Goal: Information Seeking & Learning: Check status

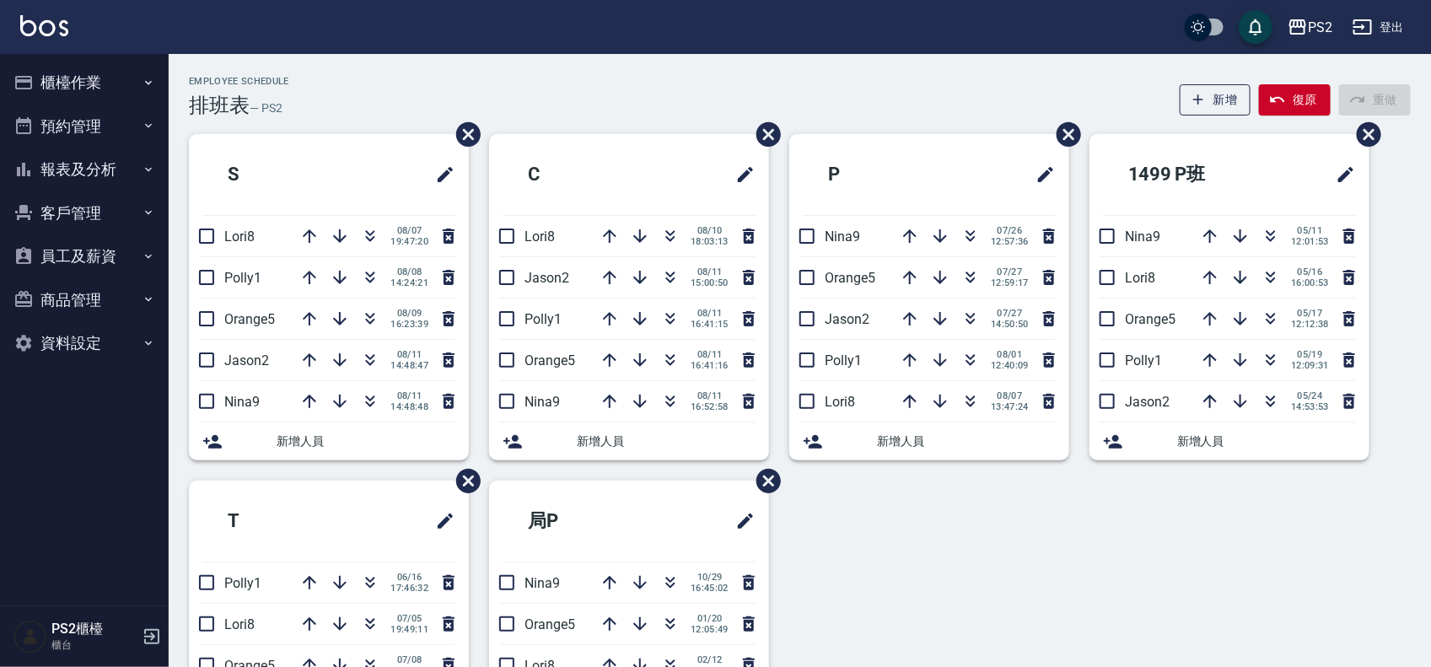
click at [284, 94] on div "排班表 — PS2" at bounding box center [239, 106] width 100 height 24
click at [368, 277] on icon "button" at bounding box center [370, 277] width 20 height 20
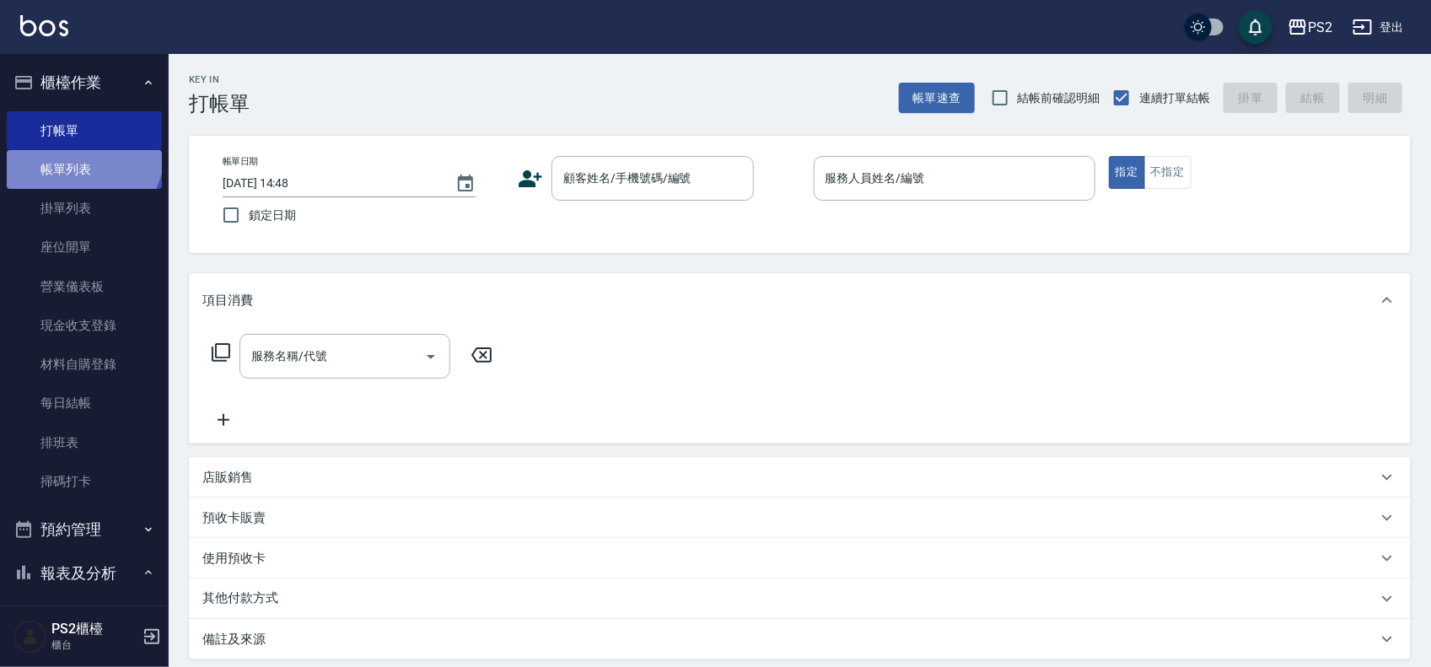
click at [81, 153] on link "帳單列表" at bounding box center [84, 169] width 155 height 39
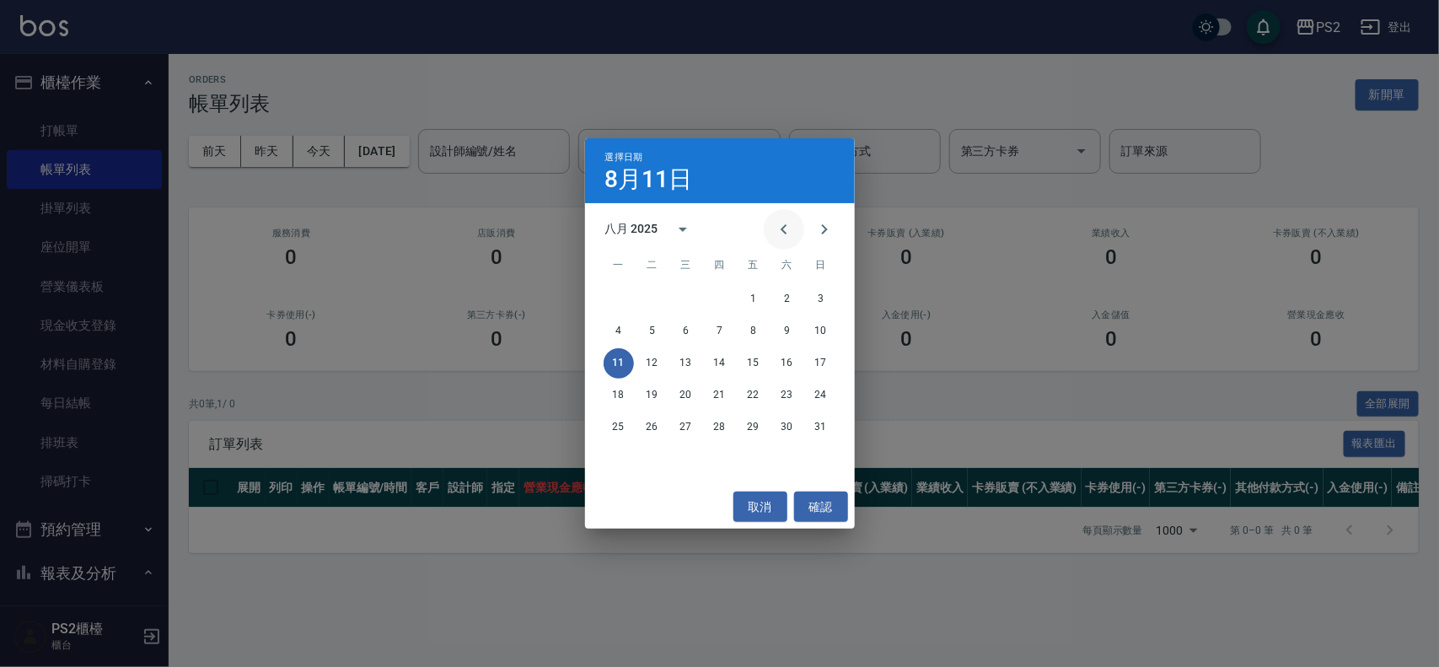
click at [776, 223] on icon "Previous month" at bounding box center [784, 229] width 20 height 20
click at [777, 223] on icon "Previous month" at bounding box center [784, 229] width 20 height 20
click at [748, 363] on button "16" at bounding box center [754, 363] width 30 height 30
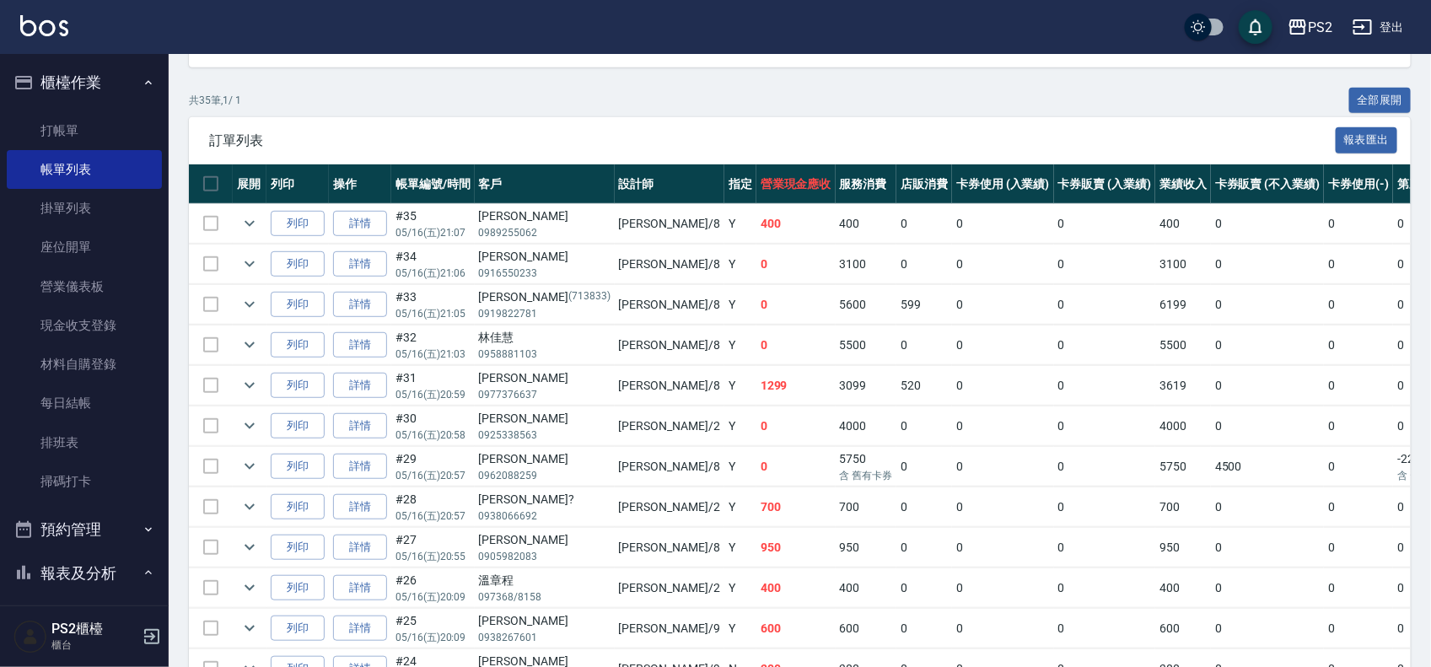
scroll to position [316, 0]
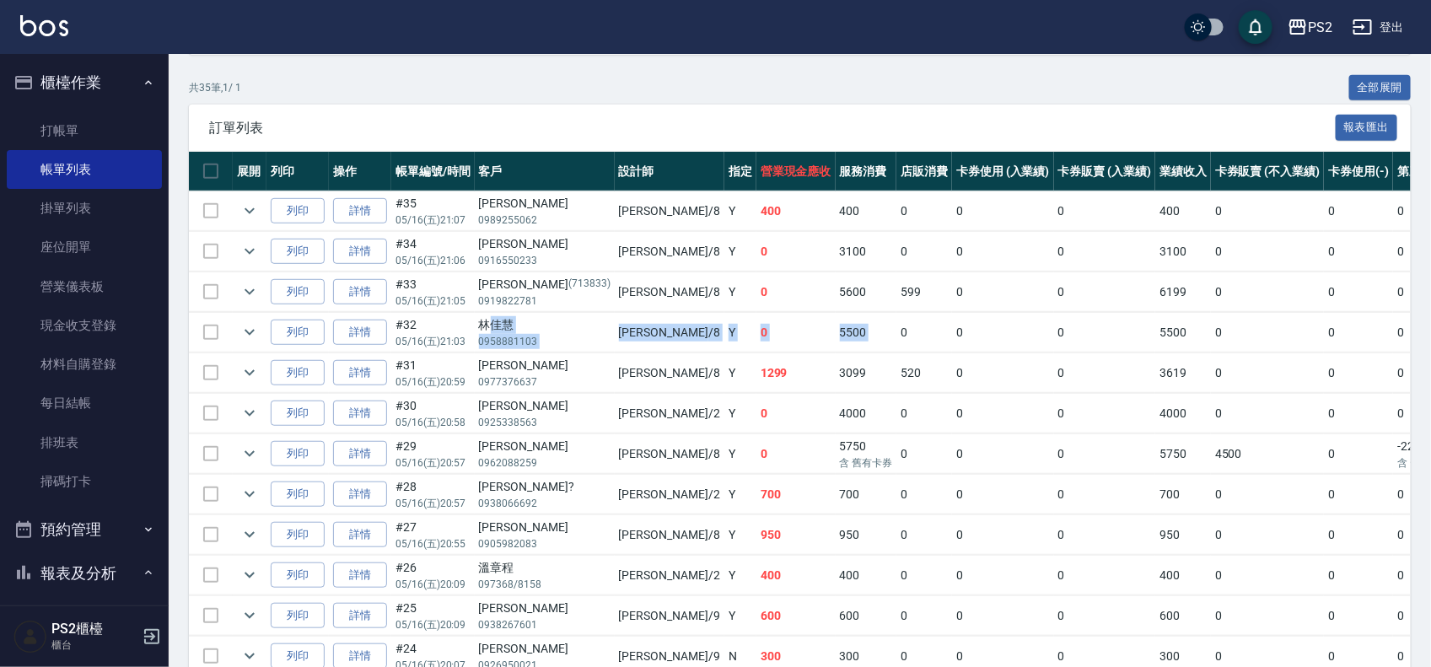
drag, startPoint x: 486, startPoint y: 333, endPoint x: 783, endPoint y: 334, distance: 296.8
click at [783, 334] on tr "列印 詳情 #32 05/16 (五) 21:03 [PERSON_NAME]0958881103 Lori /8 Y 0 5500 0 0 0 5500 0…" at bounding box center [956, 333] width 1534 height 40
click at [250, 329] on icon "expand row" at bounding box center [249, 332] width 20 height 20
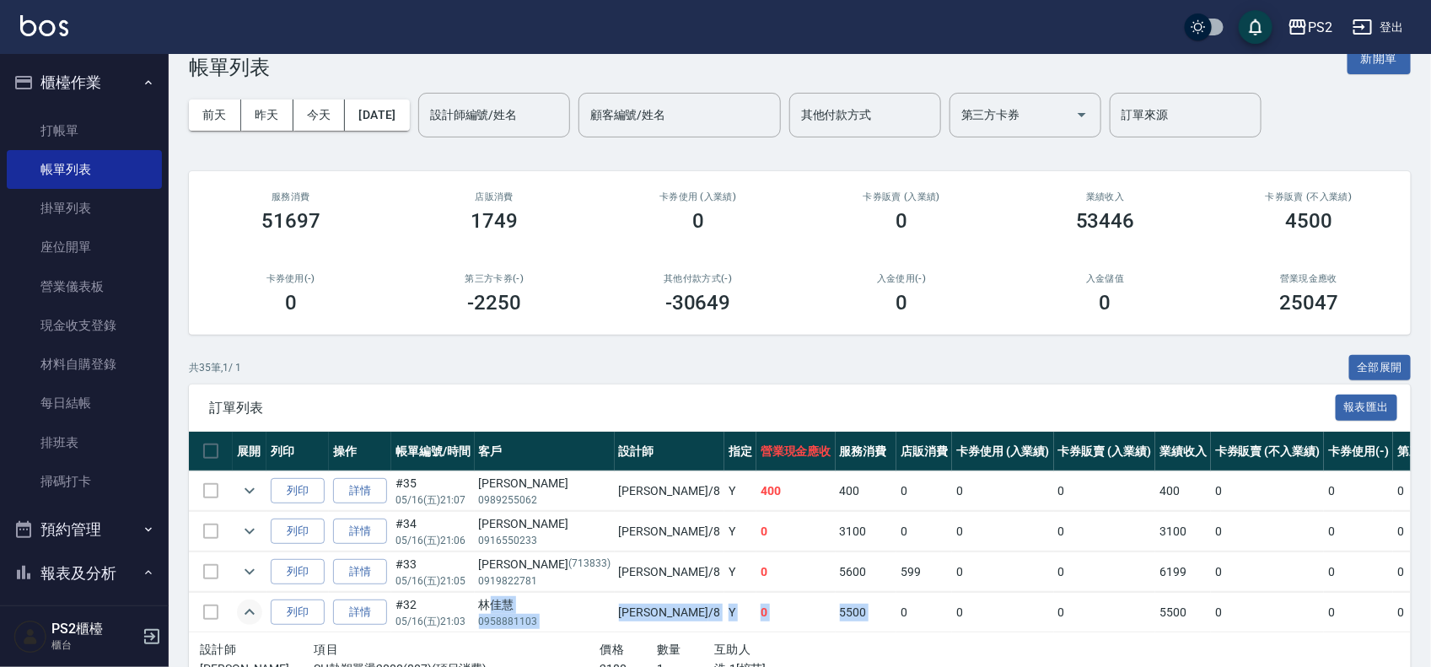
scroll to position [0, 0]
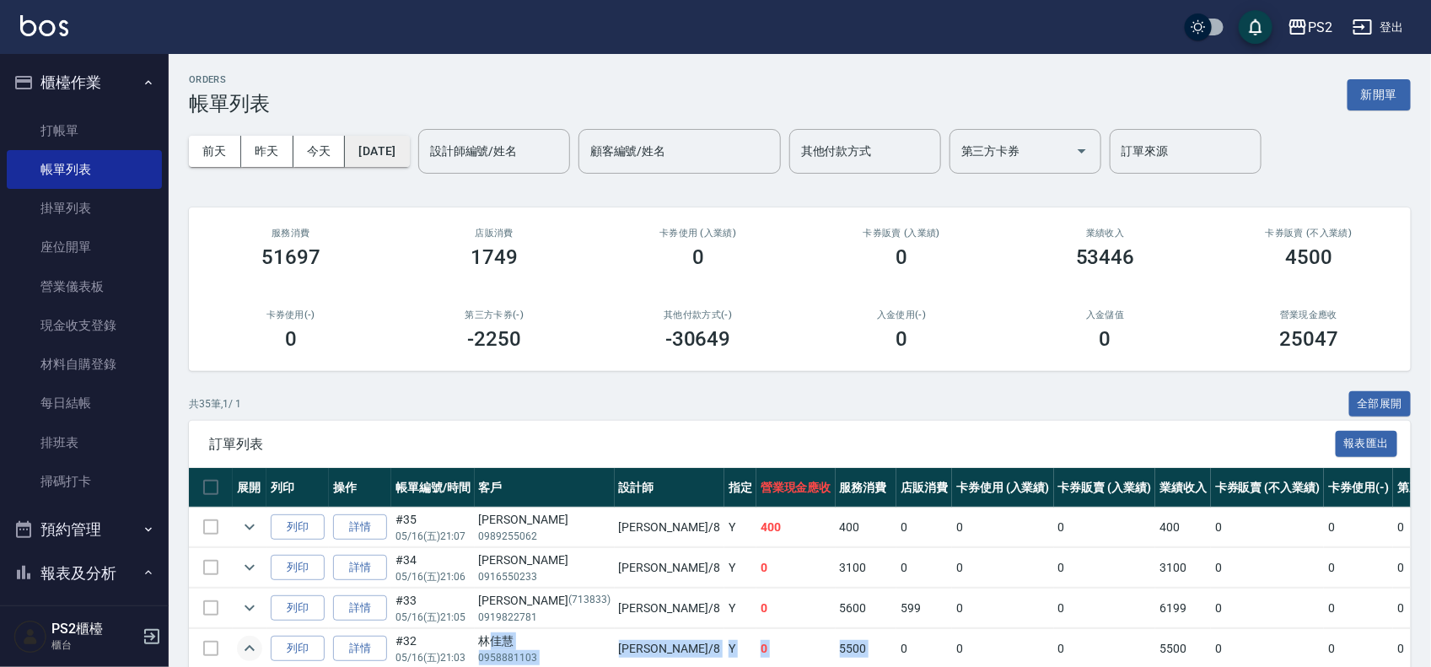
click at [403, 150] on button "[DATE]" at bounding box center [377, 151] width 64 height 31
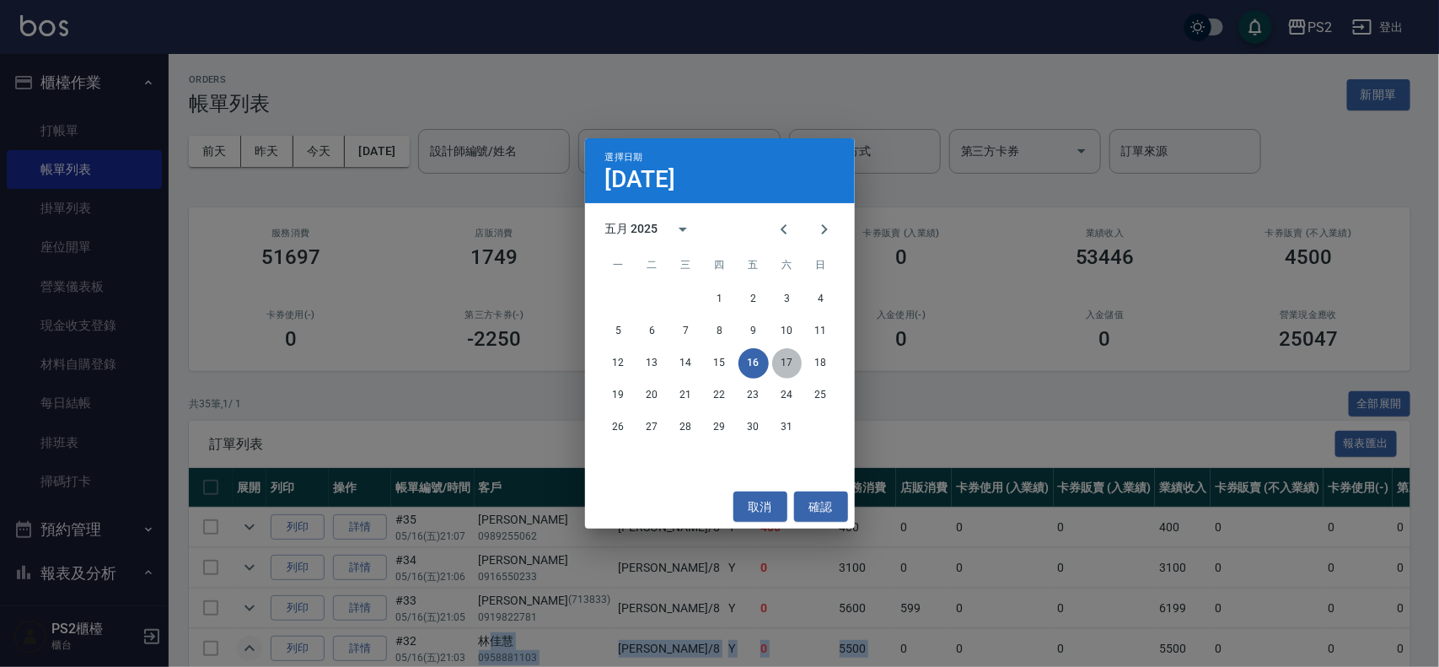
click at [778, 359] on button "17" at bounding box center [787, 363] width 30 height 30
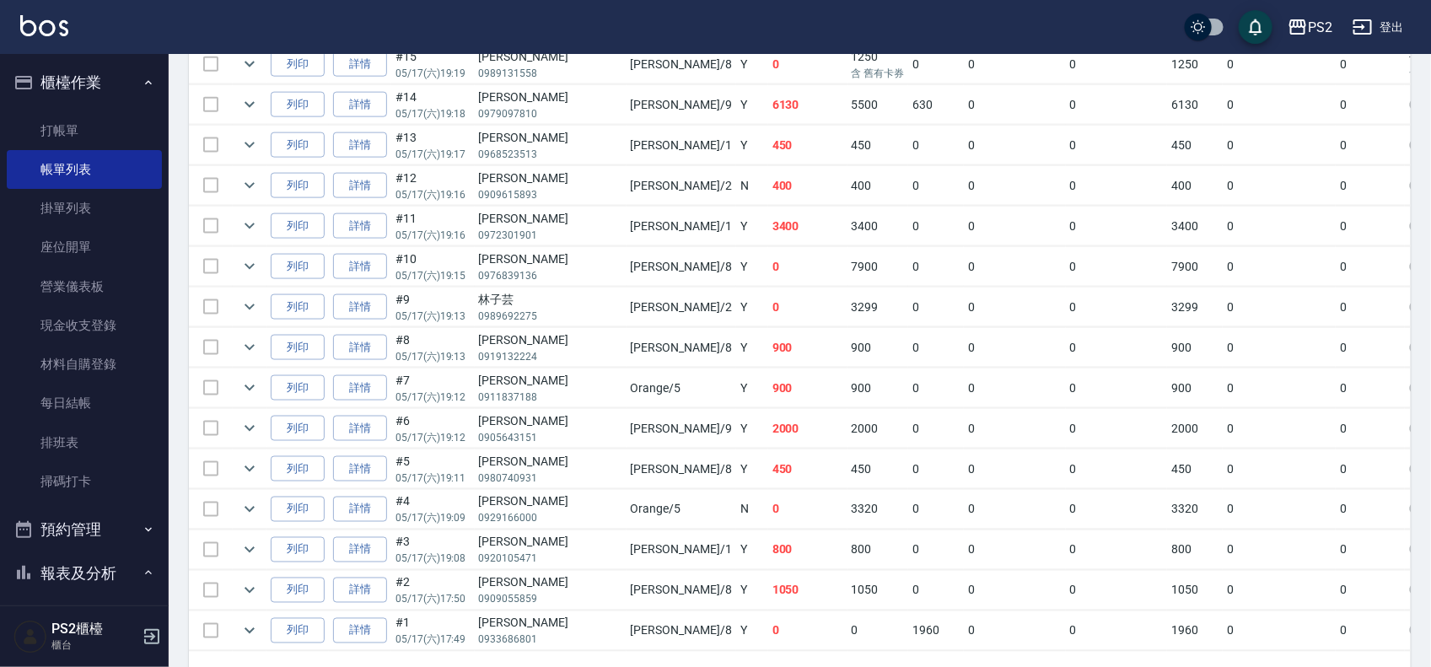
scroll to position [1025, 0]
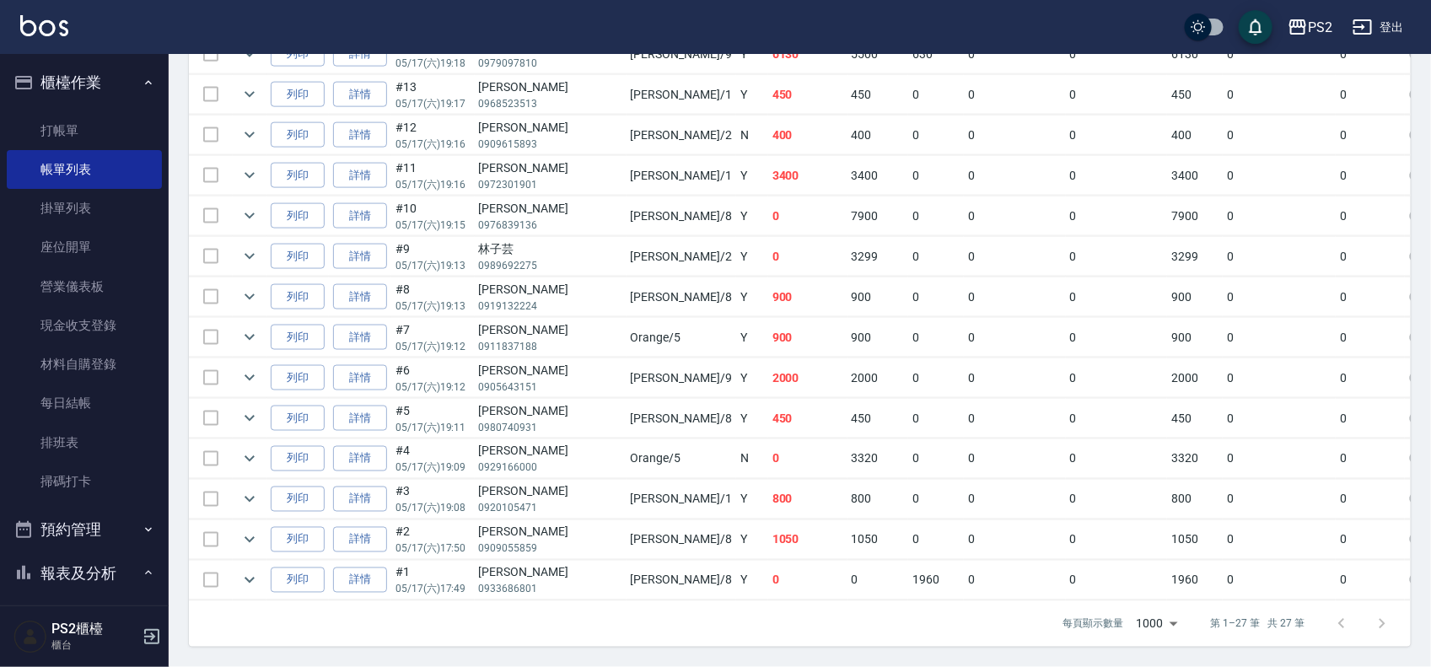
drag, startPoint x: 504, startPoint y: 436, endPoint x: 677, endPoint y: 436, distance: 172.9
click at [565, 439] on tr "列印 詳情 #4 05/17 (六) 19:09 顏子玲 0929166000 Orange /5 N 0 3320 0 0 0 3320 0 0 0 -33…" at bounding box center [962, 459] width 1546 height 40
click at [768, 439] on td "0" at bounding box center [807, 459] width 79 height 40
click at [257, 449] on icon "expand row" at bounding box center [249, 459] width 20 height 20
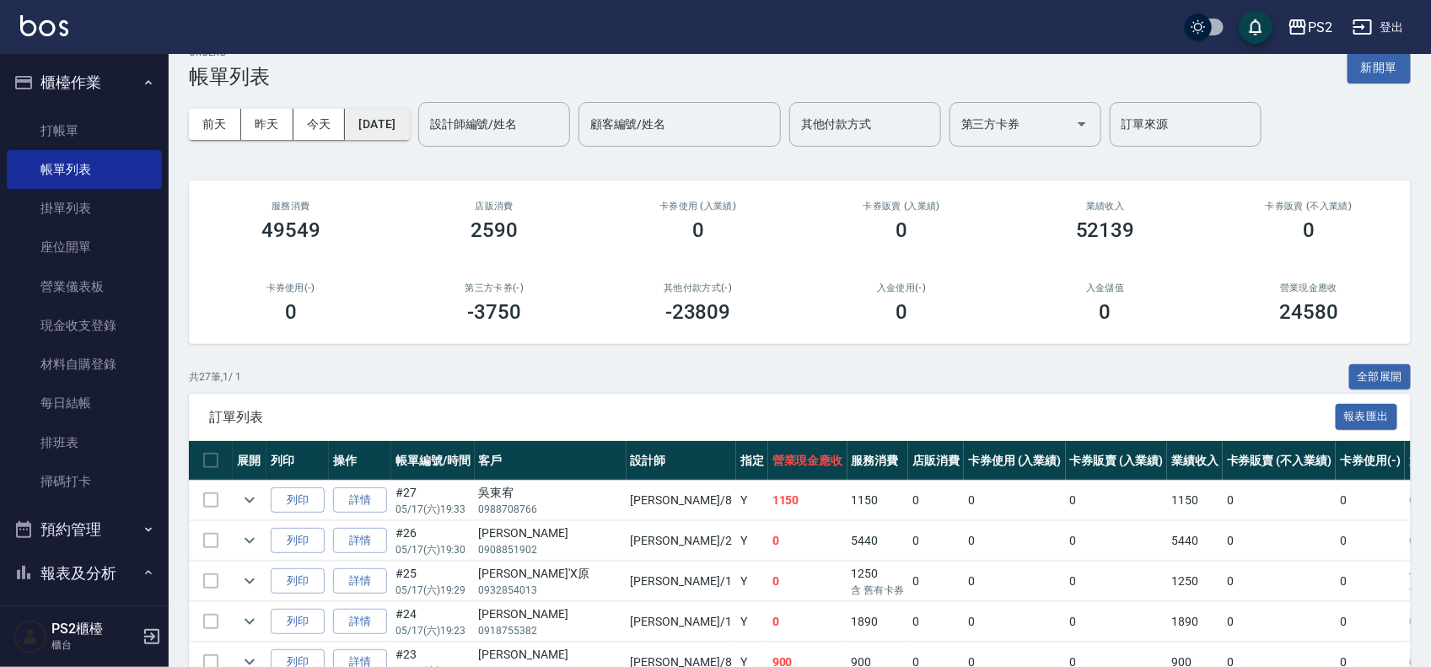
scroll to position [0, 0]
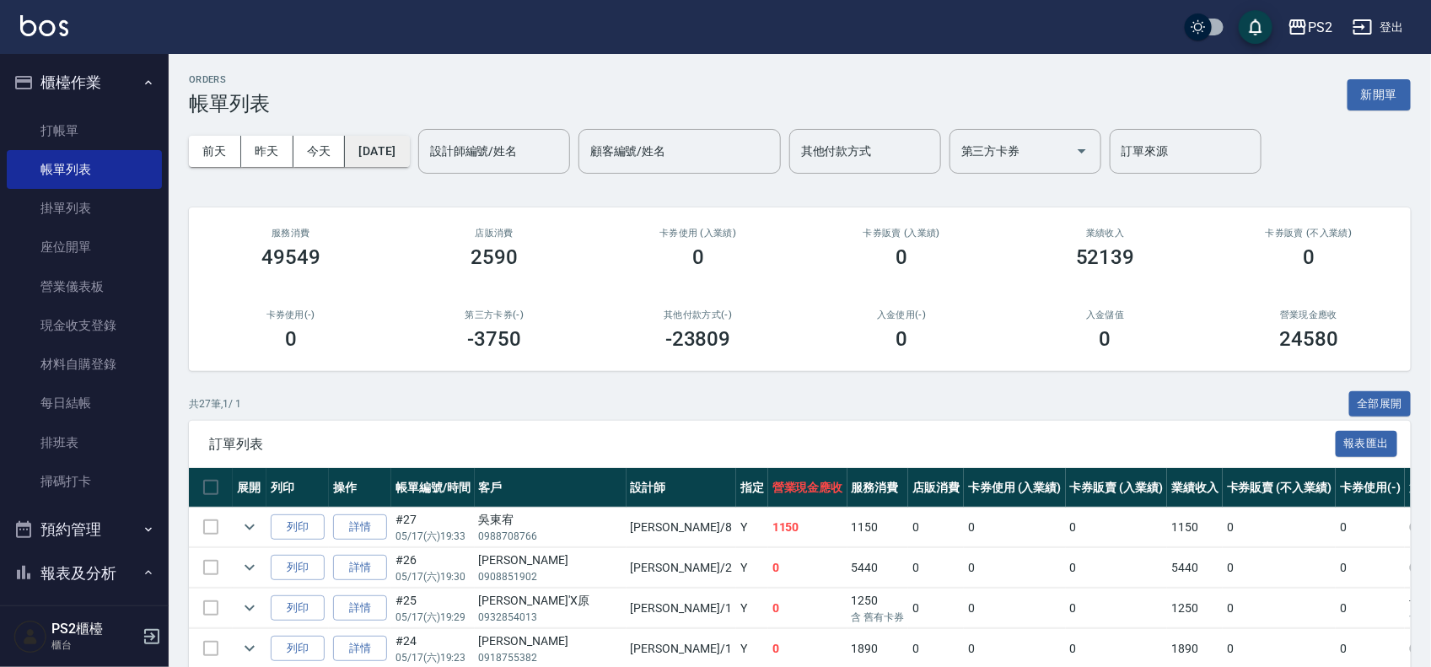
click at [409, 154] on button "2025/05/17" at bounding box center [377, 151] width 64 height 31
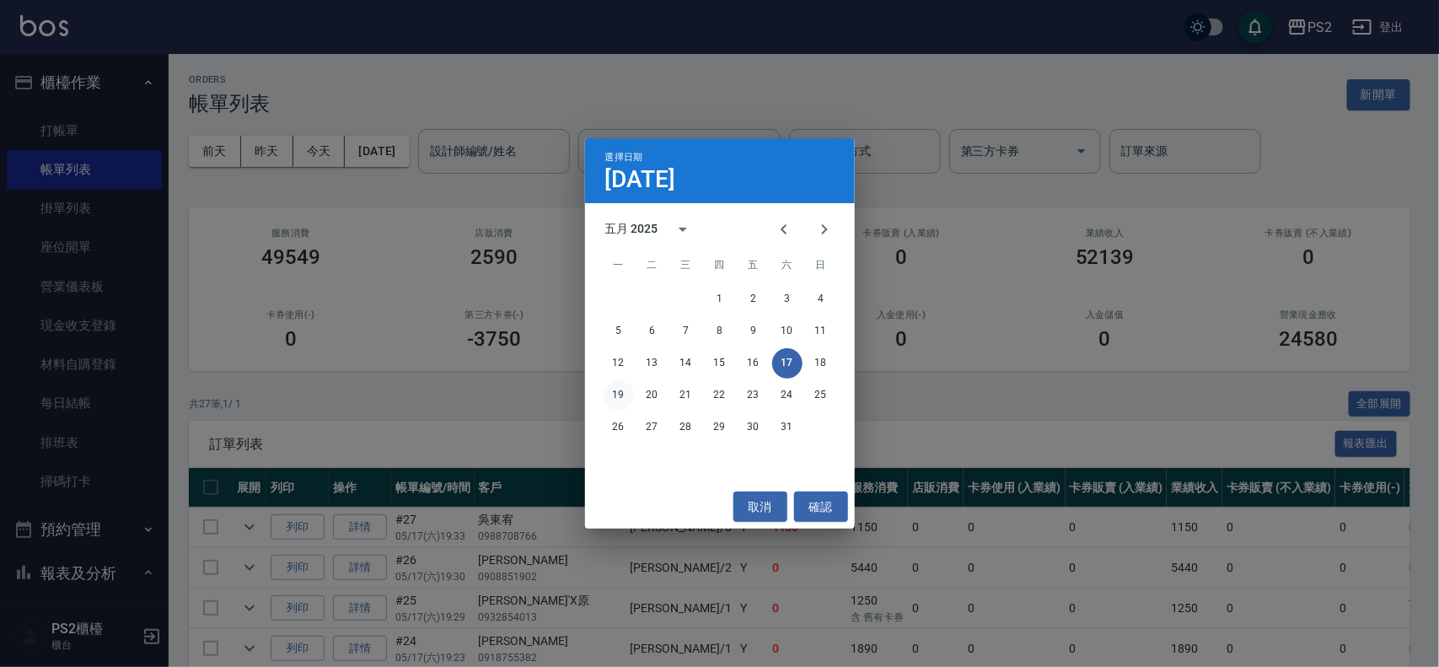
click at [621, 393] on button "19" at bounding box center [619, 395] width 30 height 30
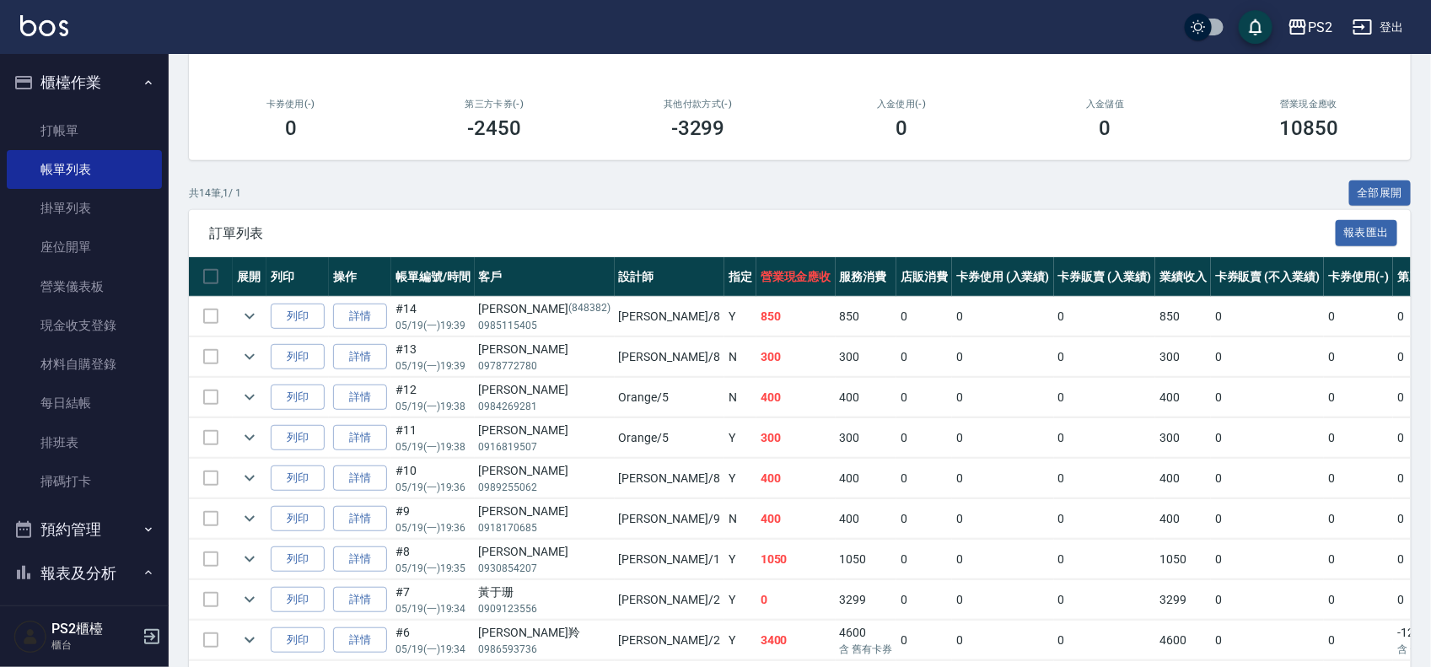
scroll to position [316, 0]
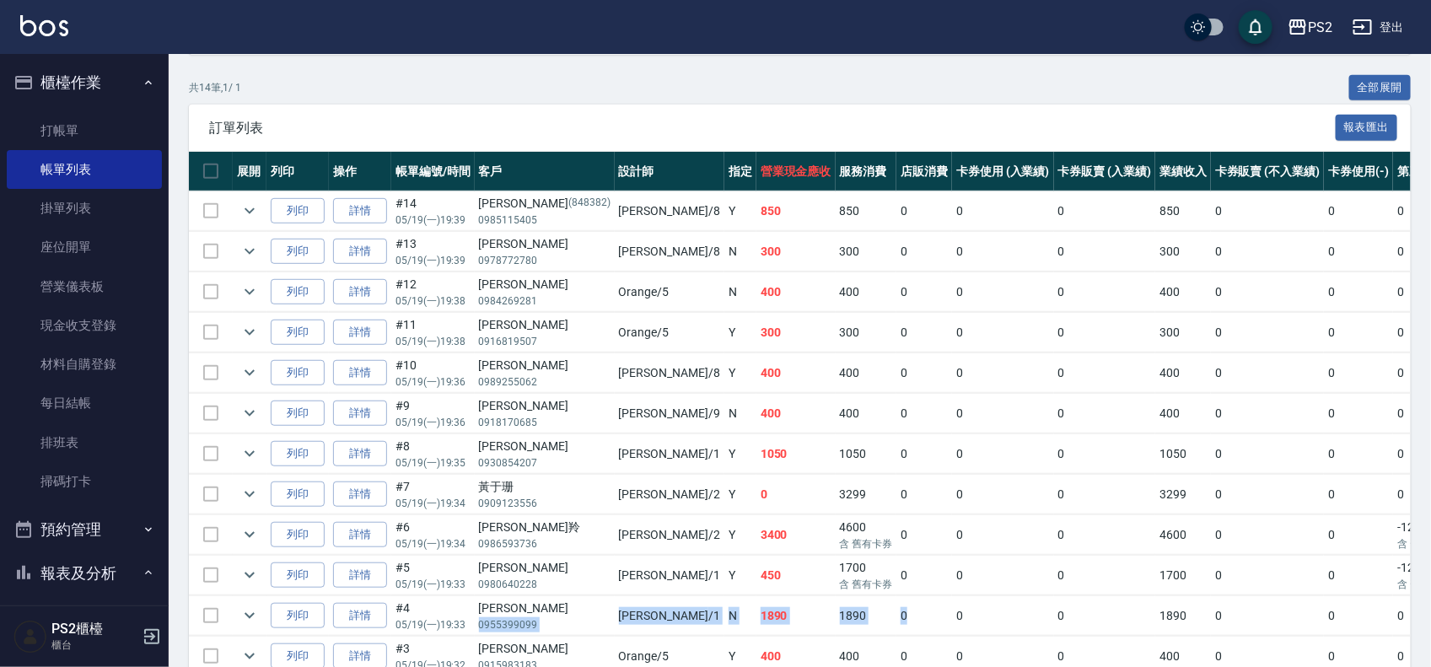
drag, startPoint x: 477, startPoint y: 621, endPoint x: 815, endPoint y: 621, distance: 338.2
click at [815, 621] on tr "列印 詳情 #4 05/19 (一) 19:33 吳哲維 0955399099 Polly /1 N 1890 1890 0 0 0 1890 0 0 0 0…" at bounding box center [956, 616] width 1534 height 40
click at [896, 621] on td "0" at bounding box center [924, 616] width 56 height 40
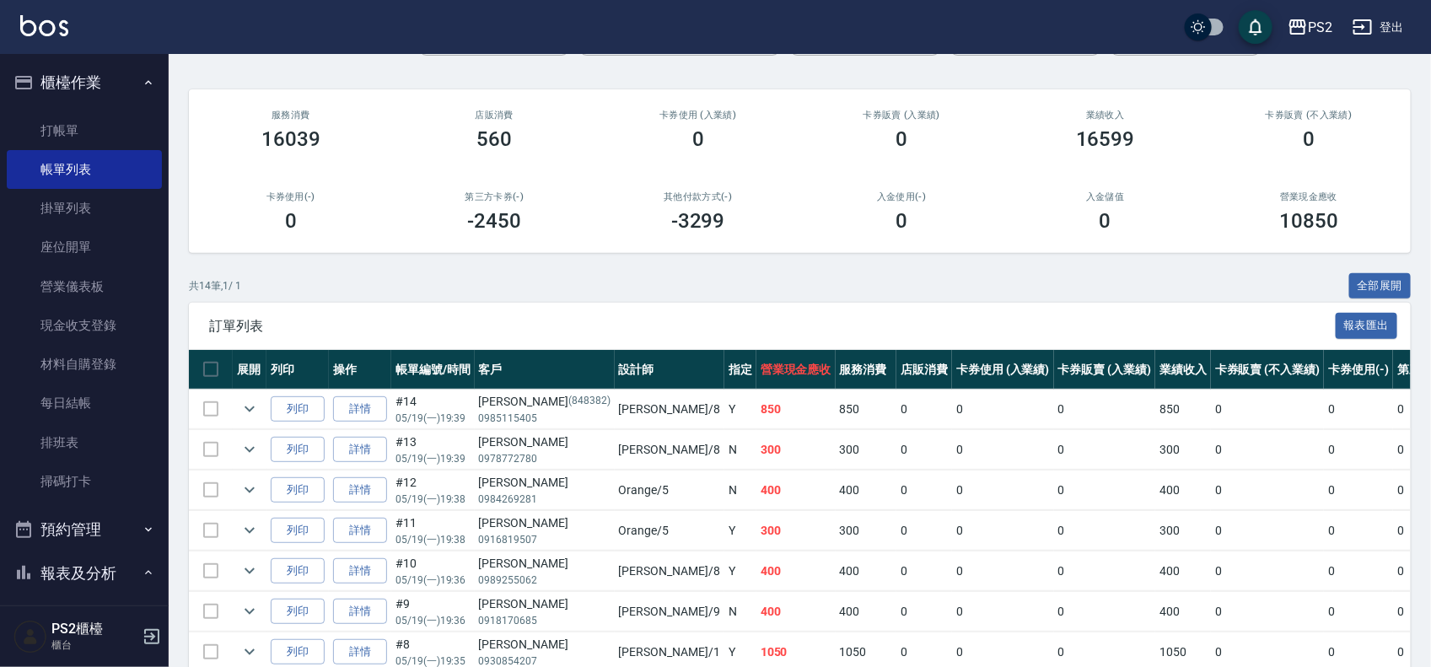
scroll to position [0, 0]
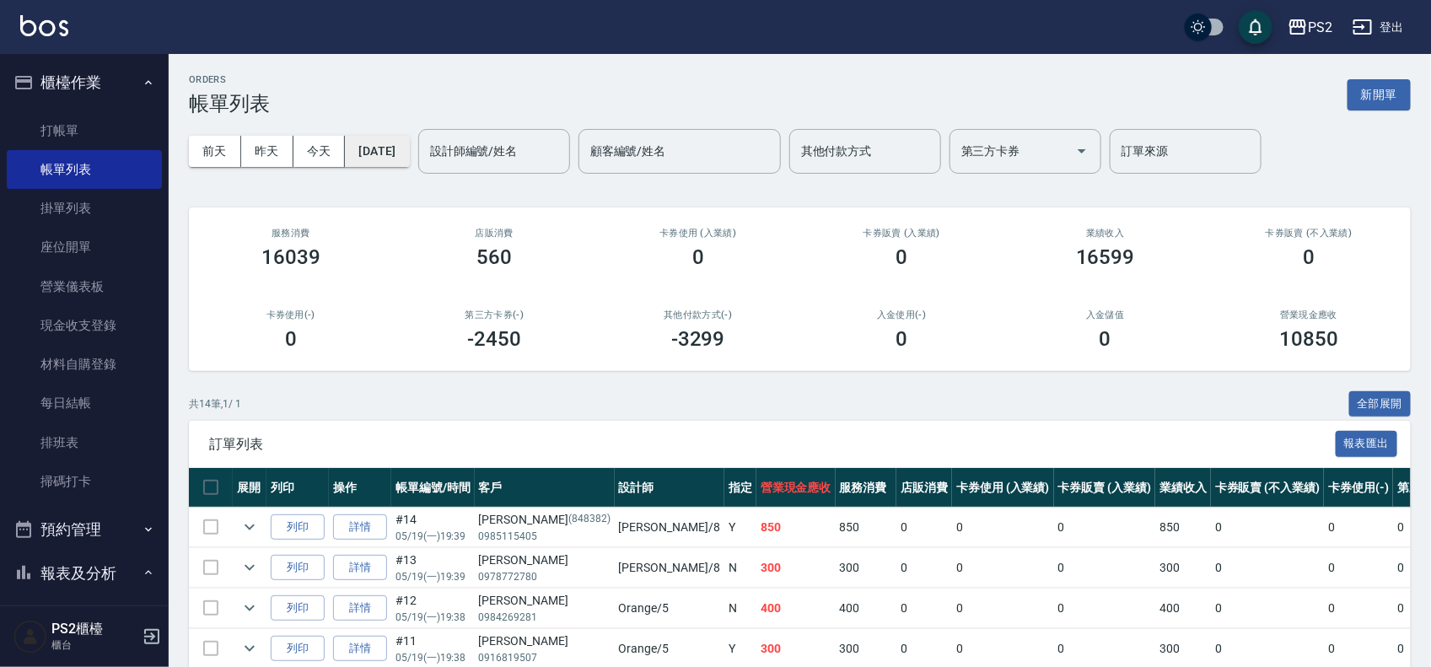
click at [399, 140] on button "2025/05/19" at bounding box center [377, 151] width 64 height 31
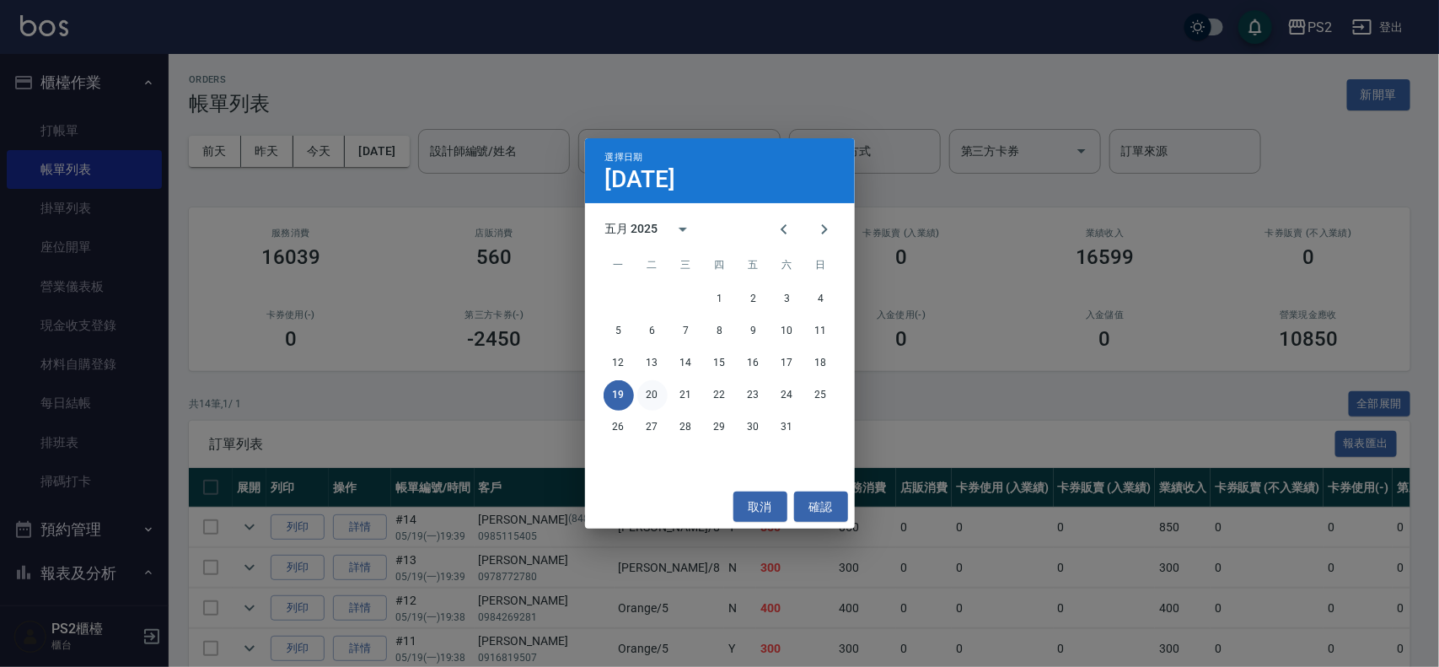
click at [651, 394] on button "20" at bounding box center [653, 395] width 30 height 30
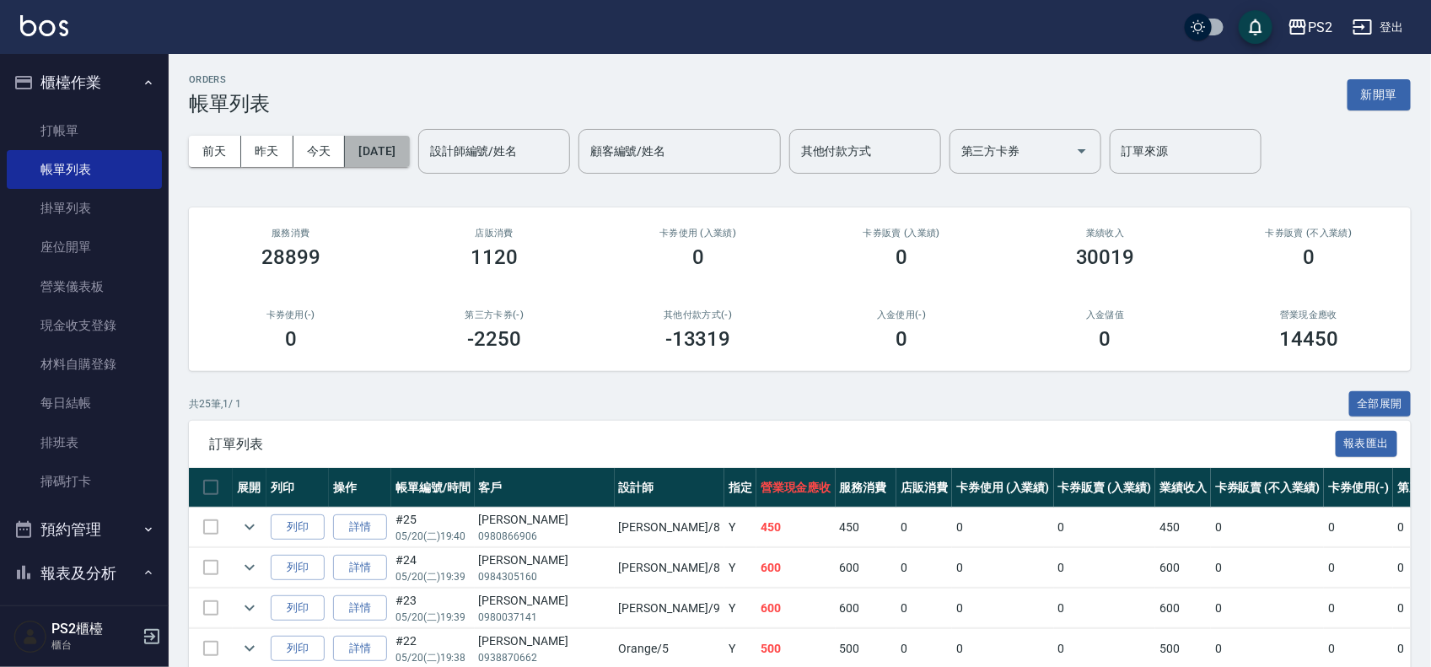
click at [363, 142] on button "2025/05/20" at bounding box center [377, 151] width 64 height 31
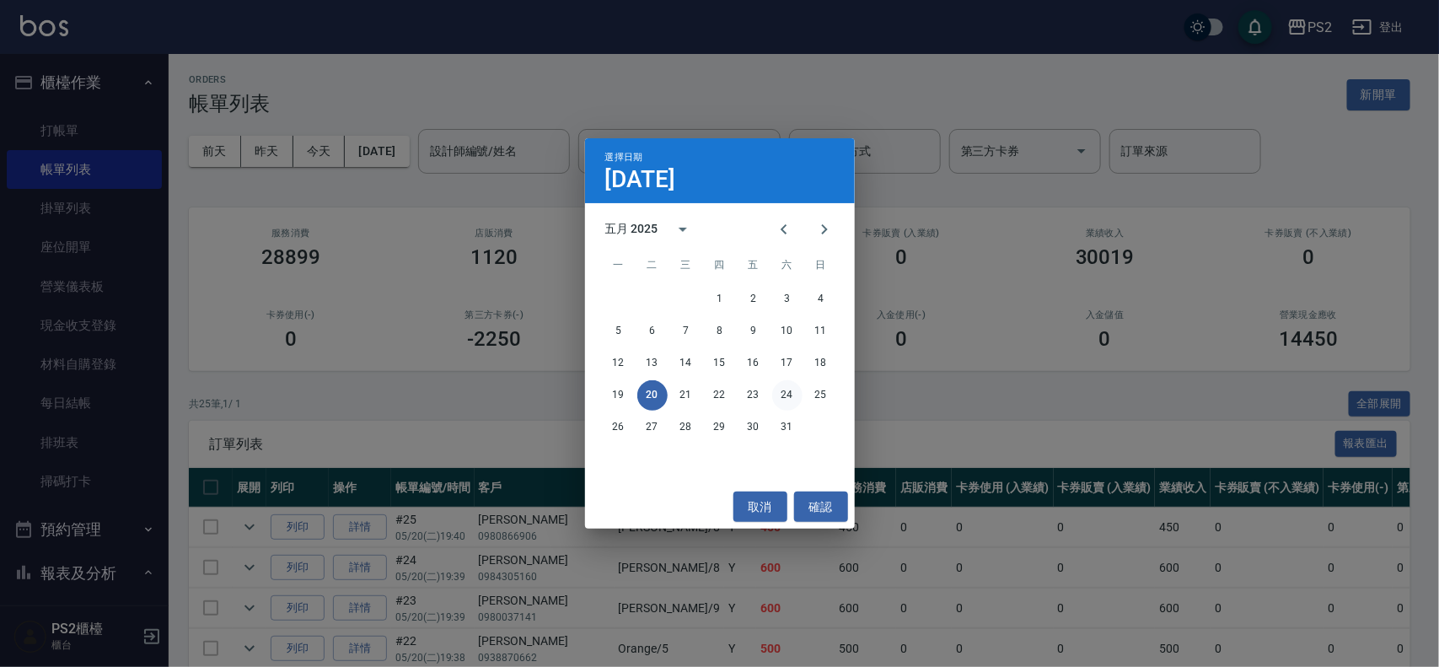
click at [783, 390] on button "24" at bounding box center [787, 395] width 30 height 30
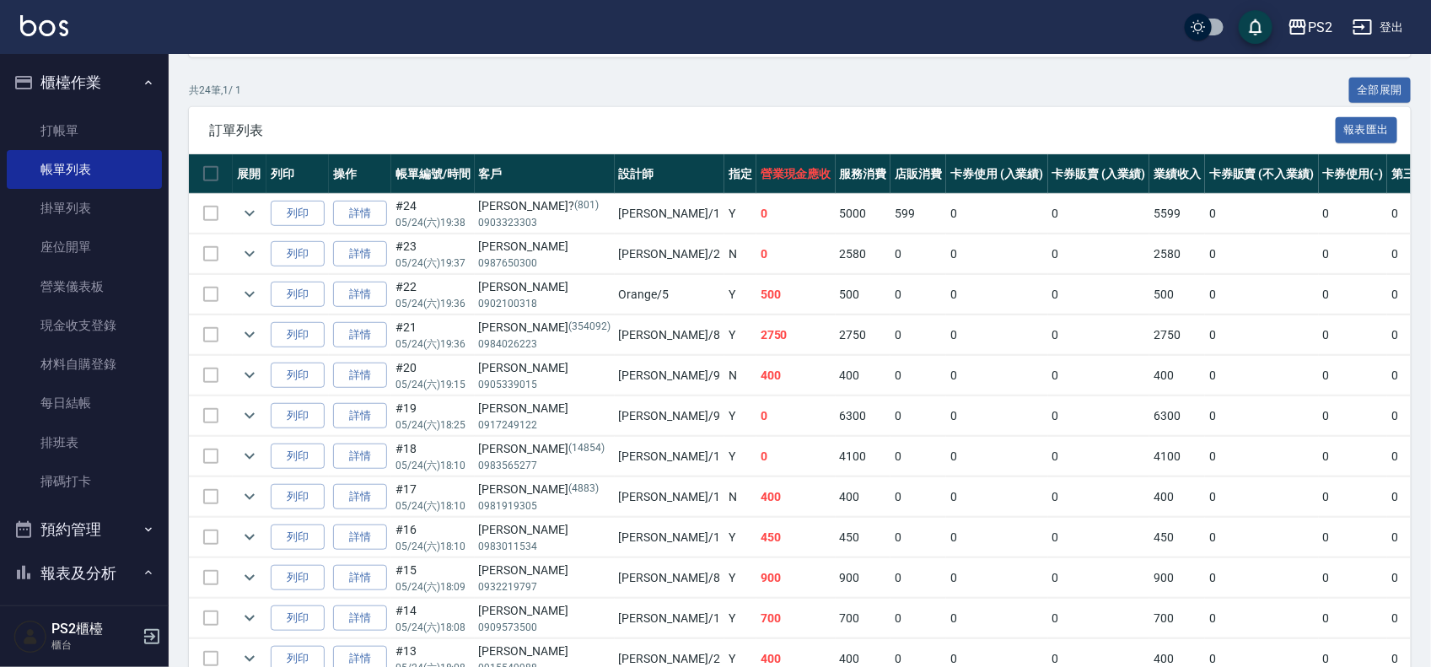
scroll to position [316, 0]
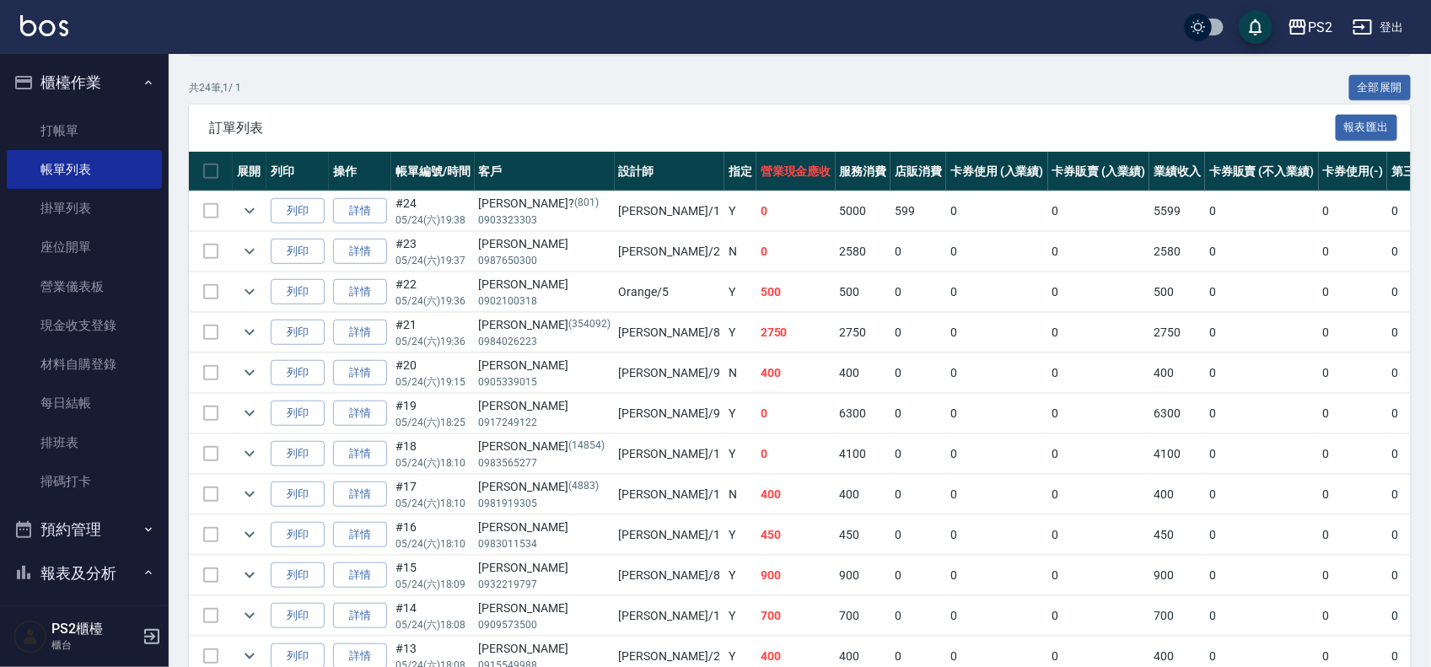
drag, startPoint x: 481, startPoint y: 245, endPoint x: 783, endPoint y: 257, distance: 302.1
click at [601, 257] on tr "列印 詳情 #23 05/24 (六) 19:37 何品柔 0987650300 Jason /2 N 0 2580 0 0 0 2580 0 0 0 -25…" at bounding box center [953, 252] width 1528 height 40
drag, startPoint x: 783, startPoint y: 257, endPoint x: 807, endPoint y: 257, distance: 24.5
click at [807, 257] on tr "列印 詳情 #23 05/24 (六) 19:37 何品柔 0987650300 Jason /2 N 0 2580 0 0 0 2580 0 0 0 -25…" at bounding box center [953, 252] width 1528 height 40
click at [891, 257] on td "0" at bounding box center [919, 252] width 56 height 40
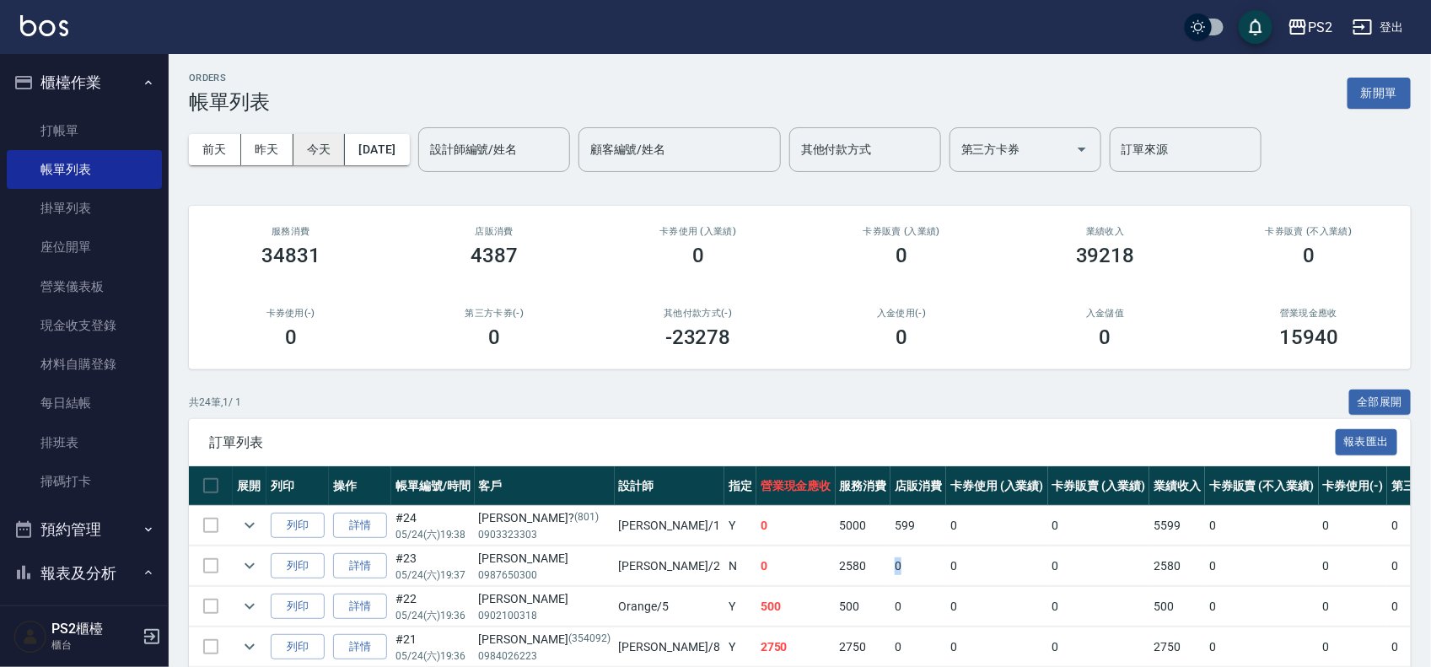
scroll to position [0, 0]
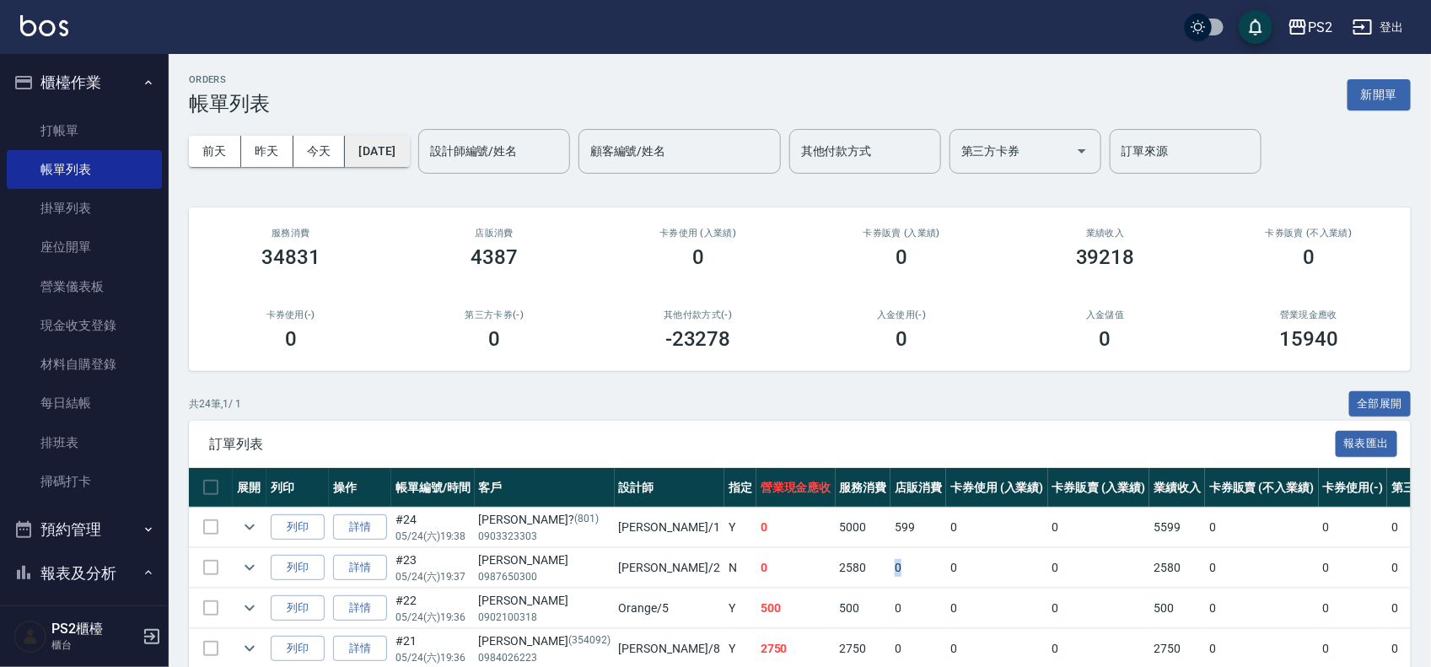
click at [371, 137] on button "2025/05/24" at bounding box center [377, 151] width 64 height 31
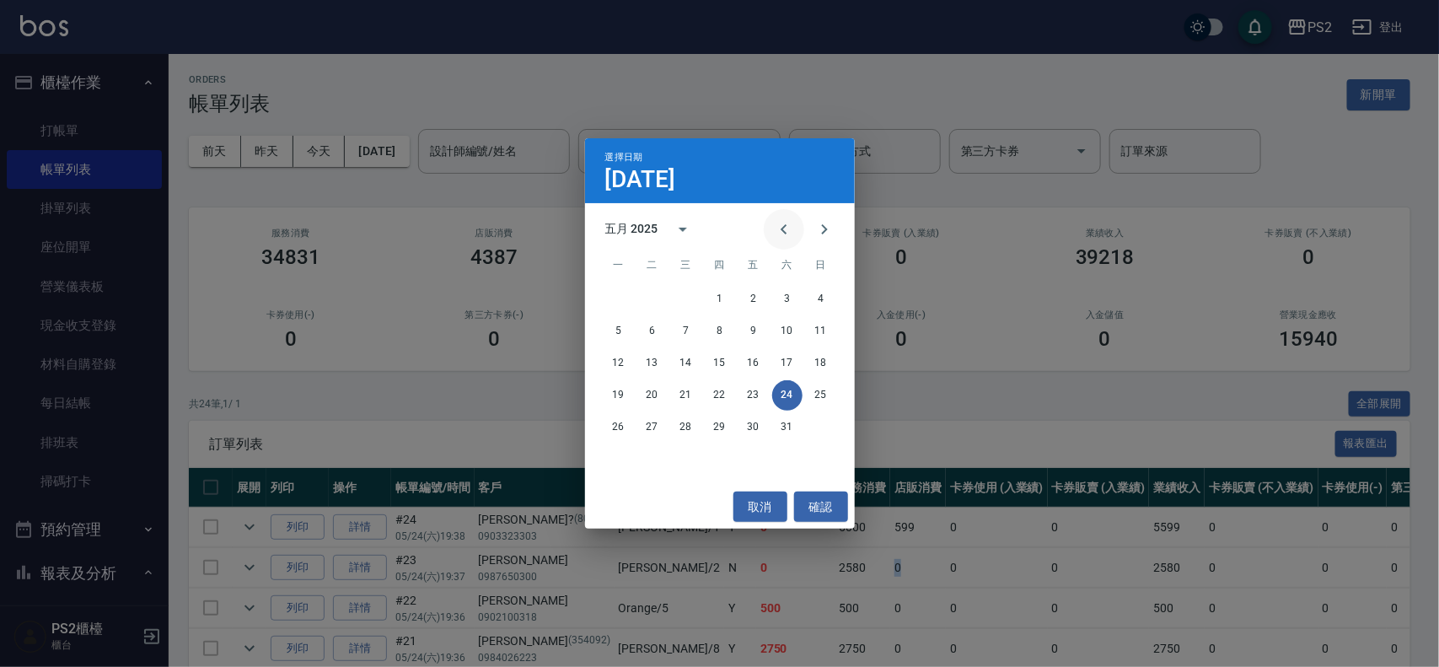
click at [799, 229] on button "Previous month" at bounding box center [784, 229] width 40 height 40
click at [718, 388] on button "24" at bounding box center [720, 395] width 30 height 30
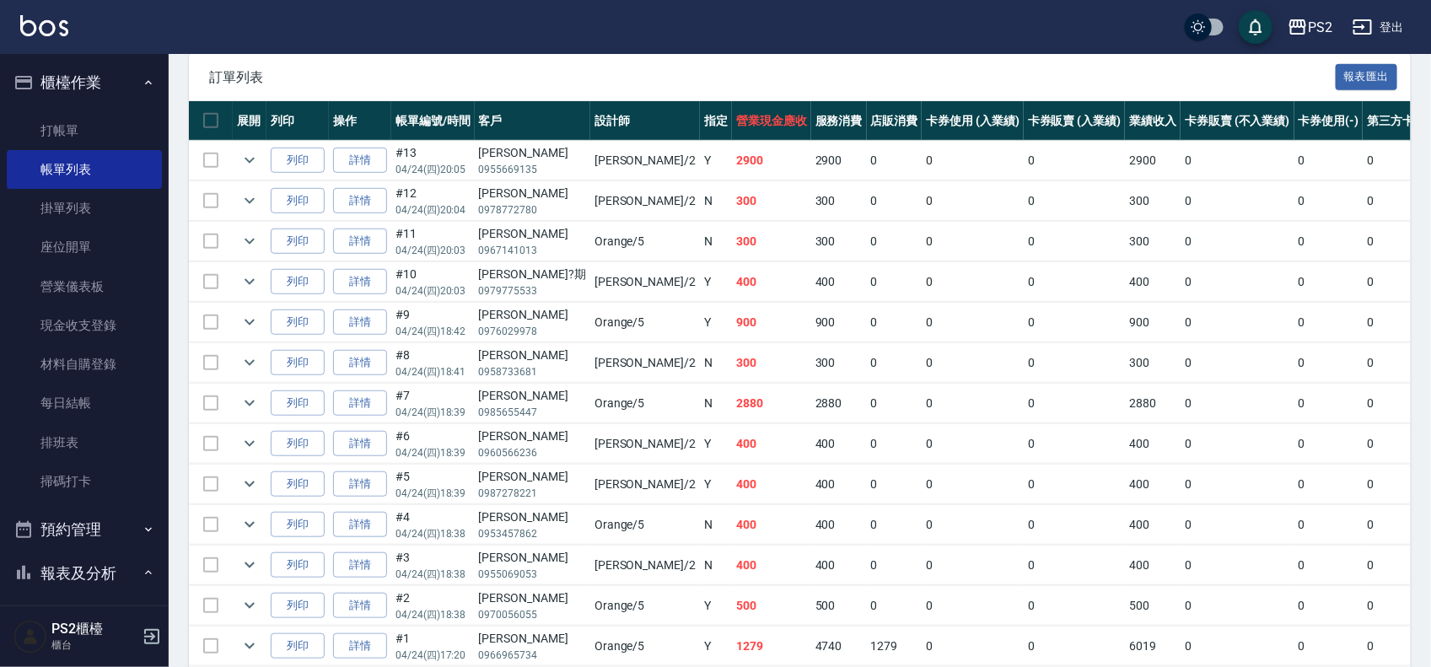
scroll to position [422, 0]
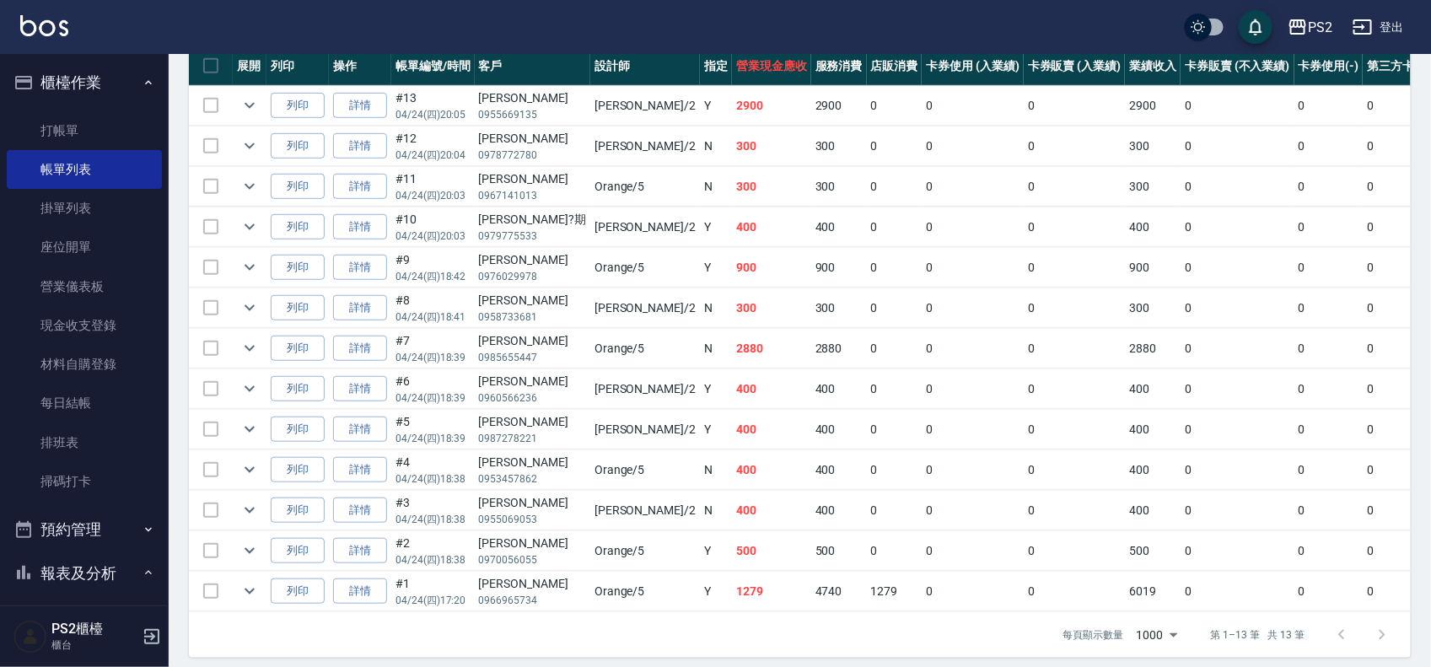
drag, startPoint x: 503, startPoint y: 592, endPoint x: 638, endPoint y: 593, distance: 135.8
click at [557, 593] on tr "列印 詳情 #1 04/24 (四) 17:20 張淇惠 0966965734 Orange /5 Y 1279 4740 1279 0 0 6019 0 0…" at bounding box center [941, 592] width 1504 height 40
drag, startPoint x: 638, startPoint y: 593, endPoint x: 687, endPoint y: 592, distance: 48.9
click at [687, 592] on tr "列印 詳情 #1 04/24 (四) 17:20 張淇惠 0966965734 Orange /5 Y 1279 4740 1279 0 0 6019 0 0…" at bounding box center [941, 592] width 1504 height 40
click at [732, 592] on td "1279" at bounding box center [771, 592] width 79 height 40
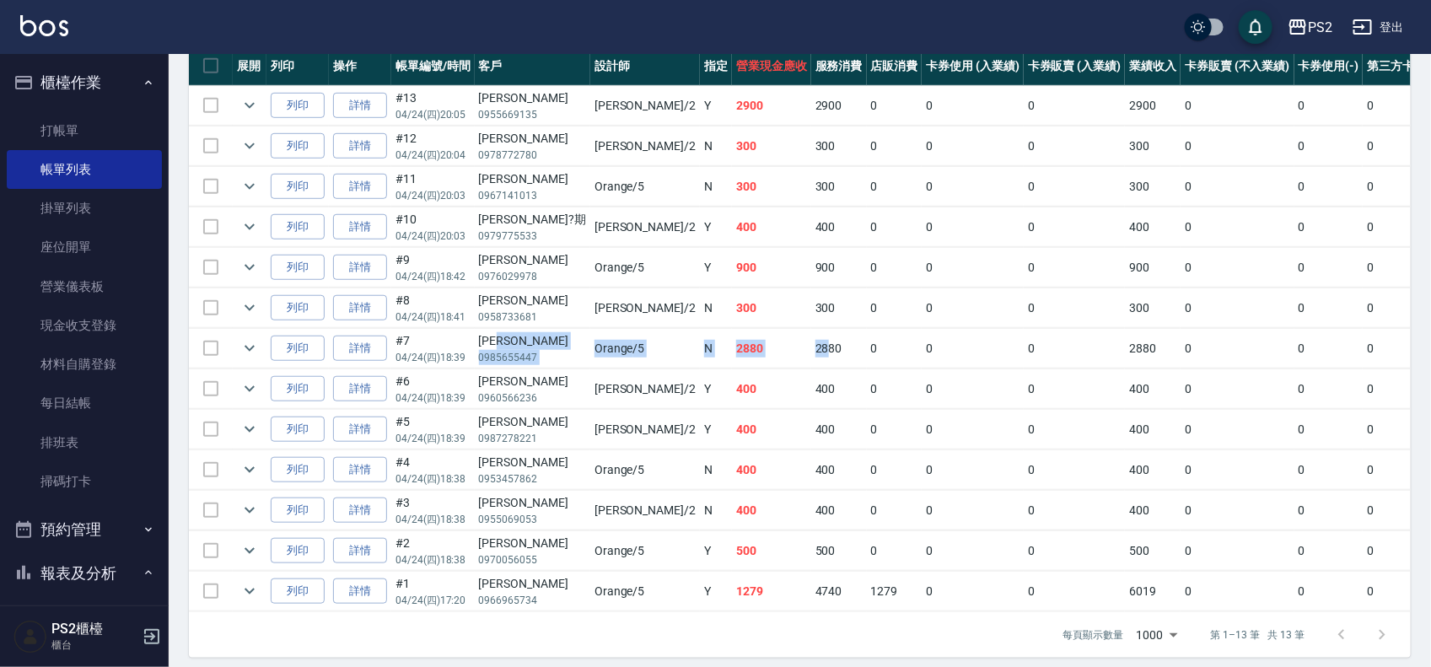
drag, startPoint x: 520, startPoint y: 350, endPoint x: 725, endPoint y: 348, distance: 204.9
click at [725, 348] on tr "列印 詳情 #7 04/24 (四) 18:39 鄭翊君 0985655447 Orange /5 N 2880 2880 0 0 0 2880 0 0 0 …" at bounding box center [941, 349] width 1504 height 40
click at [811, 348] on td "2880" at bounding box center [839, 349] width 56 height 40
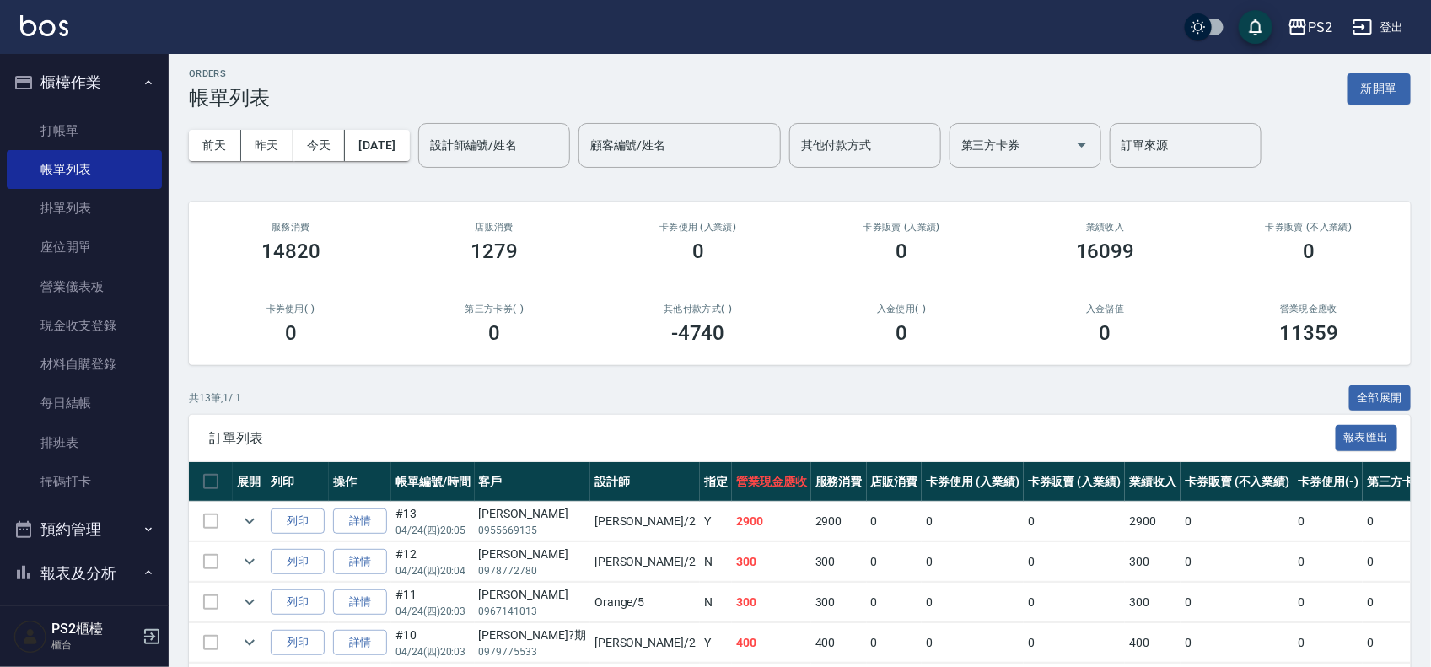
scroll to position [0, 0]
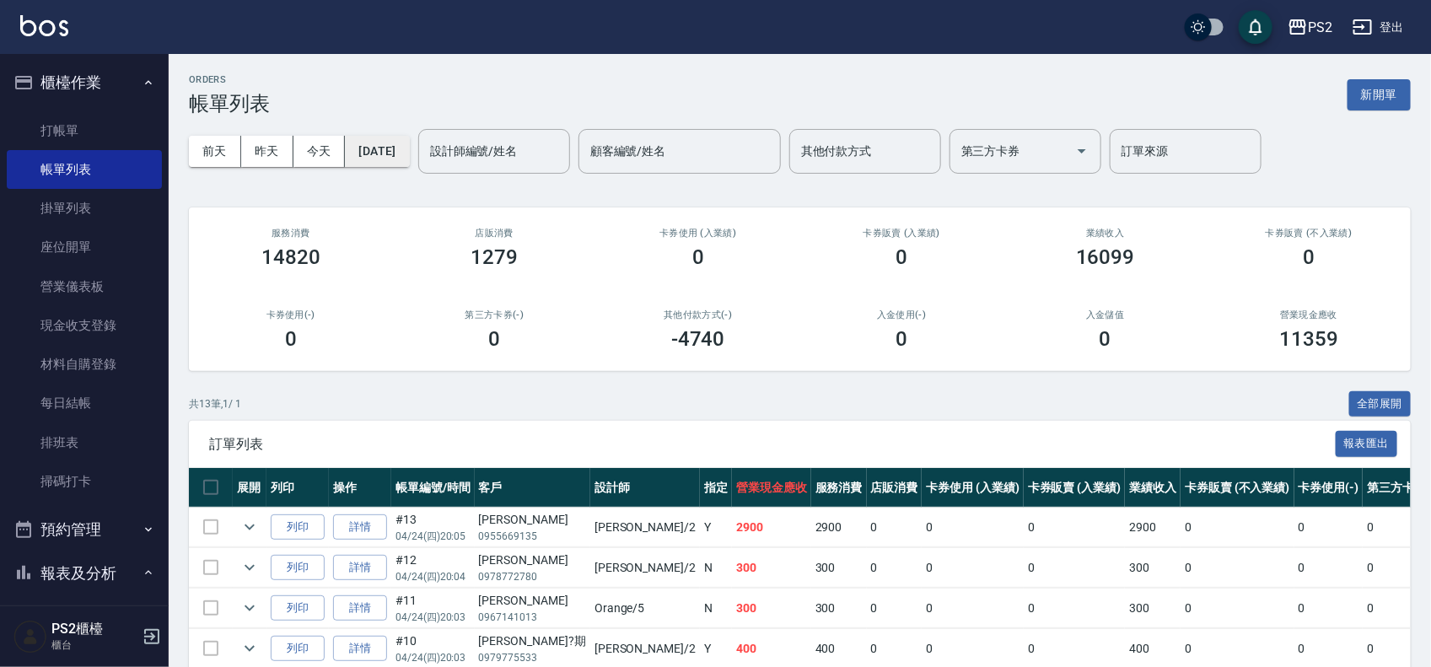
click at [409, 154] on button "2025/04/24" at bounding box center [377, 151] width 64 height 31
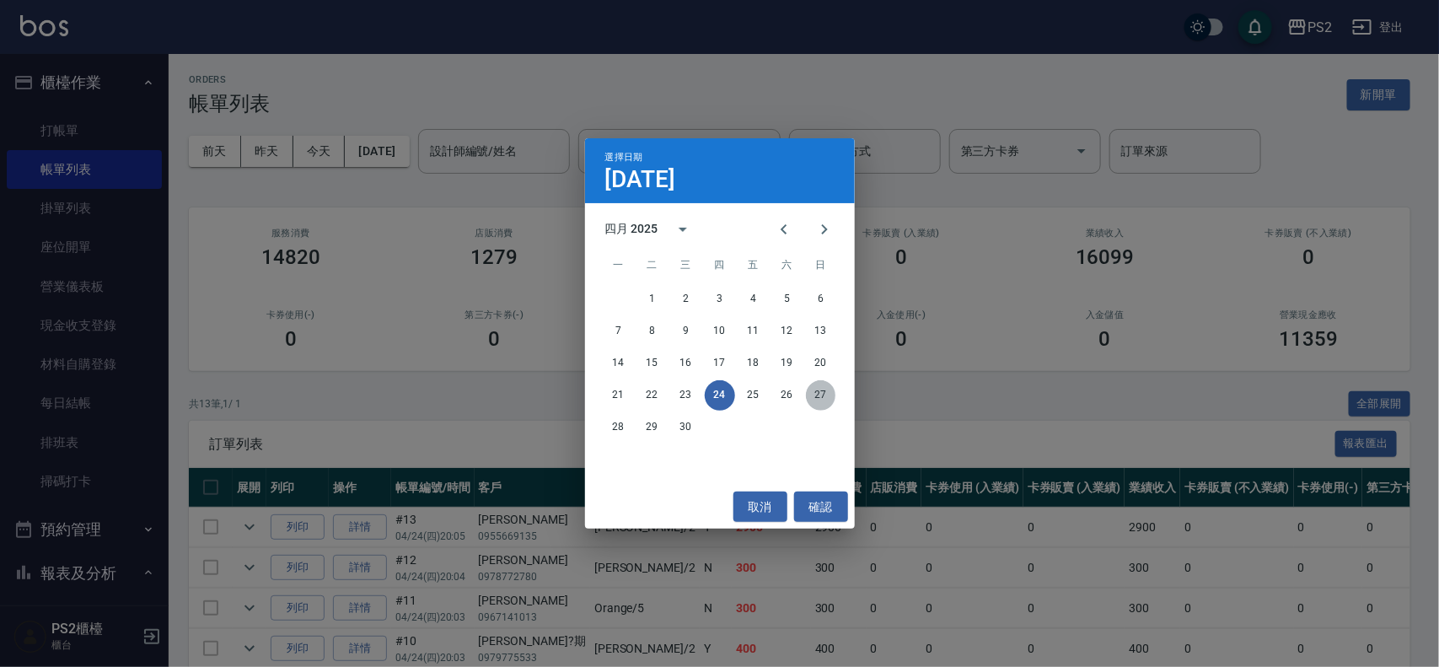
click at [824, 388] on button "27" at bounding box center [821, 395] width 30 height 30
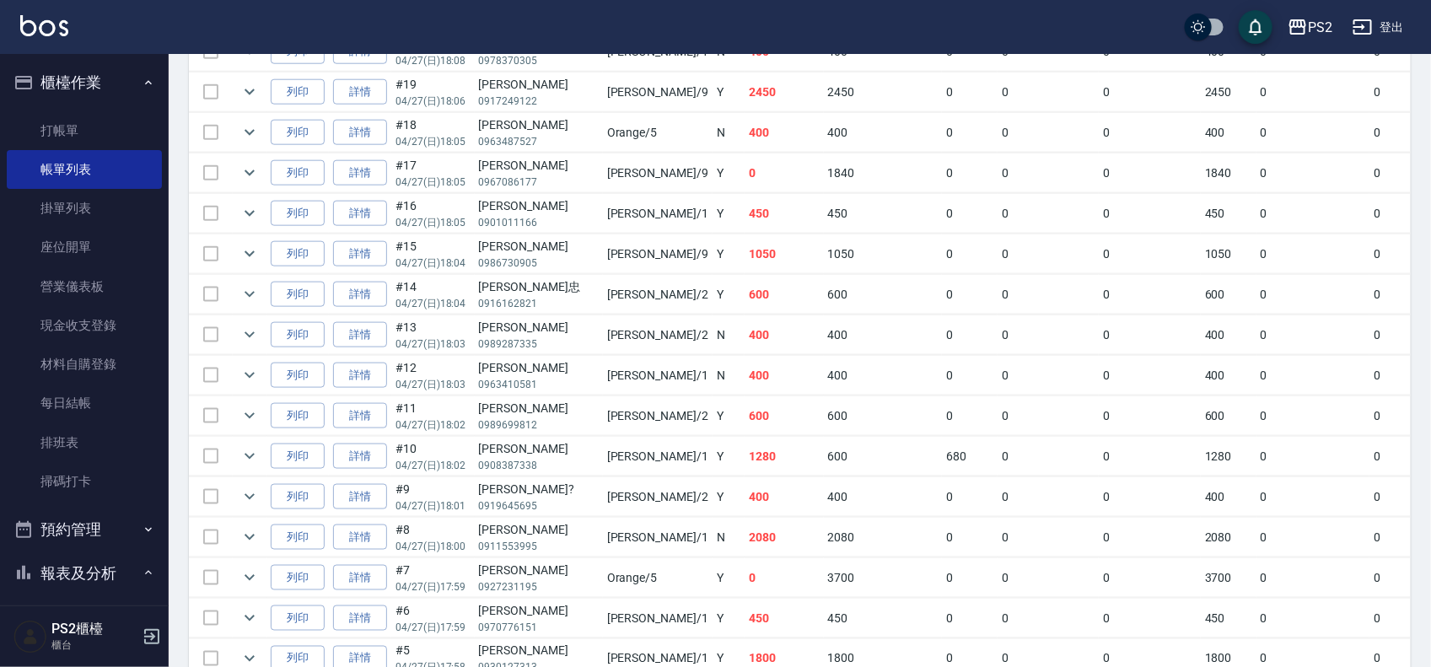
scroll to position [843, 0]
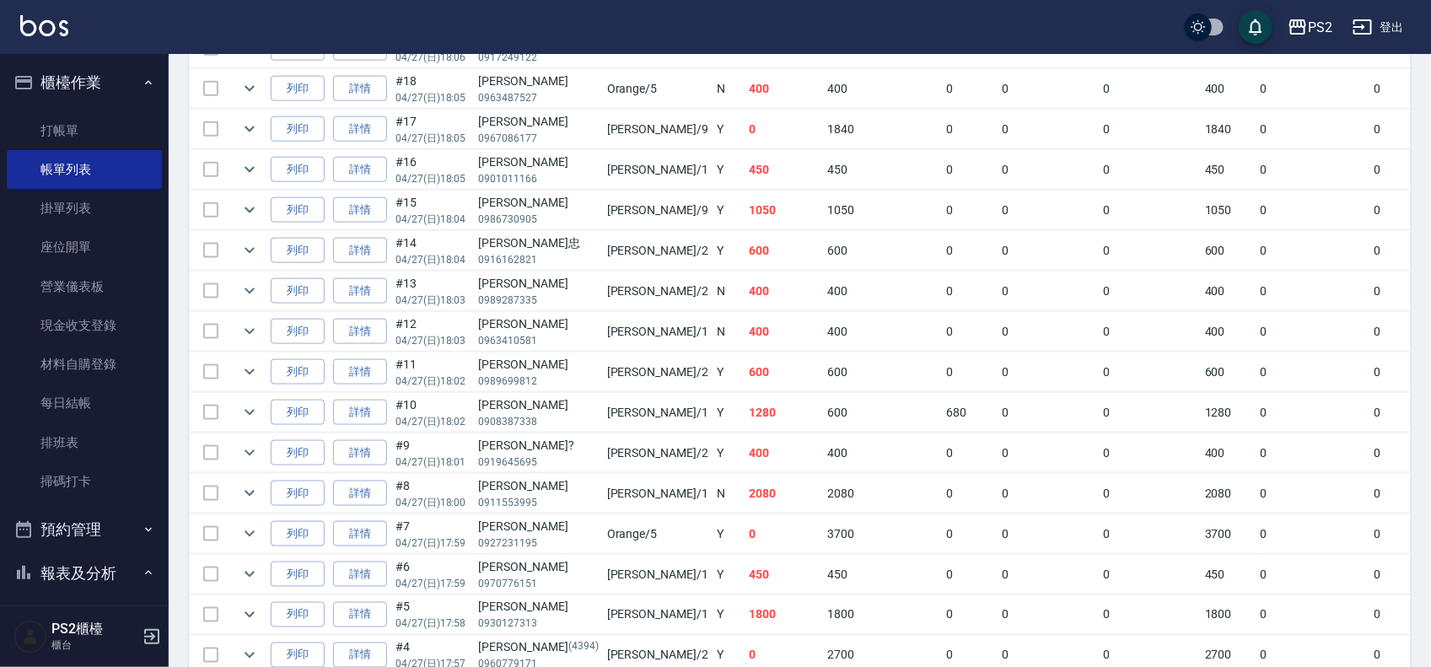
drag, startPoint x: 586, startPoint y: 503, endPoint x: 911, endPoint y: 494, distance: 324.8
click at [617, 503] on tr "列印 詳情 #8 04/27 (日) 18:00 林朋良 0911553995 Polly /1 N 2080 2080 0 0 0 2080 0 0 0 0…" at bounding box center [997, 494] width 1617 height 40
click at [998, 494] on td "0" at bounding box center [1049, 494] width 102 height 40
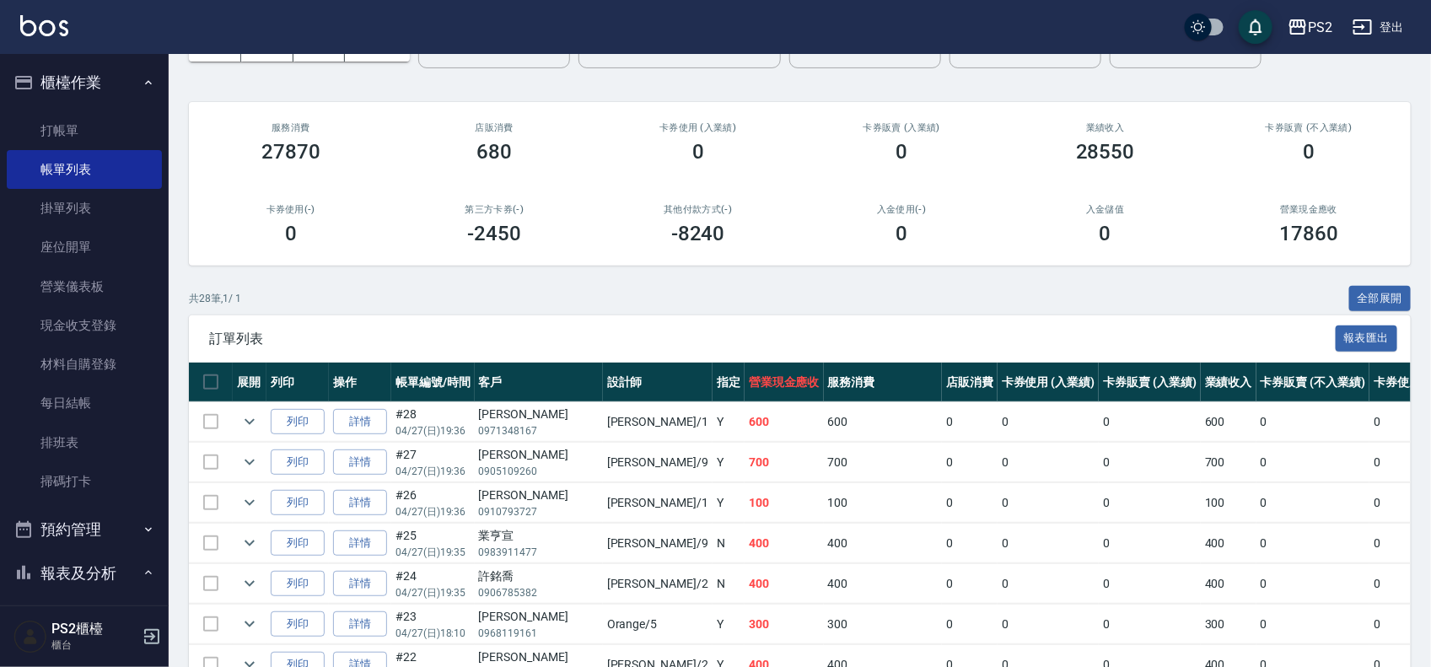
scroll to position [0, 0]
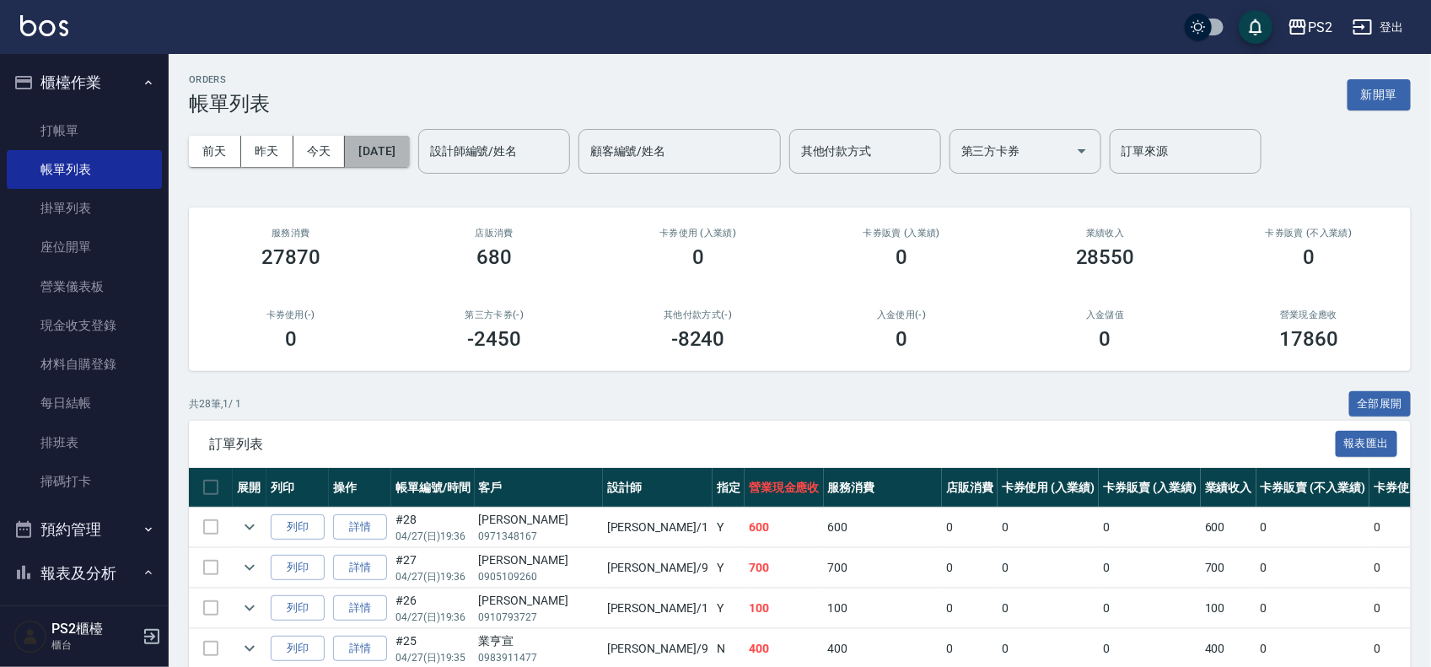
click at [409, 154] on button "2025/04/27" at bounding box center [377, 151] width 64 height 31
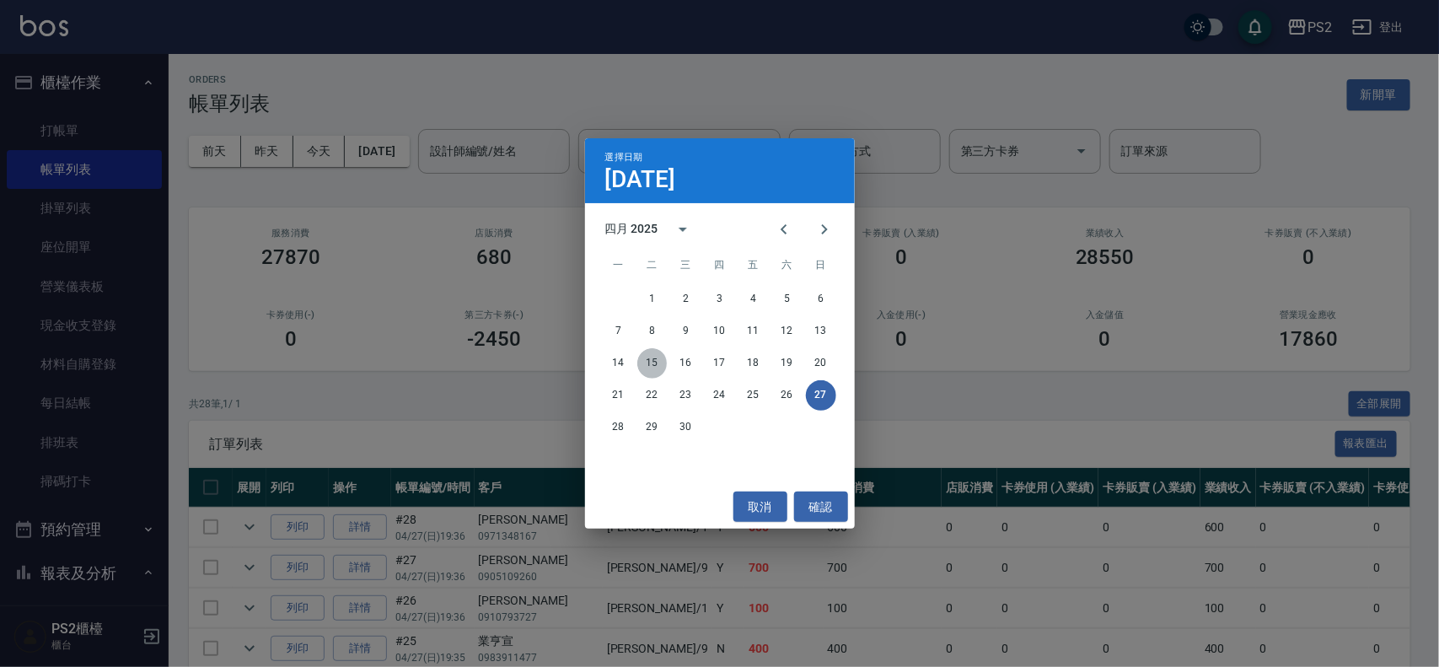
click at [652, 361] on button "15" at bounding box center [653, 363] width 30 height 30
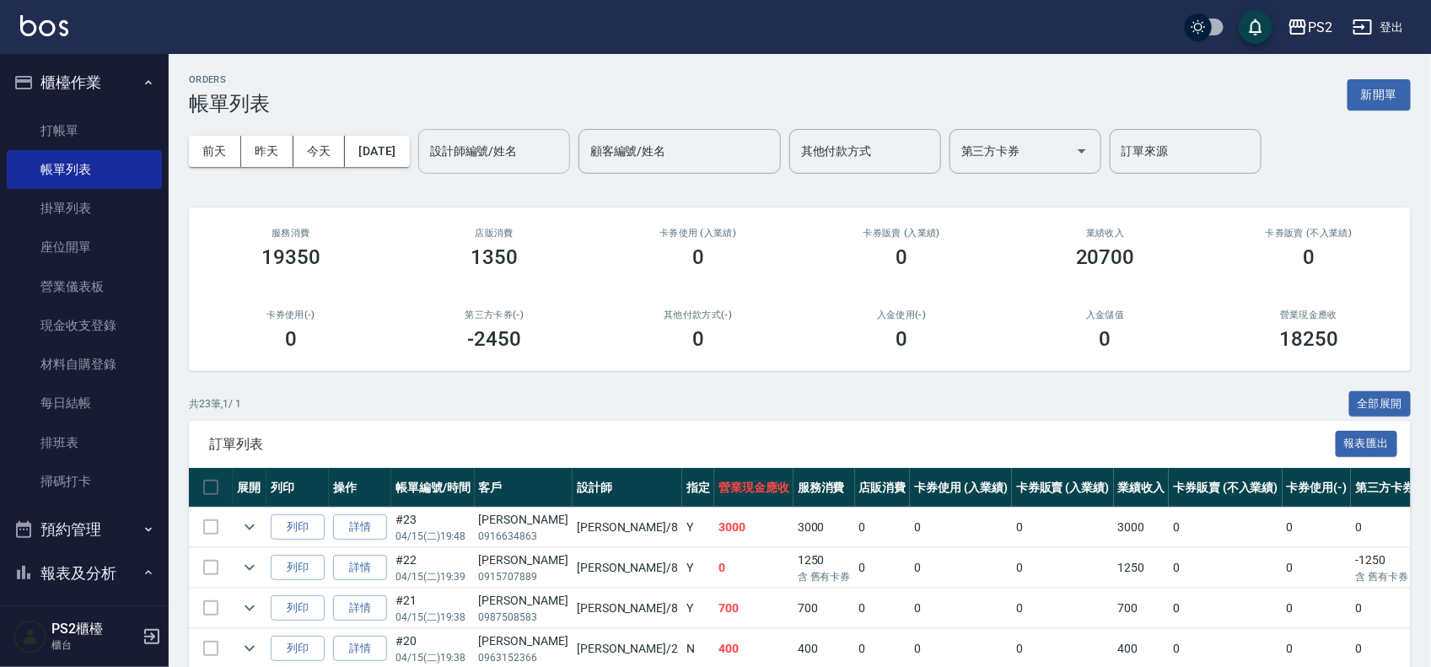
click at [533, 144] on input "設計師編號/姓名" at bounding box center [494, 152] width 137 height 30
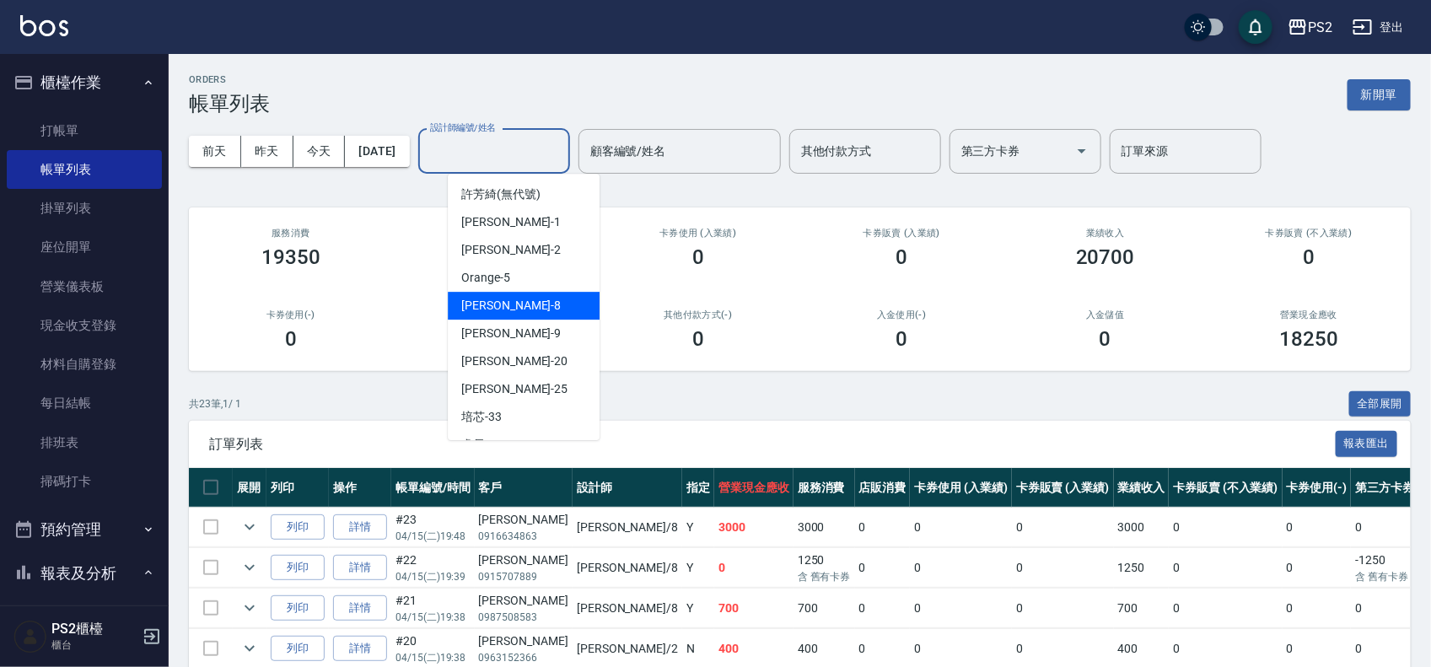
click at [498, 300] on div "Lori -8" at bounding box center [524, 306] width 152 height 28
type input "Lori-8"
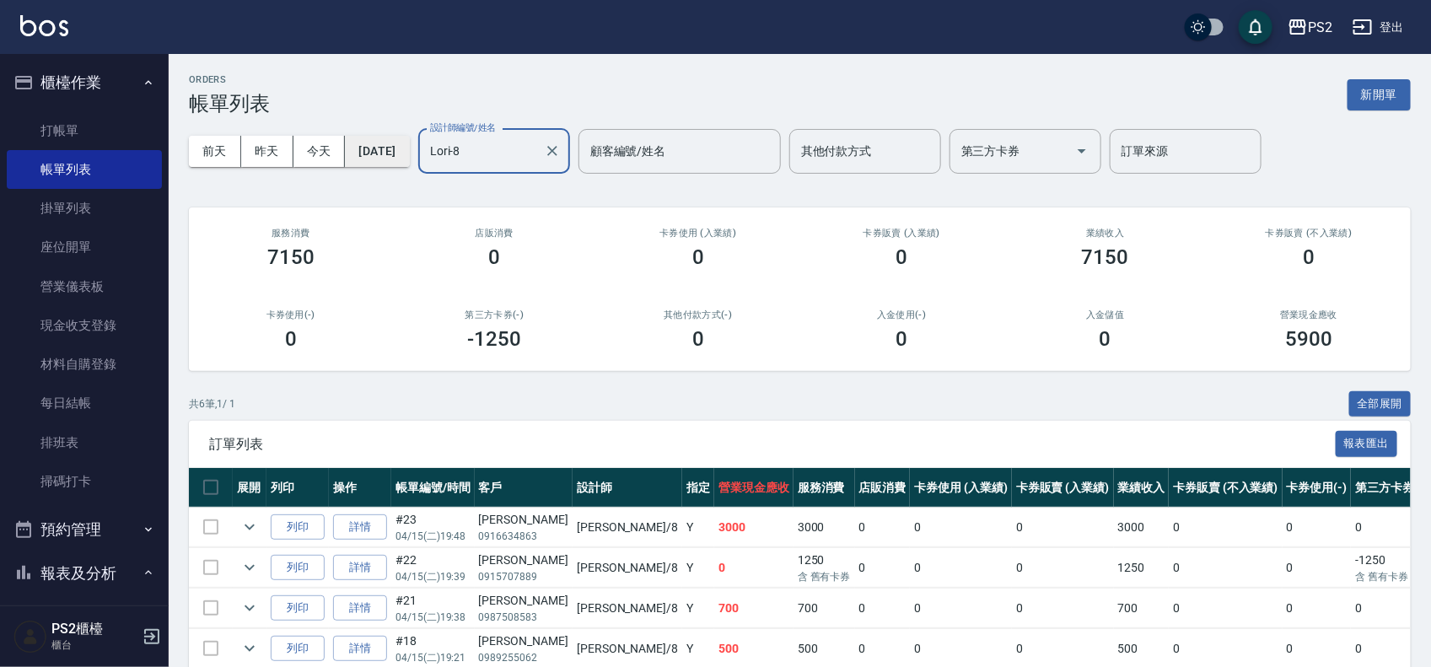
click at [392, 156] on button "2025/04/15" at bounding box center [377, 151] width 64 height 31
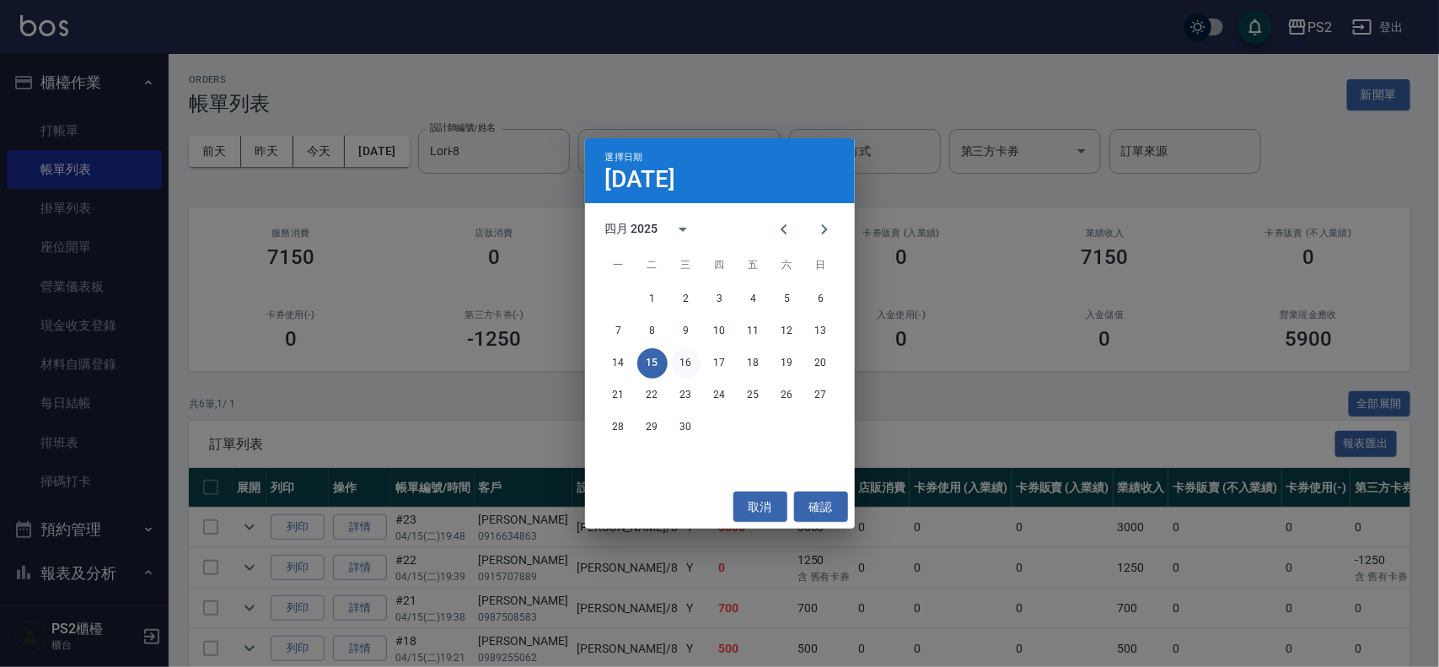
click at [672, 360] on button "16" at bounding box center [686, 363] width 30 height 30
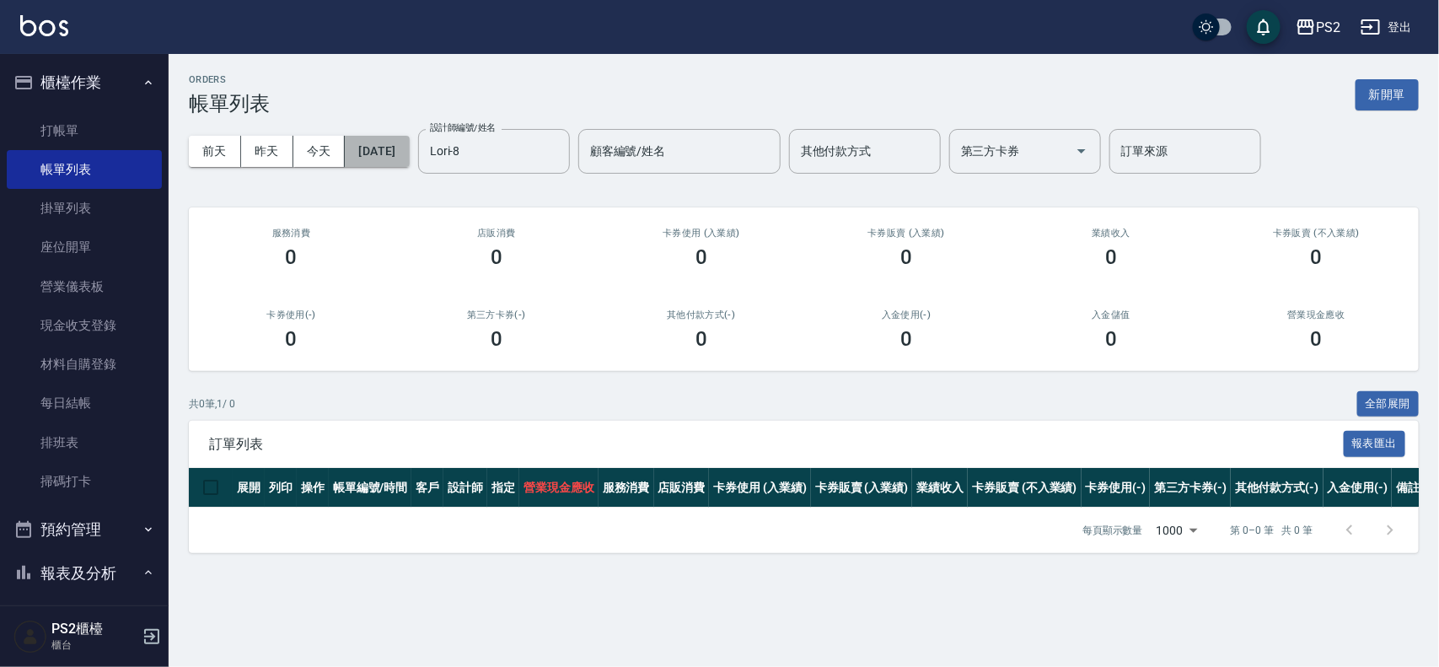
click at [403, 153] on button "2025/04/16" at bounding box center [377, 151] width 64 height 31
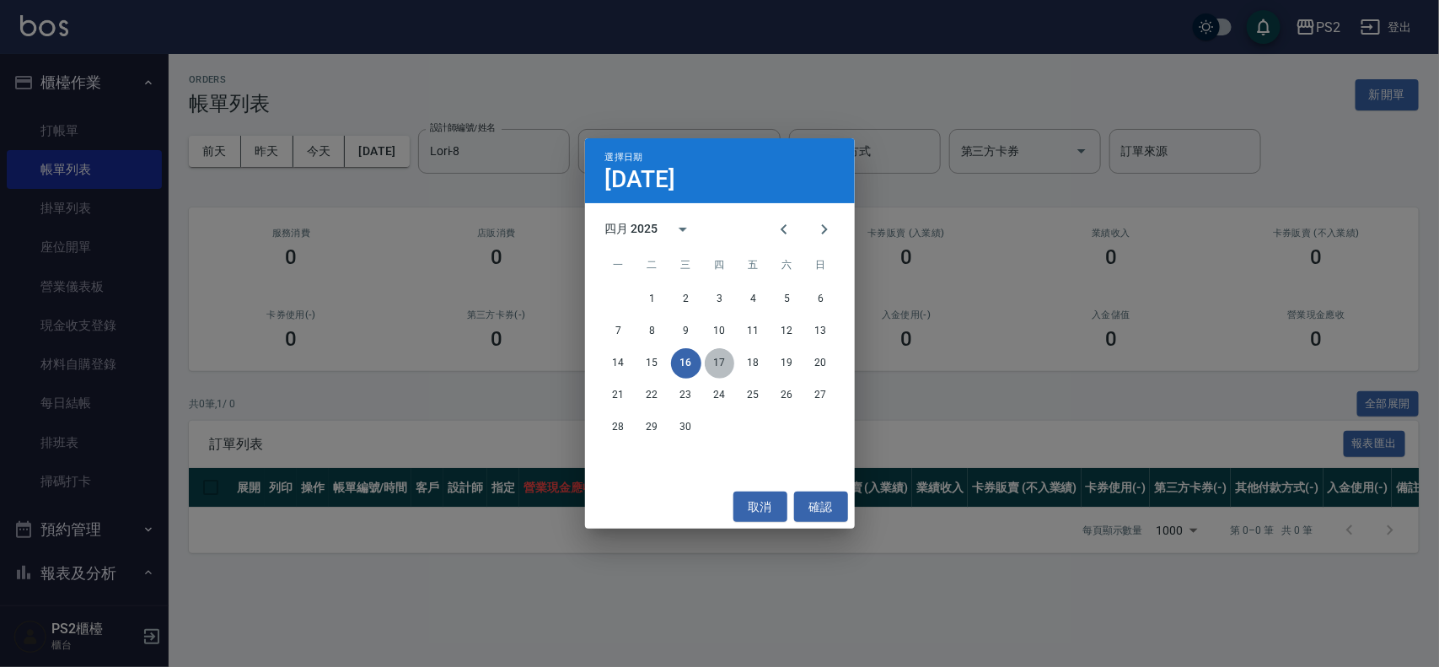
click at [722, 358] on button "17" at bounding box center [720, 363] width 30 height 30
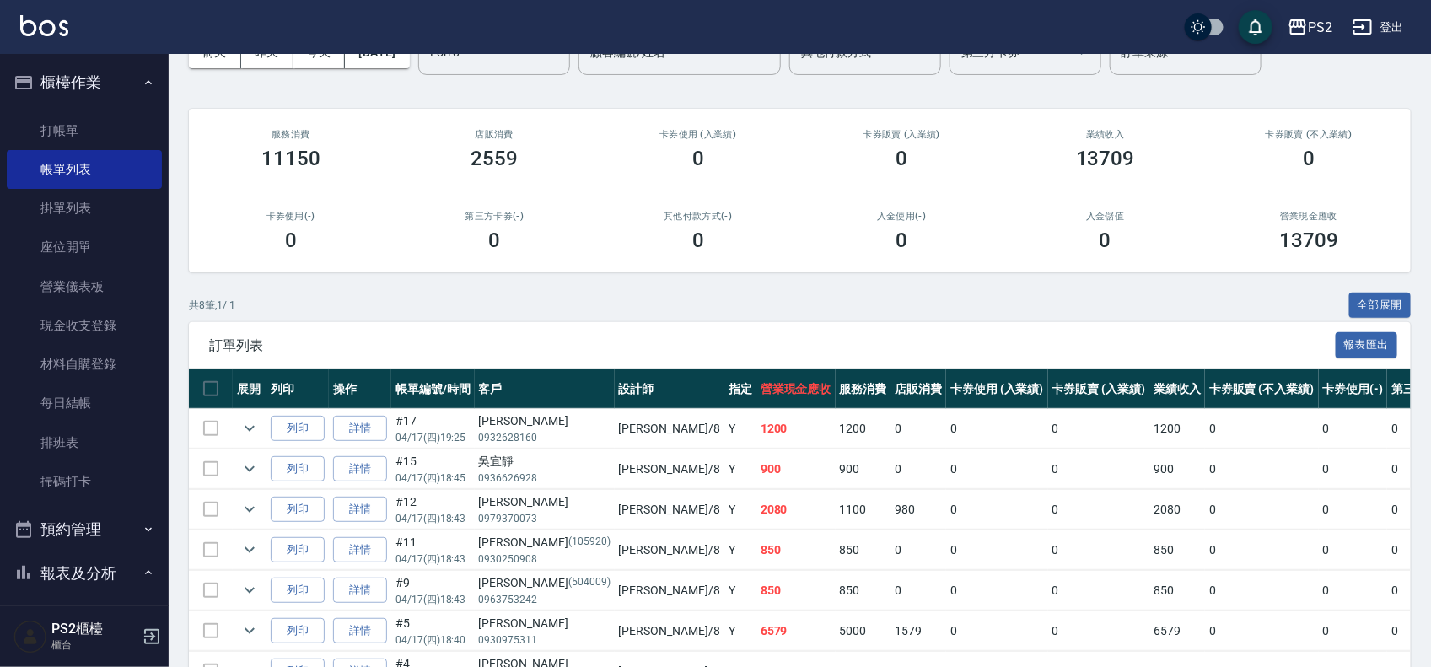
scroll to position [249, 0]
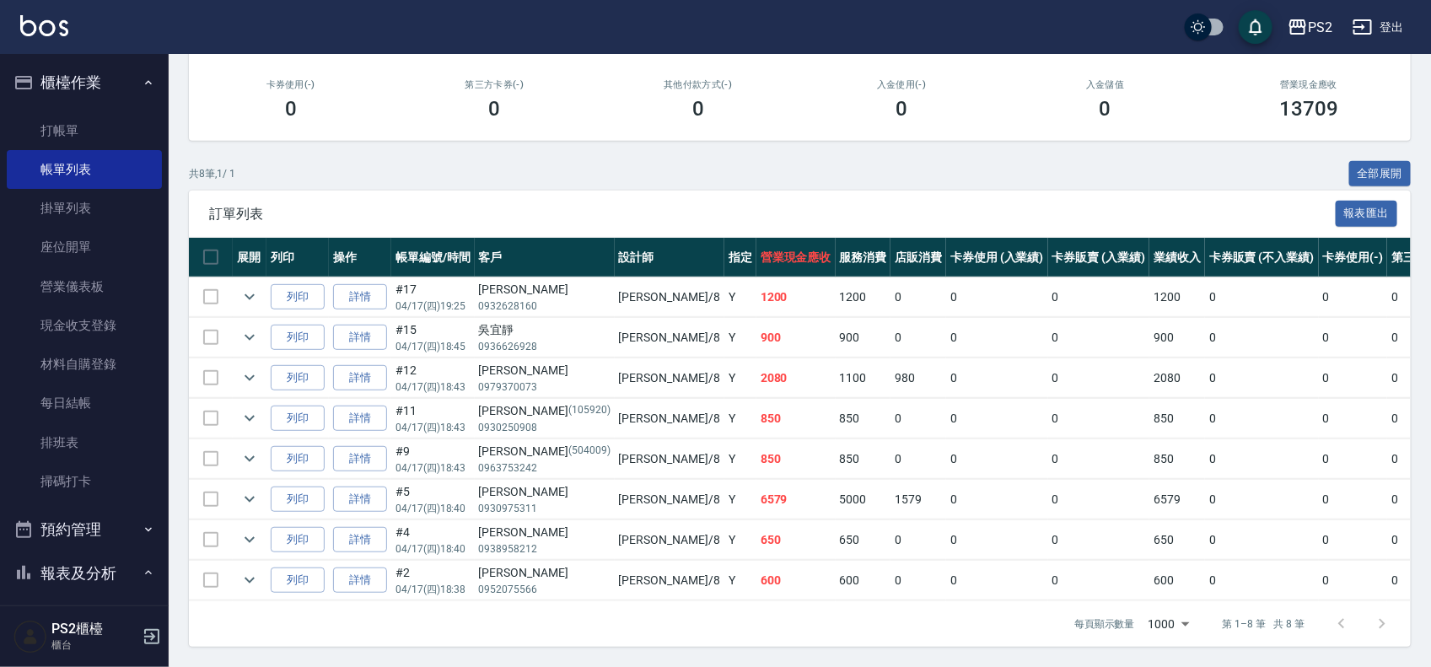
click at [263, 482] on td at bounding box center [250, 500] width 34 height 40
click at [264, 482] on td at bounding box center [250, 500] width 34 height 40
click at [255, 489] on icon "expand row" at bounding box center [249, 499] width 20 height 20
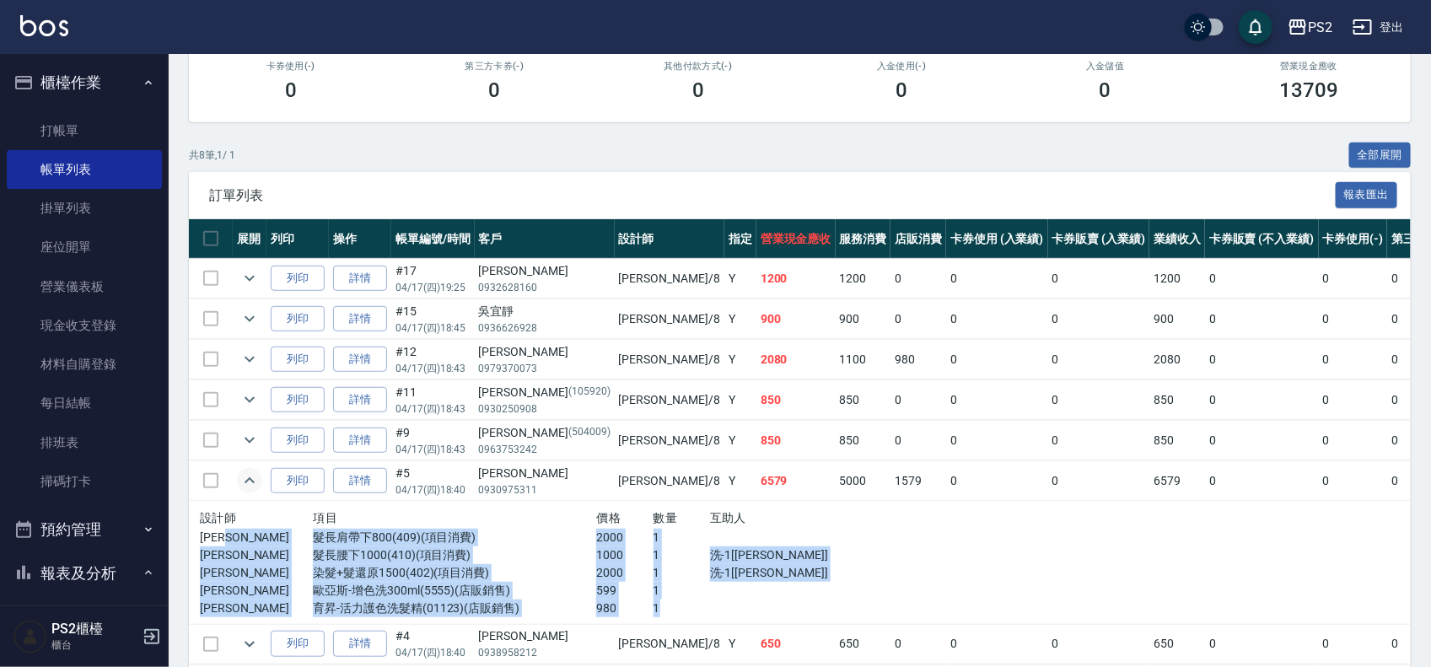
drag, startPoint x: 291, startPoint y: 542, endPoint x: 659, endPoint y: 605, distance: 372.9
click at [649, 607] on div "設計師 項目 價格 數量 互助人 Lori 髮長肩帶下800(409)(項目消費) 2000 1 Lori 髮長腰下1000(410)(項目消費) 1000 …" at bounding box center [540, 563] width 680 height 110
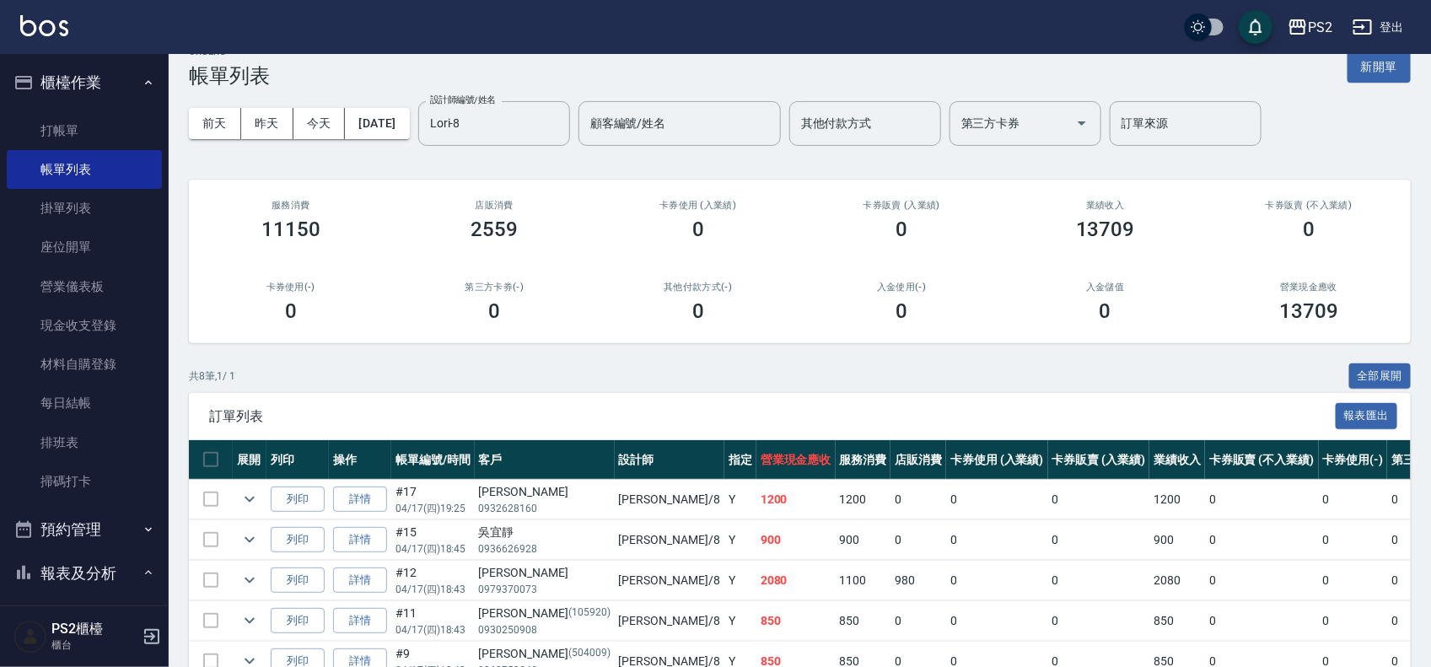
scroll to position [0, 0]
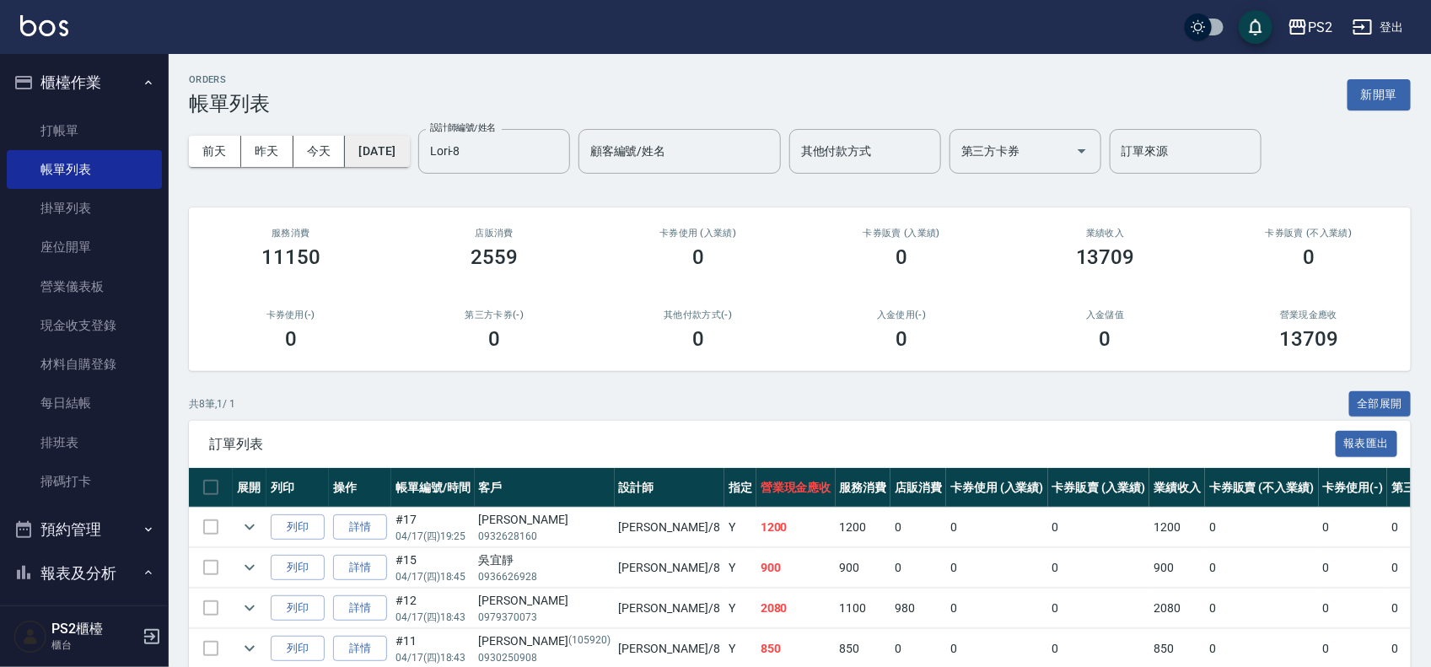
click at [390, 148] on button "2025/04/17" at bounding box center [377, 151] width 64 height 31
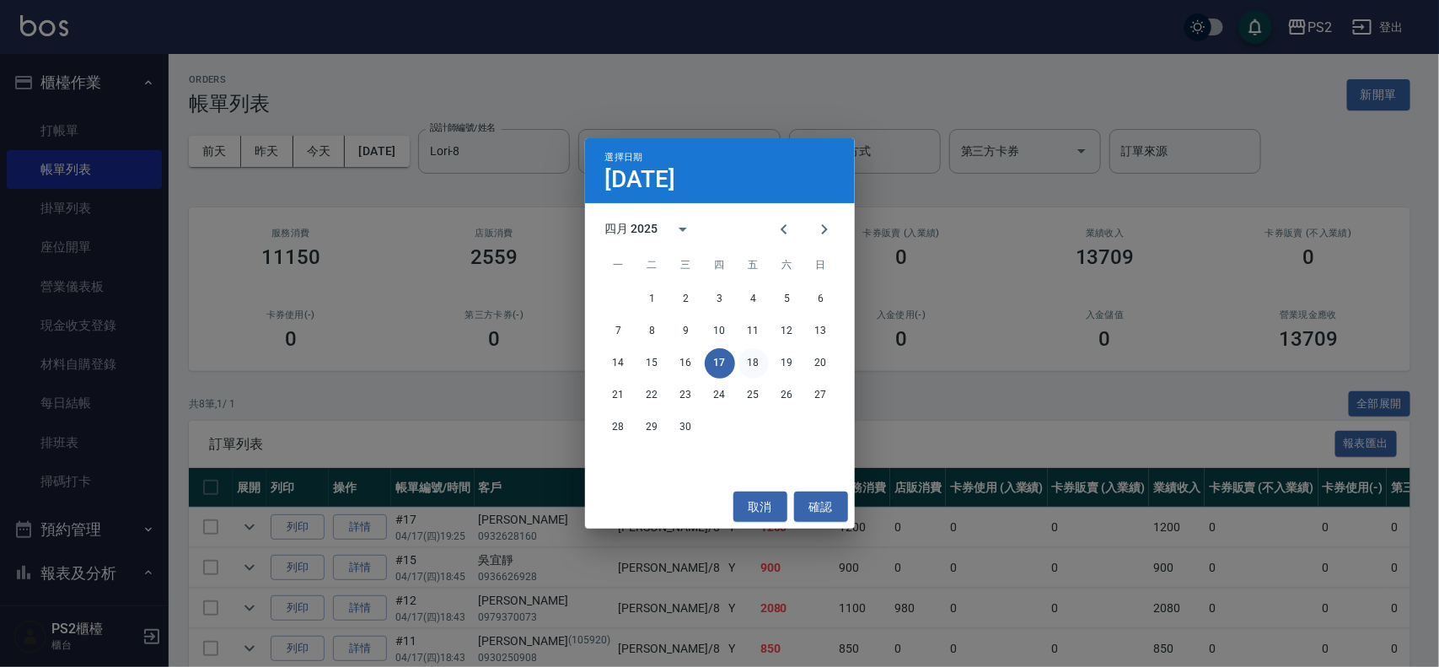
click at [745, 356] on button "18" at bounding box center [754, 363] width 30 height 30
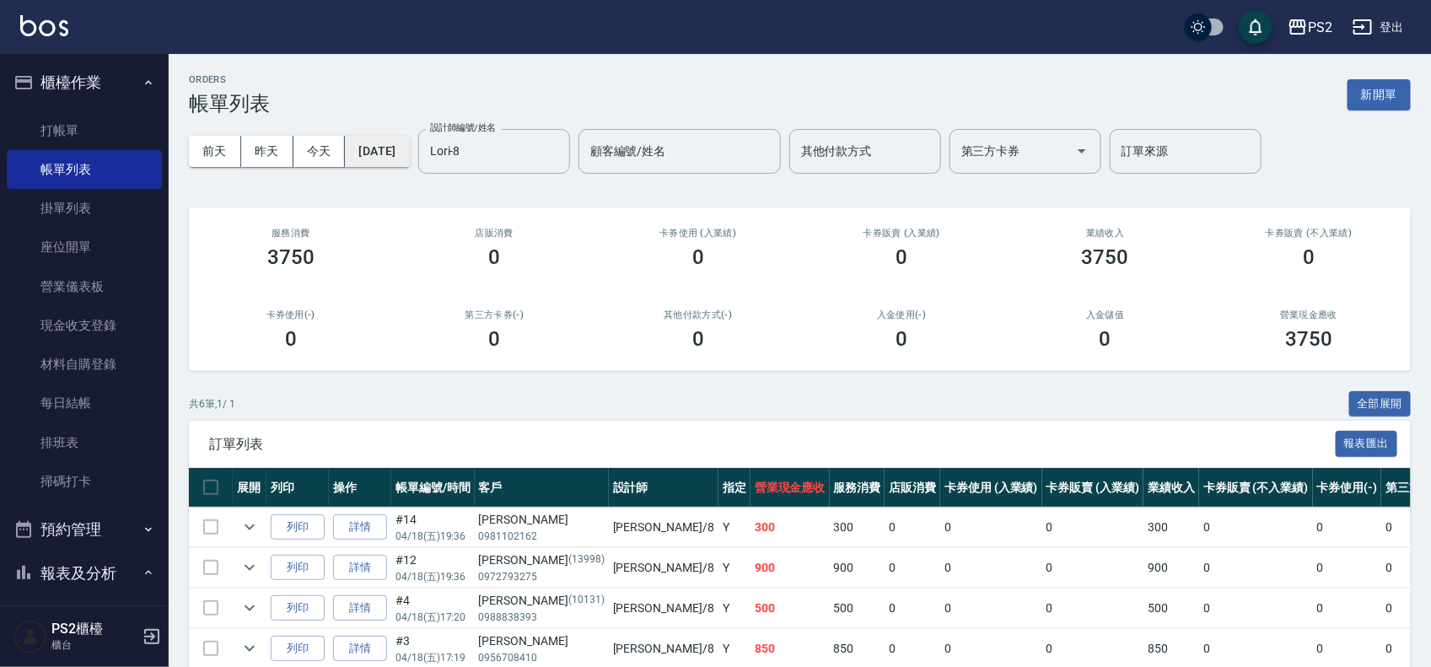
click at [401, 153] on button "2025/04/18" at bounding box center [377, 151] width 64 height 31
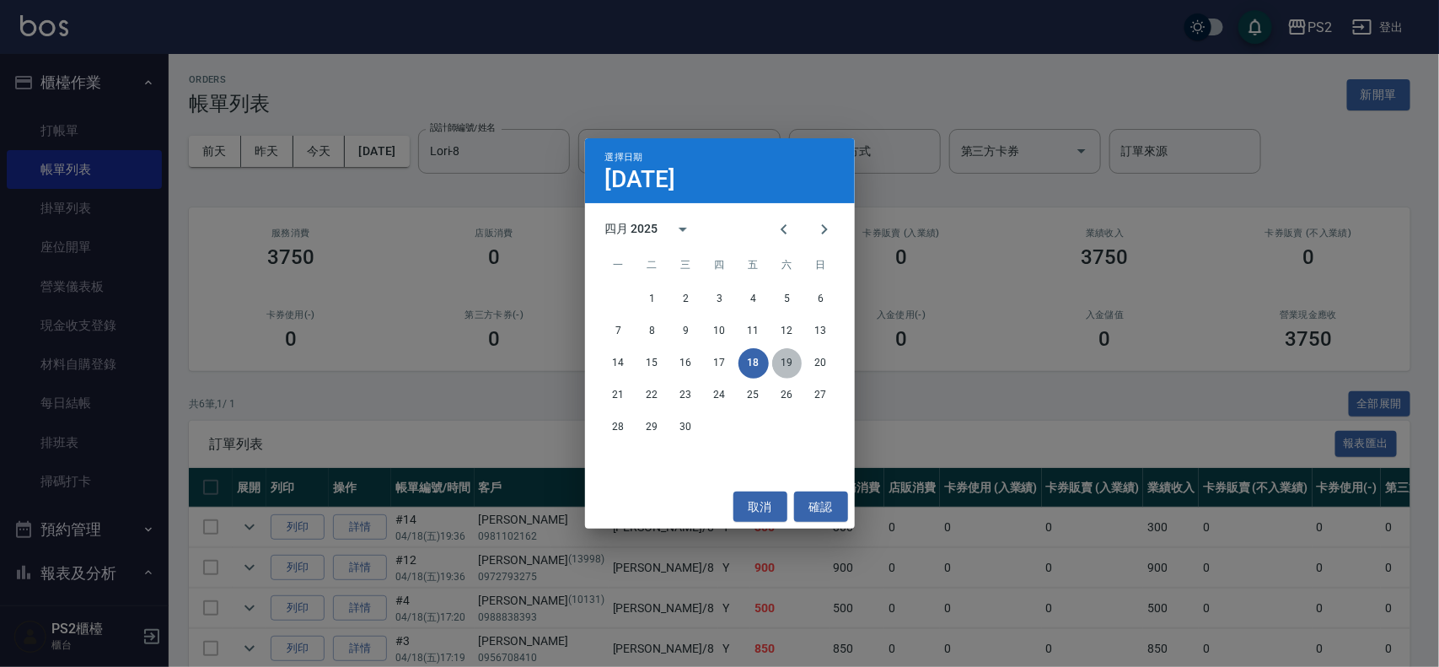
click at [787, 358] on button "19" at bounding box center [787, 363] width 30 height 30
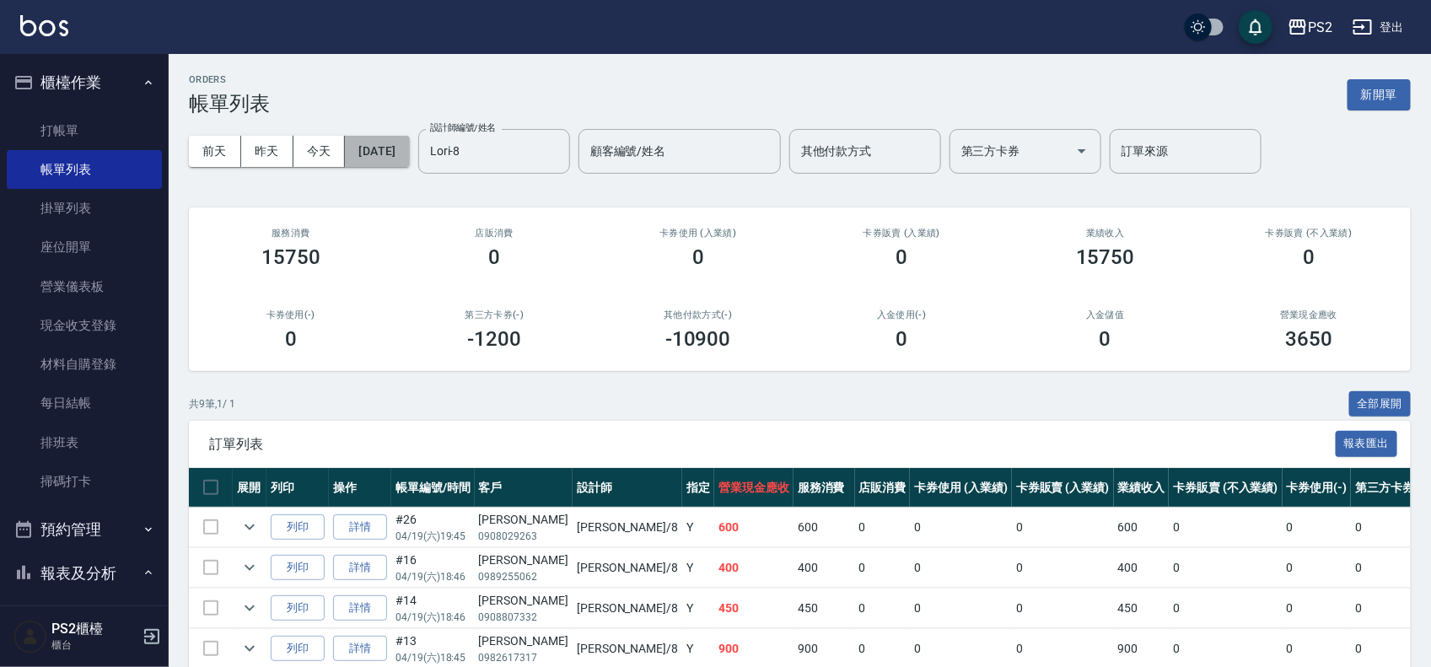
click at [385, 142] on button "2025/04/19" at bounding box center [377, 151] width 64 height 31
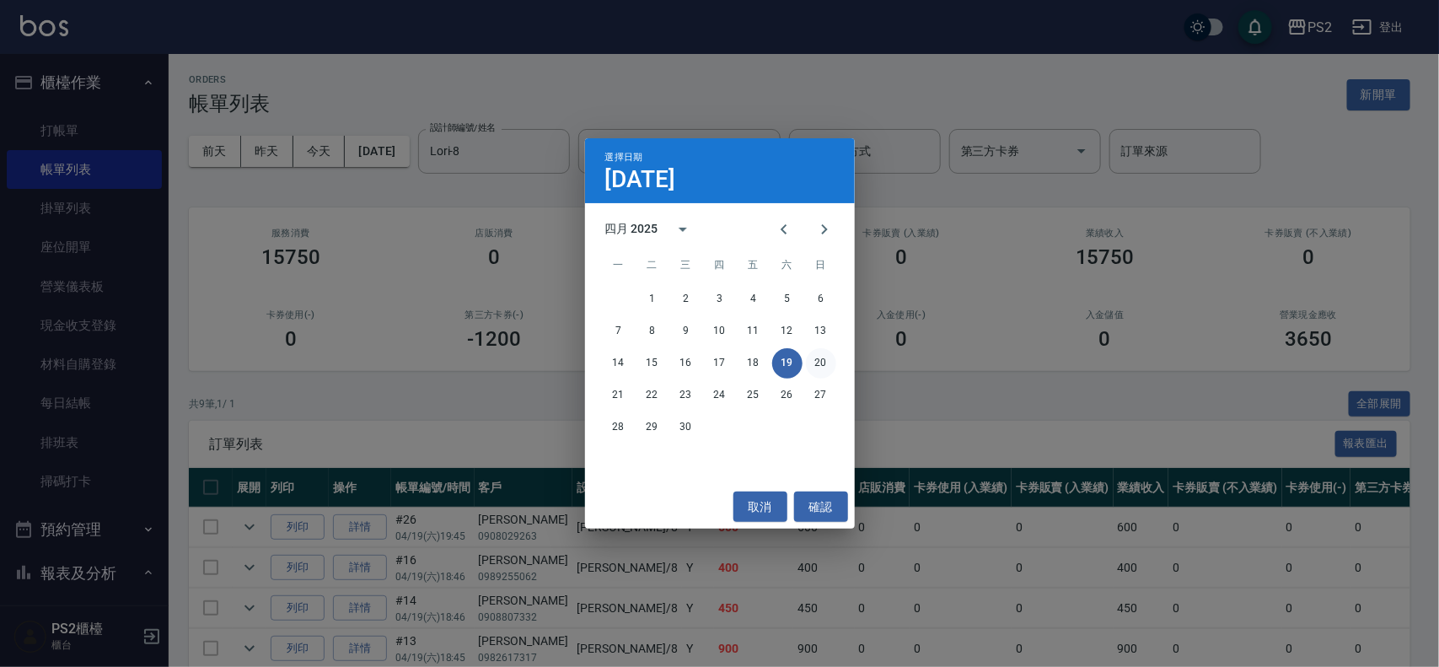
click at [816, 352] on button "20" at bounding box center [821, 363] width 30 height 30
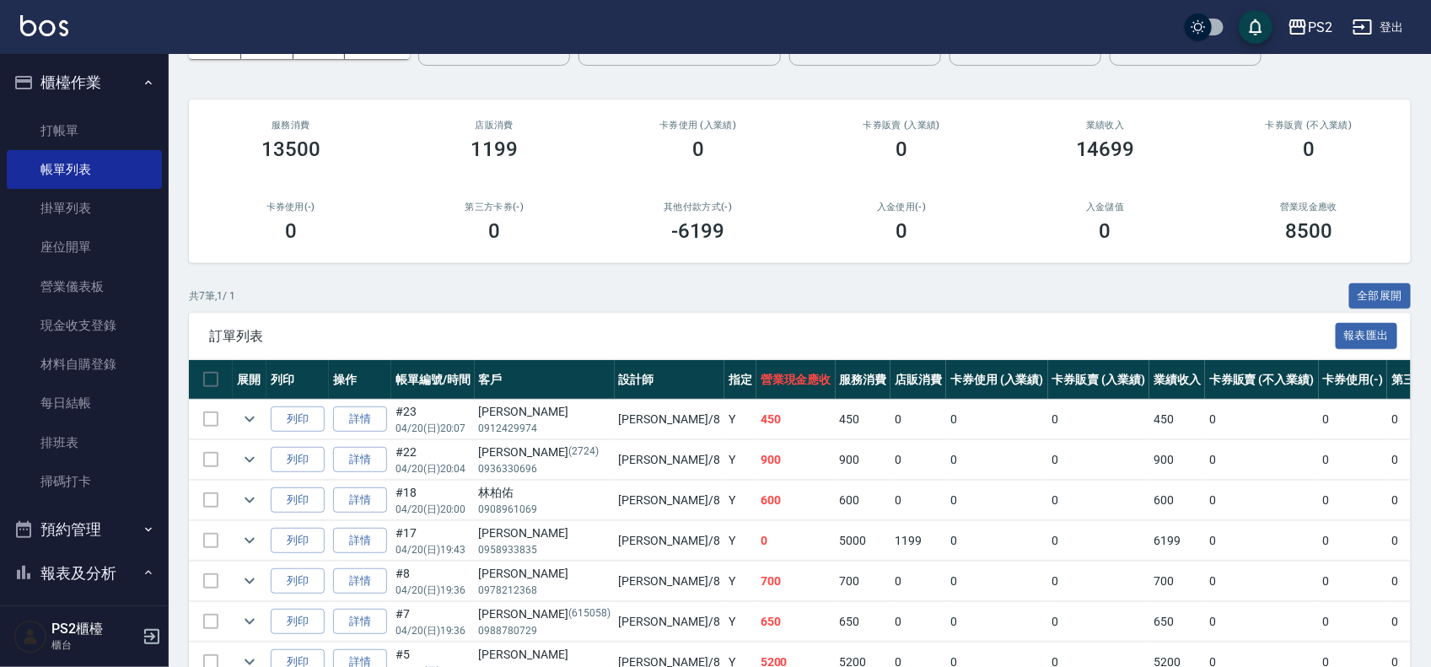
scroll to position [208, 0]
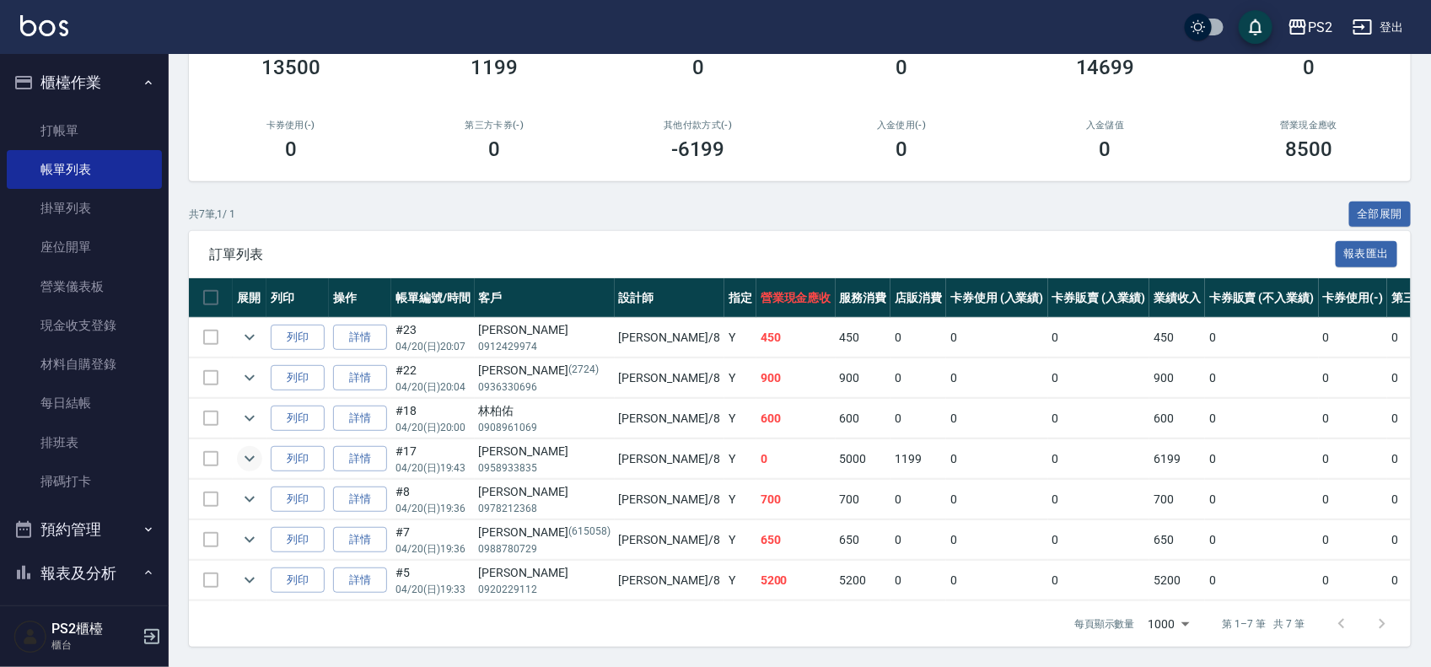
click at [250, 446] on button "expand row" at bounding box center [249, 458] width 25 height 25
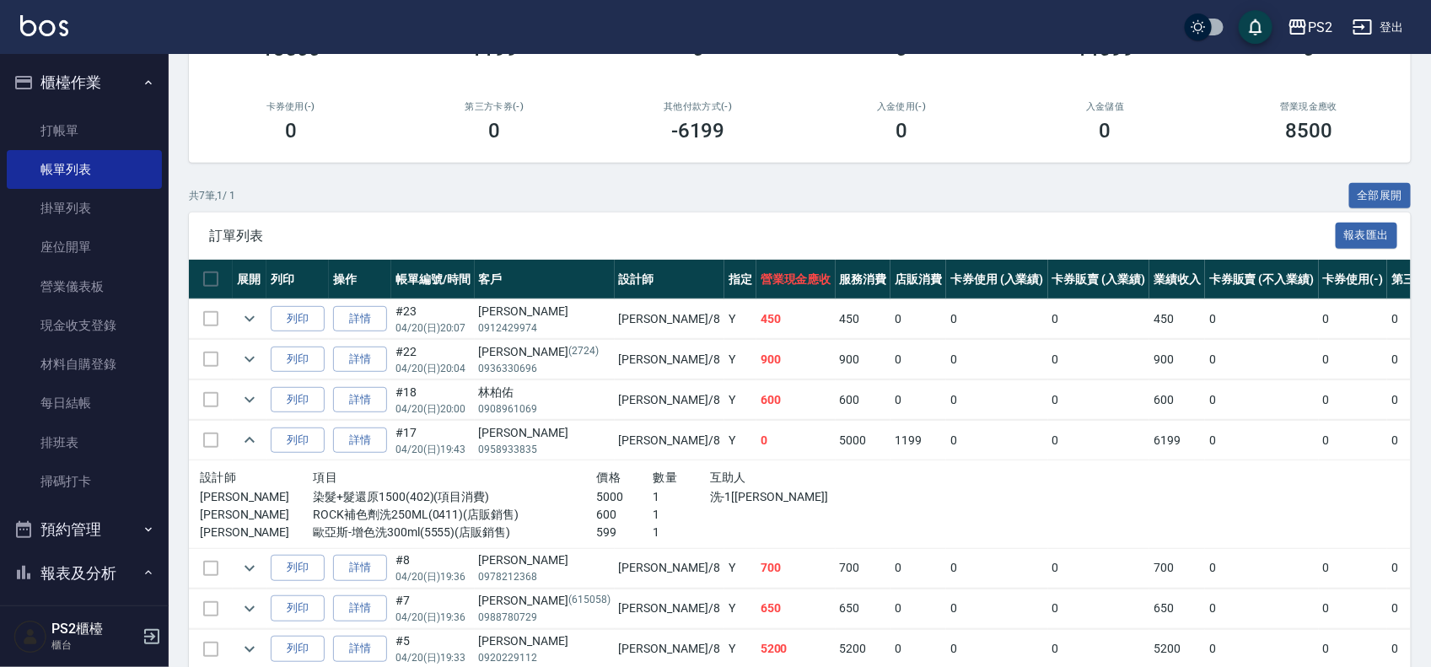
scroll to position [0, 0]
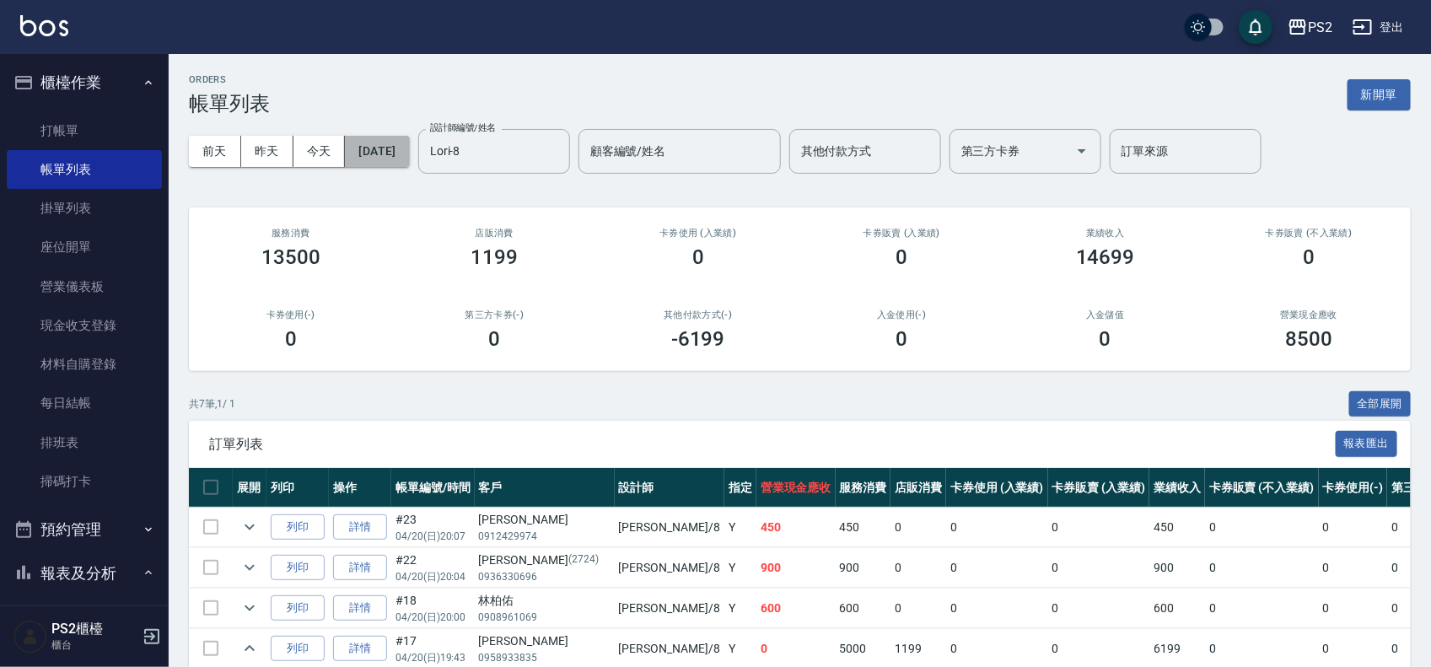
click at [409, 156] on button "2025/04/20" at bounding box center [377, 151] width 64 height 31
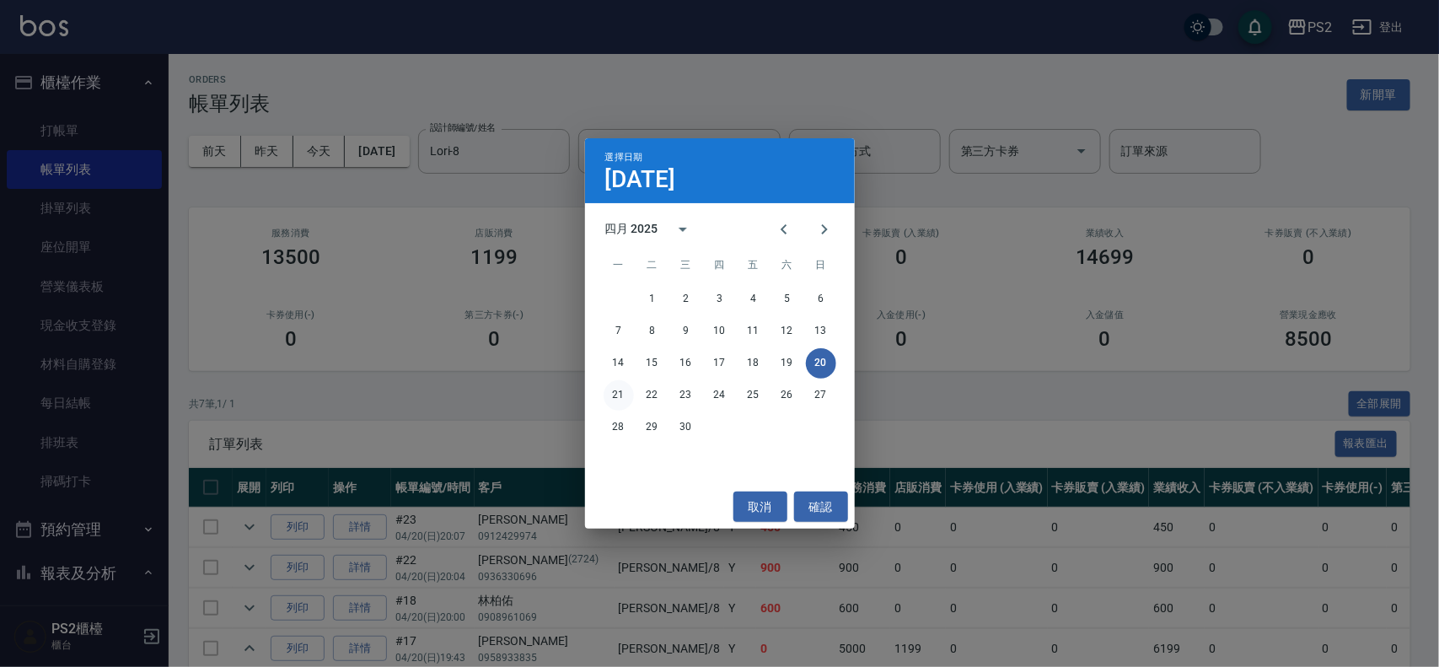
click at [620, 393] on button "21" at bounding box center [619, 395] width 30 height 30
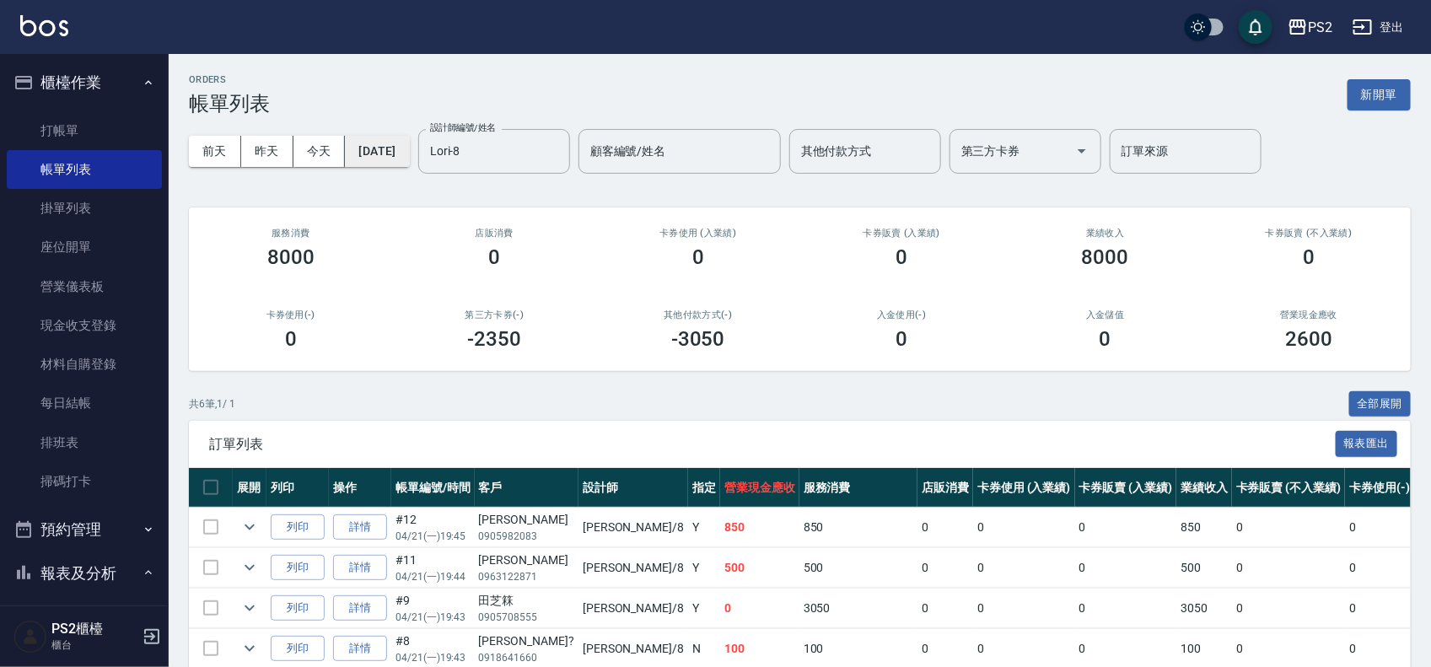
click at [398, 153] on button "2025/04/21" at bounding box center [377, 151] width 64 height 31
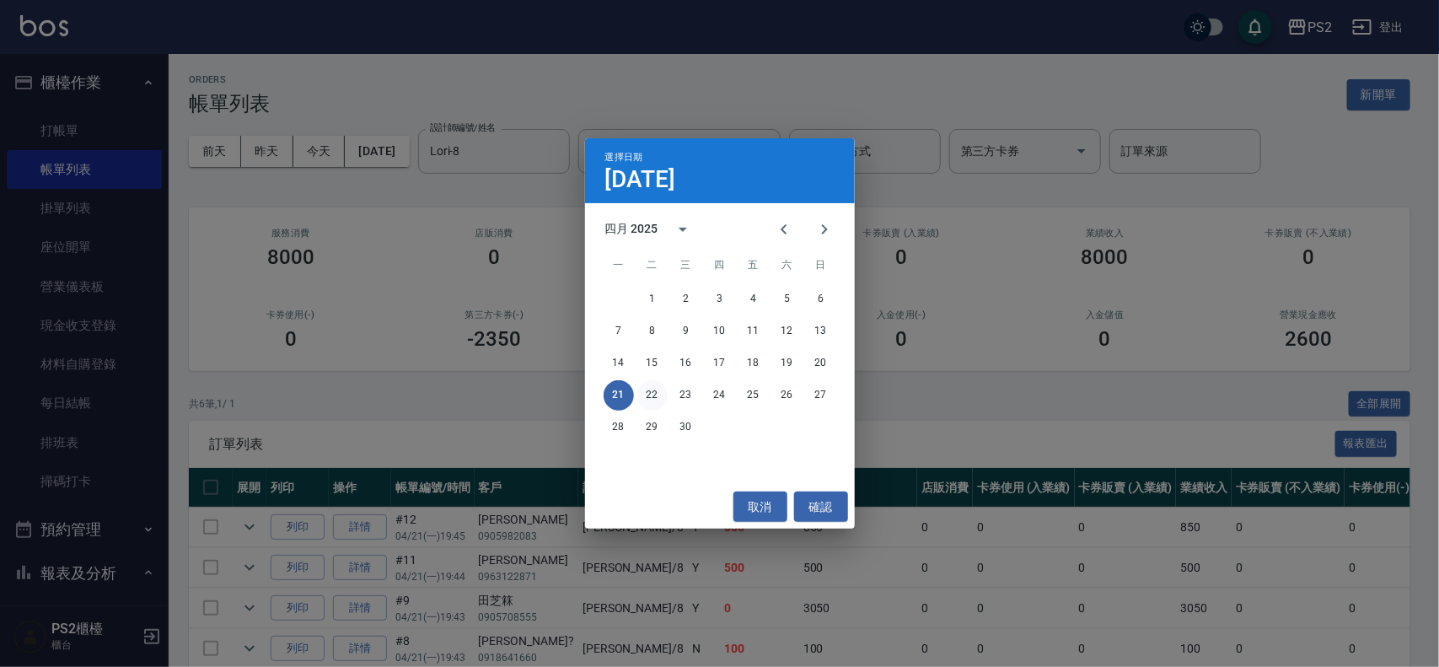
click at [643, 393] on button "22" at bounding box center [653, 395] width 30 height 30
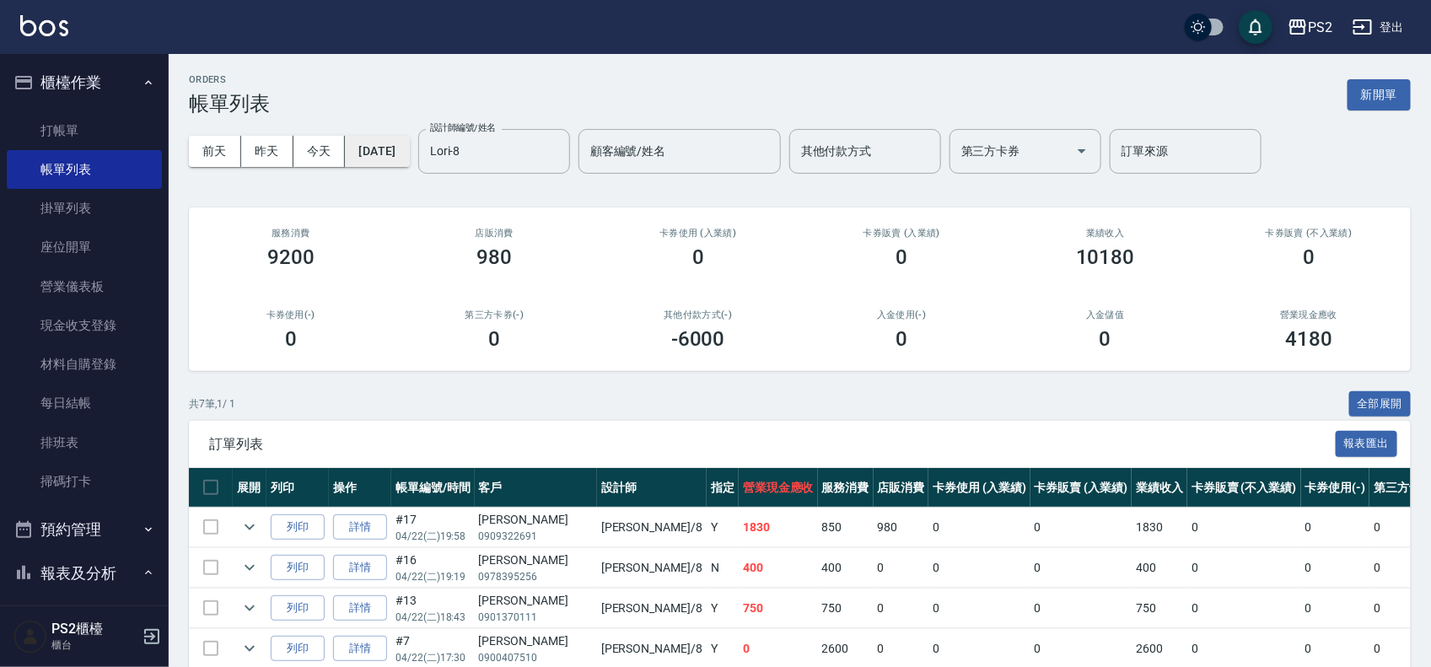
click at [377, 152] on button "2025/04/22" at bounding box center [377, 151] width 64 height 31
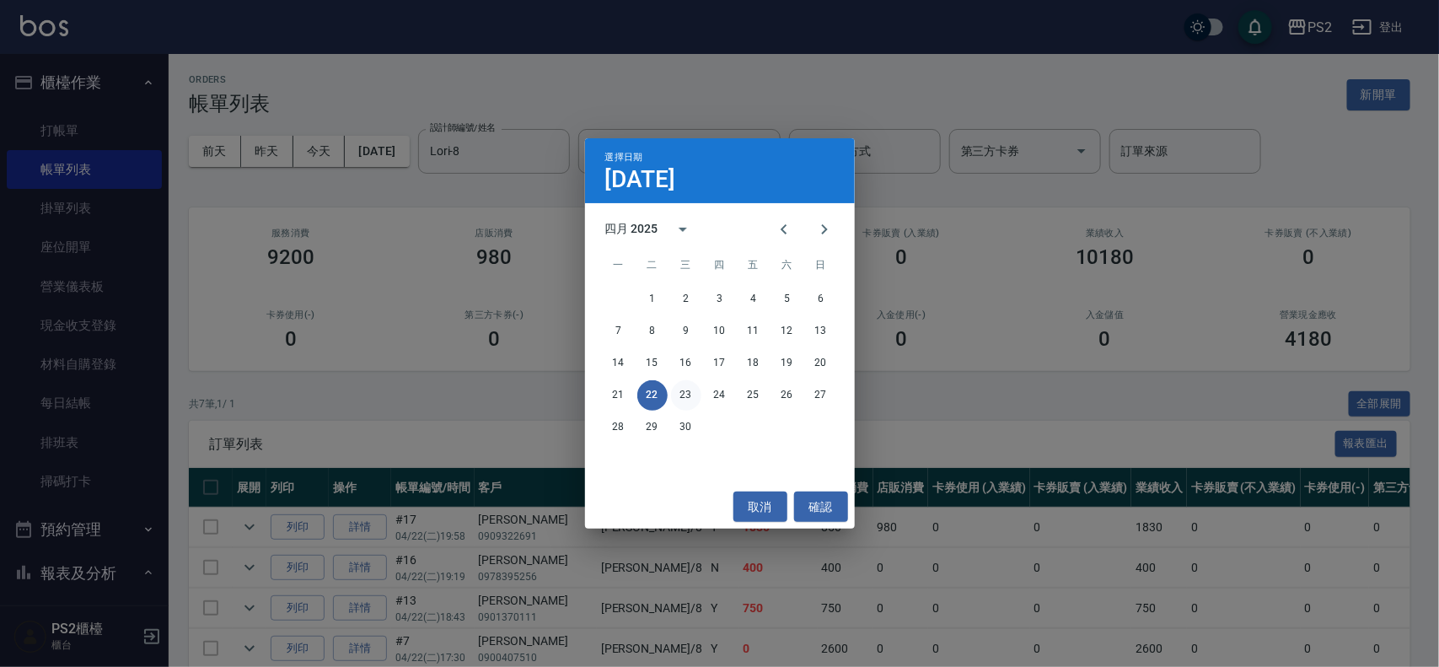
click at [688, 396] on button "23" at bounding box center [686, 395] width 30 height 30
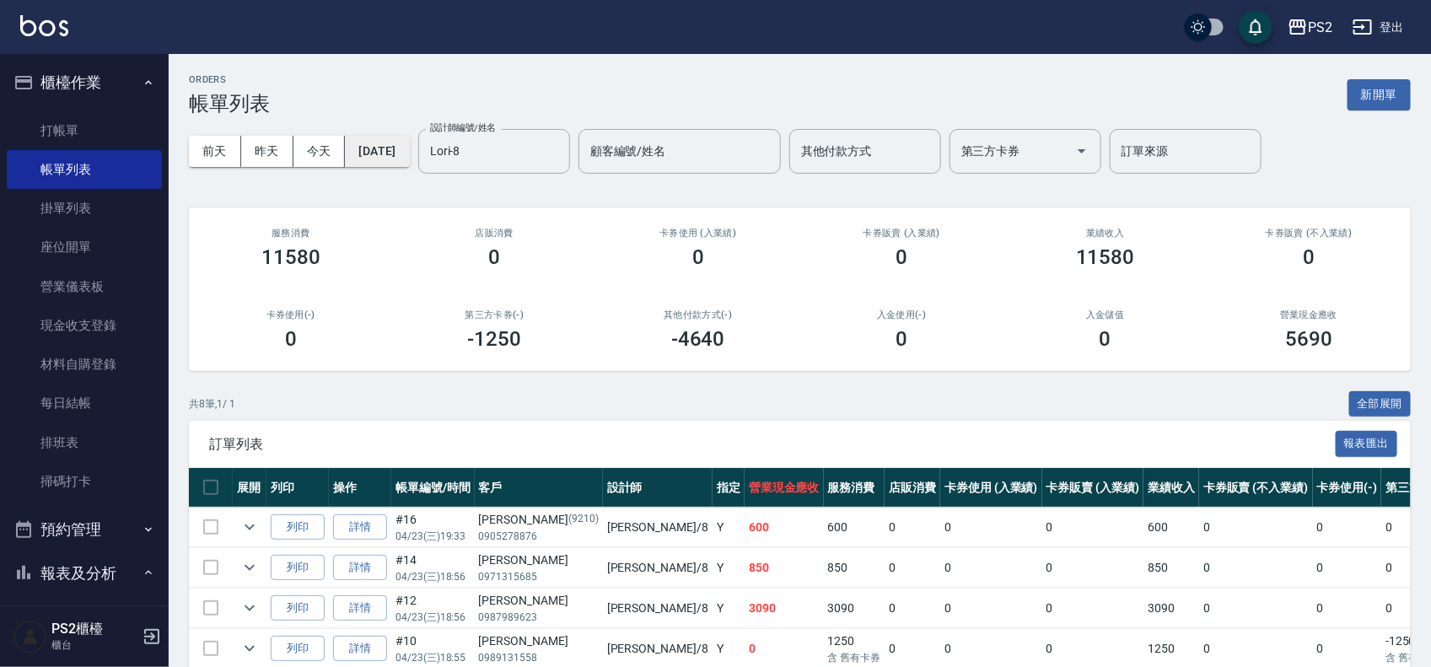
click at [401, 153] on button "2025/04/23" at bounding box center [377, 151] width 64 height 31
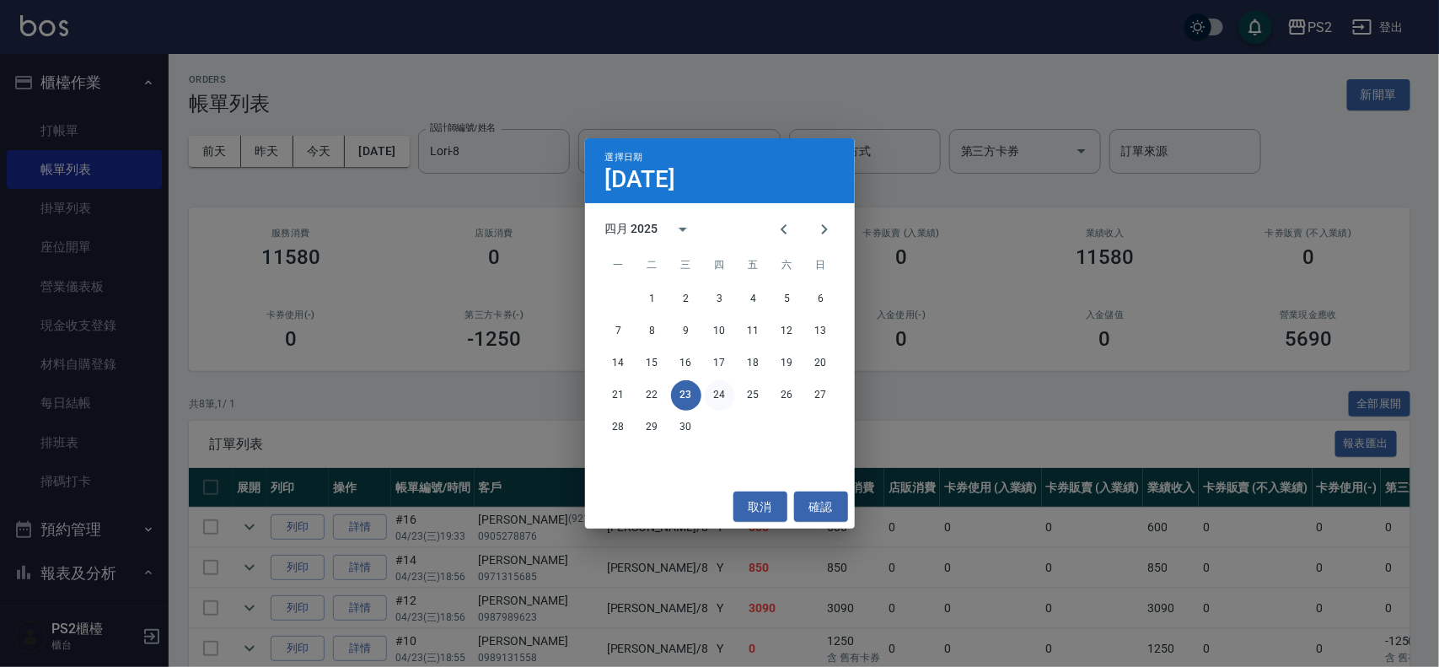
click at [718, 384] on button "24" at bounding box center [720, 395] width 30 height 30
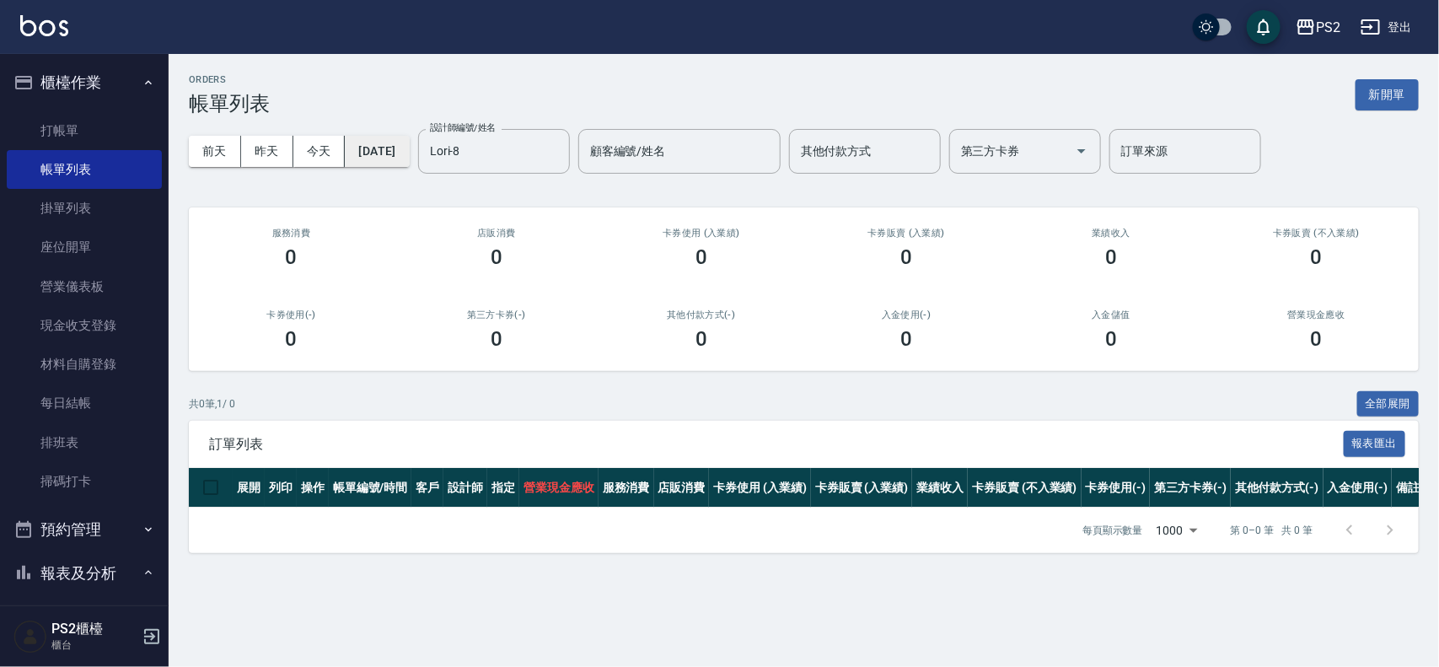
click at [394, 152] on button "2025/04/24" at bounding box center [377, 151] width 64 height 31
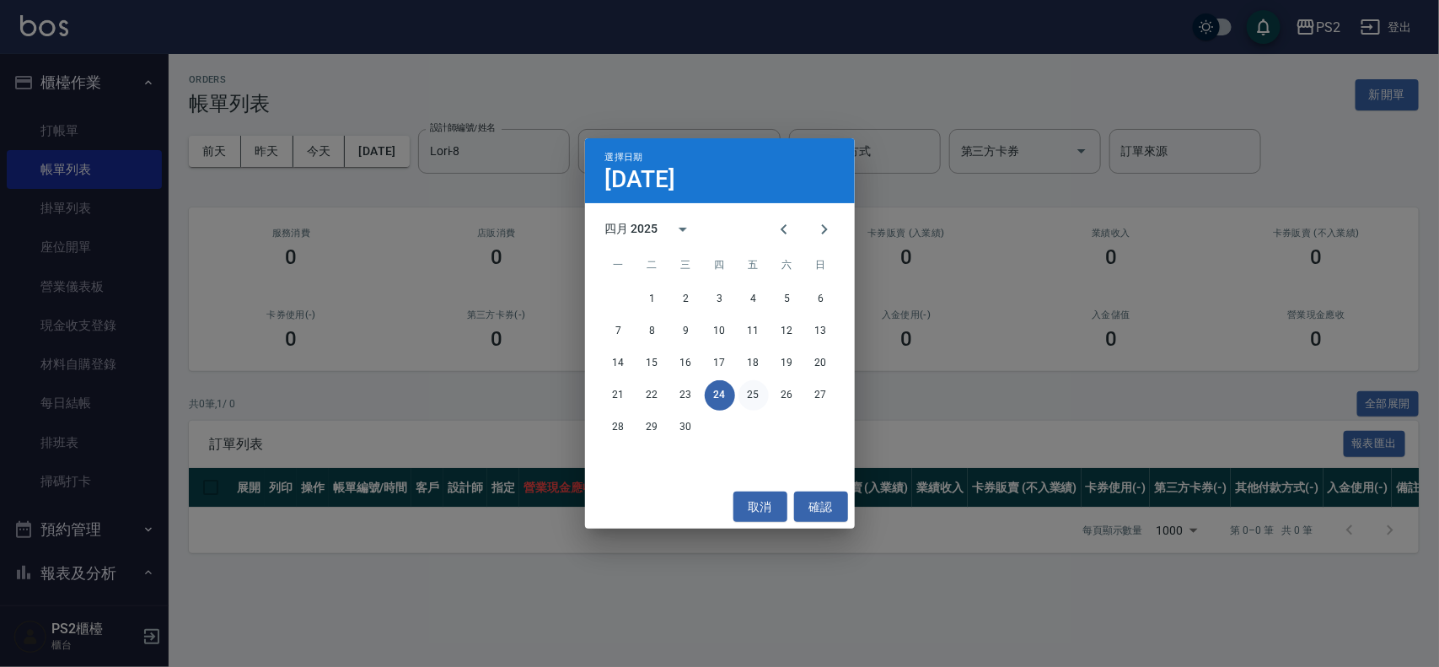
click at [748, 390] on button "25" at bounding box center [754, 395] width 30 height 30
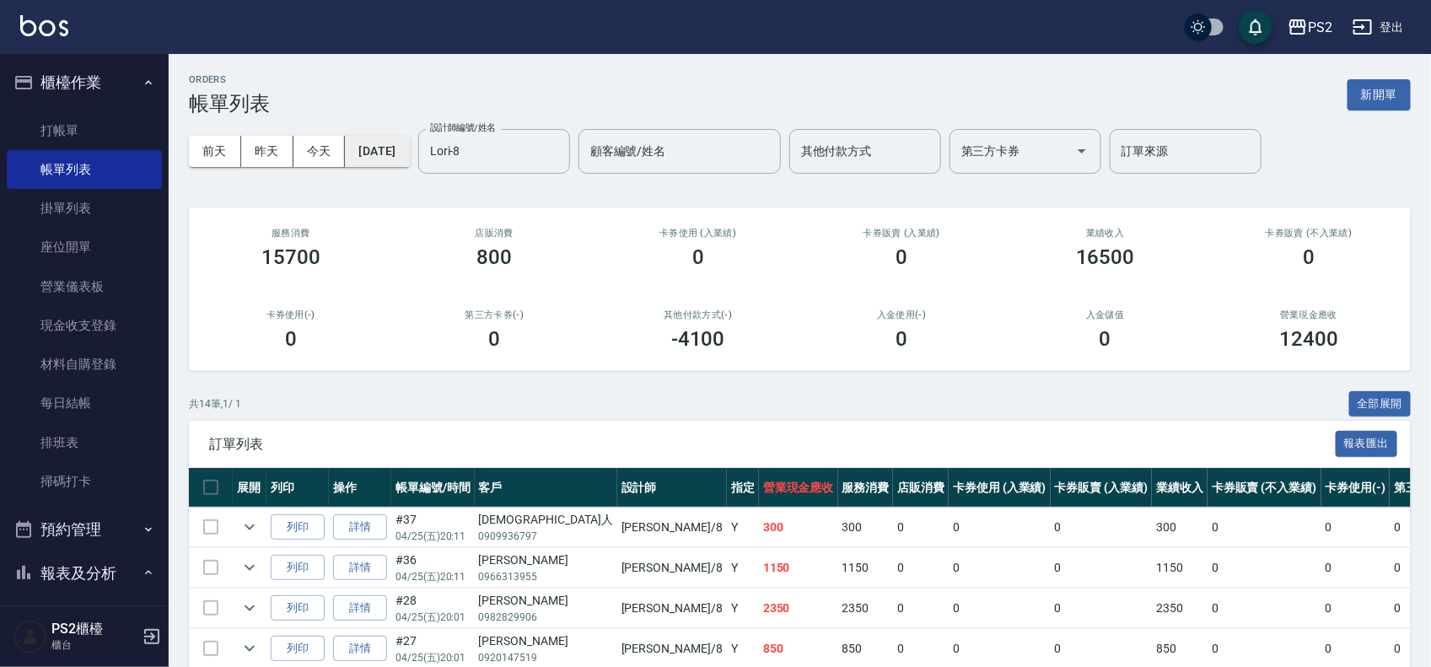
click at [409, 153] on button "2025/04/25" at bounding box center [377, 151] width 64 height 31
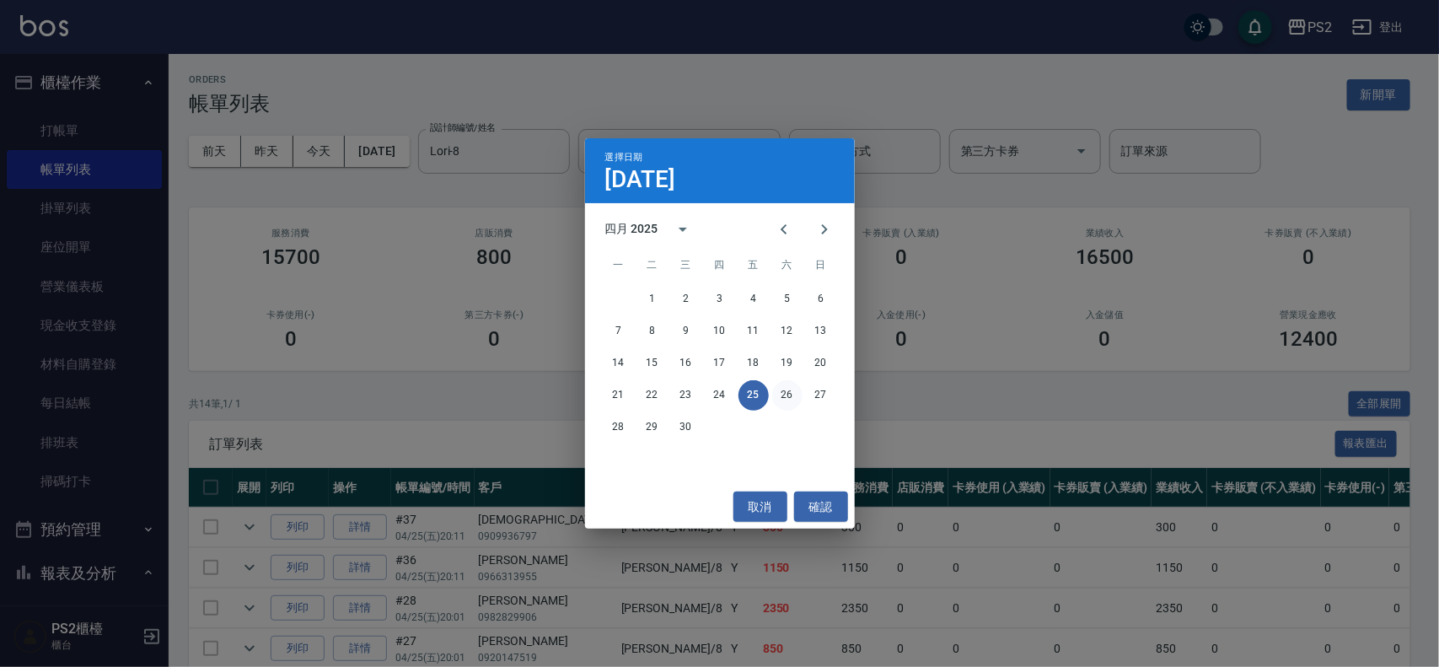
click at [781, 393] on button "26" at bounding box center [787, 395] width 30 height 30
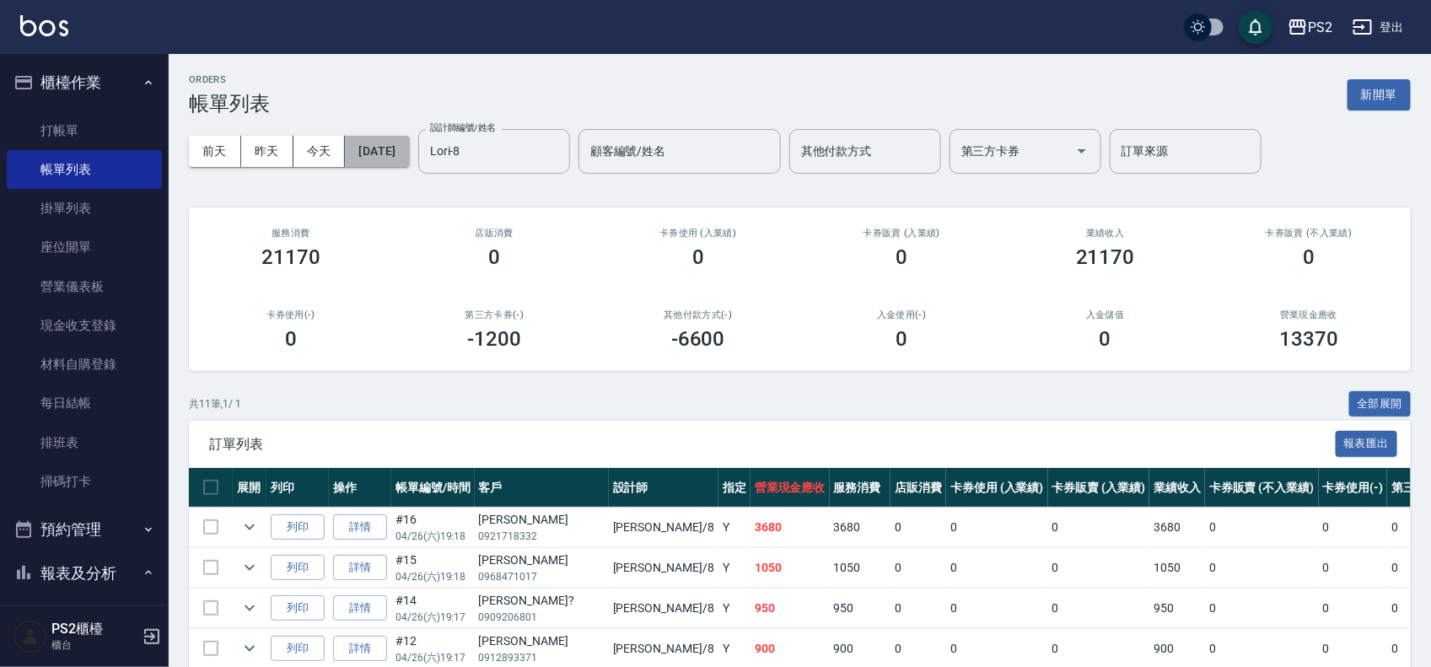
click at [409, 152] on button "2025/04/26" at bounding box center [377, 151] width 64 height 31
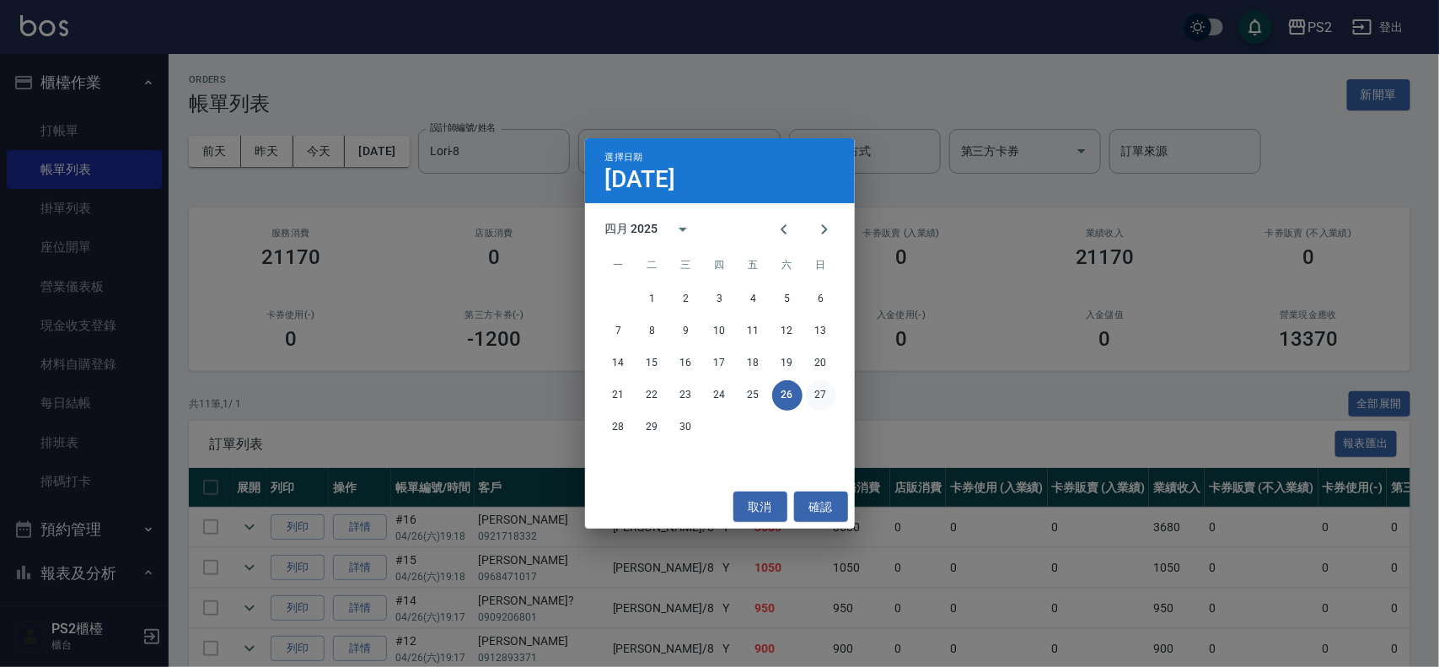
click at [812, 385] on button "27" at bounding box center [821, 395] width 30 height 30
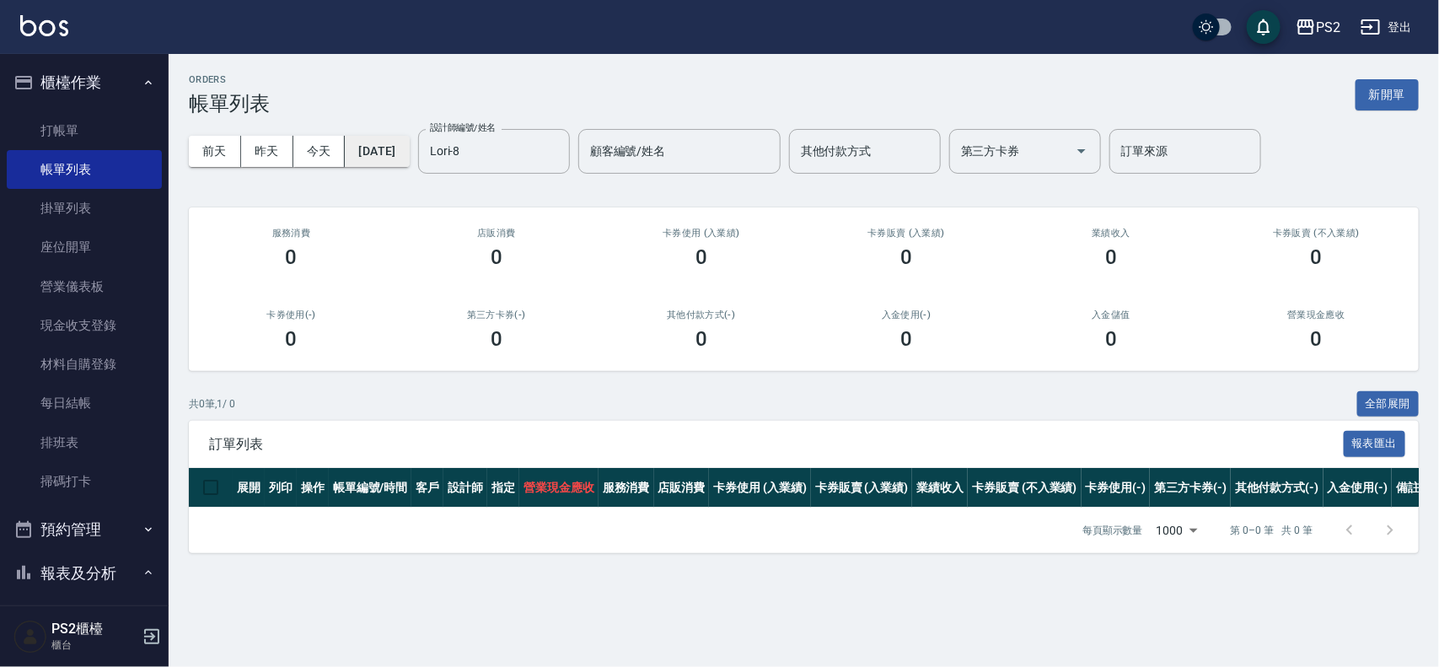
click at [409, 153] on button "2025/04/27" at bounding box center [377, 151] width 64 height 31
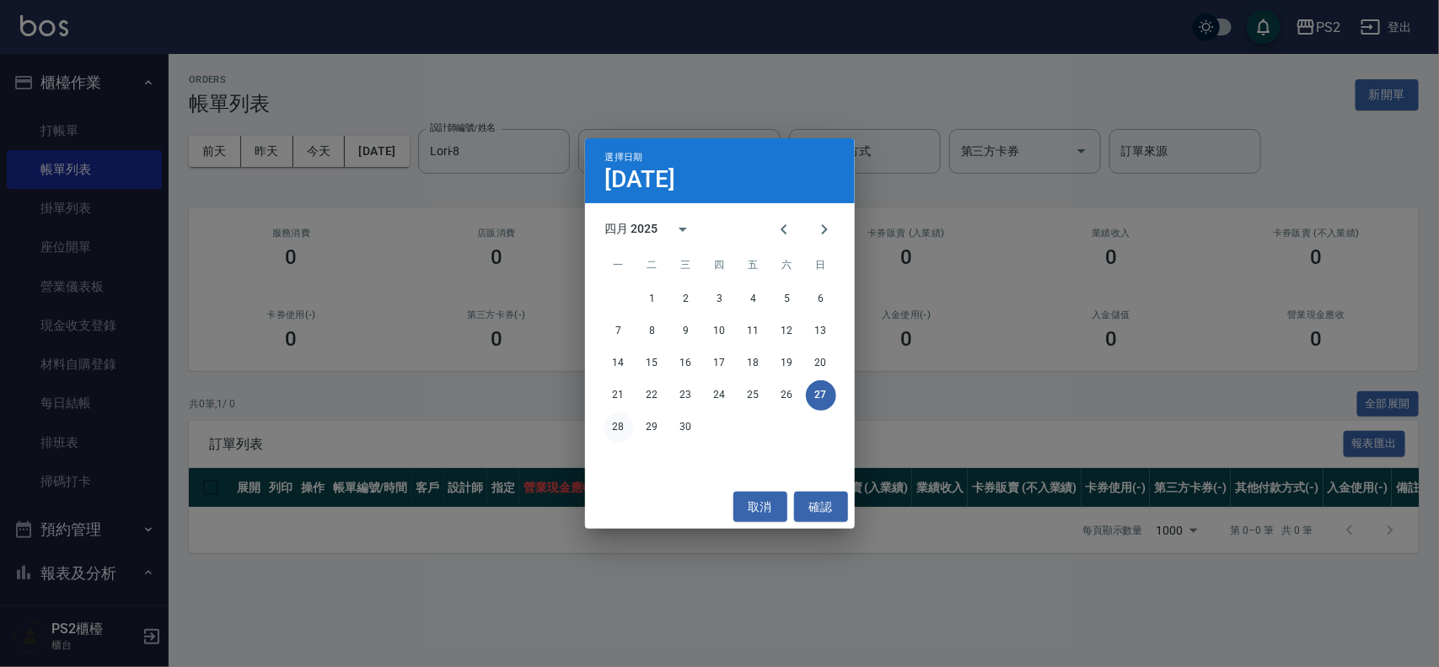
click at [610, 428] on button "28" at bounding box center [619, 427] width 30 height 30
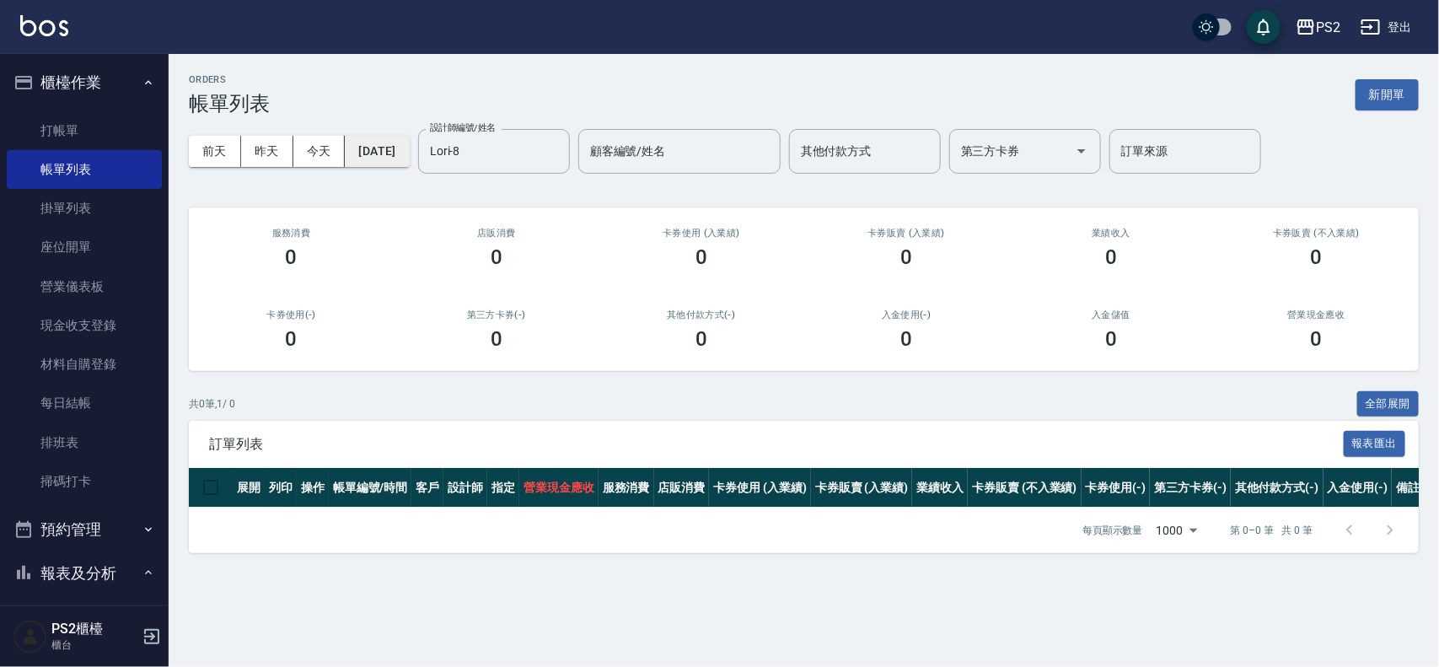
click at [409, 149] on button "2025/04/28" at bounding box center [377, 151] width 64 height 31
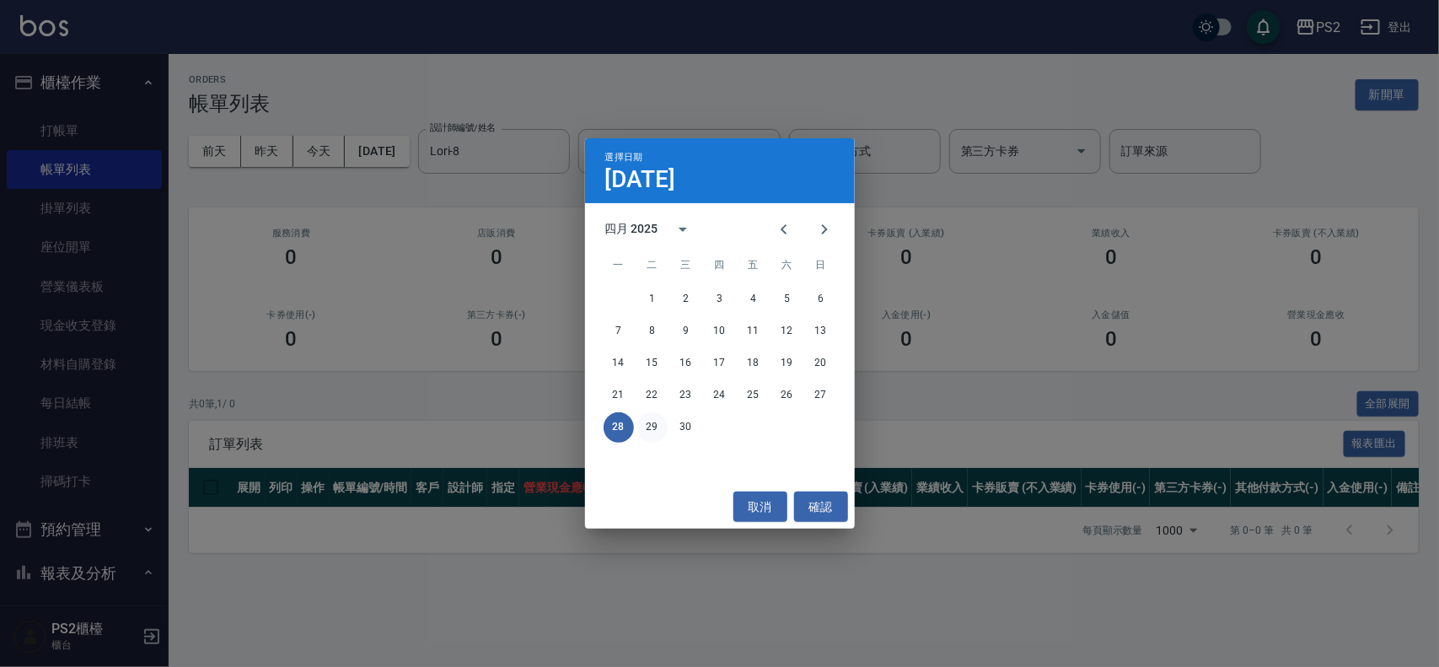
click at [654, 424] on button "29" at bounding box center [653, 427] width 30 height 30
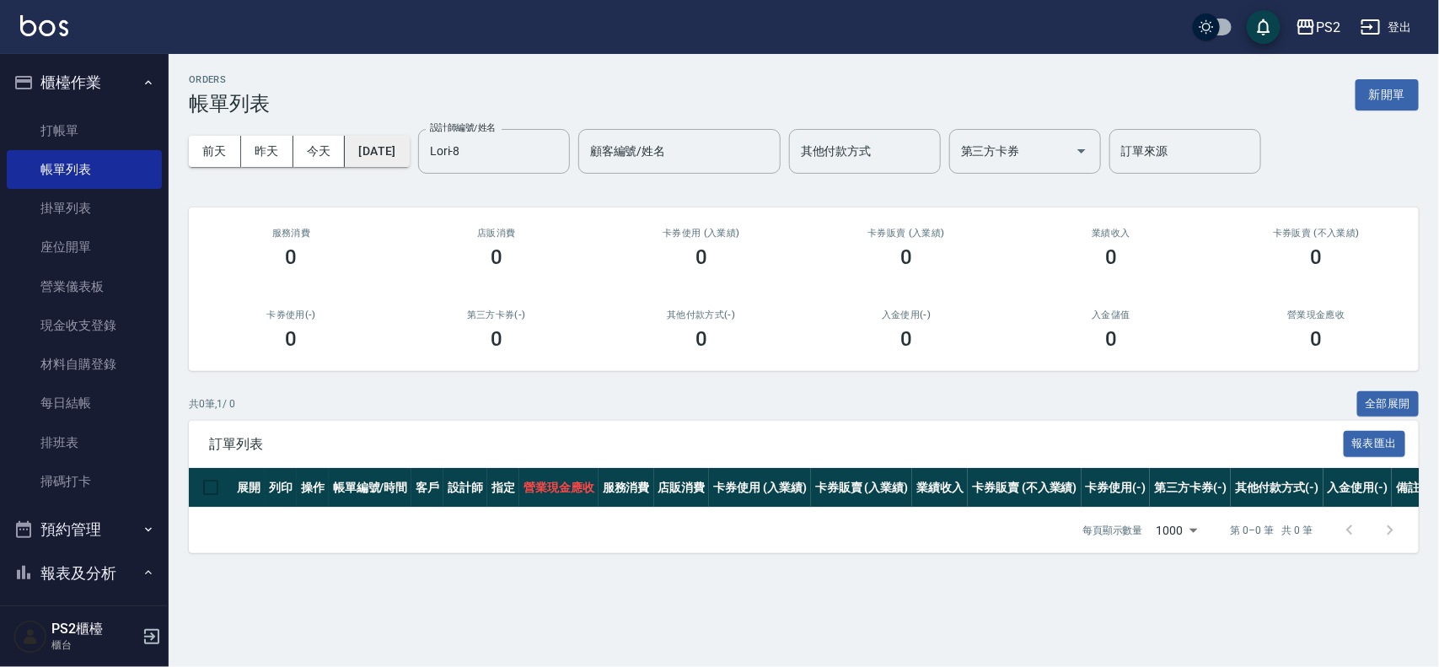
click at [409, 148] on button "2025/04/29" at bounding box center [377, 151] width 64 height 31
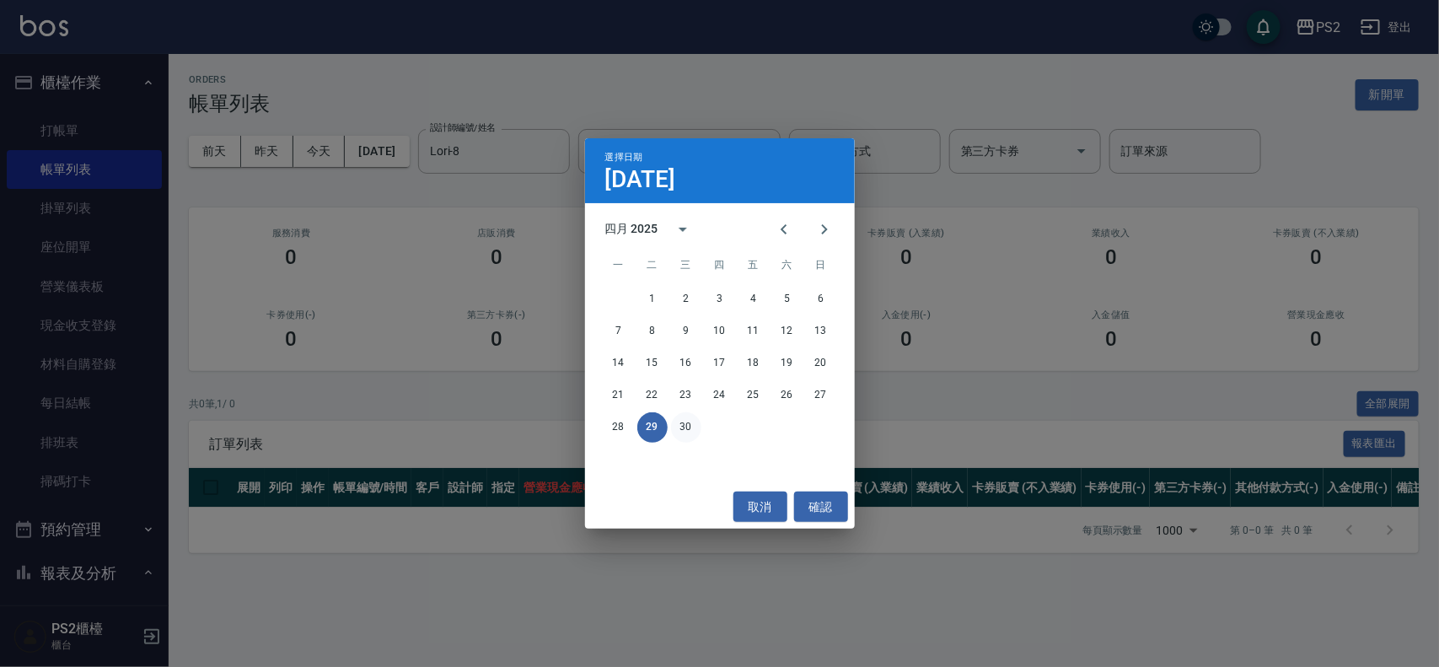
click at [691, 417] on button "30" at bounding box center [686, 427] width 30 height 30
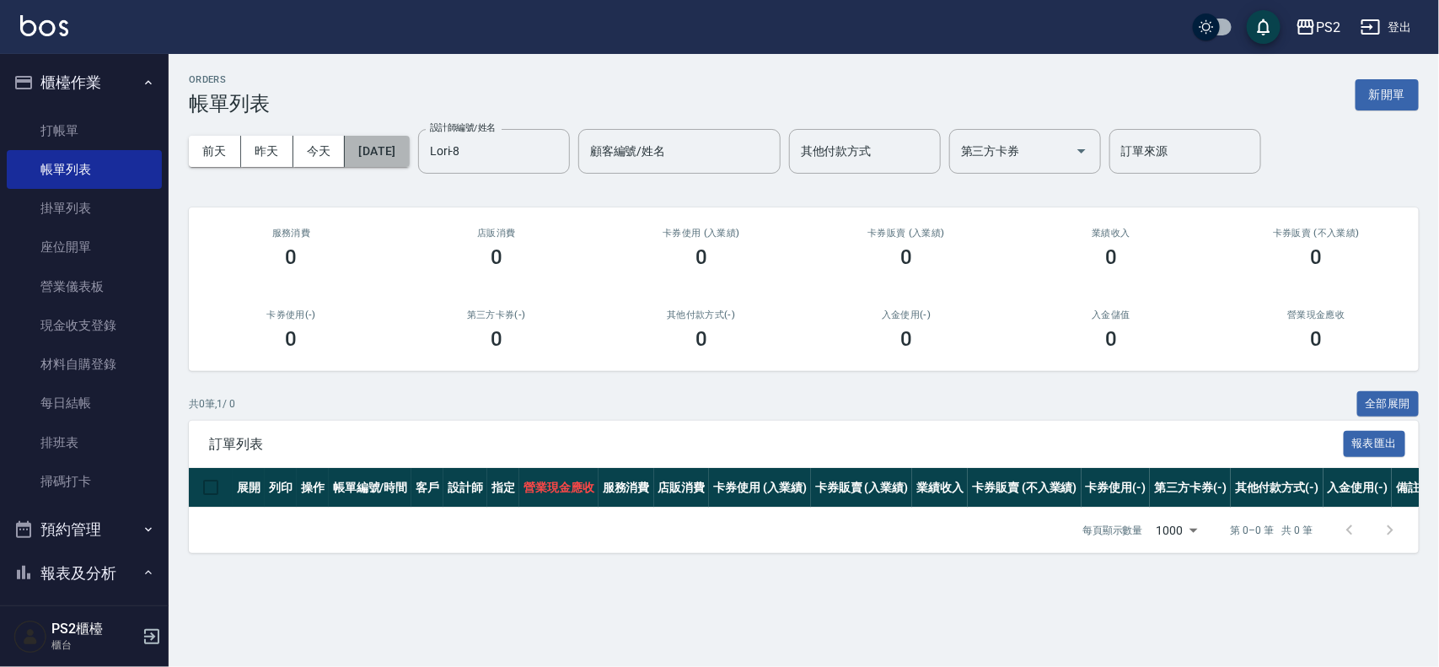
click at [406, 156] on button "2025/04/30" at bounding box center [377, 151] width 64 height 31
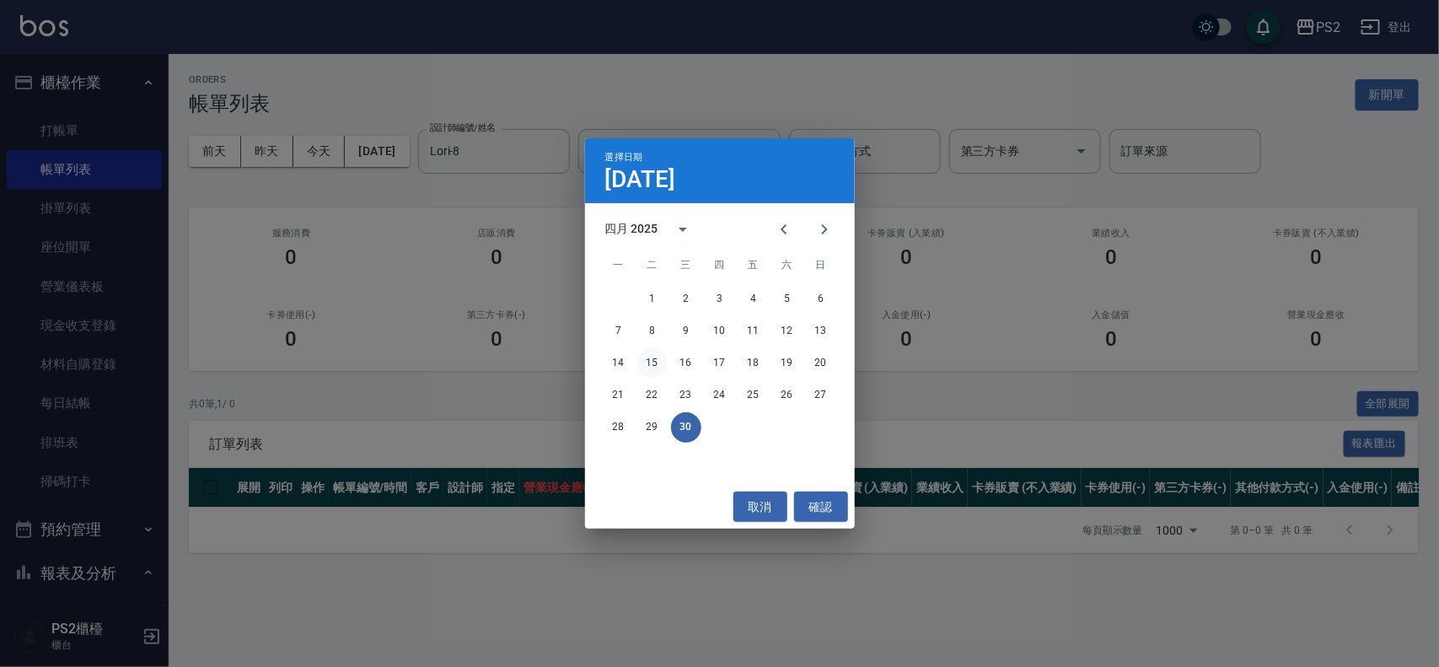
click at [655, 352] on button "15" at bounding box center [653, 363] width 30 height 30
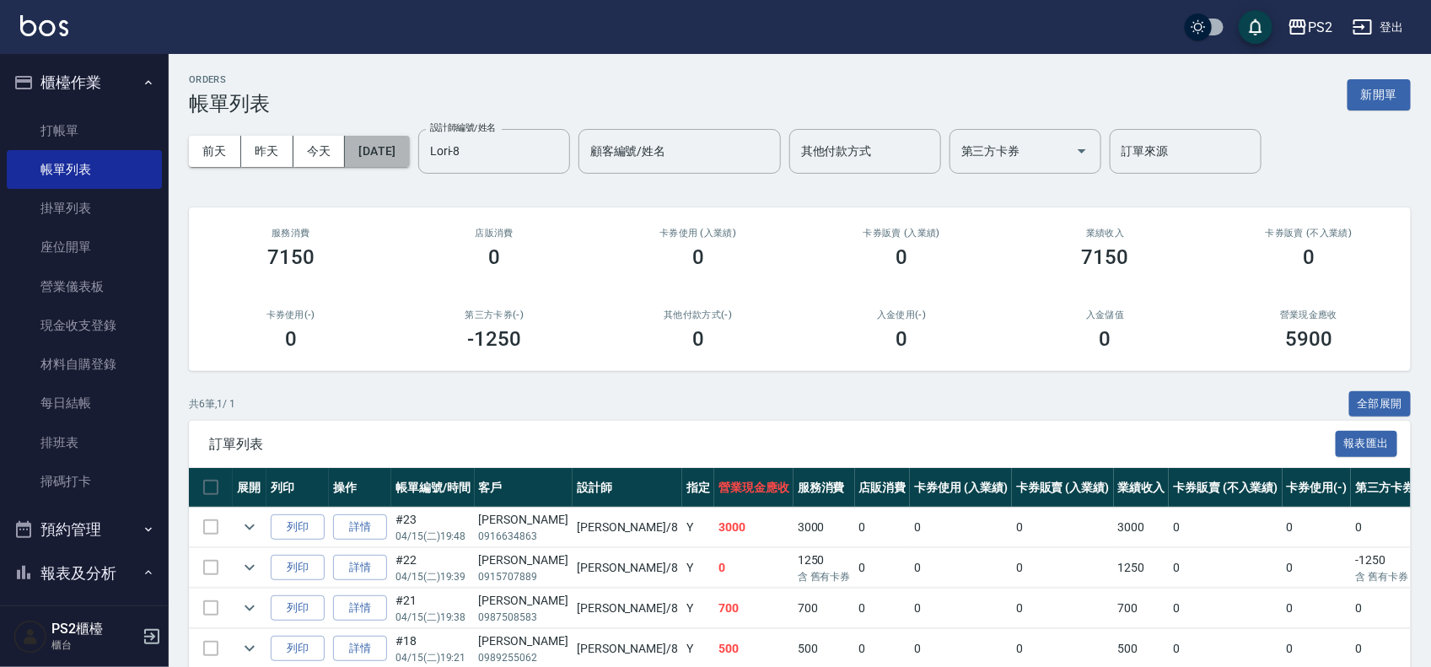
click at [403, 144] on button "2025/04/15" at bounding box center [377, 151] width 64 height 31
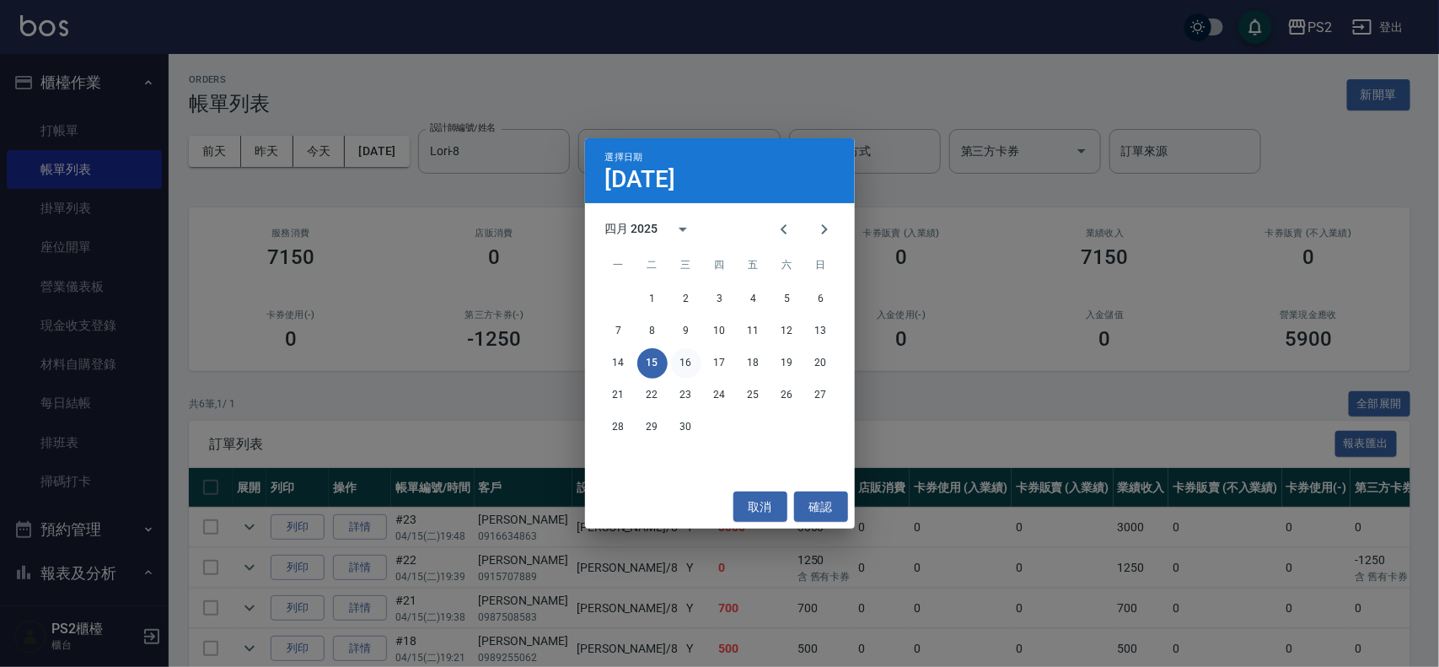
click at [680, 352] on button "16" at bounding box center [686, 363] width 30 height 30
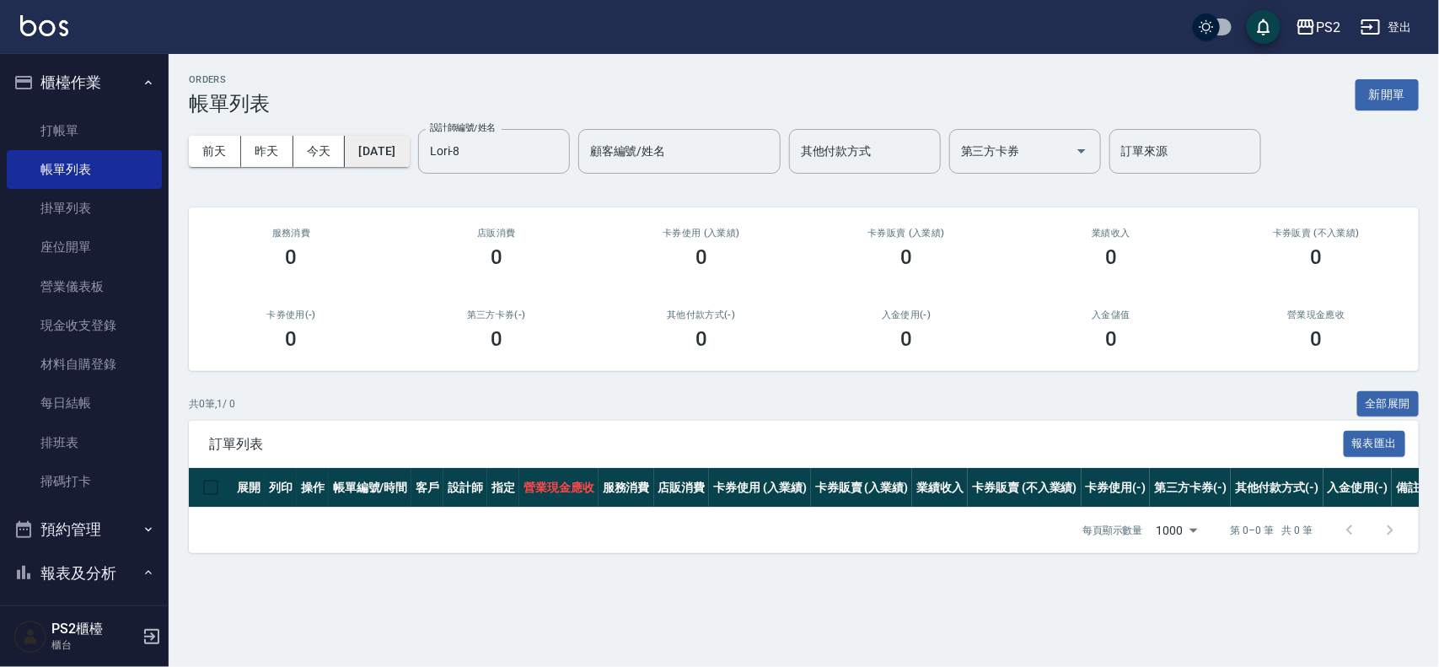
click at [402, 157] on button "2025/04/16" at bounding box center [377, 151] width 64 height 31
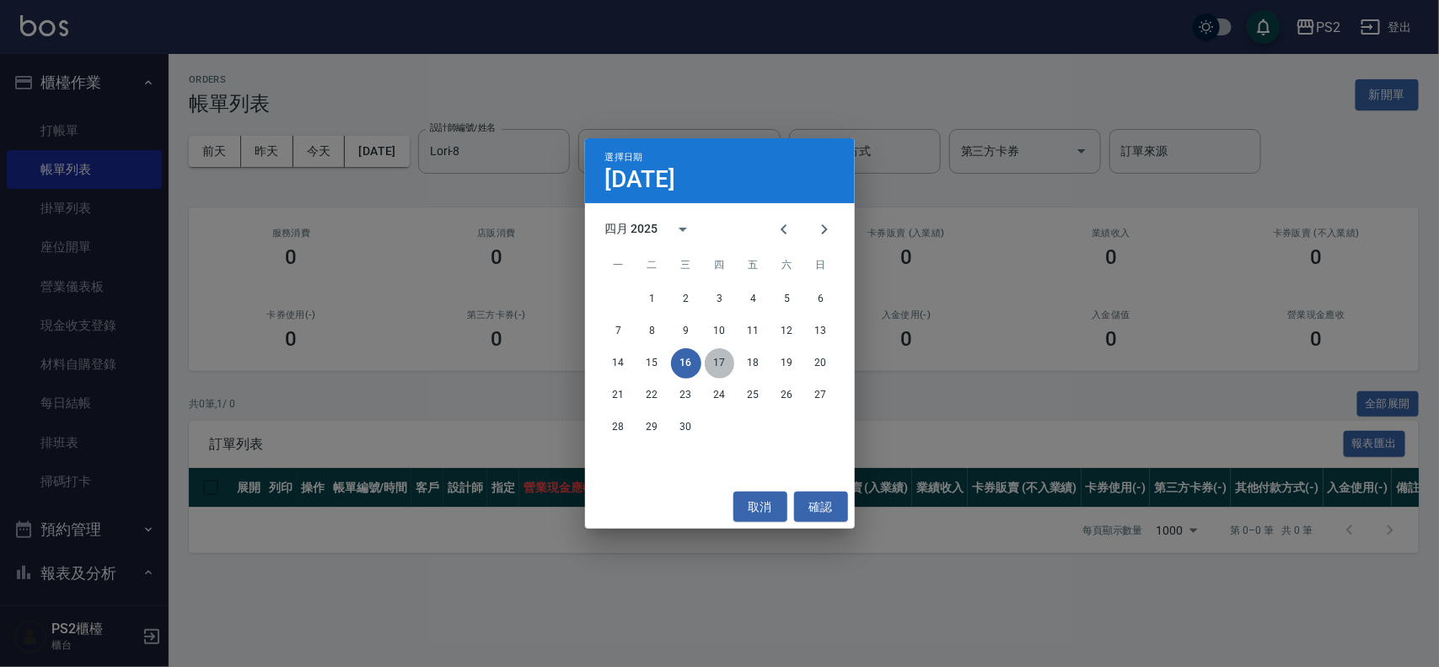
click at [721, 348] on button "17" at bounding box center [720, 363] width 30 height 30
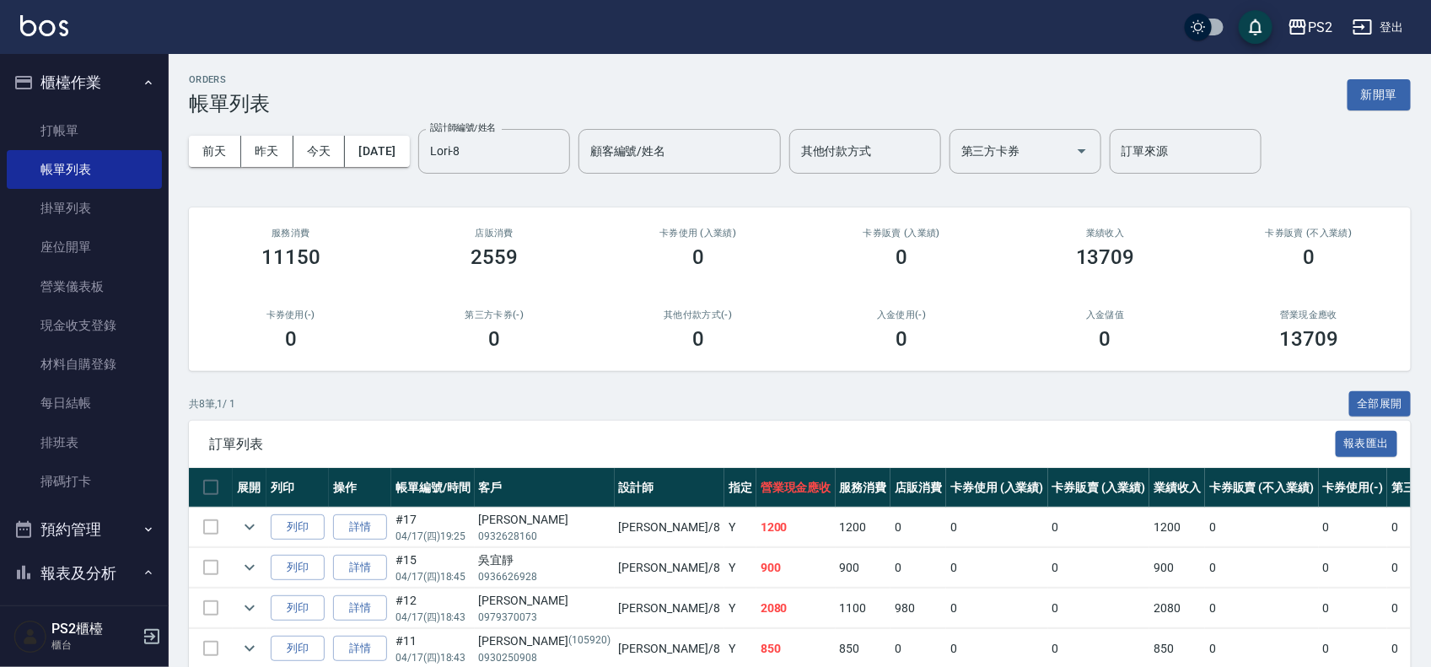
scroll to position [211, 0]
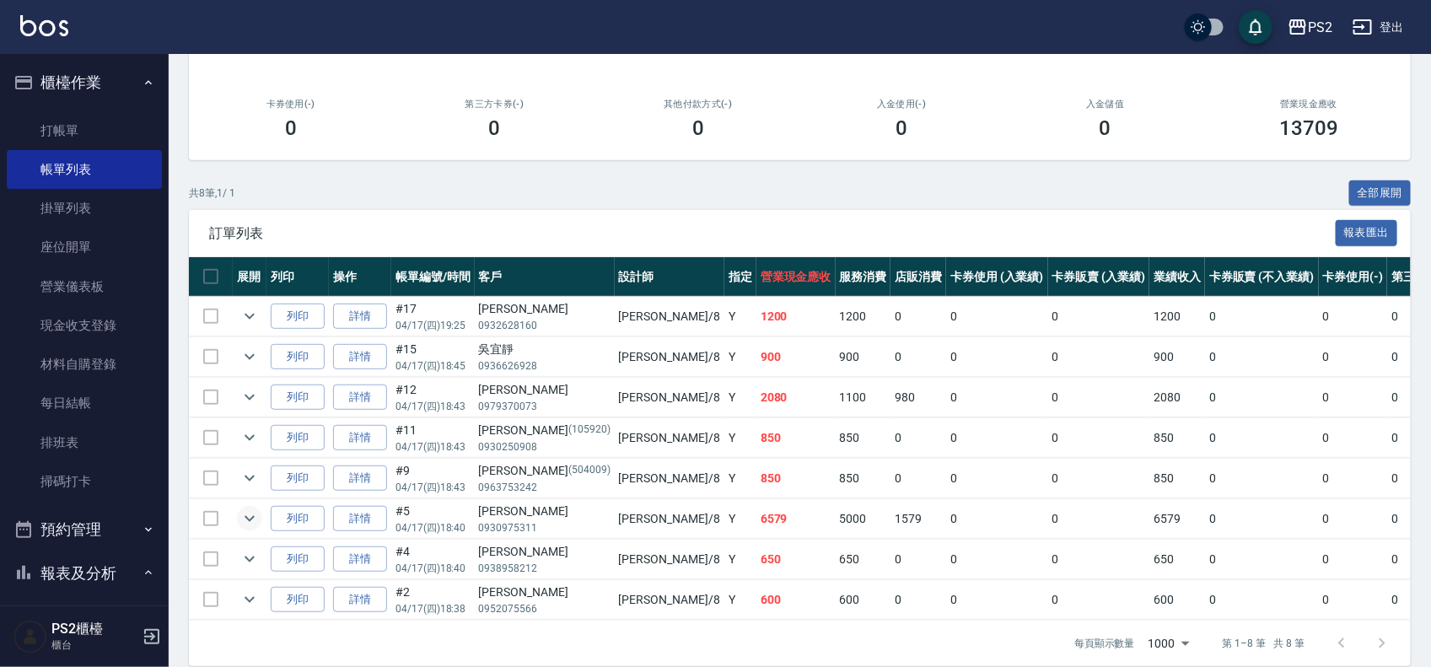
click at [254, 525] on icon "expand row" at bounding box center [249, 518] width 20 height 20
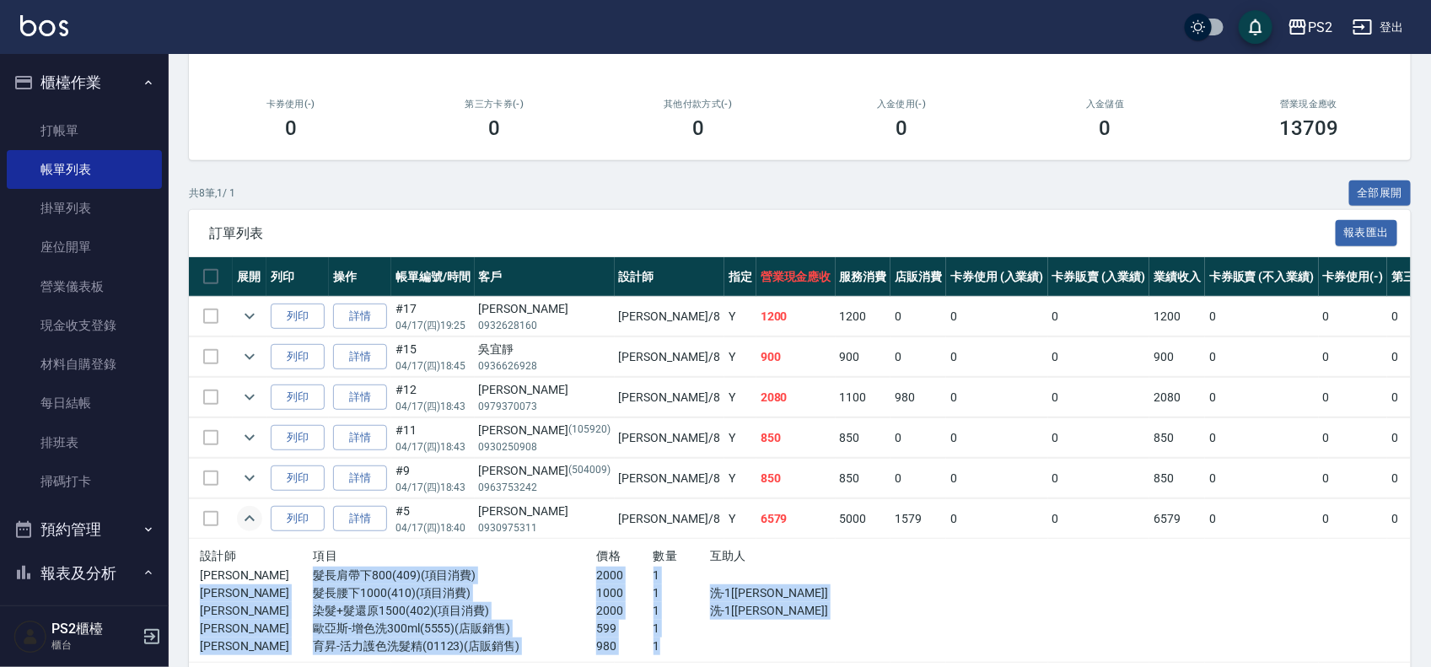
drag, startPoint x: 321, startPoint y: 584, endPoint x: 637, endPoint y: 643, distance: 320.9
click at [637, 643] on div "設計師 項目 價格 數量 互助人 Lori 髮長肩帶下800(409)(項目消費) 2000 1 Lori 髮長腰下1000(410)(項目消費) 1000 …" at bounding box center [540, 601] width 680 height 110
click at [734, 637] on div at bounding box center [795, 629] width 170 height 18
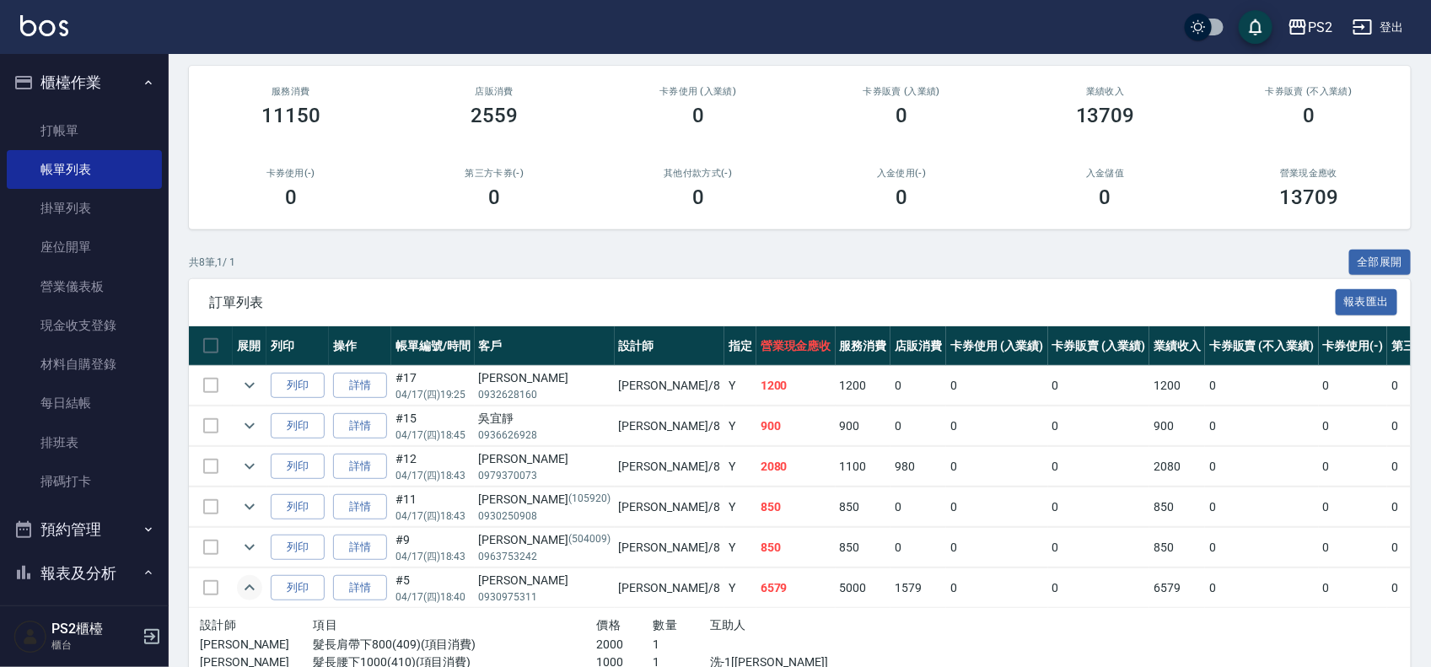
scroll to position [0, 0]
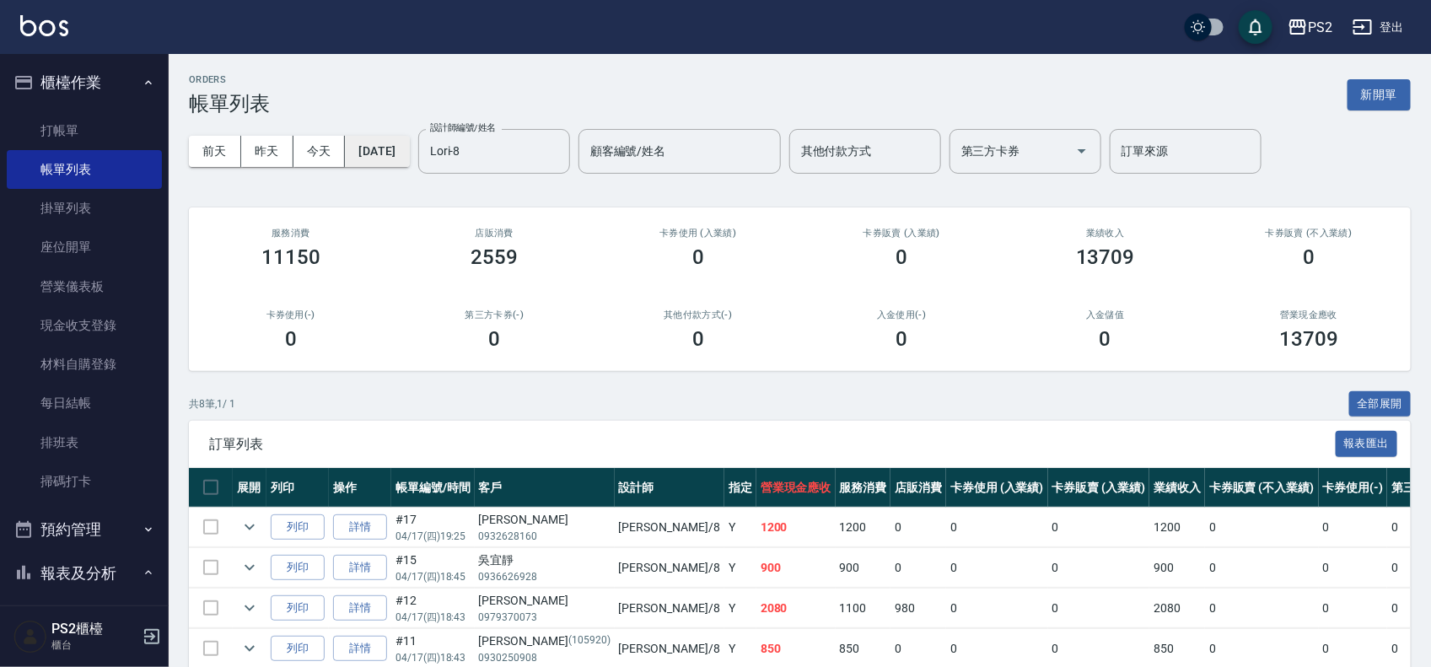
click at [390, 159] on button "2025/04/17" at bounding box center [377, 151] width 64 height 31
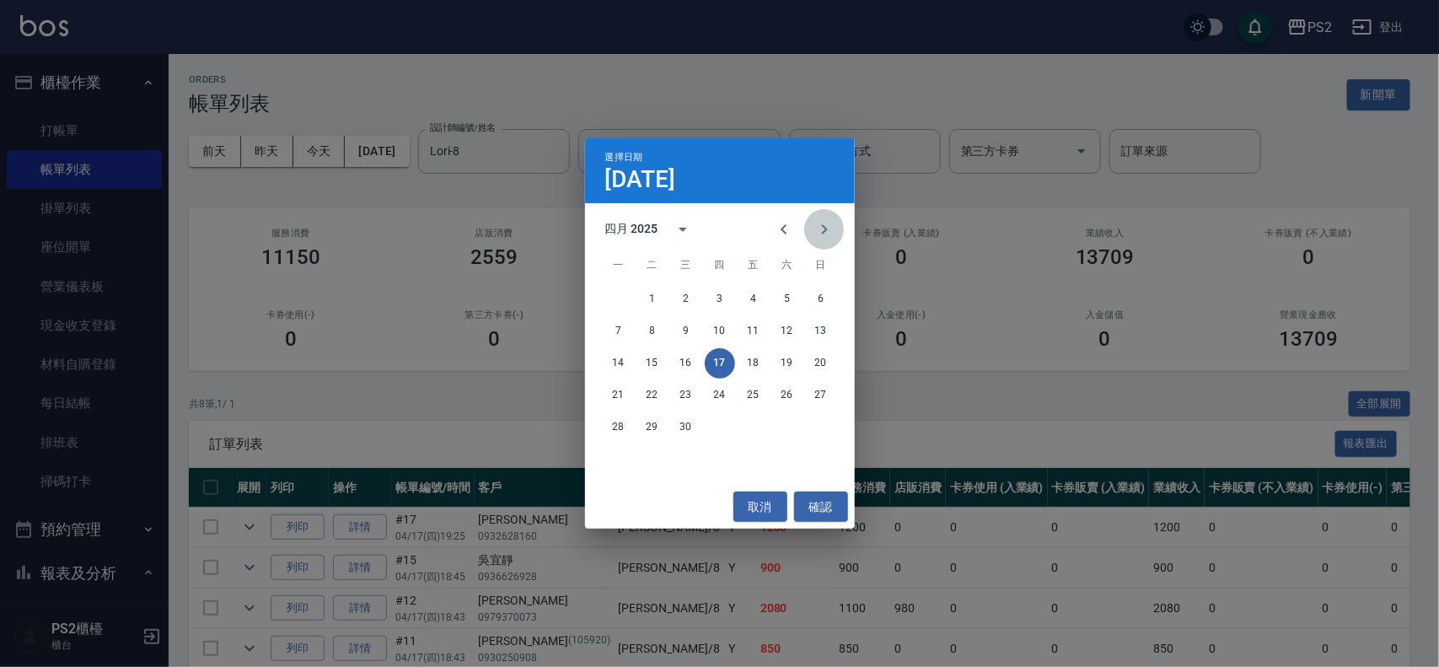
click at [815, 225] on icon "Next month" at bounding box center [825, 229] width 20 height 20
click at [734, 296] on button "1" at bounding box center [720, 299] width 30 height 30
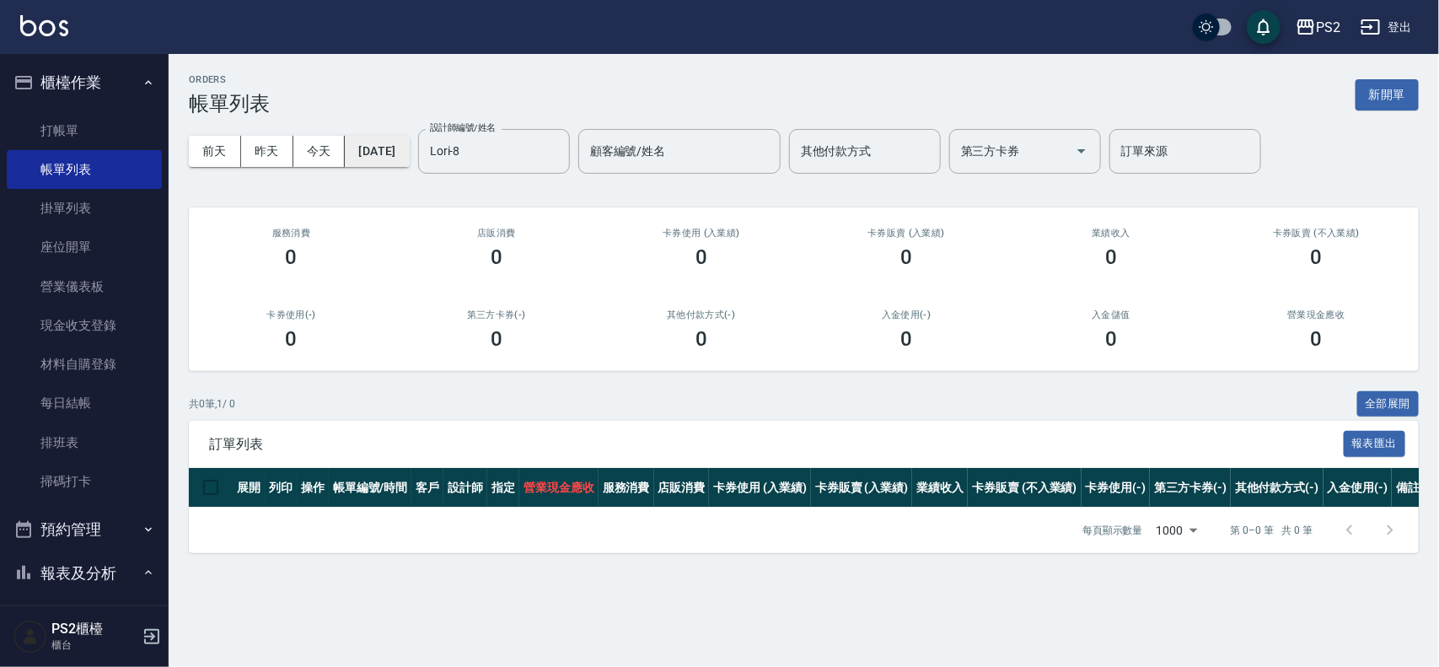
click at [406, 146] on button "2025/05/01" at bounding box center [377, 151] width 64 height 31
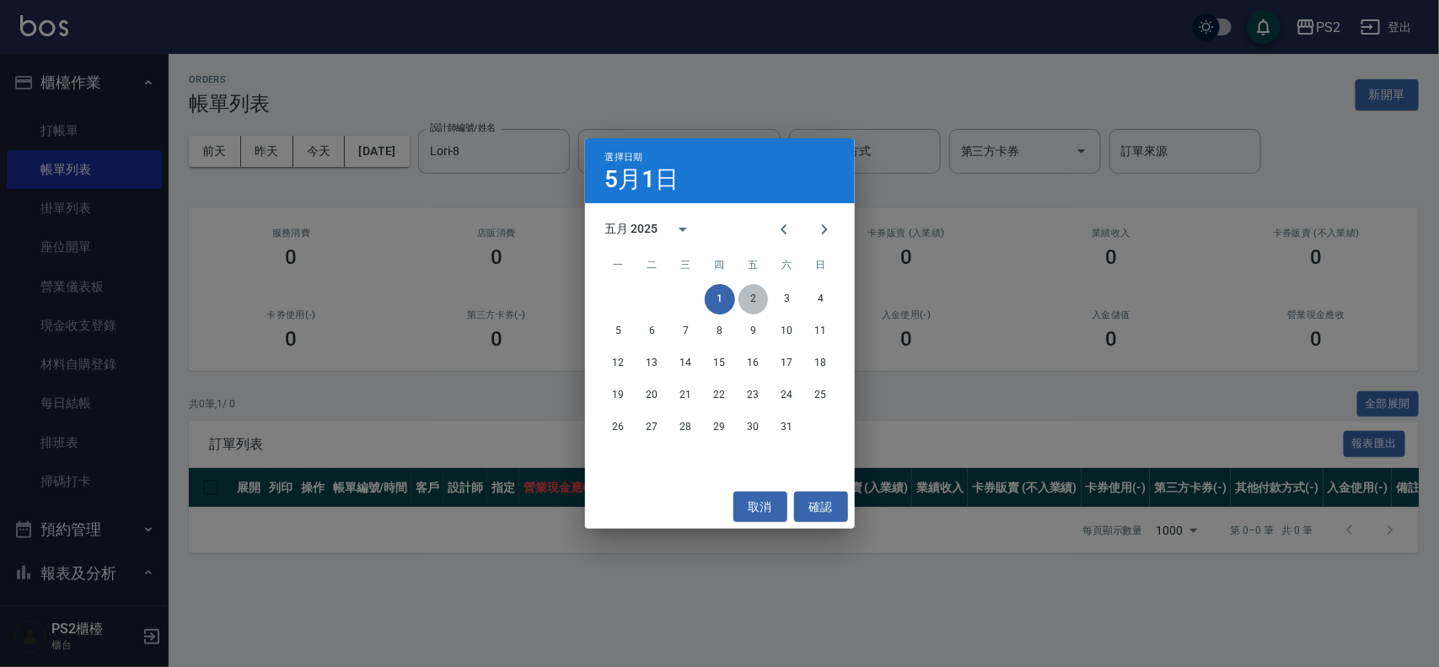
click at [743, 293] on button "2" at bounding box center [754, 299] width 30 height 30
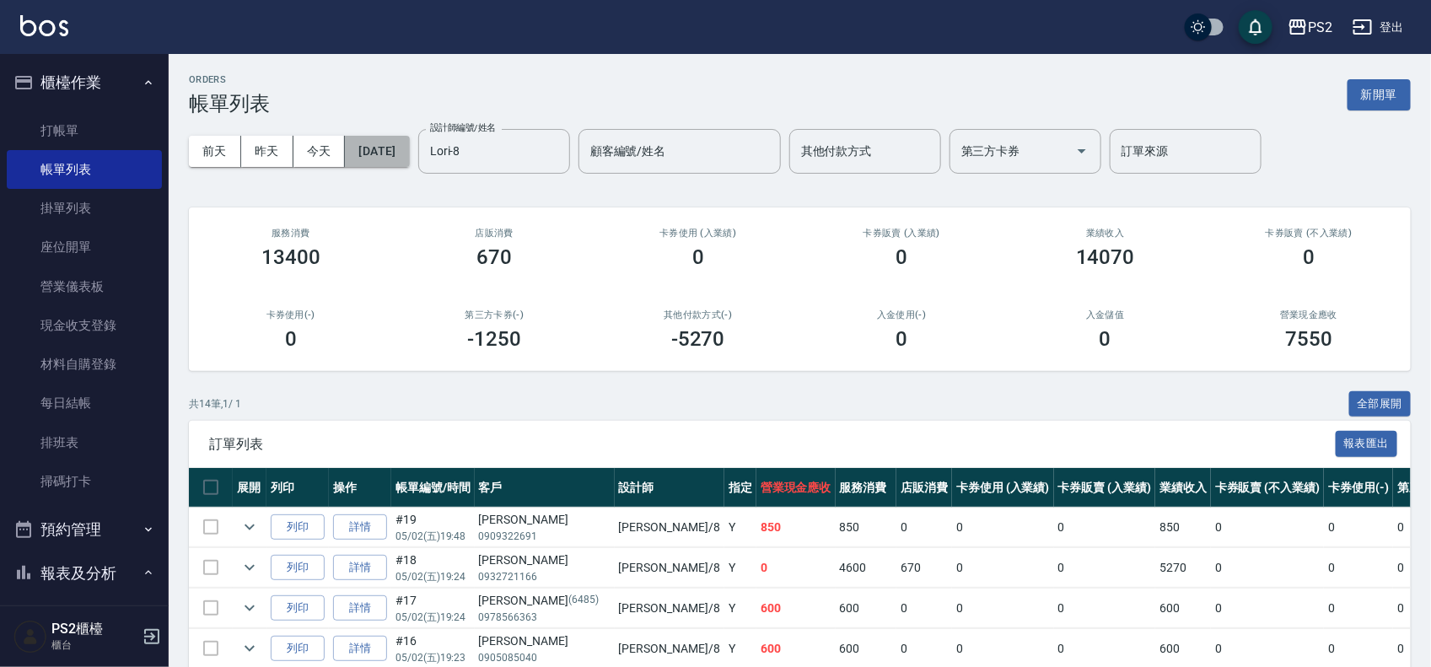
click at [409, 163] on button "2025/05/02" at bounding box center [377, 151] width 64 height 31
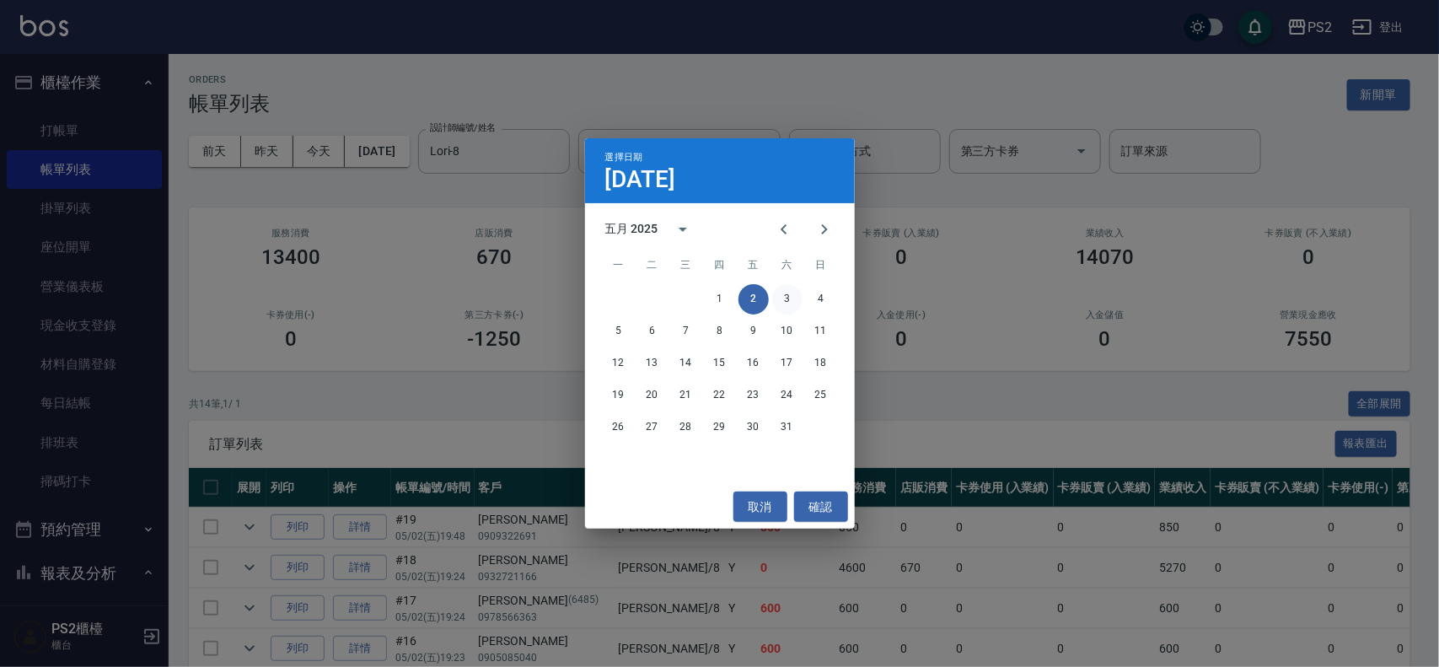
click at [788, 295] on button "3" at bounding box center [787, 299] width 30 height 30
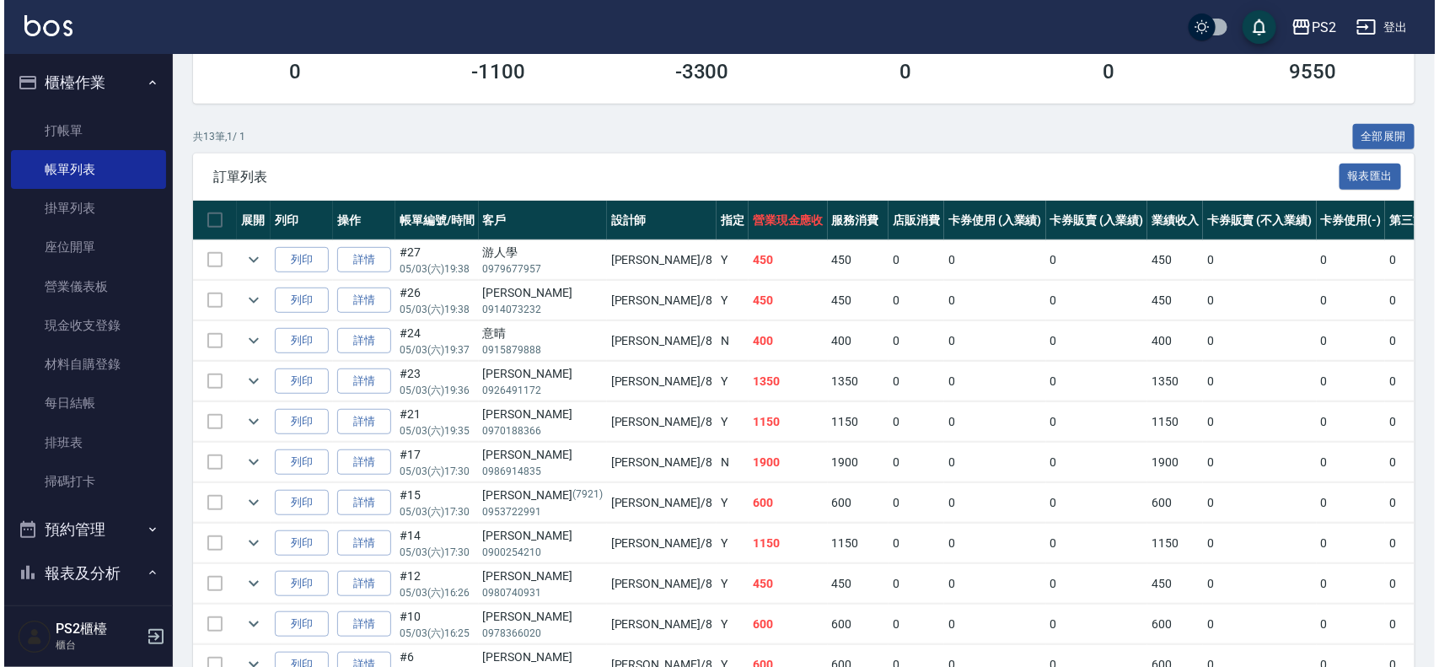
scroll to position [31, 0]
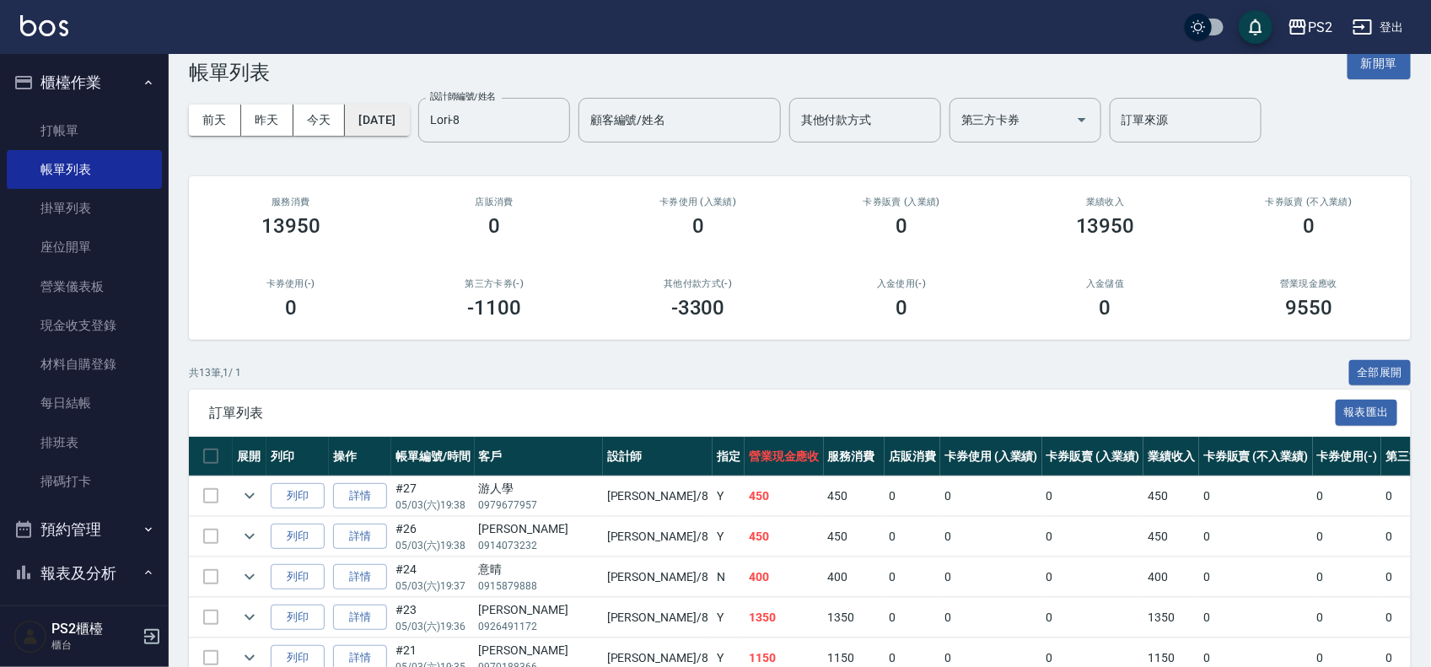
click at [401, 119] on button "2025/05/03" at bounding box center [377, 120] width 64 height 31
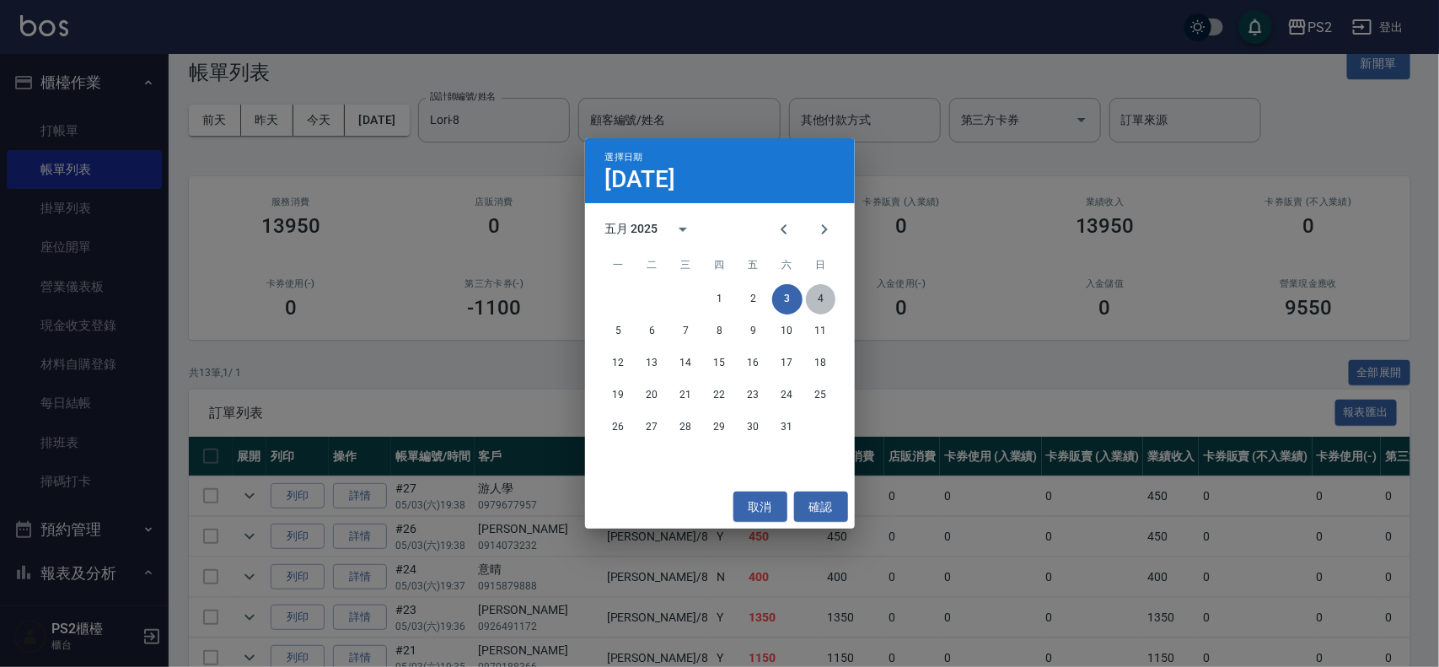
click at [831, 298] on button "4" at bounding box center [821, 299] width 30 height 30
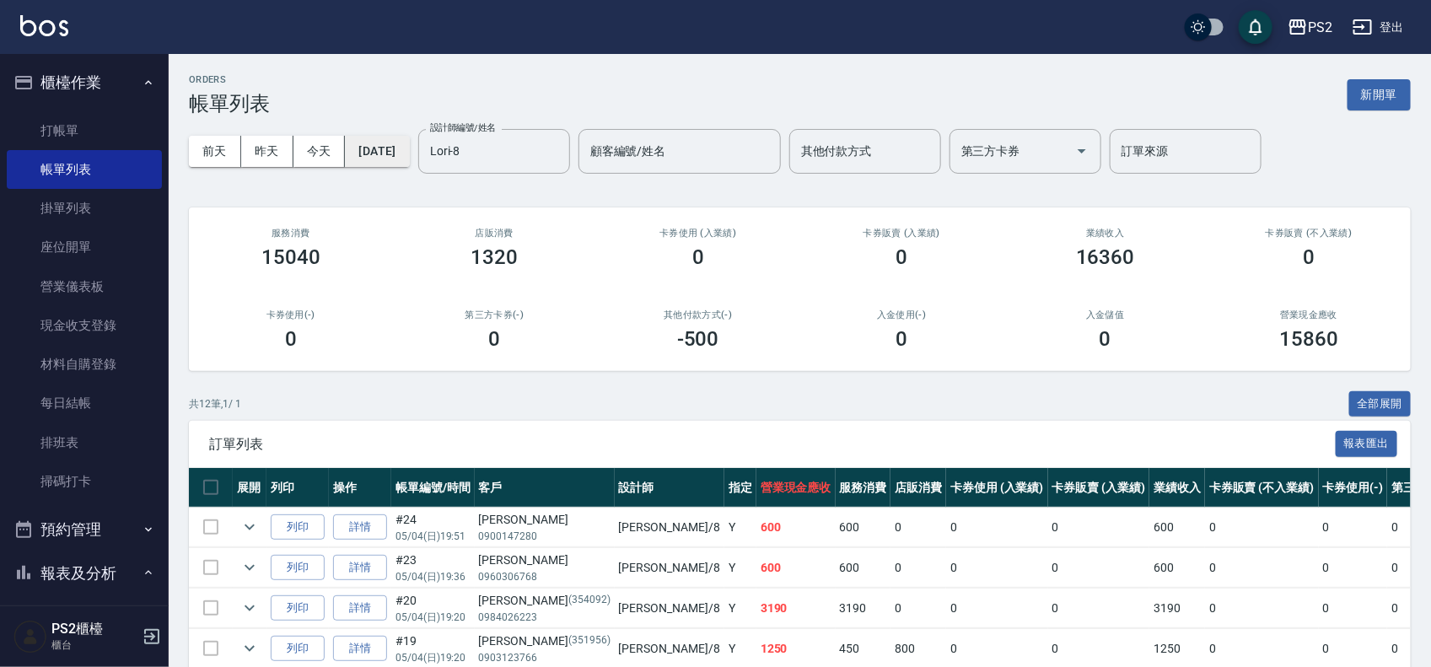
click at [380, 146] on button "2025/05/04" at bounding box center [377, 151] width 64 height 31
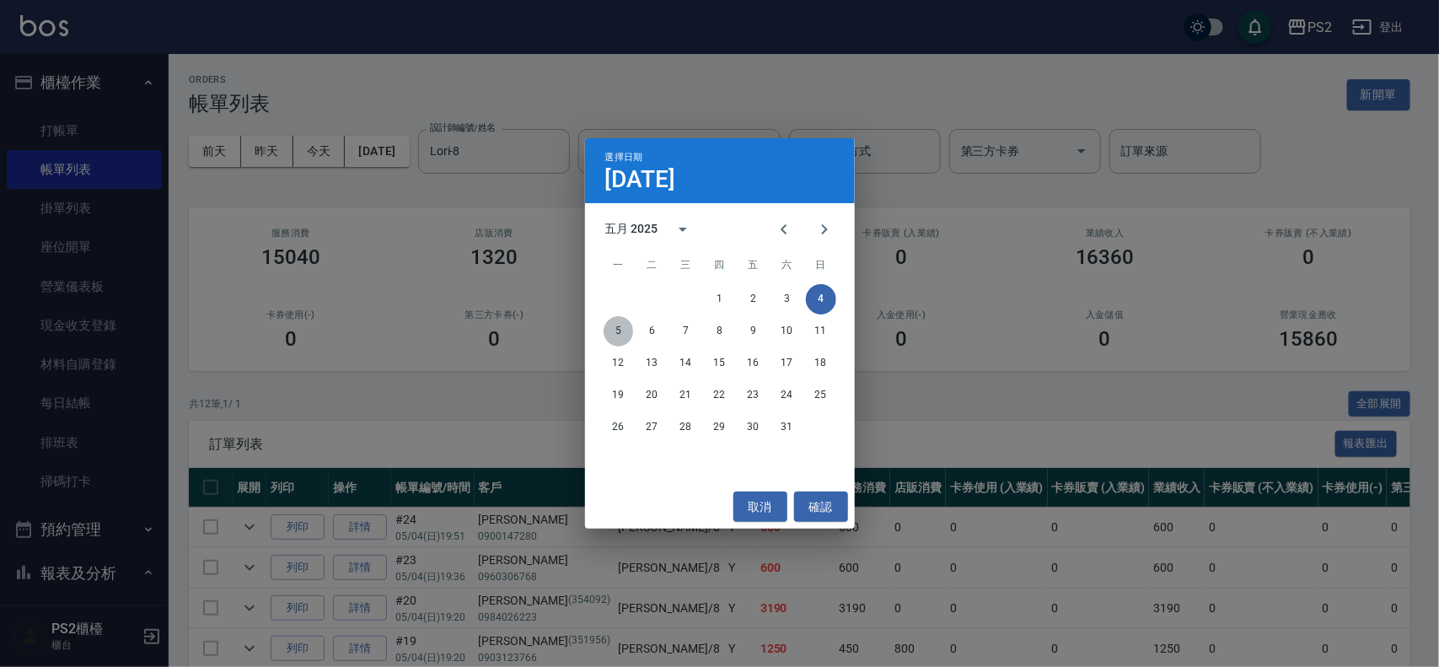
click at [624, 337] on button "5" at bounding box center [619, 331] width 30 height 30
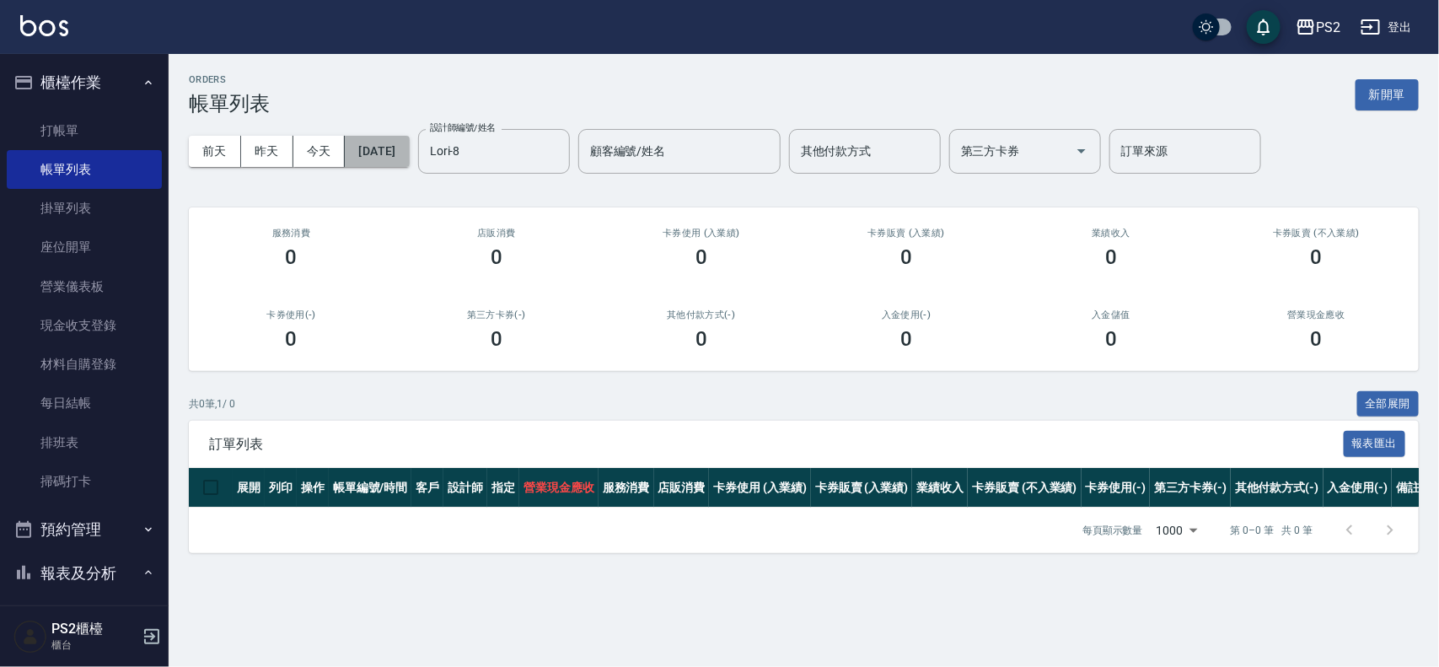
click at [401, 153] on button "2025/05/05" at bounding box center [377, 151] width 64 height 31
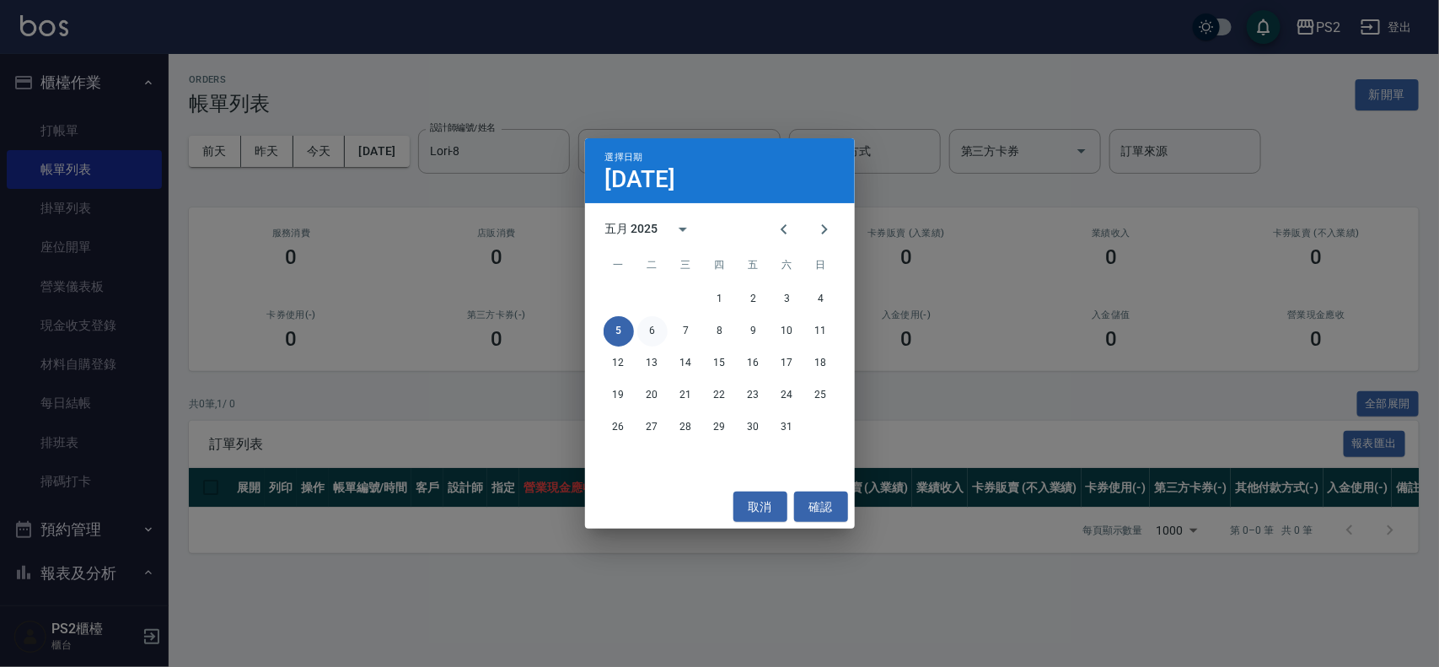
click at [646, 337] on button "6" at bounding box center [653, 331] width 30 height 30
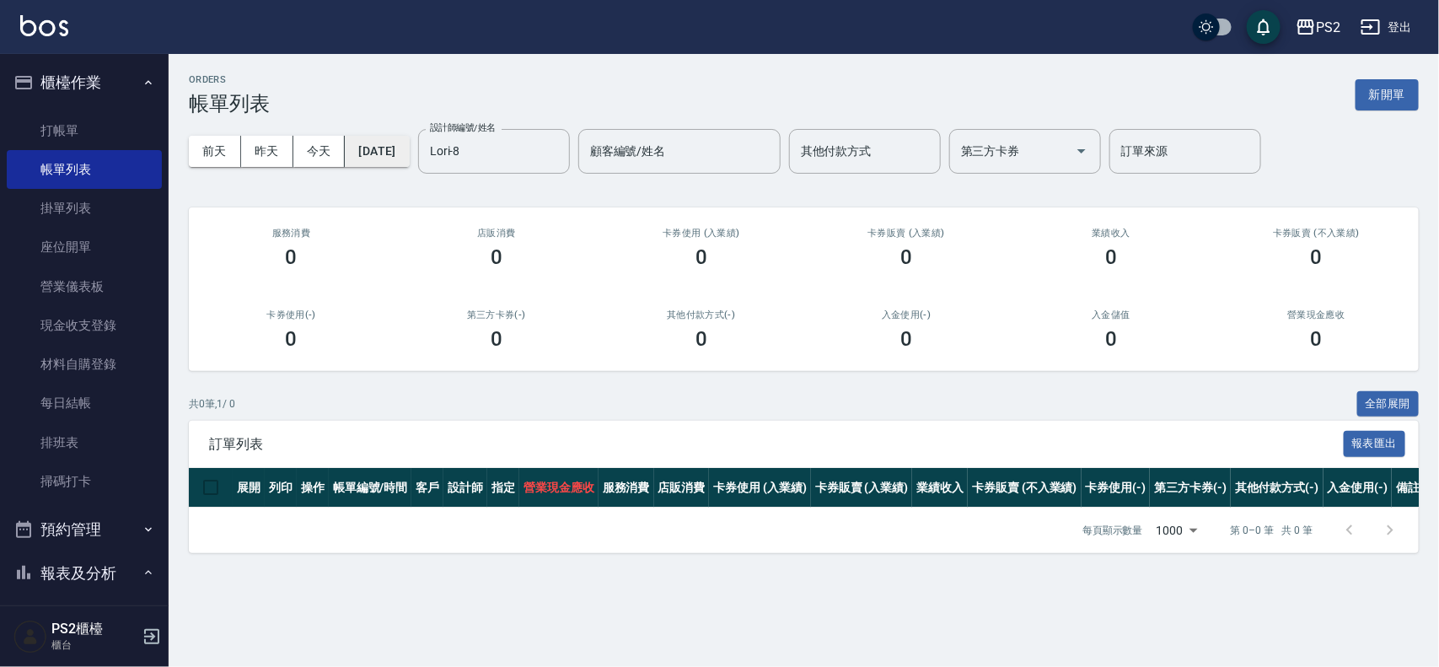
click at [409, 158] on button "2025/05/06" at bounding box center [377, 151] width 64 height 31
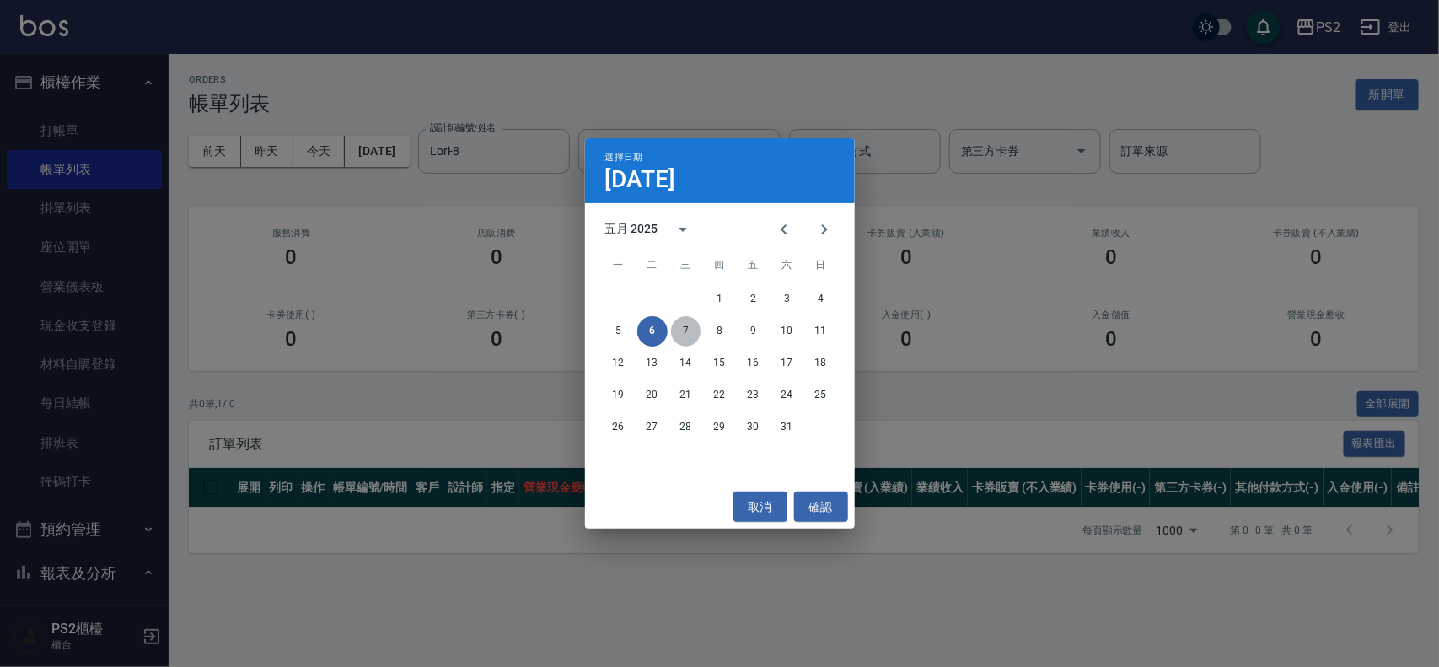
click at [680, 318] on button "7" at bounding box center [686, 331] width 30 height 30
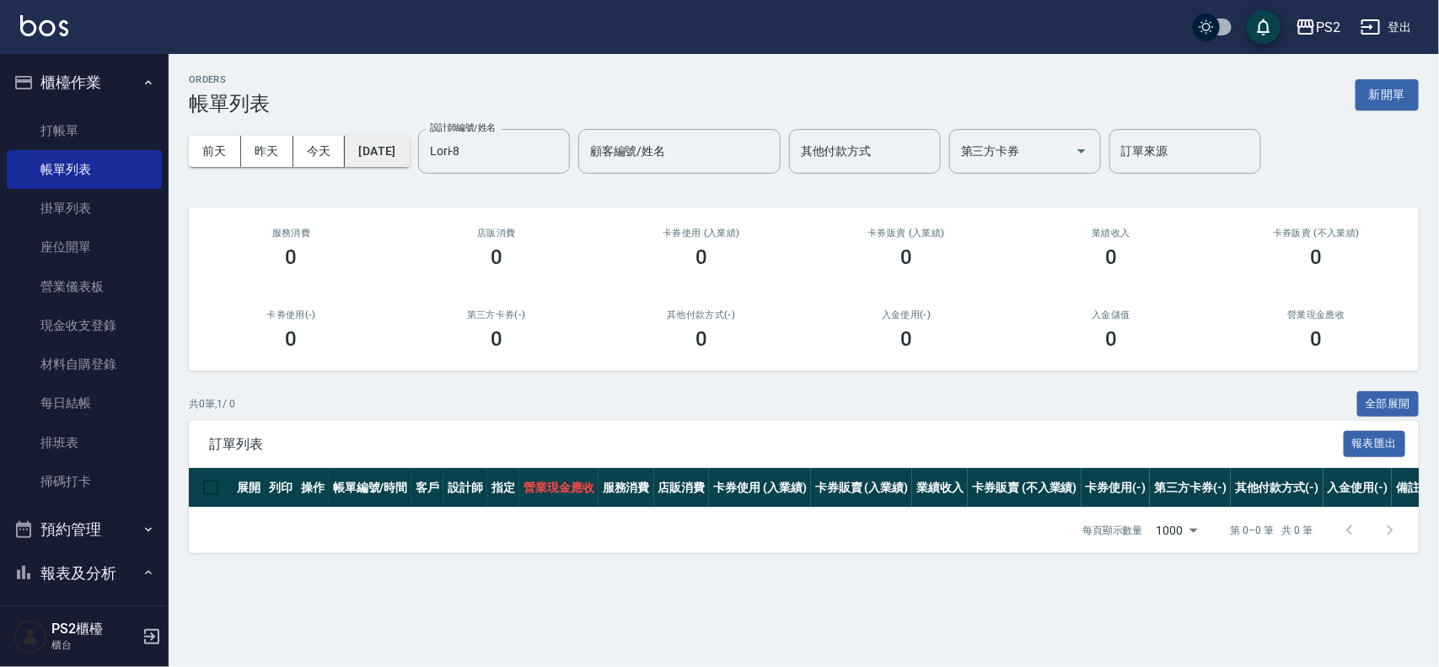
click at [409, 148] on button "2025/05/07" at bounding box center [377, 151] width 64 height 31
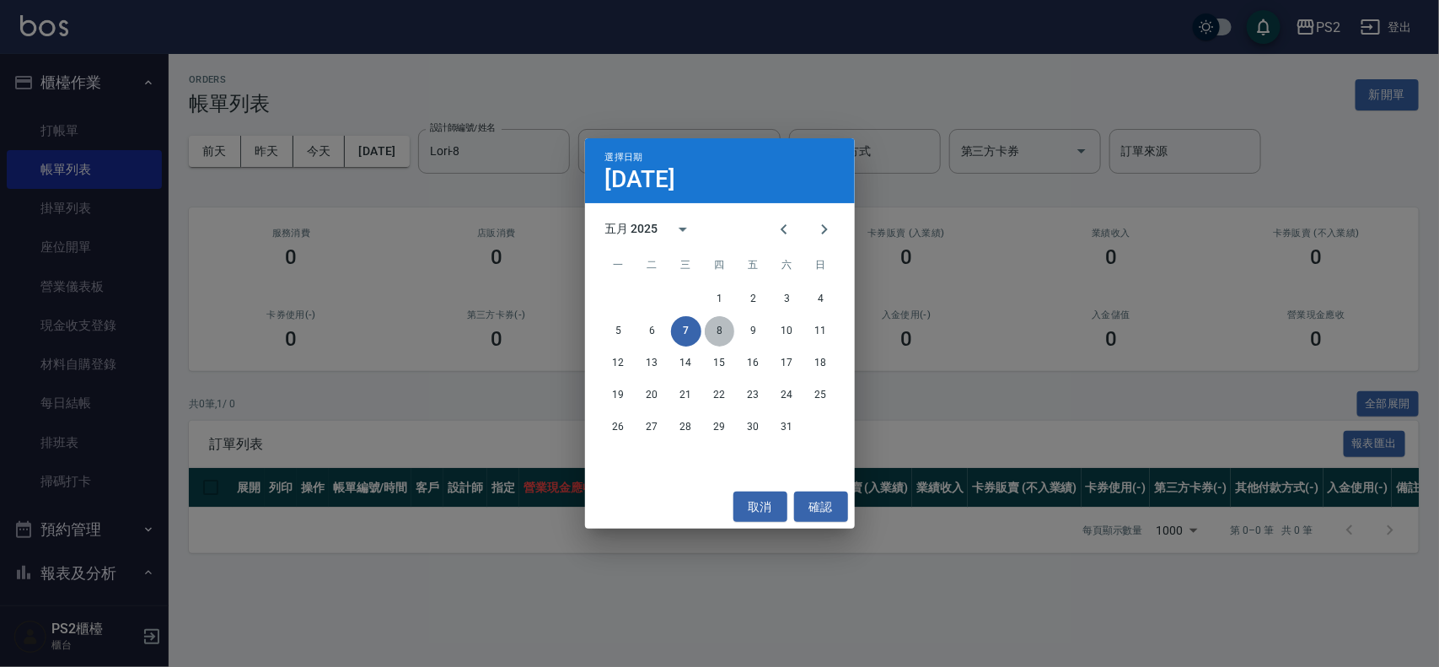
click at [719, 330] on button "8" at bounding box center [720, 331] width 30 height 30
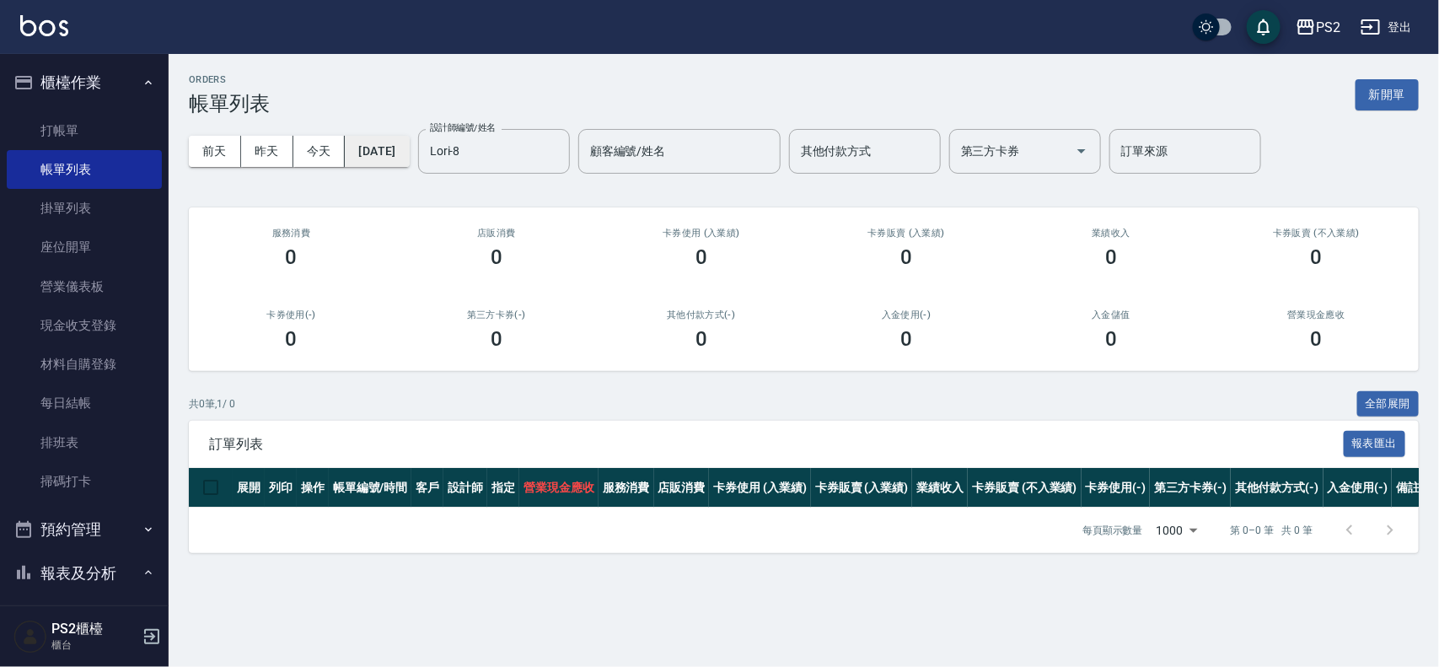
click at [409, 159] on button "2025/05/08" at bounding box center [377, 151] width 64 height 31
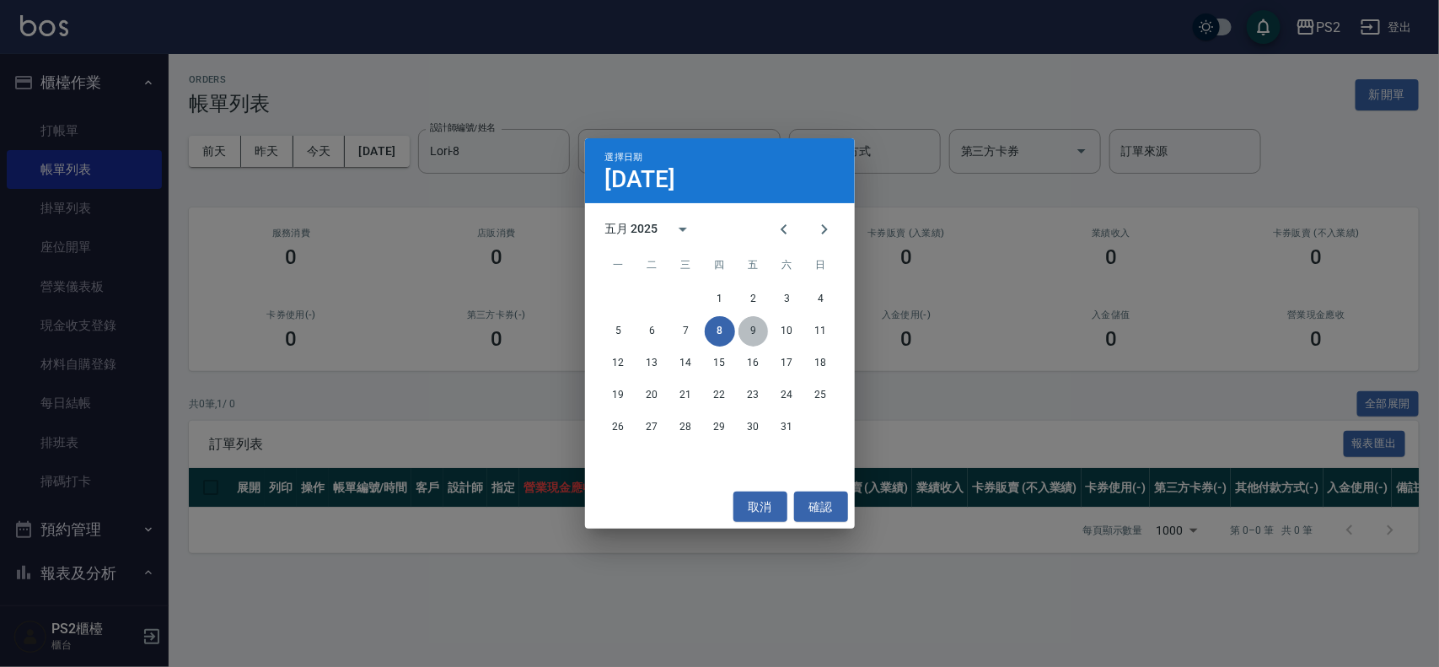
click at [749, 330] on button "9" at bounding box center [754, 331] width 30 height 30
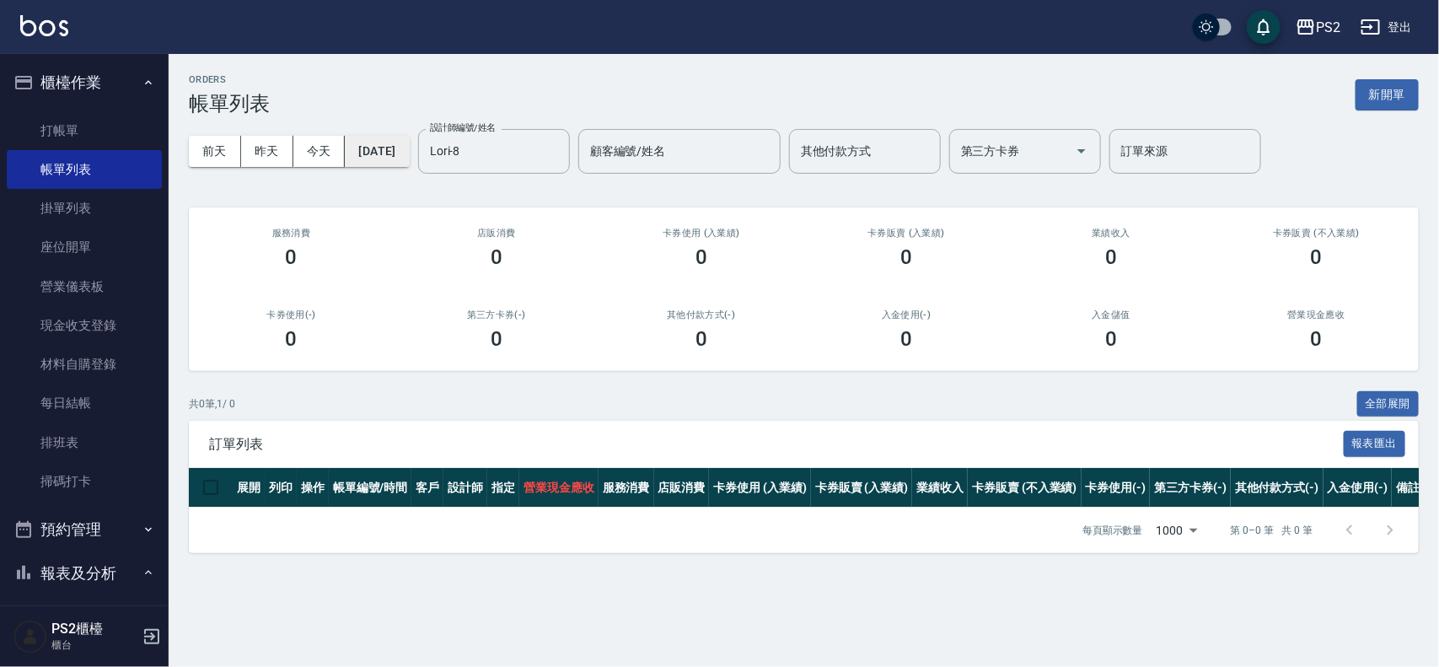
click at [385, 150] on button "2025/05/09" at bounding box center [377, 151] width 64 height 31
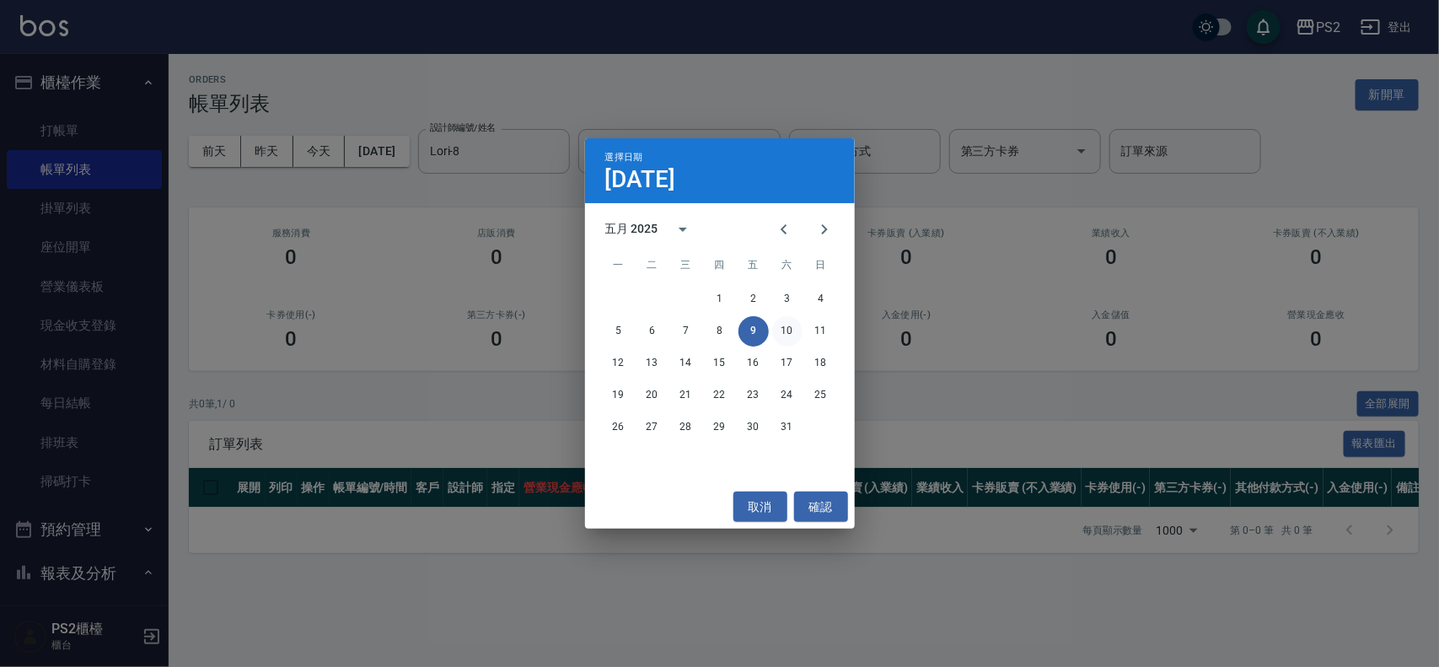
click at [785, 330] on button "10" at bounding box center [787, 331] width 30 height 30
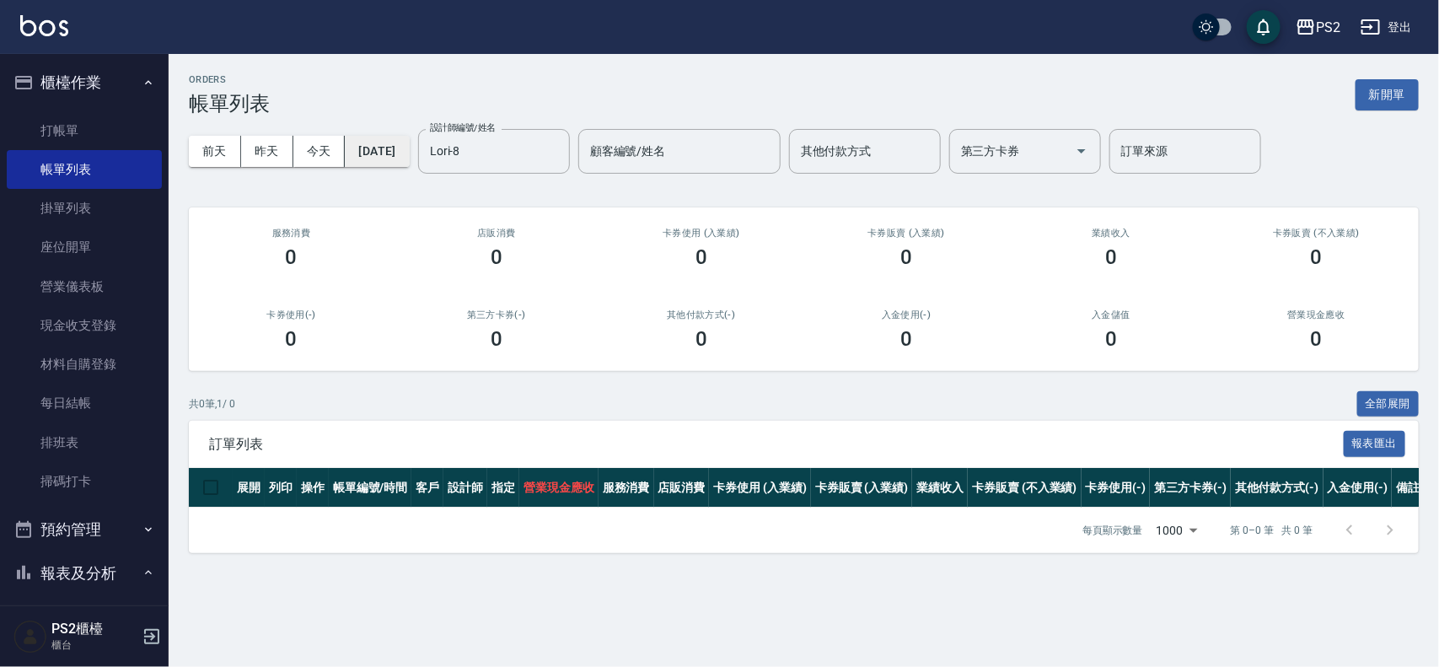
click at [409, 153] on button "2025/05/10" at bounding box center [377, 151] width 64 height 31
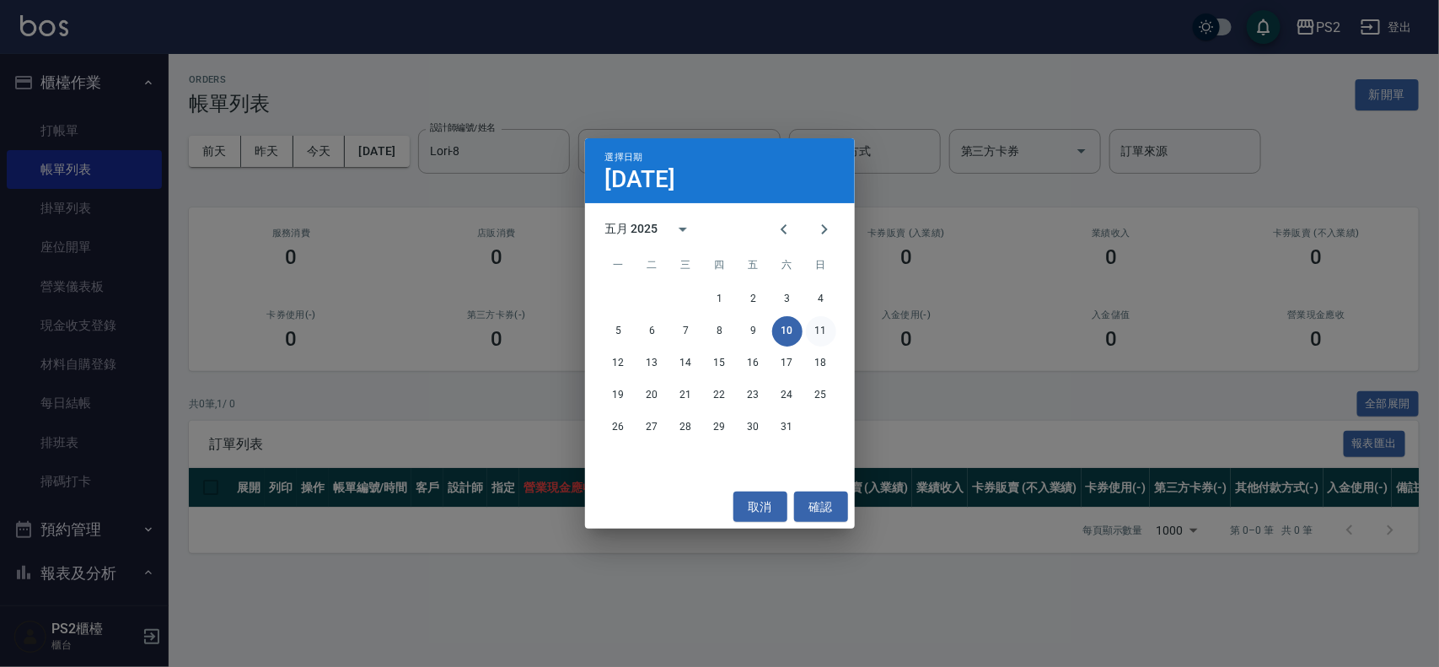
click at [825, 326] on button "11" at bounding box center [821, 331] width 30 height 30
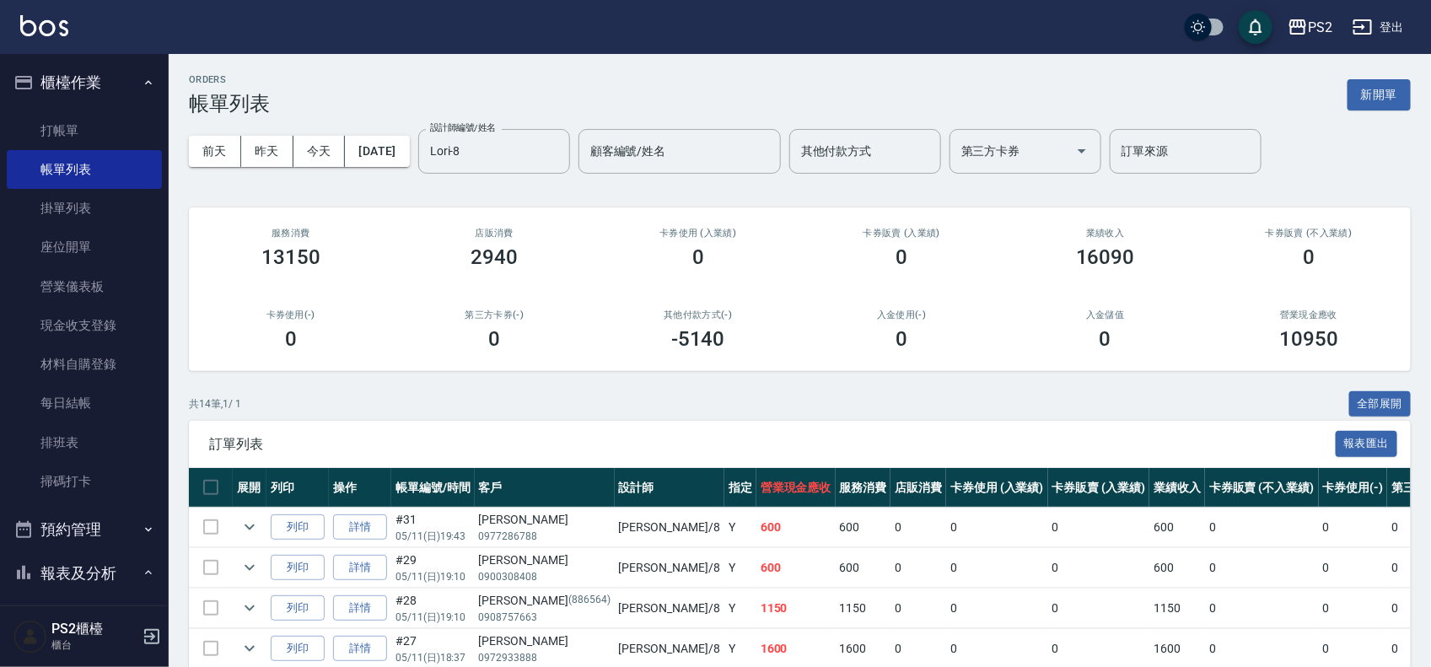
click at [372, 126] on div "前天 昨天 今天 2025/05/11 設計師編號/姓名 Lori-8 設計師編號/姓名 顧客編號/姓名 顧客編號/姓名 其他付款方式 其他付款方式 第三方卡…" at bounding box center [800, 152] width 1222 height 72
click at [390, 148] on button "2025/05/11" at bounding box center [377, 151] width 64 height 31
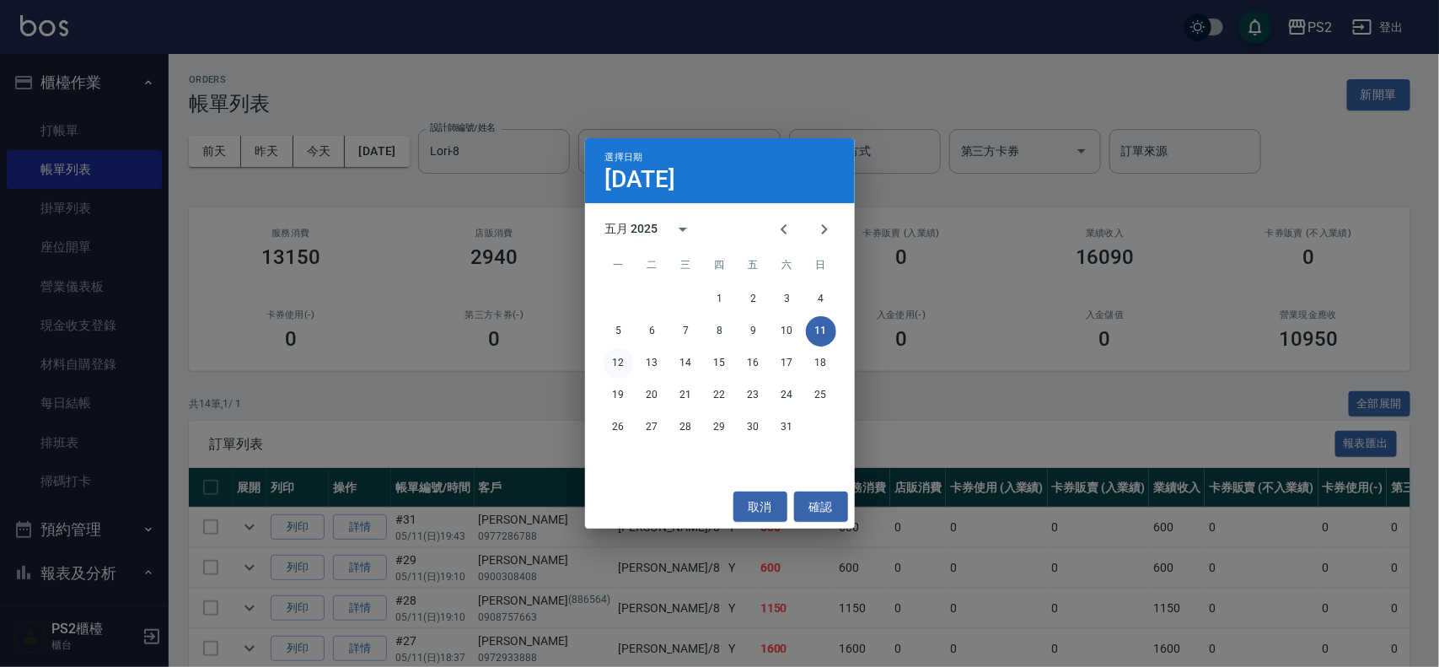
click at [617, 365] on button "12" at bounding box center [619, 363] width 30 height 30
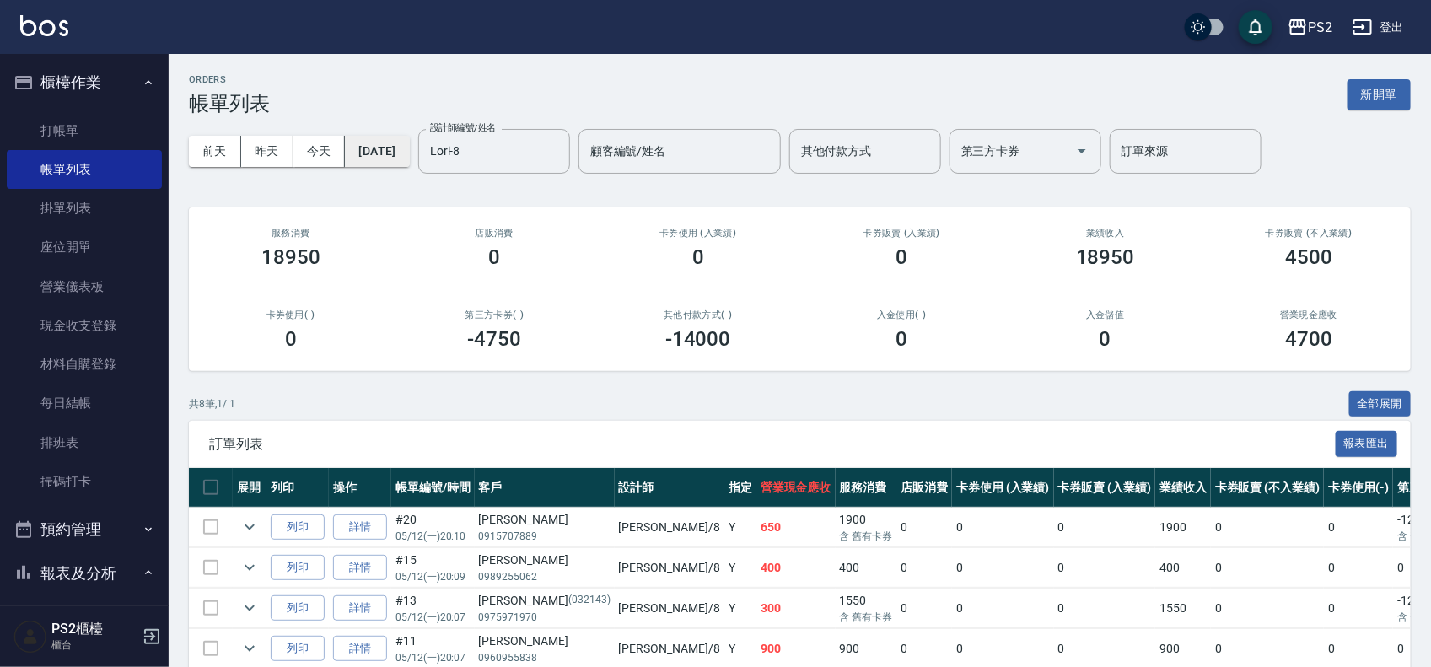
click at [409, 146] on button "2025/05/12" at bounding box center [377, 151] width 64 height 31
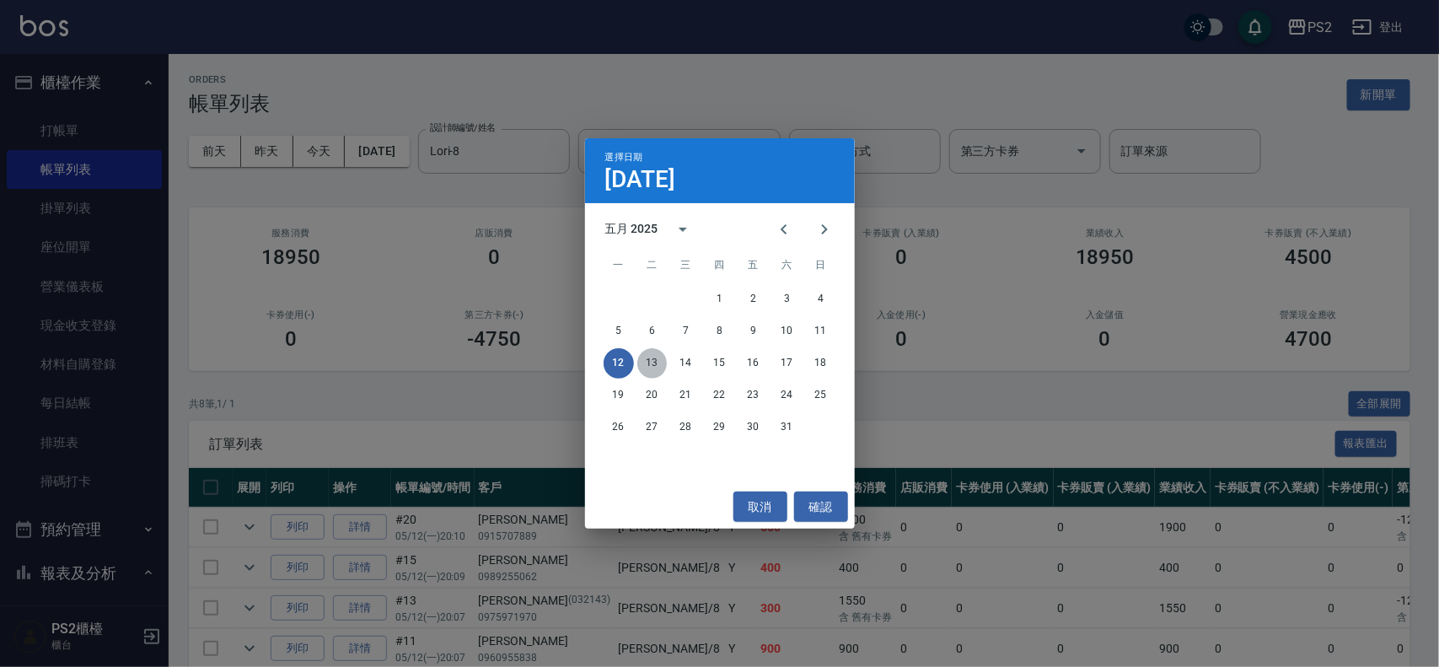
click at [648, 360] on button "13" at bounding box center [653, 363] width 30 height 30
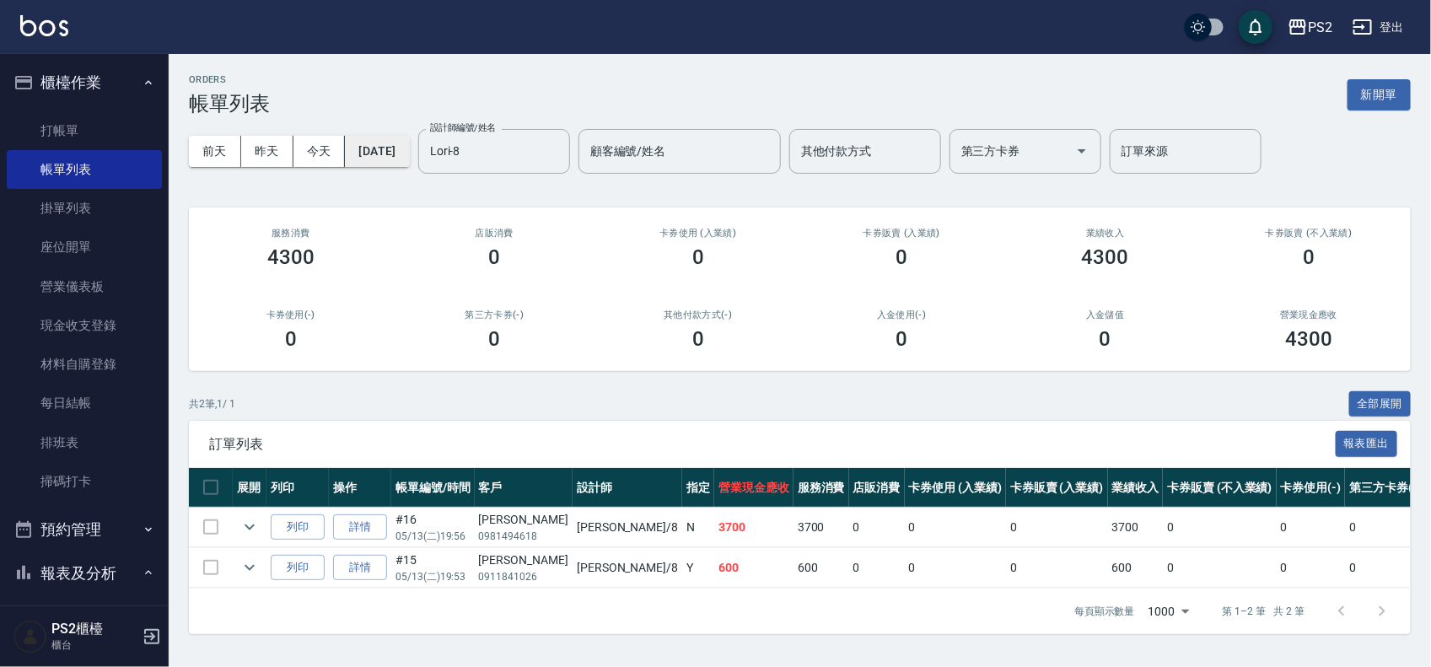
click at [405, 146] on button "2025/05/13" at bounding box center [377, 151] width 64 height 31
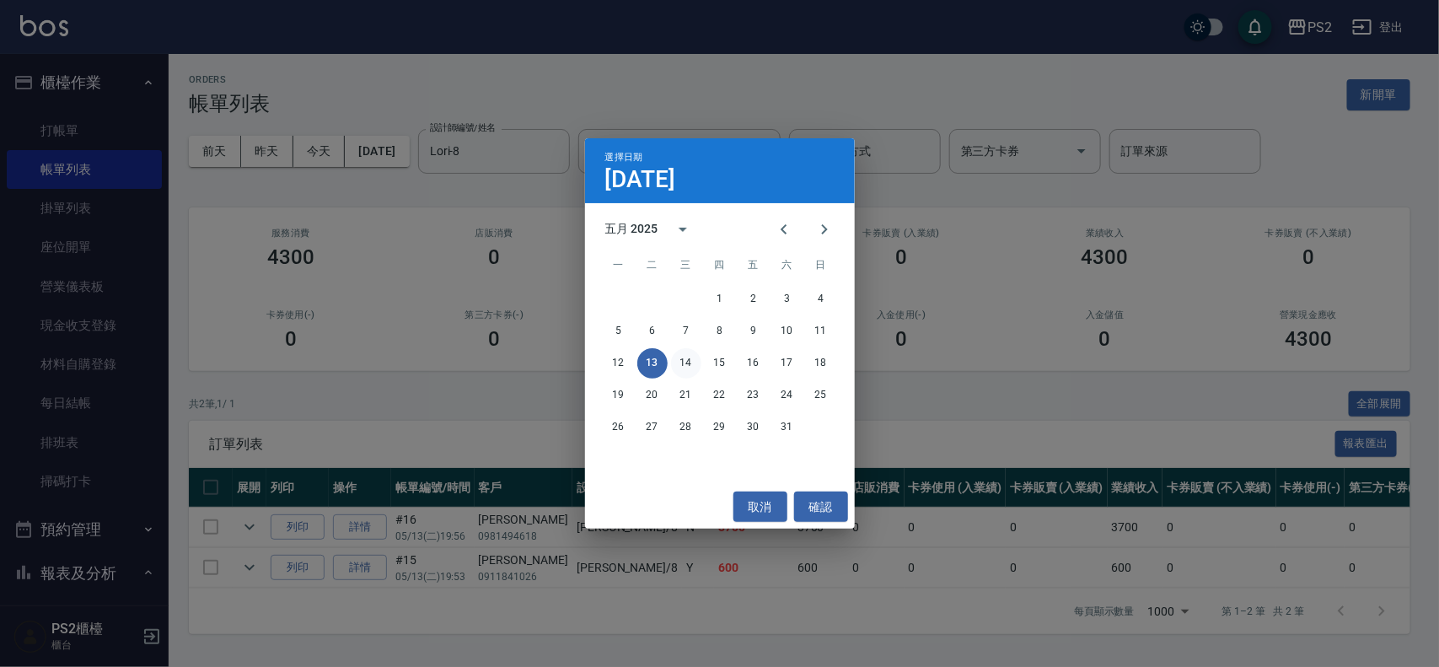
click at [675, 354] on button "14" at bounding box center [686, 363] width 30 height 30
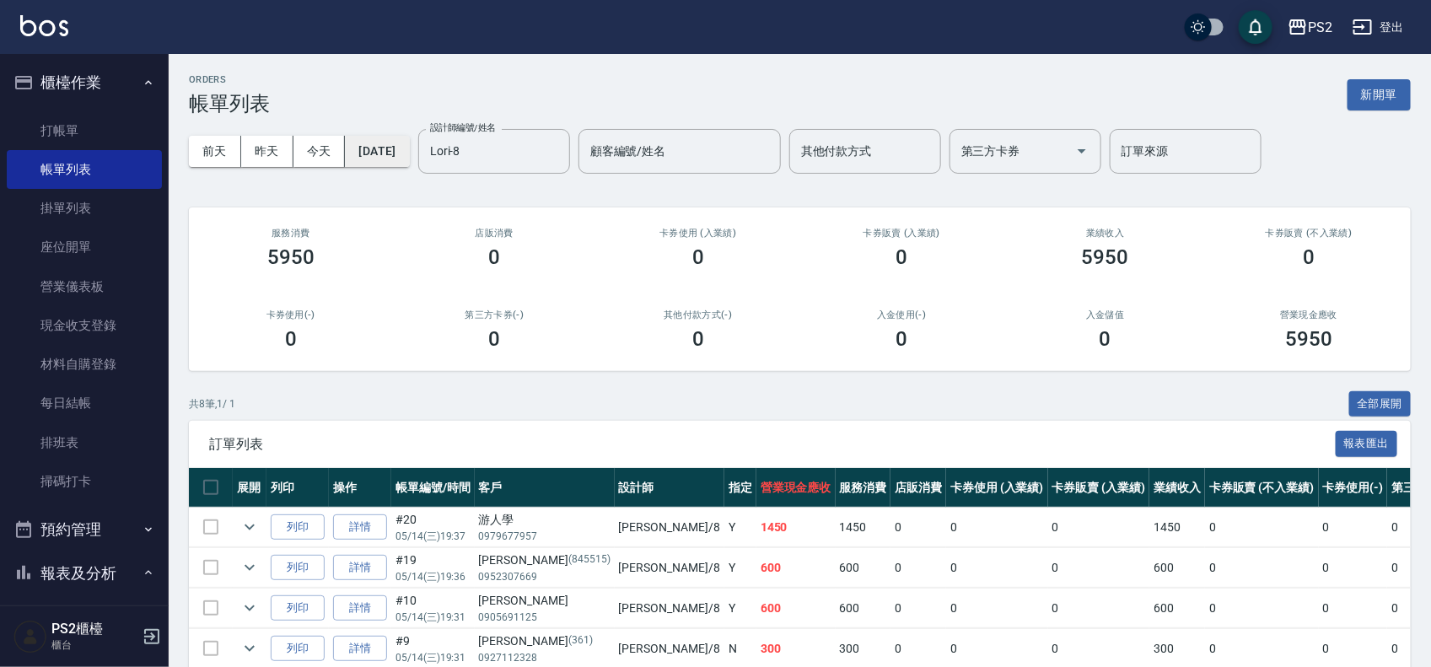
click at [409, 144] on button "2025/05/14" at bounding box center [377, 151] width 64 height 31
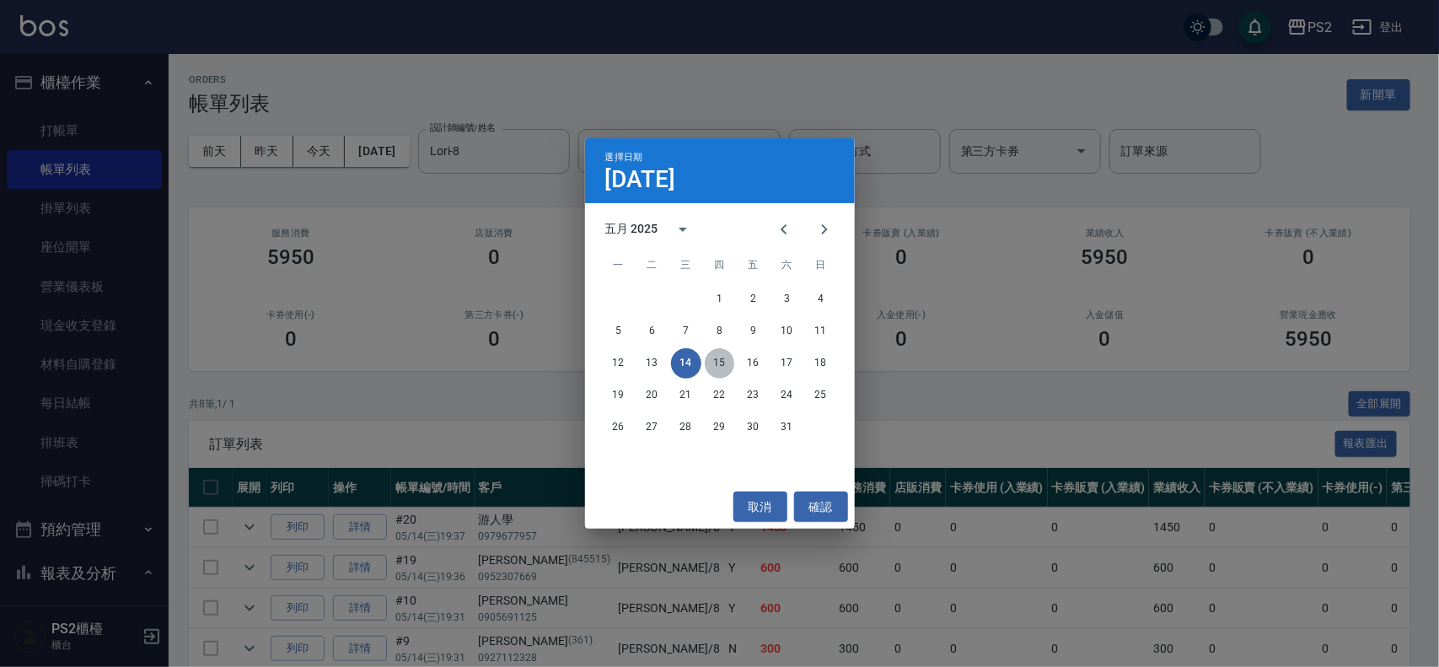
click at [713, 358] on button "15" at bounding box center [720, 363] width 30 height 30
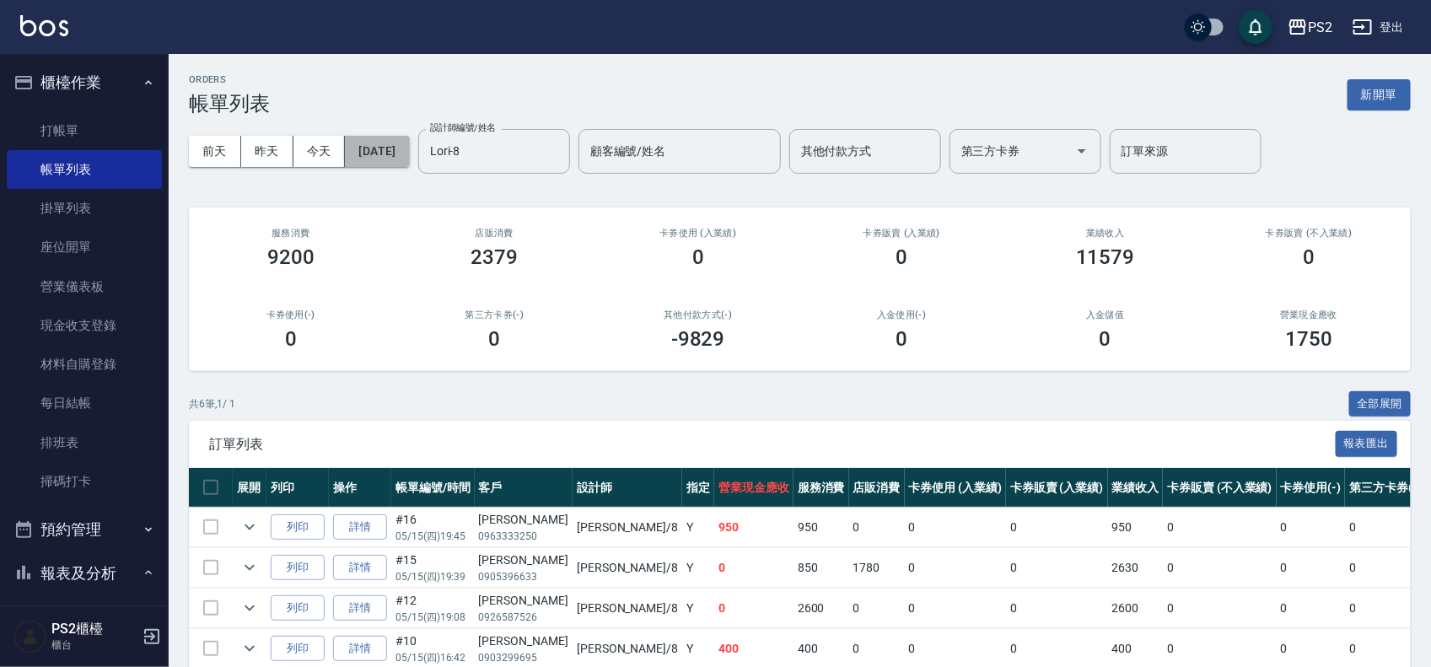
click at [374, 154] on button "2025/05/15" at bounding box center [377, 151] width 64 height 31
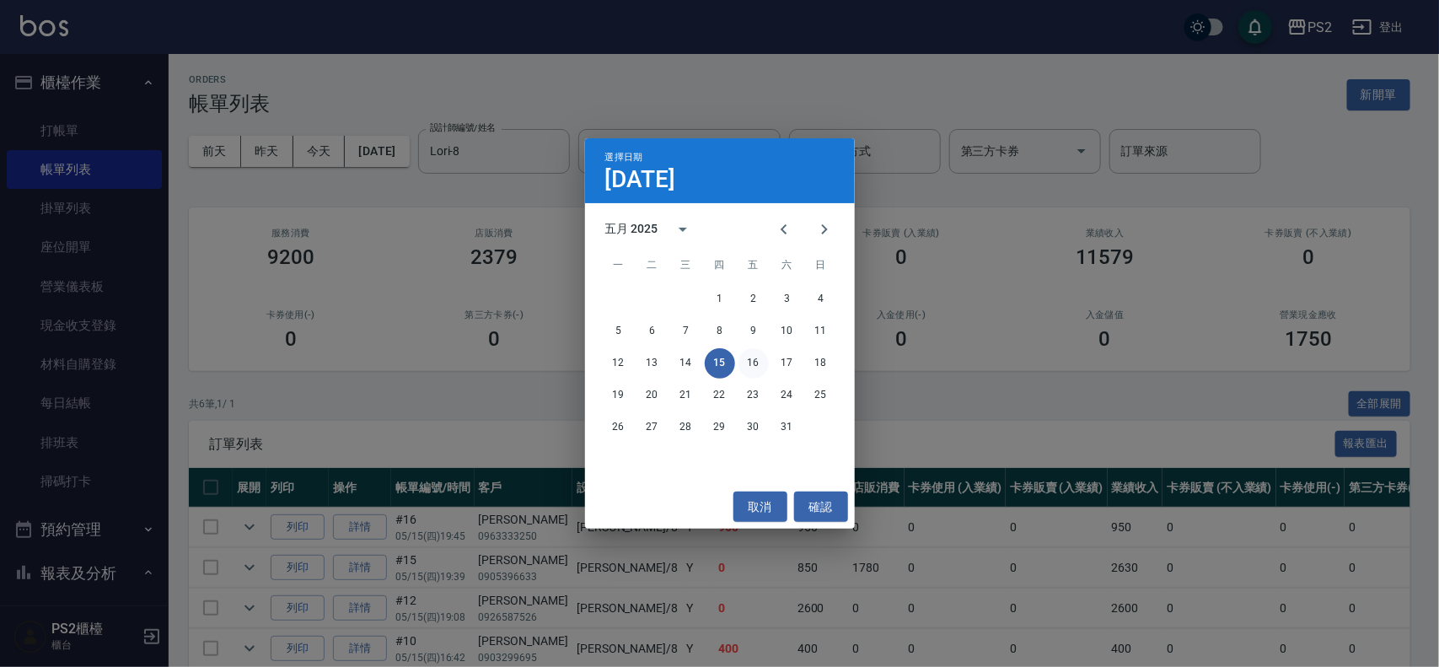
click at [757, 364] on button "16" at bounding box center [754, 363] width 30 height 30
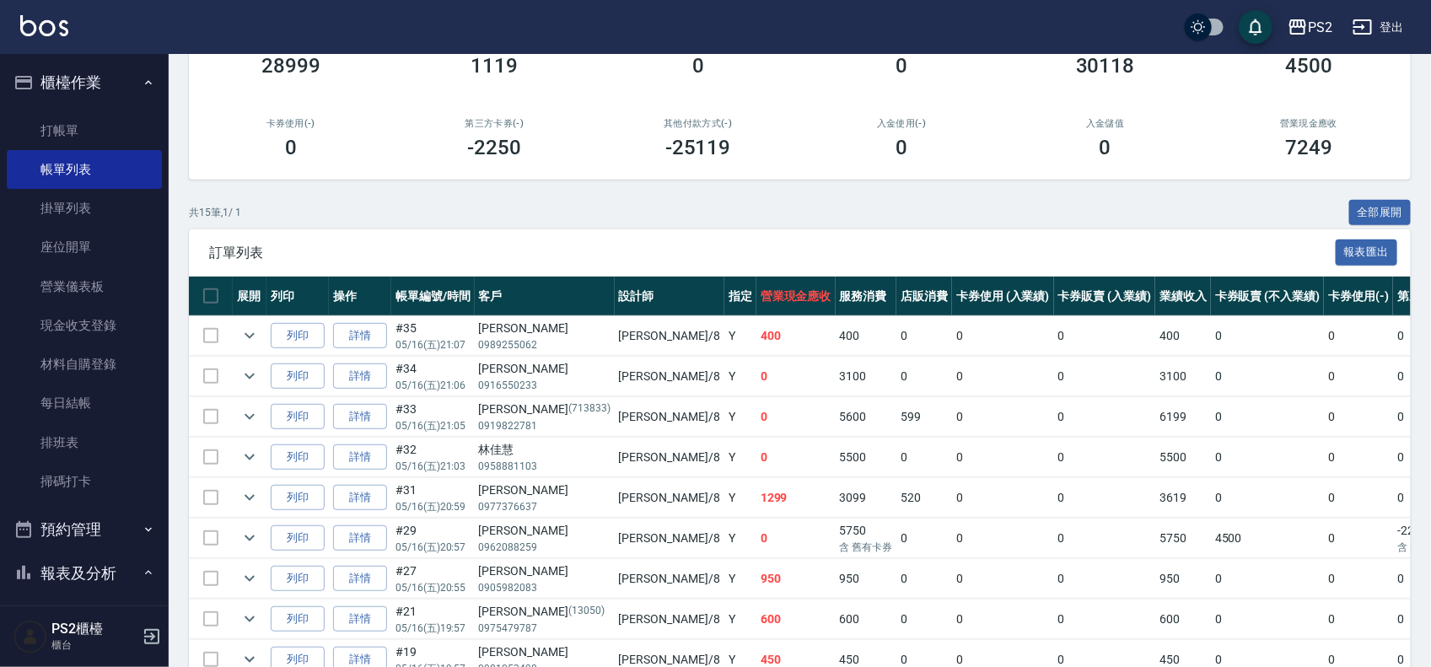
scroll to position [211, 0]
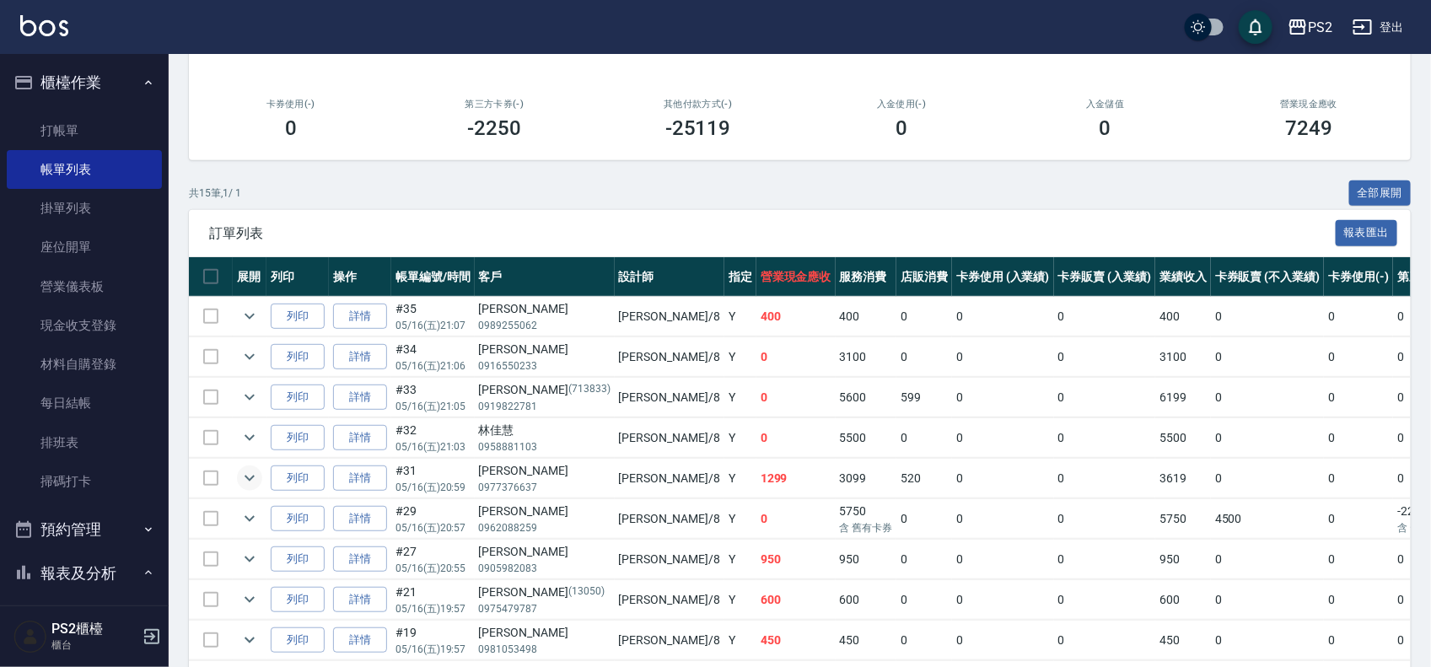
click at [243, 474] on icon "expand row" at bounding box center [249, 478] width 20 height 20
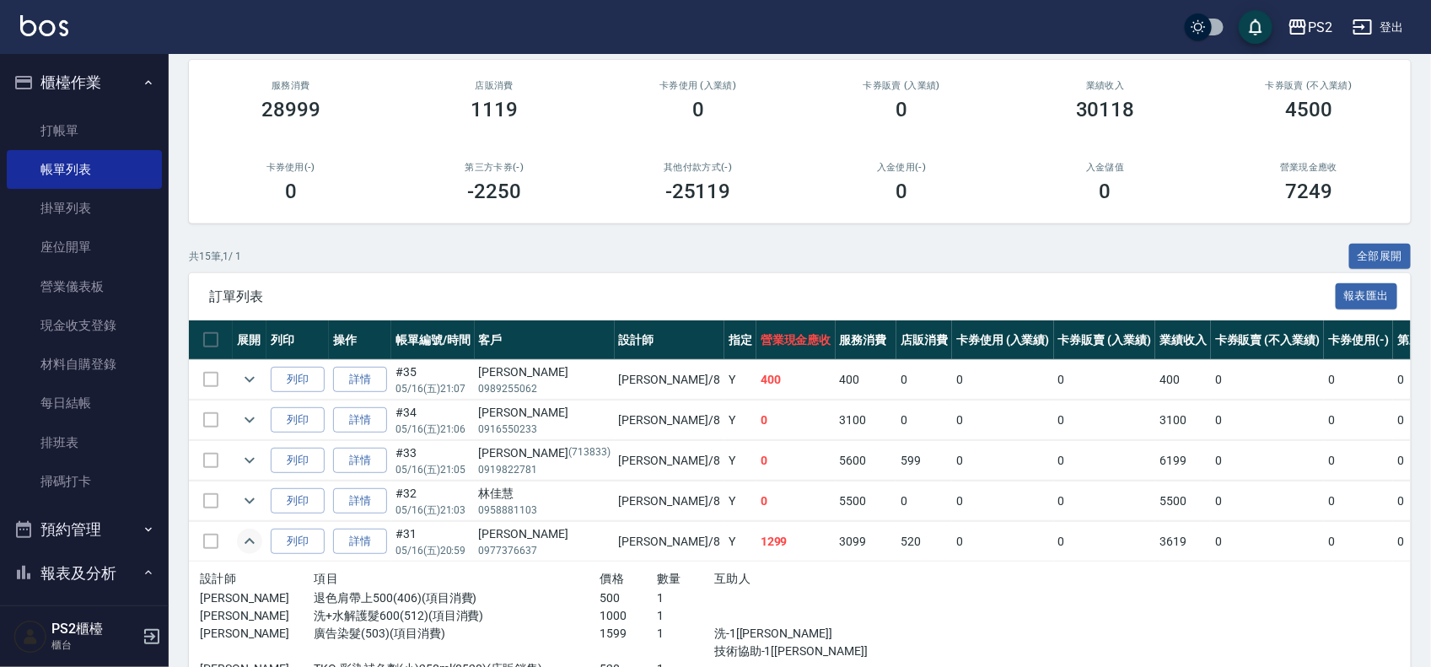
scroll to position [0, 0]
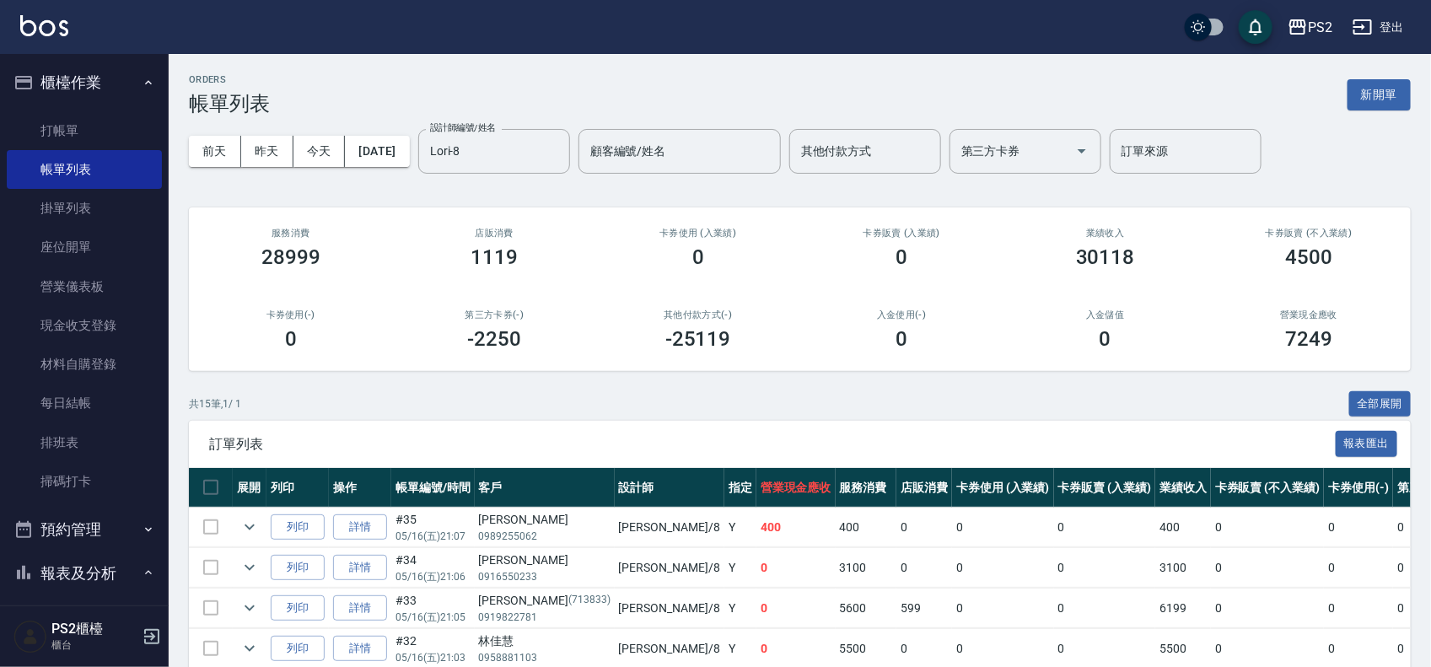
click at [385, 132] on div "前天 昨天 今天 2025/05/16 設計師編號/姓名 Lori-8 設計師編號/姓名 顧客編號/姓名 顧客編號/姓名 其他付款方式 其他付款方式 第三方卡…" at bounding box center [800, 152] width 1222 height 72
click at [390, 145] on button "2025/05/16" at bounding box center [377, 151] width 64 height 31
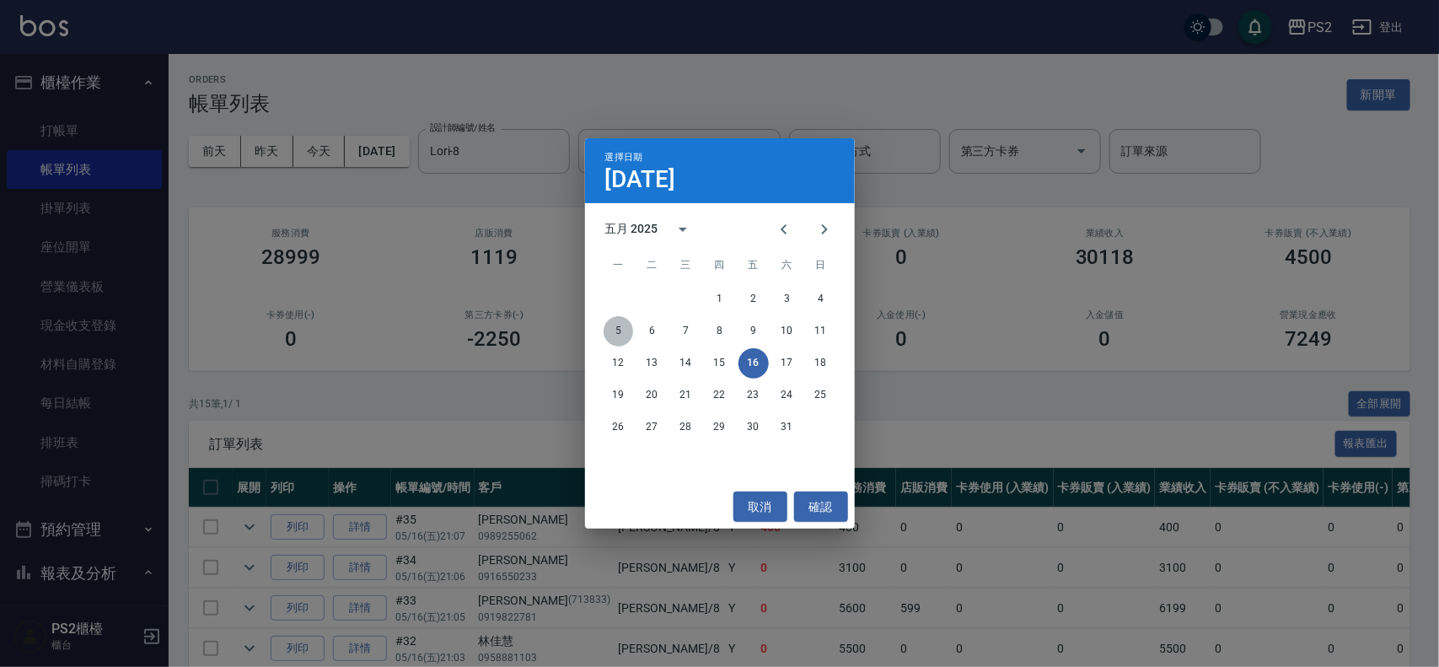
click at [618, 327] on button "5" at bounding box center [619, 331] width 30 height 30
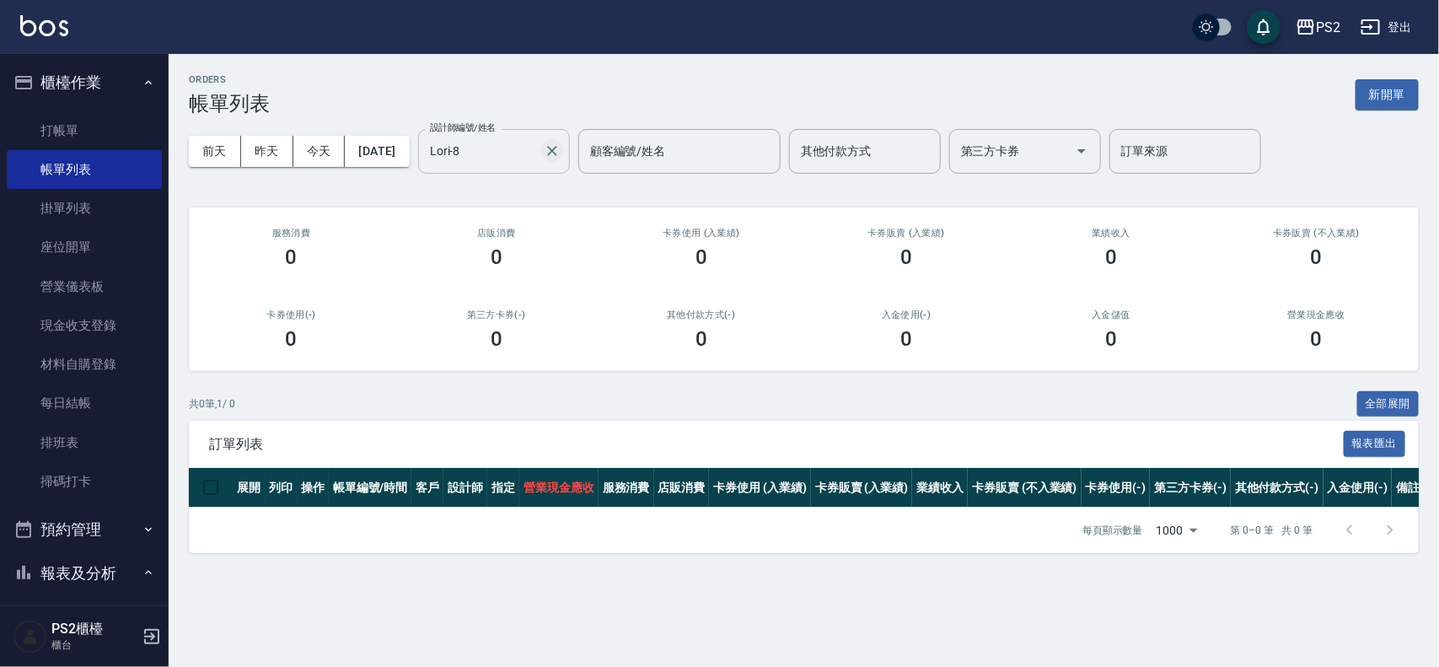
click at [557, 149] on icon "Clear" at bounding box center [552, 151] width 10 height 10
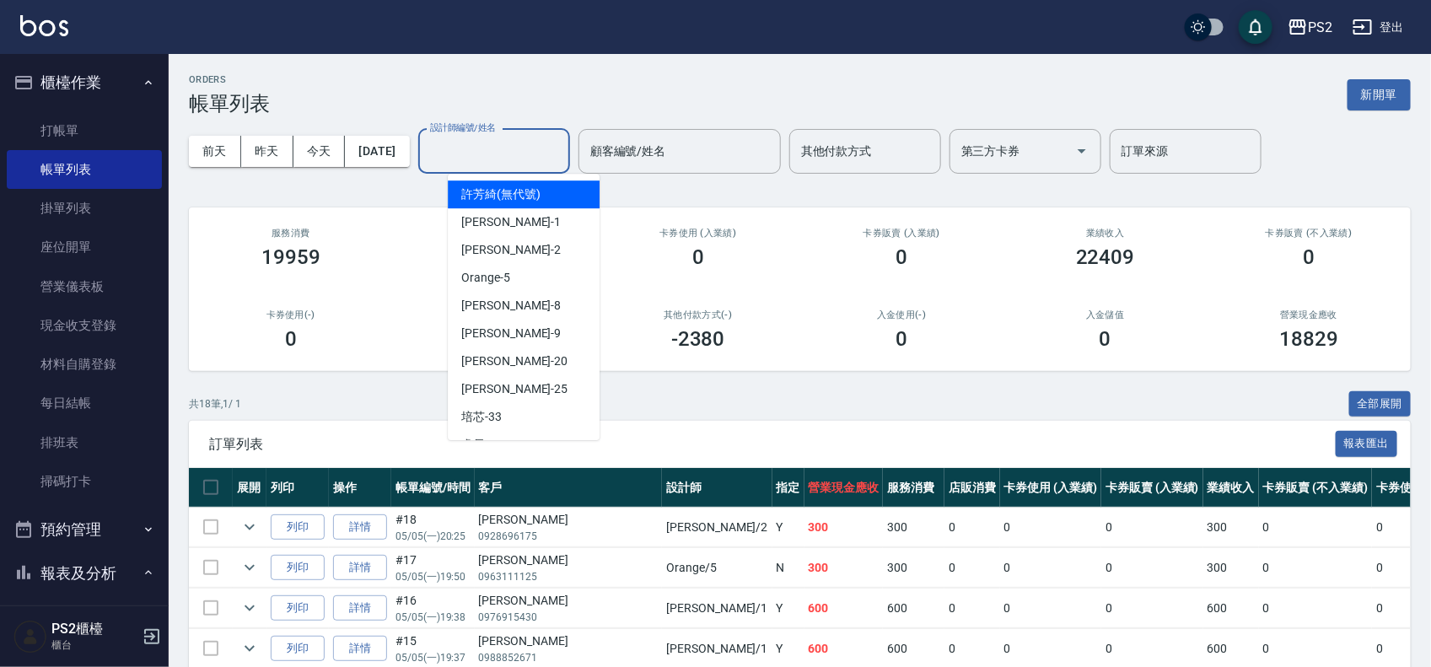
click at [503, 157] on input "設計師編號/姓名" at bounding box center [494, 152] width 137 height 30
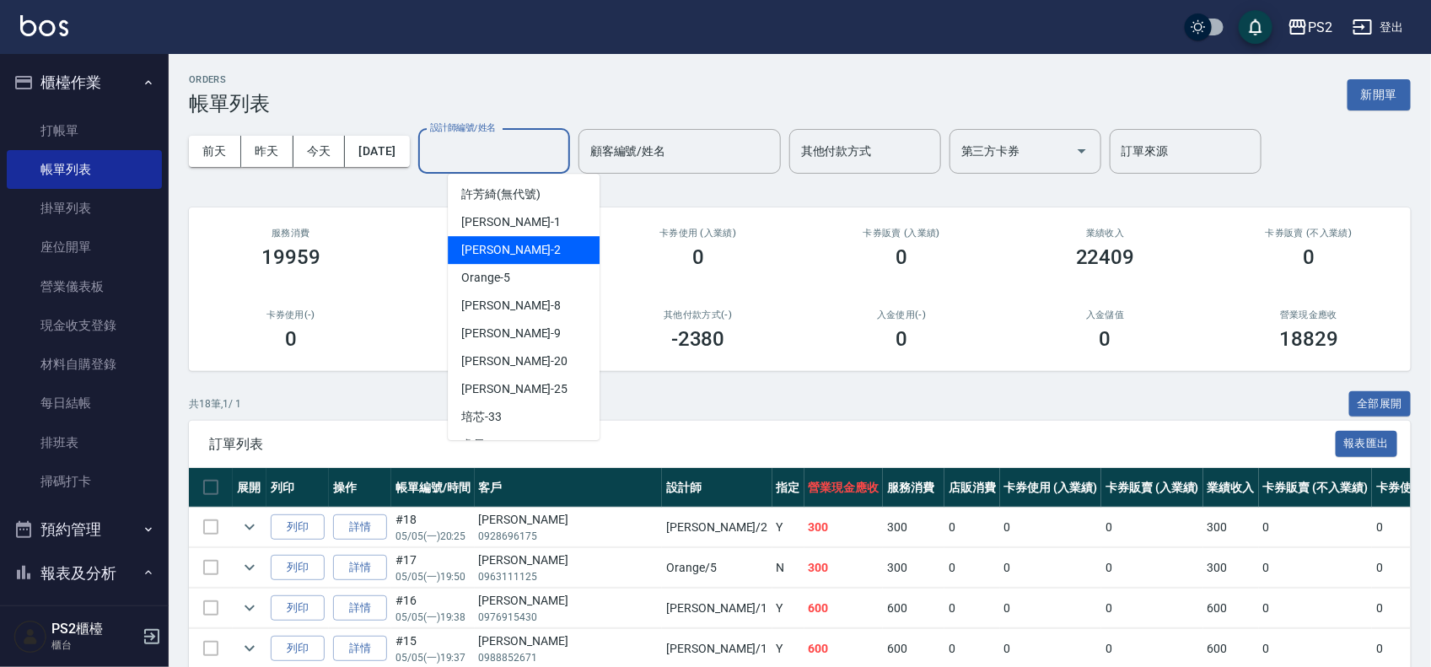
click at [486, 240] on div "Jason -2" at bounding box center [524, 250] width 152 height 28
type input "Jason-2"
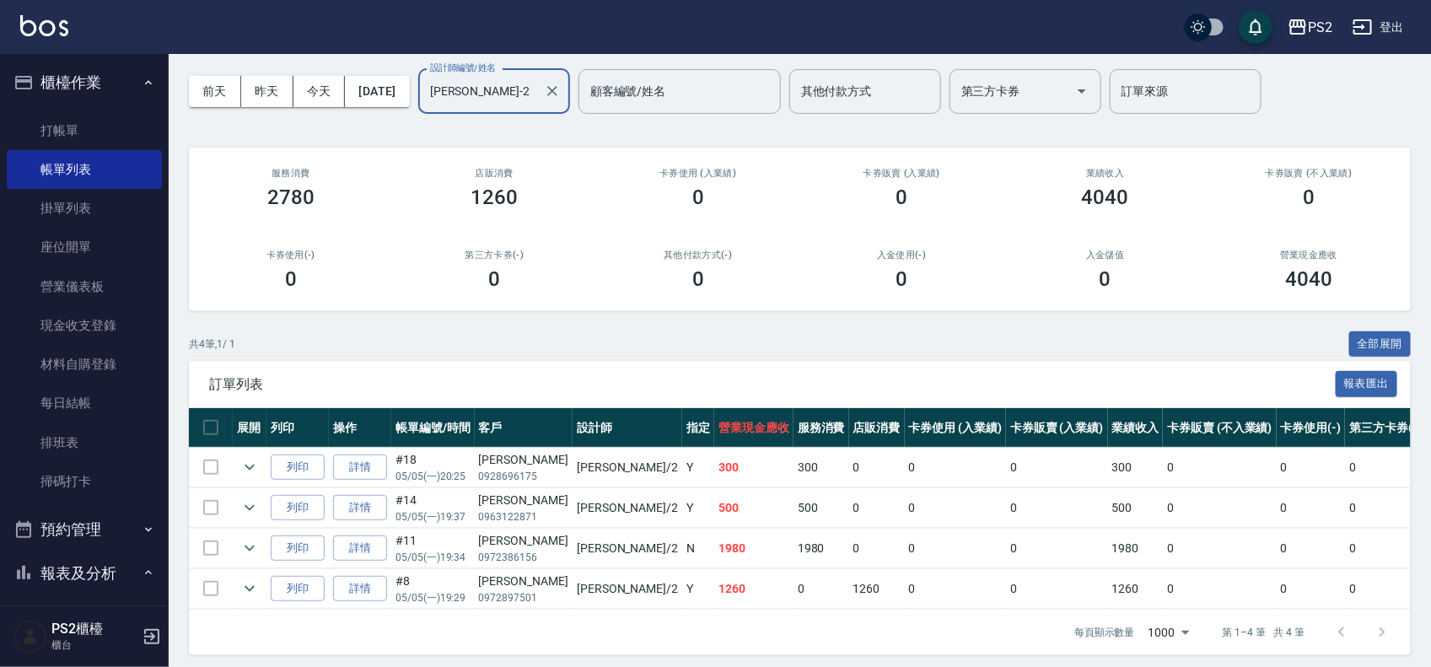
scroll to position [85, 0]
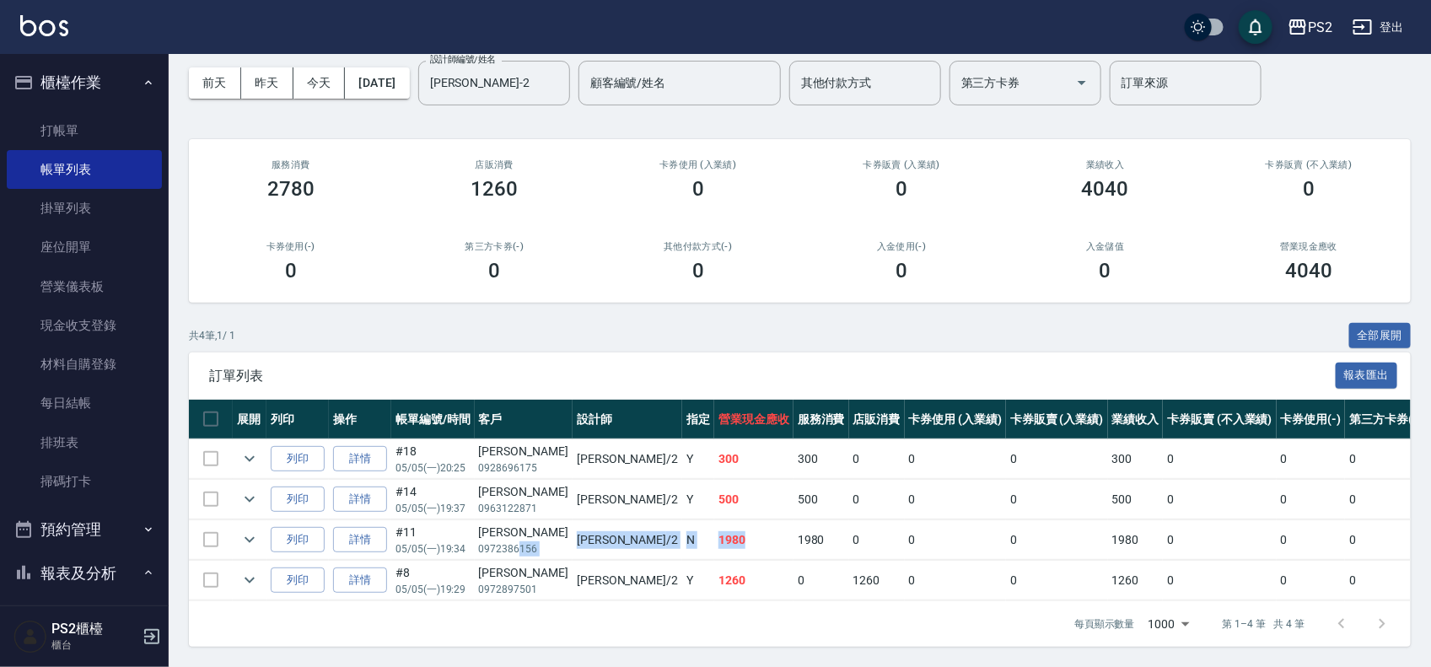
drag, startPoint x: 516, startPoint y: 529, endPoint x: 673, endPoint y: 530, distance: 156.9
click at [673, 530] on tr "列印 詳情 #11 05/05 (一) 19:34 許郁琪 0972386156 Jason /2 N 1980 1980 0 0 0 1980 0 0 0 …" at bounding box center [932, 540] width 1486 height 40
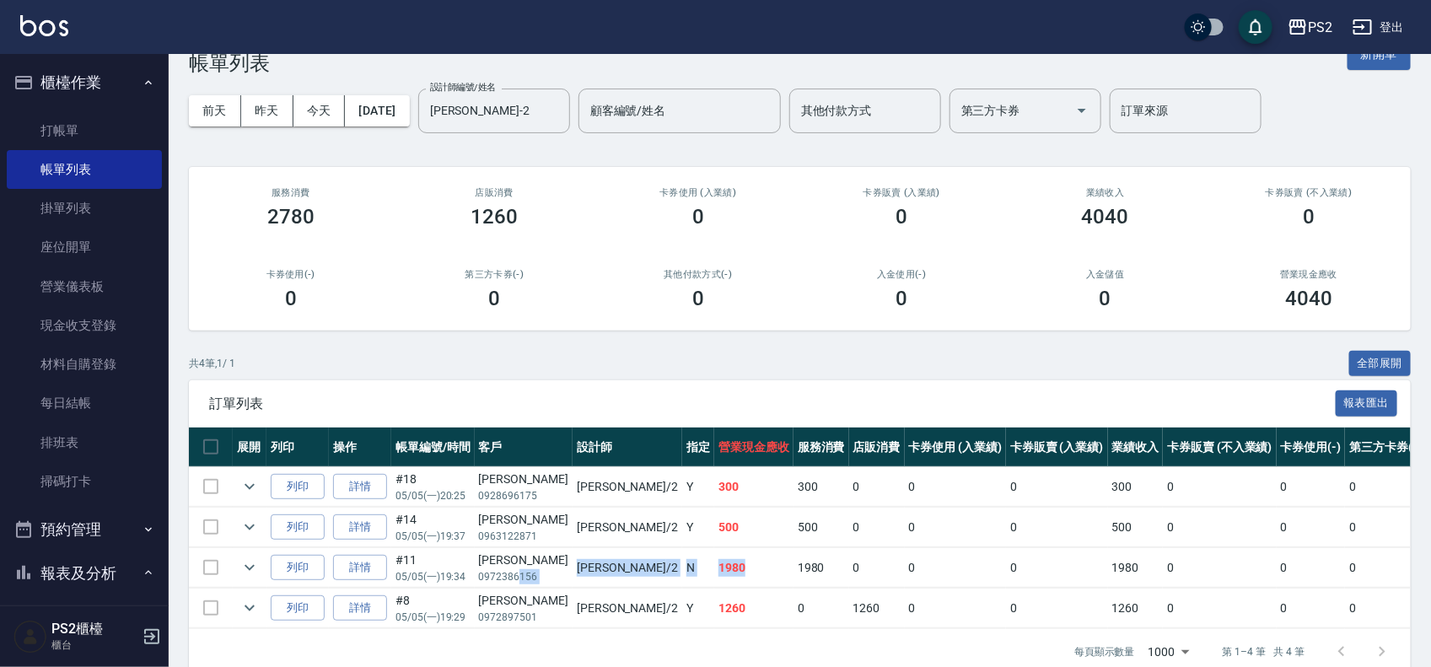
scroll to position [0, 0]
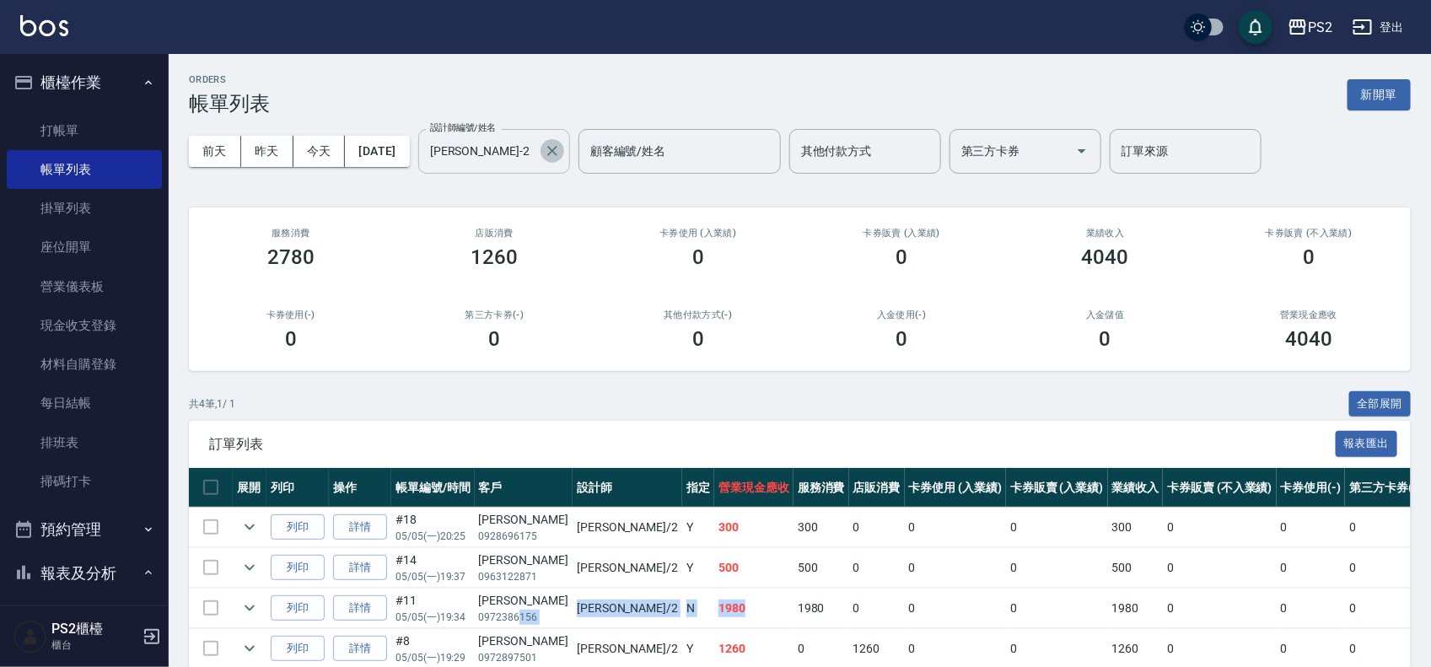
click at [561, 153] on icon "Clear" at bounding box center [552, 151] width 17 height 17
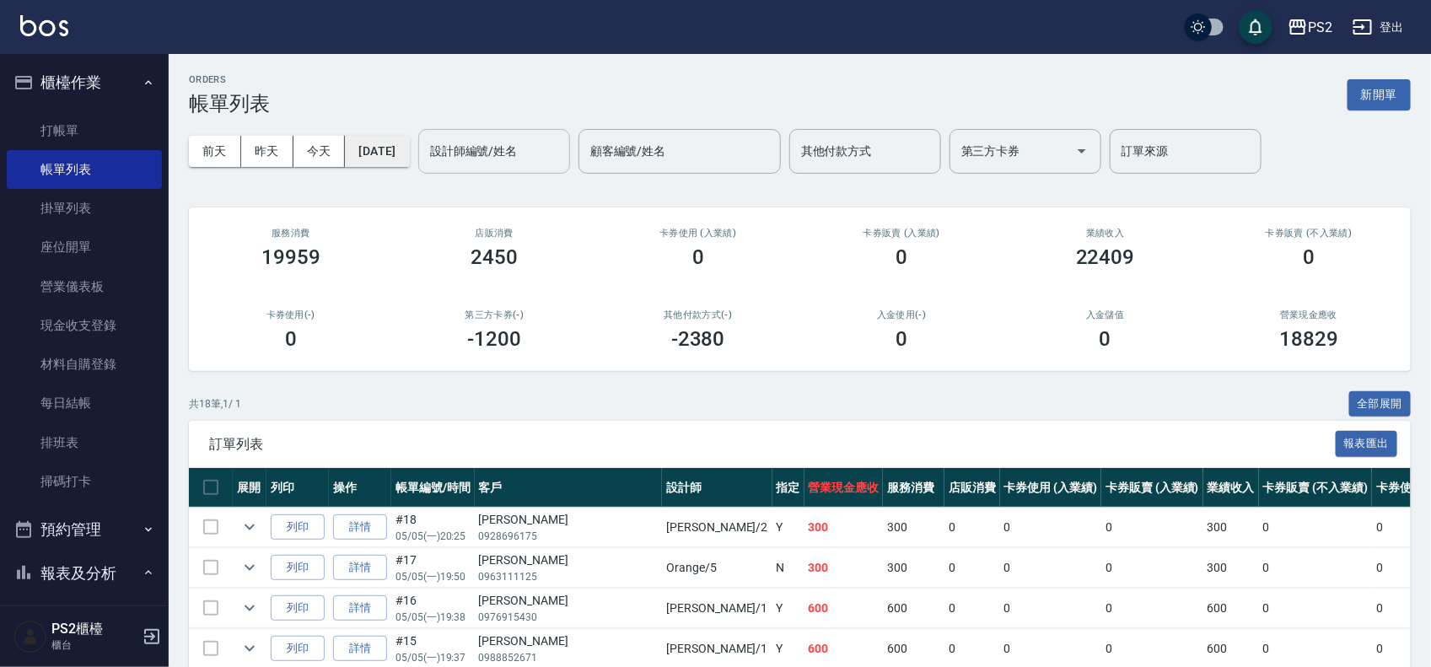
click at [409, 149] on button "2025/05/05" at bounding box center [377, 151] width 64 height 31
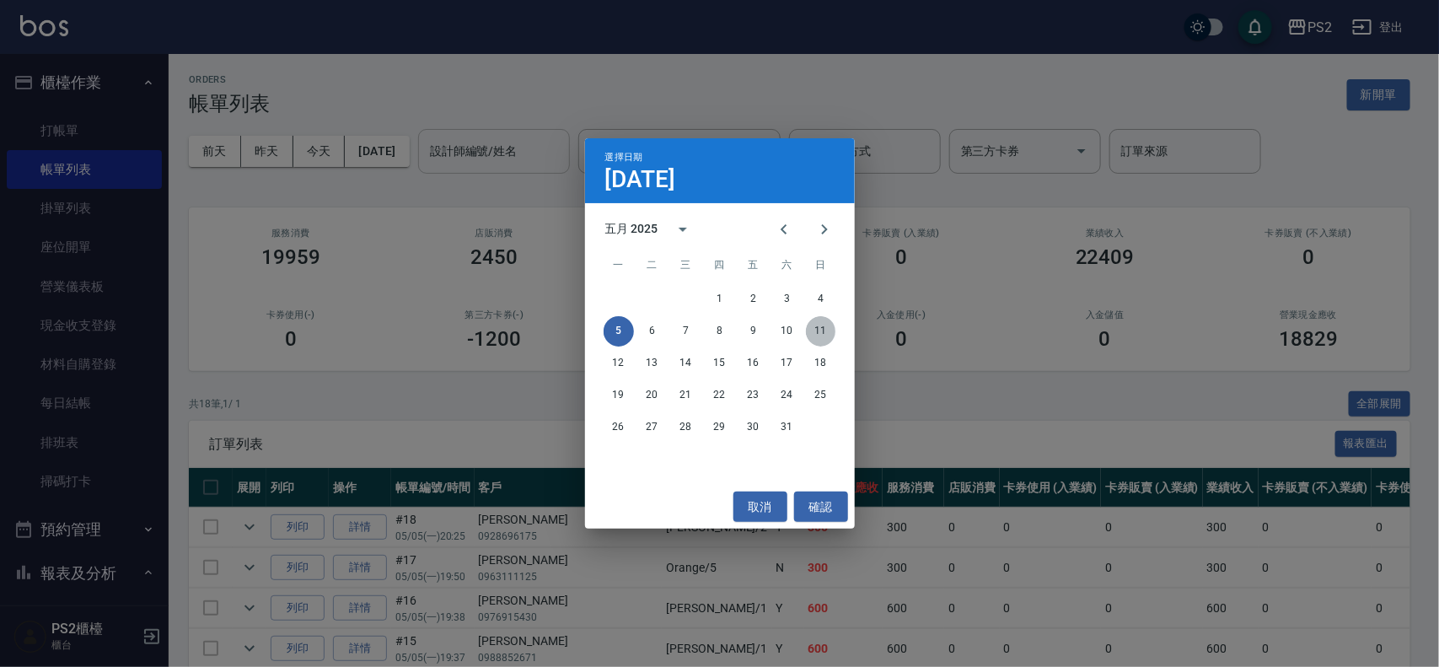
click at [815, 333] on button "11" at bounding box center [821, 331] width 30 height 30
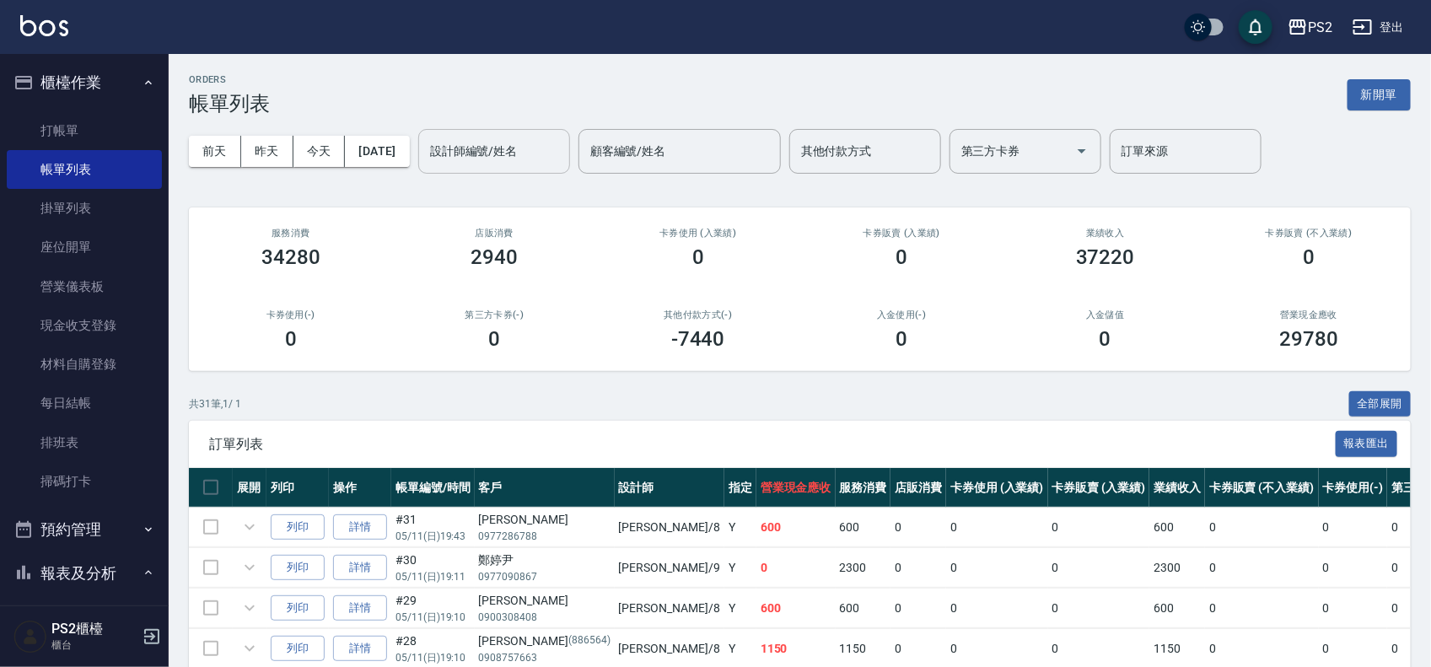
click at [508, 137] on input "設計師編號/姓名" at bounding box center [494, 152] width 137 height 30
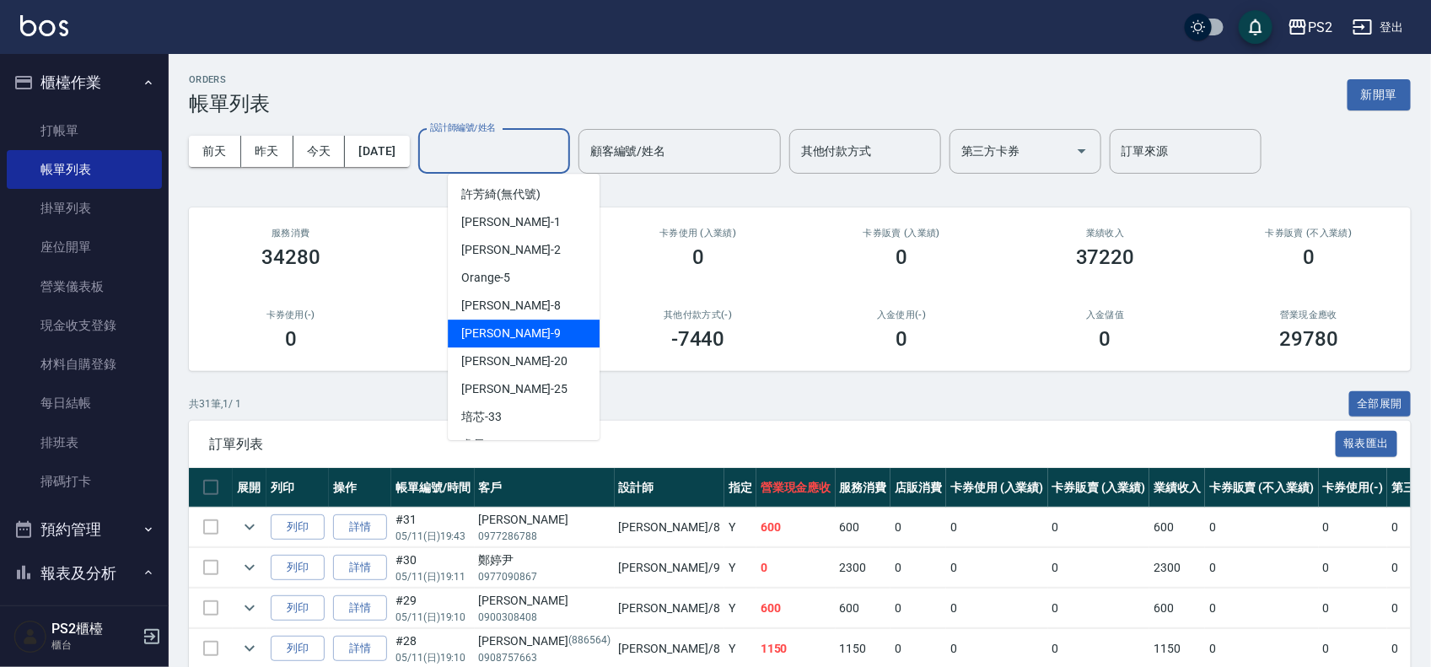
click at [493, 321] on div "Nina -9" at bounding box center [524, 334] width 152 height 28
type input "Nina-9"
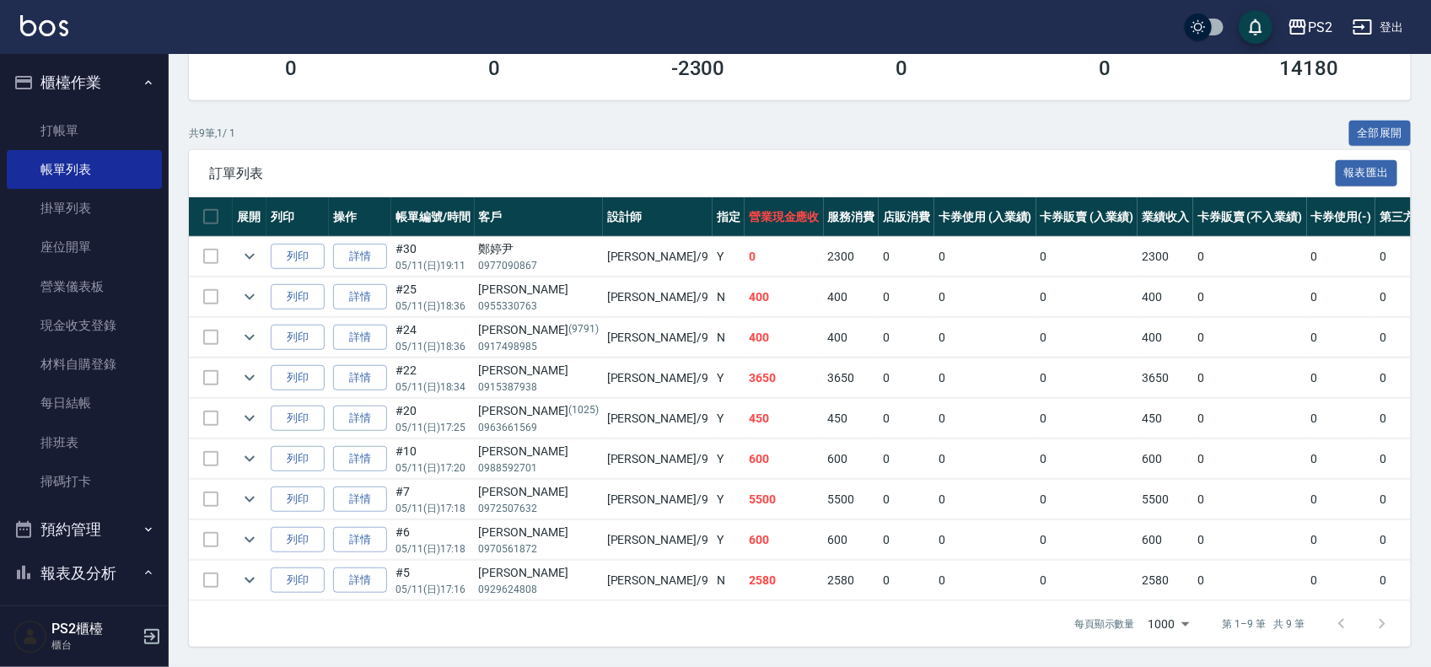
scroll to position [289, 0]
click at [879, 561] on td "0" at bounding box center [907, 581] width 56 height 40
click at [726, 561] on tr "列印 詳情 #5 05/11 (日) 17:16 李雅芳 0929624808 Nina /9 N 2580 2580 0 0 0 2580 0 0 0 0 0" at bounding box center [947, 581] width 1516 height 40
click at [824, 561] on td "2580" at bounding box center [852, 581] width 56 height 40
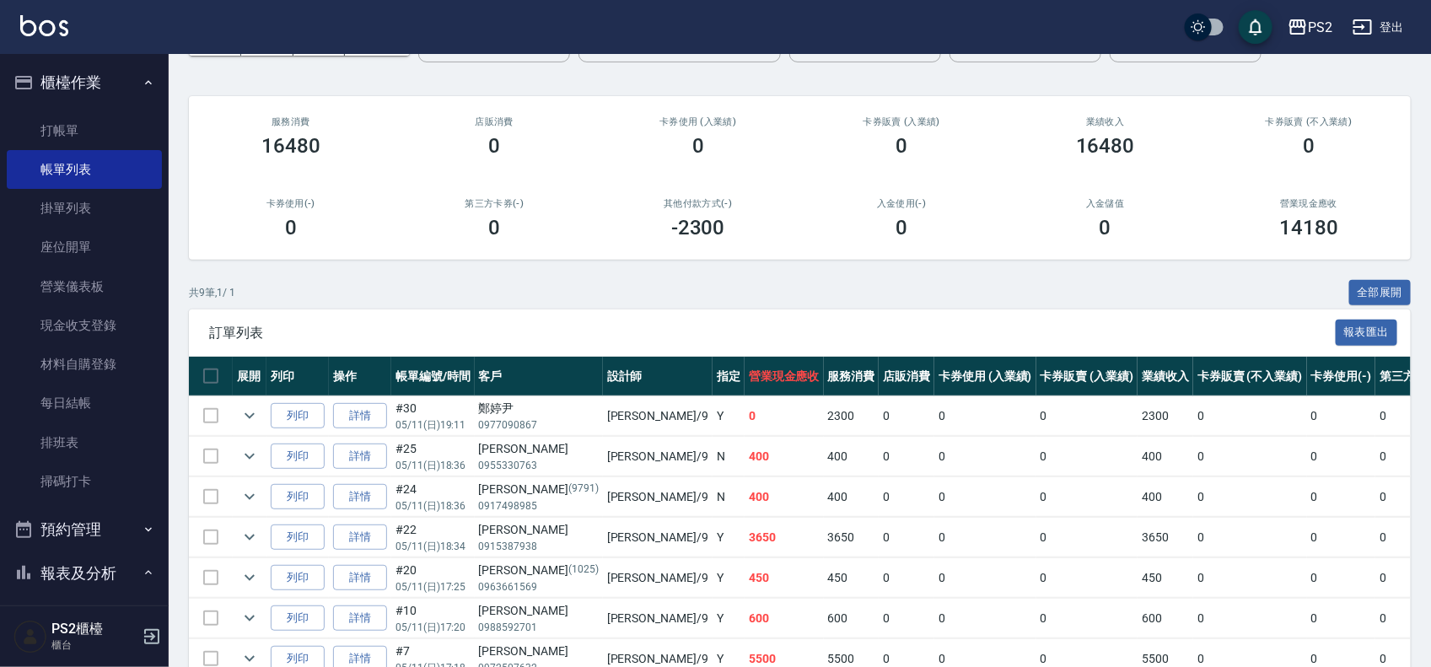
scroll to position [0, 0]
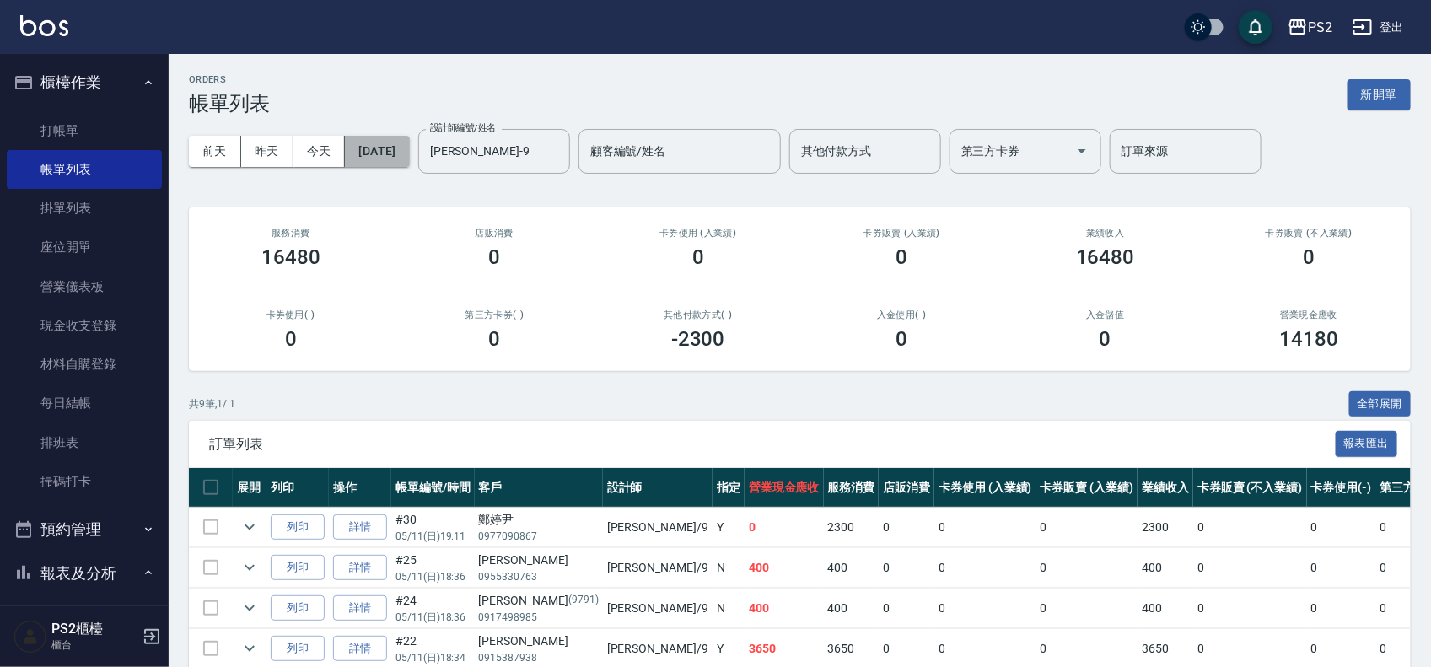
click at [409, 149] on button "2025/05/11" at bounding box center [377, 151] width 64 height 31
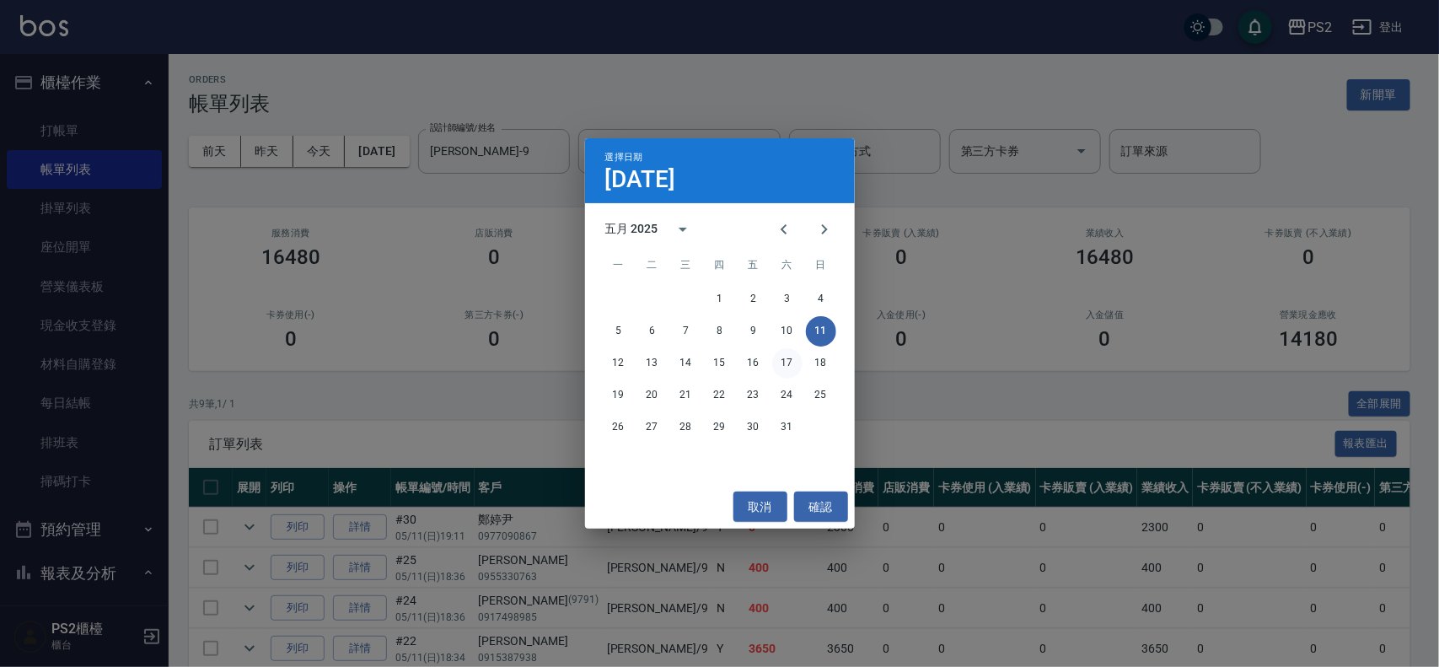
click at [786, 357] on button "17" at bounding box center [787, 363] width 30 height 30
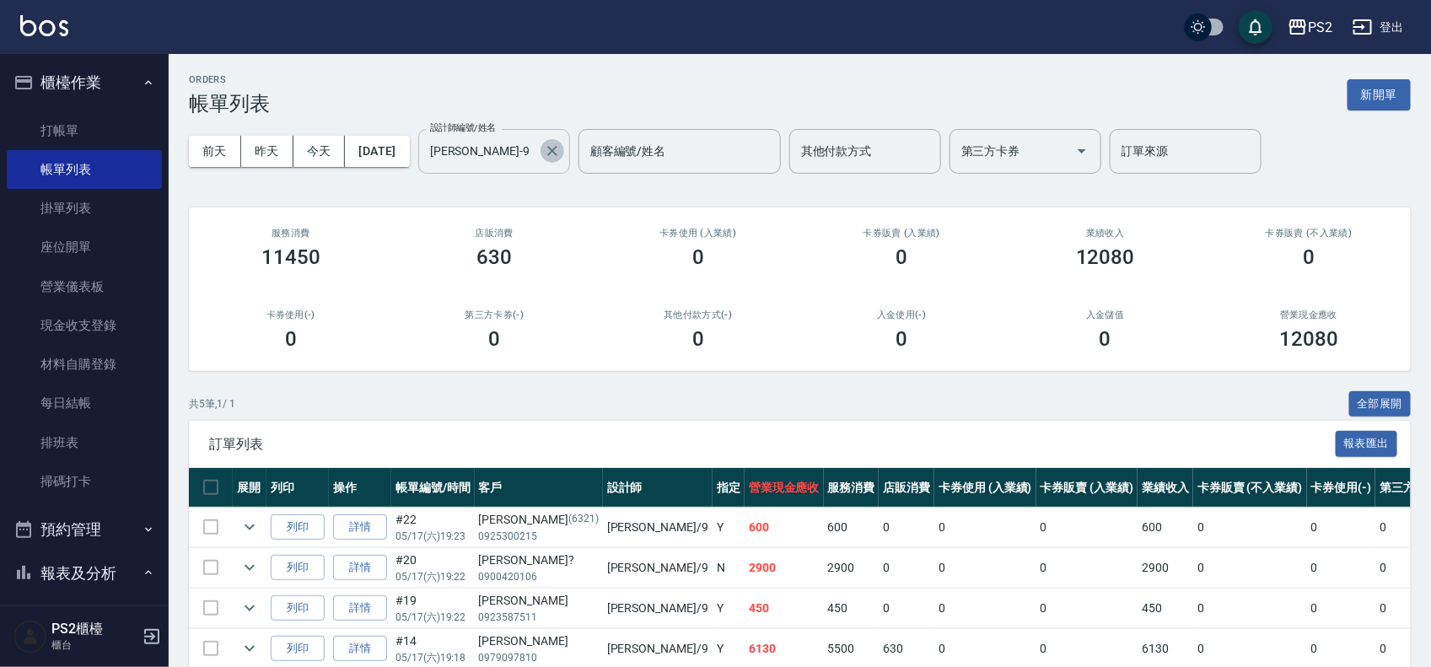
click at [561, 148] on icon "Clear" at bounding box center [552, 151] width 17 height 17
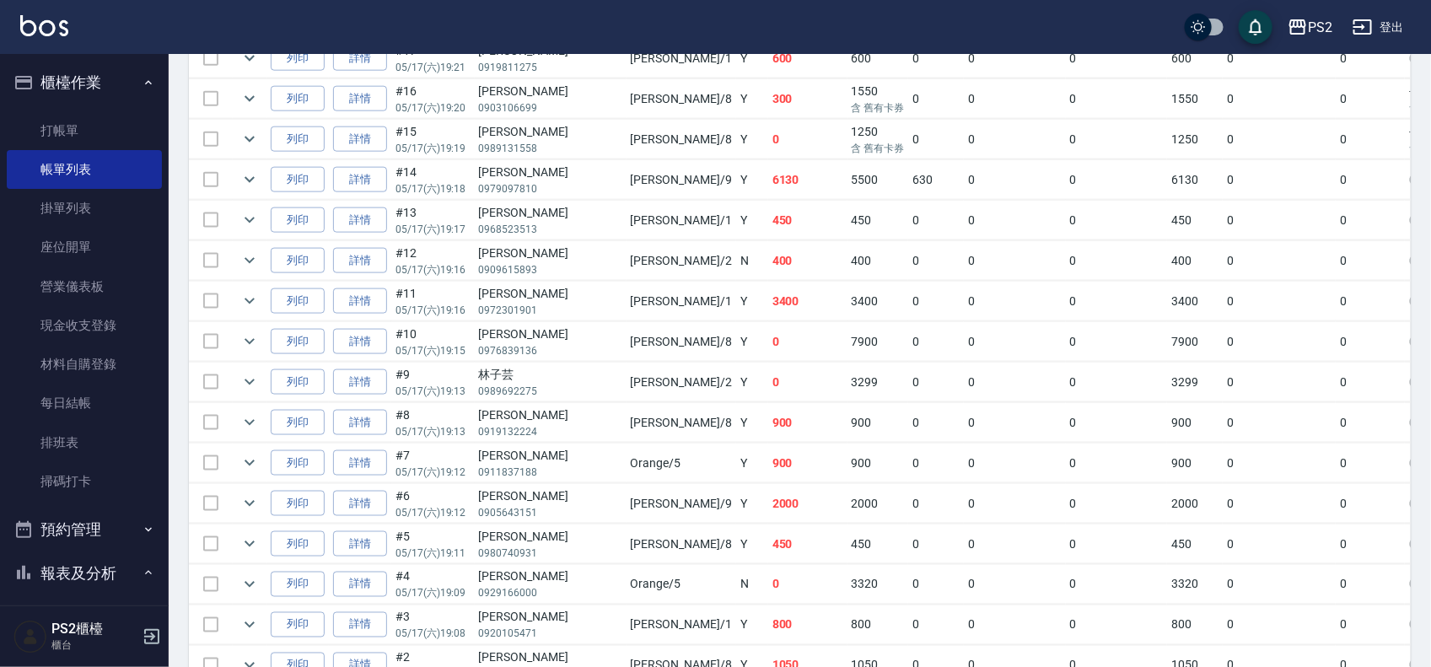
scroll to position [949, 0]
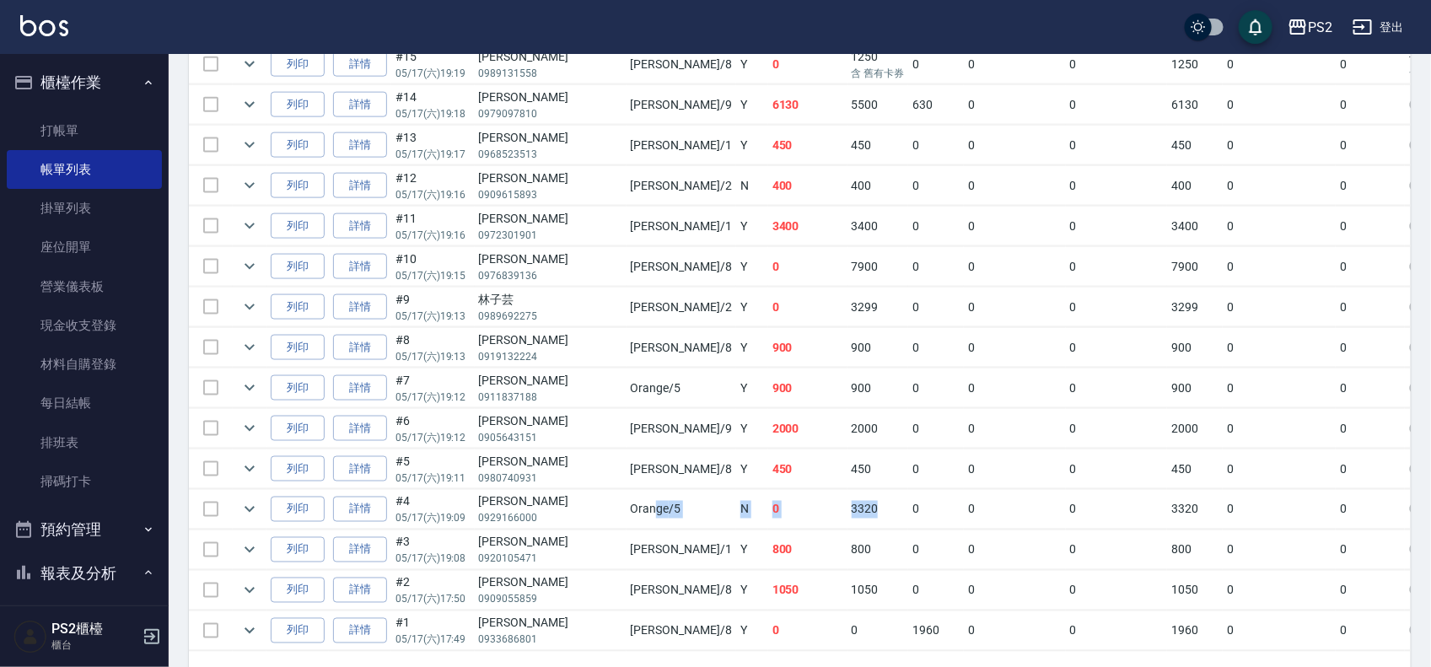
drag, startPoint x: 578, startPoint y: 517, endPoint x: 766, endPoint y: 521, distance: 188.1
click at [766, 521] on tr "列印 詳情 #4 05/17 (六) 19:09 顏子玲 0929166000 Orange /5 N 0 3320 0 0 0 3320 0 0 0 -33…" at bounding box center [962, 510] width 1546 height 40
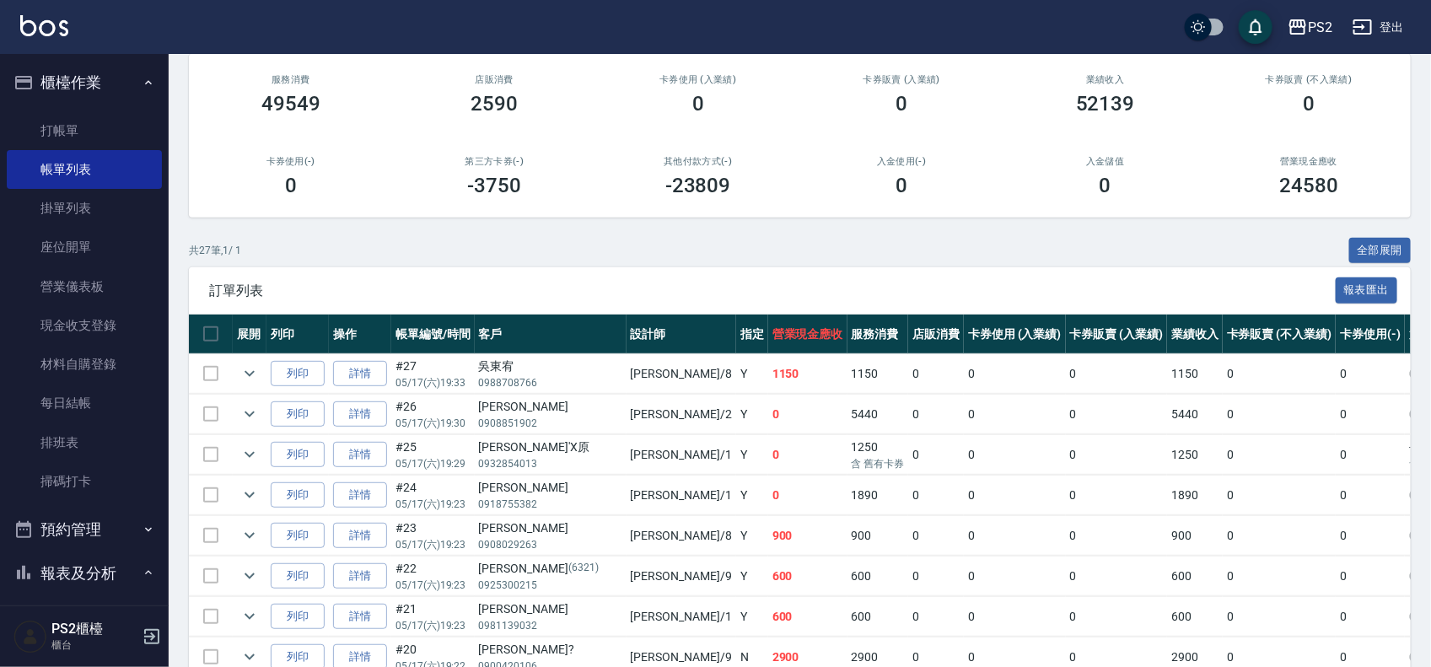
scroll to position [0, 0]
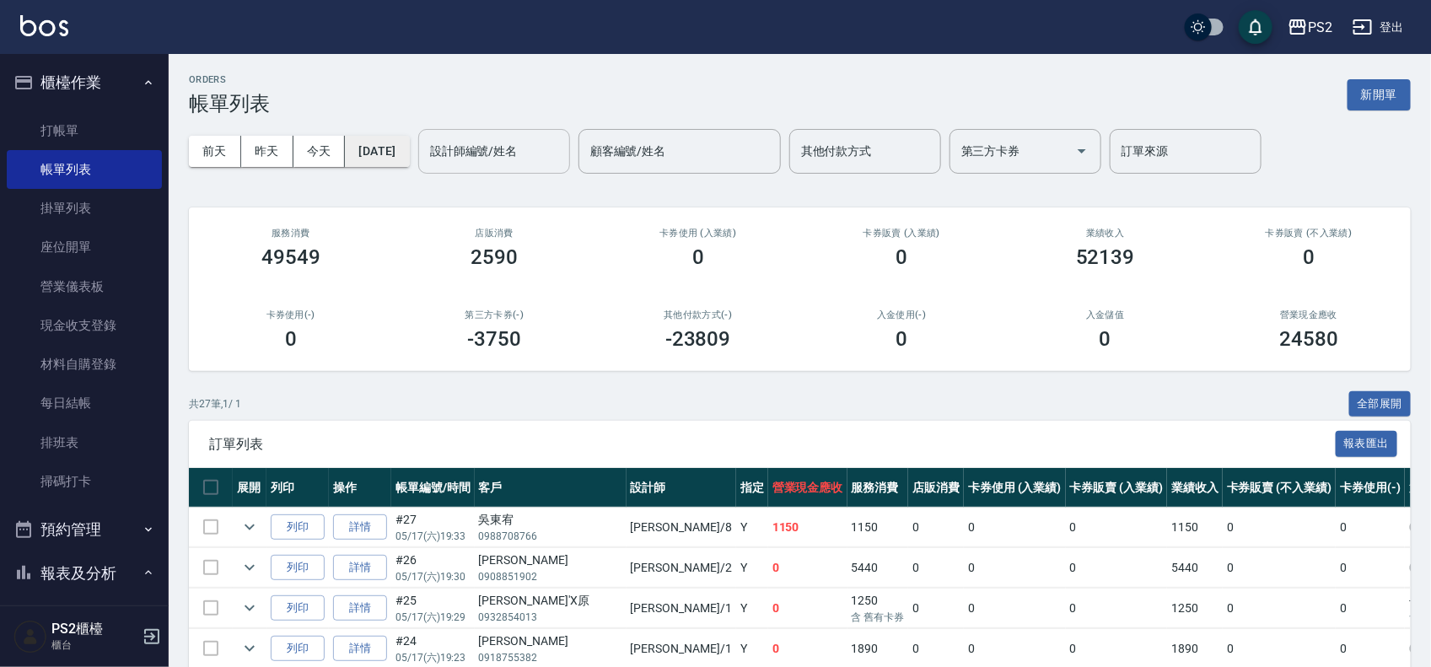
click at [409, 152] on button "2025/05/17" at bounding box center [377, 151] width 64 height 31
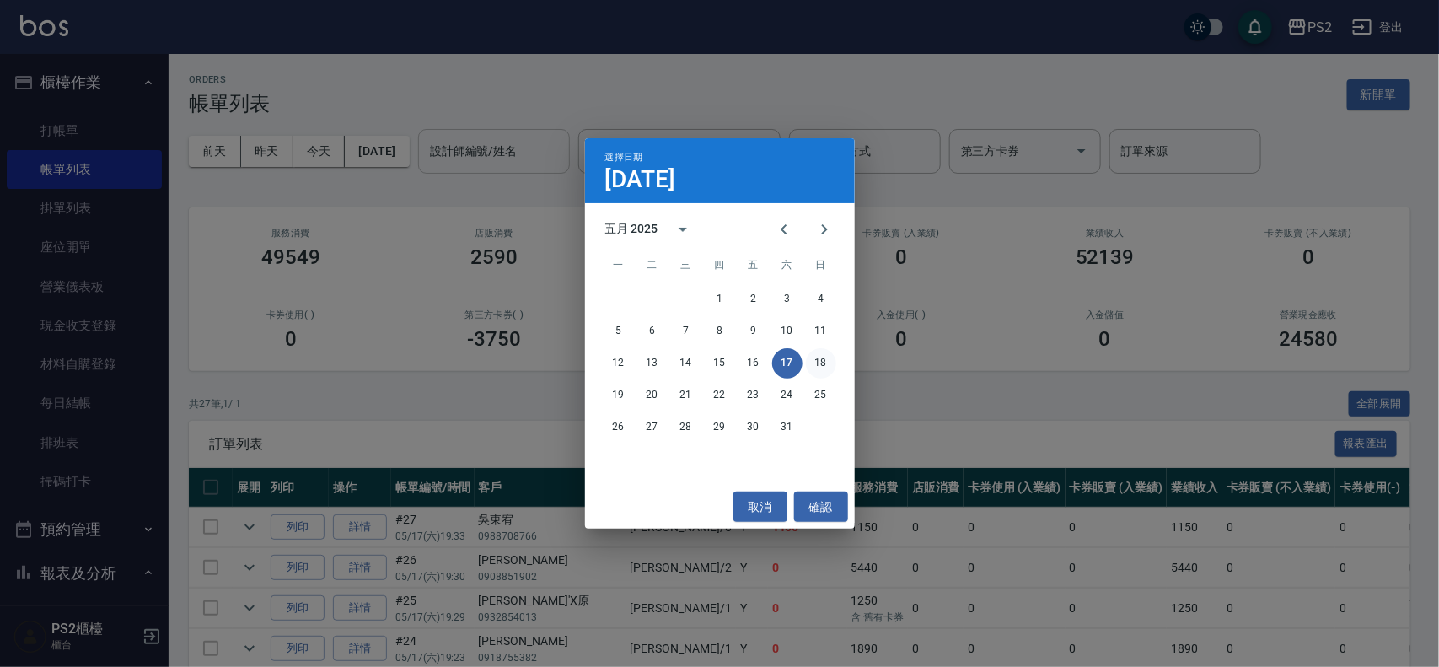
click at [818, 356] on button "18" at bounding box center [821, 363] width 30 height 30
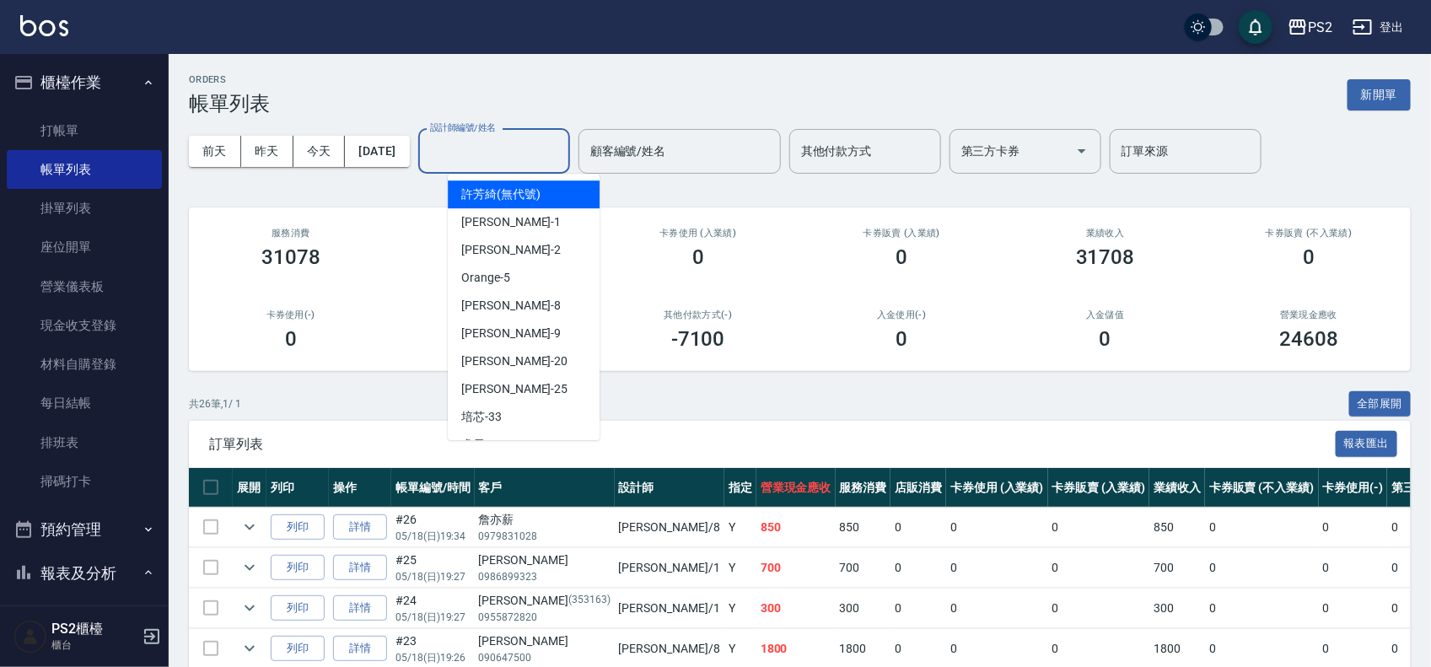
click at [540, 142] on div "設計師編號/姓名 設計師編號/姓名" at bounding box center [494, 151] width 152 height 45
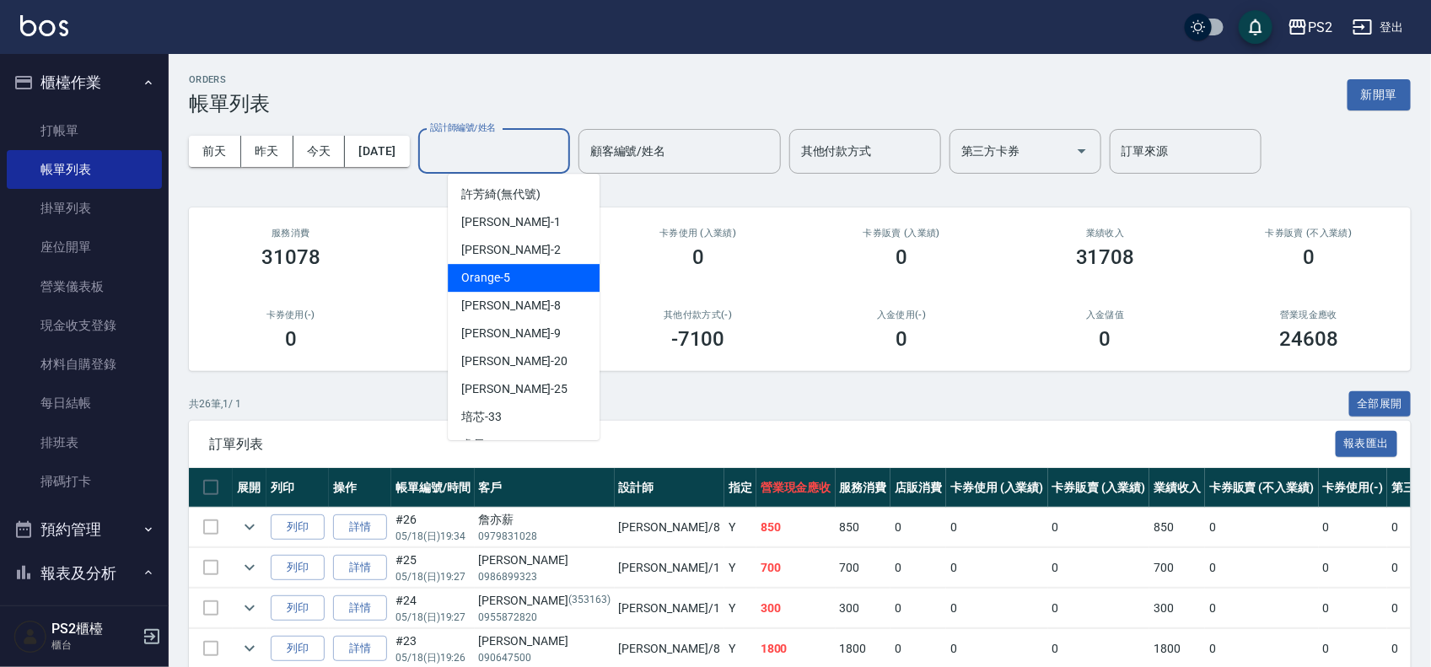
click at [510, 272] on div "Orange -5" at bounding box center [524, 278] width 152 height 28
type input "Orange-5"
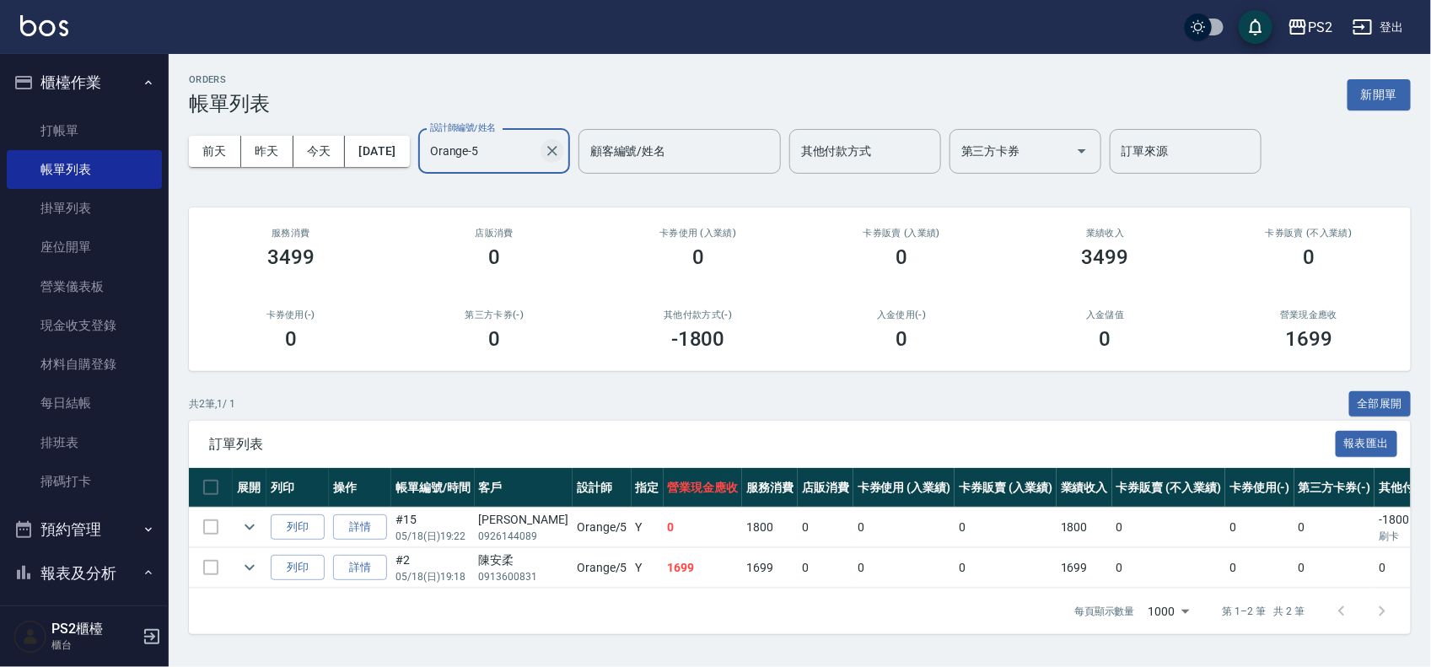
click at [557, 148] on icon "Clear" at bounding box center [552, 151] width 10 height 10
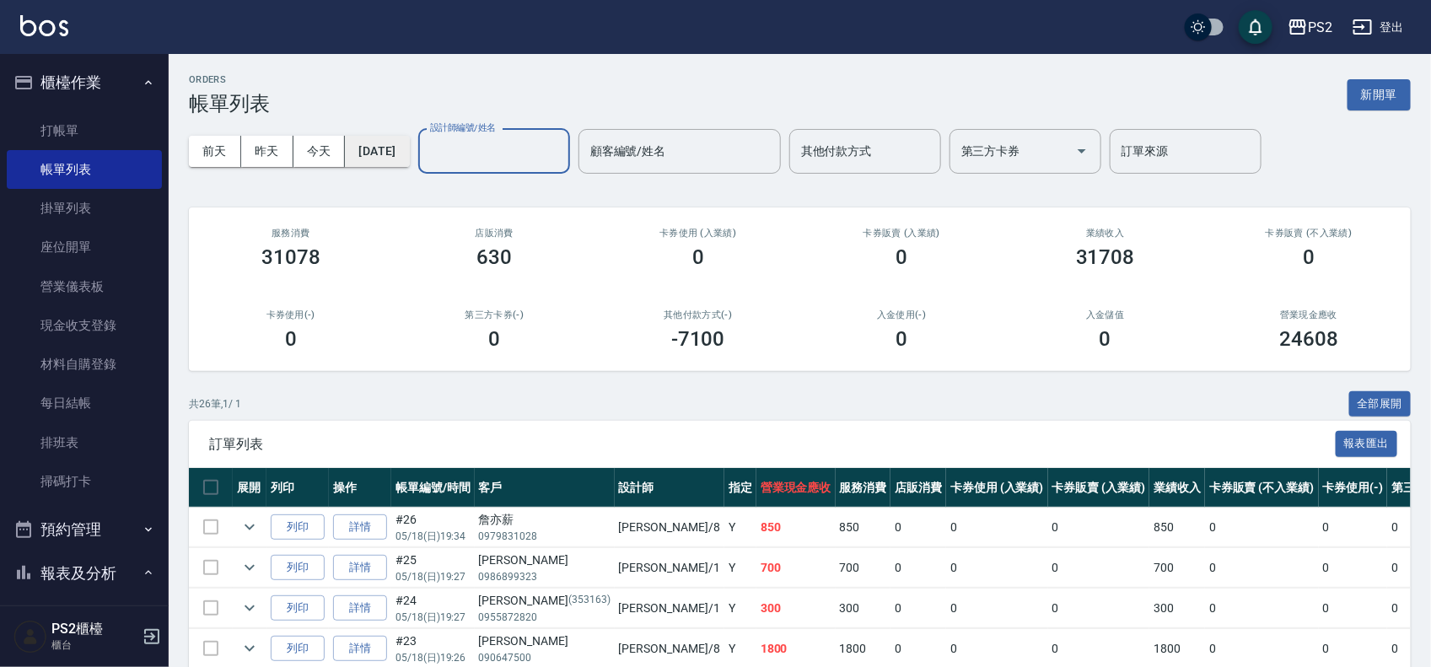
click at [395, 153] on button "2025/05/18" at bounding box center [377, 151] width 64 height 31
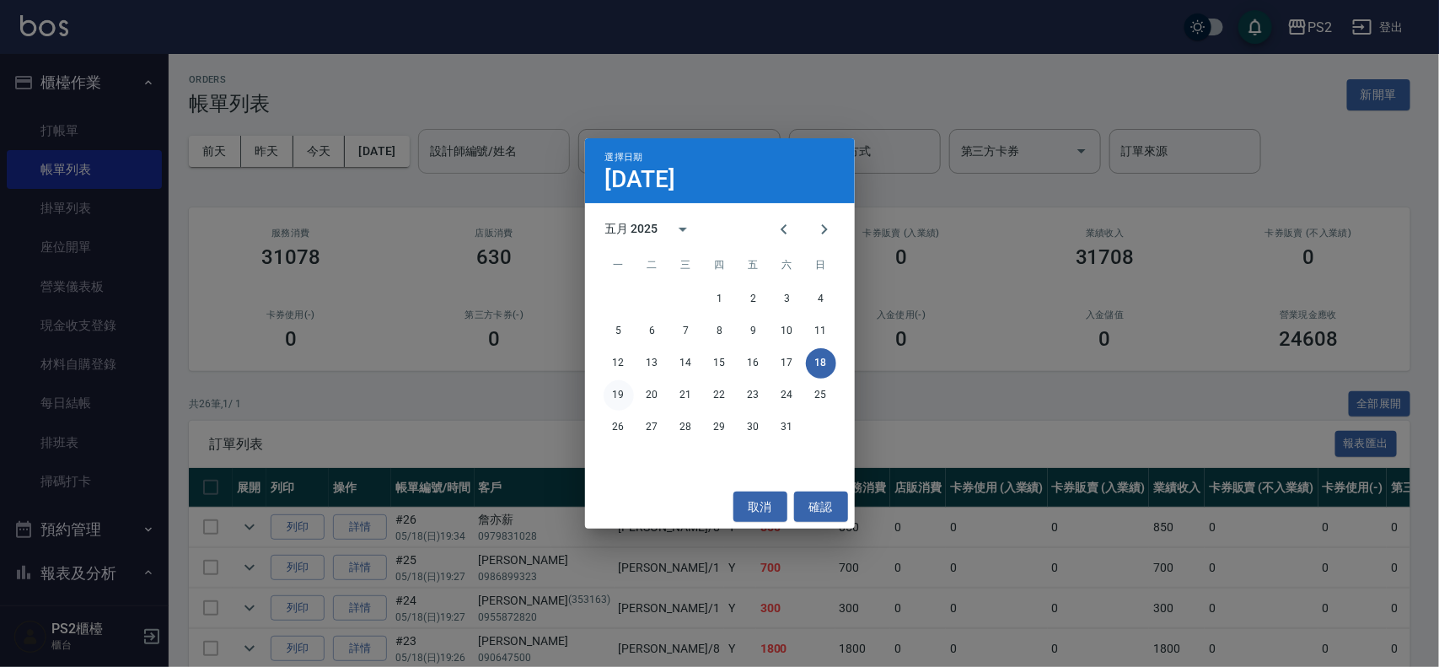
click at [626, 395] on button "19" at bounding box center [619, 395] width 30 height 30
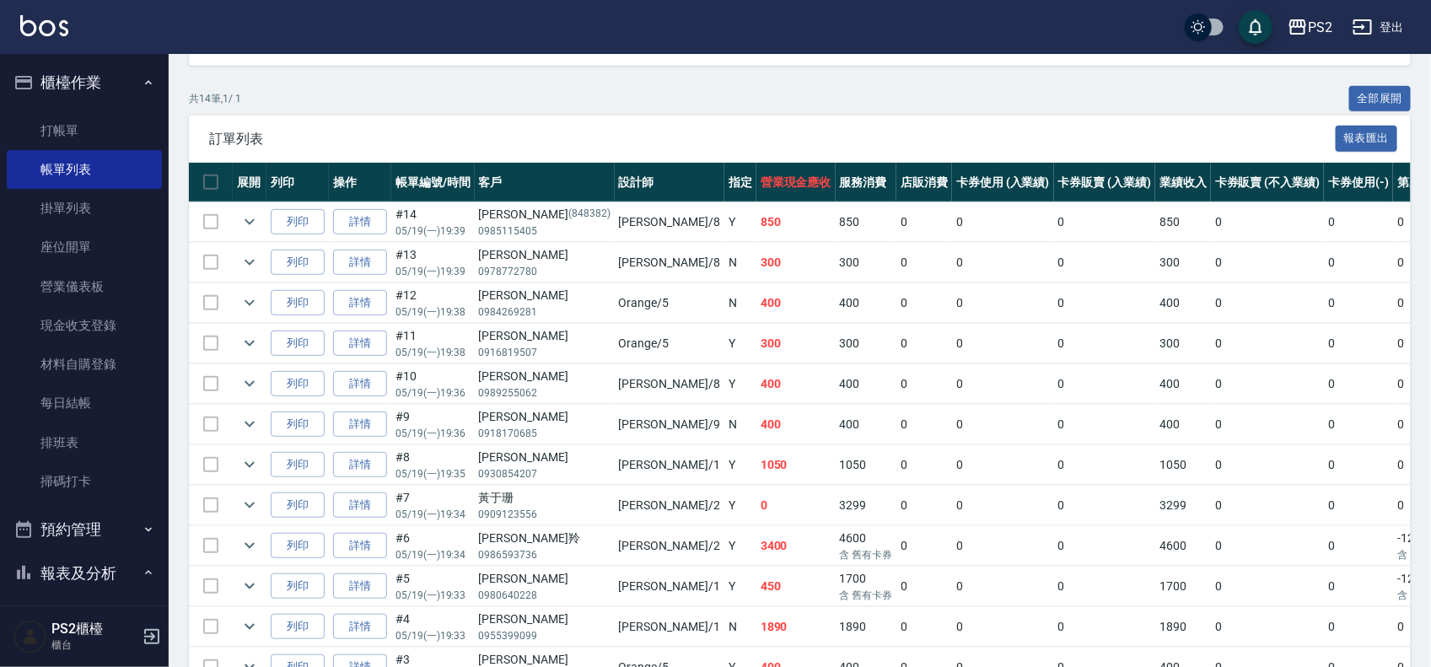
scroll to position [494, 0]
